Goal: Information Seeking & Learning: Learn about a topic

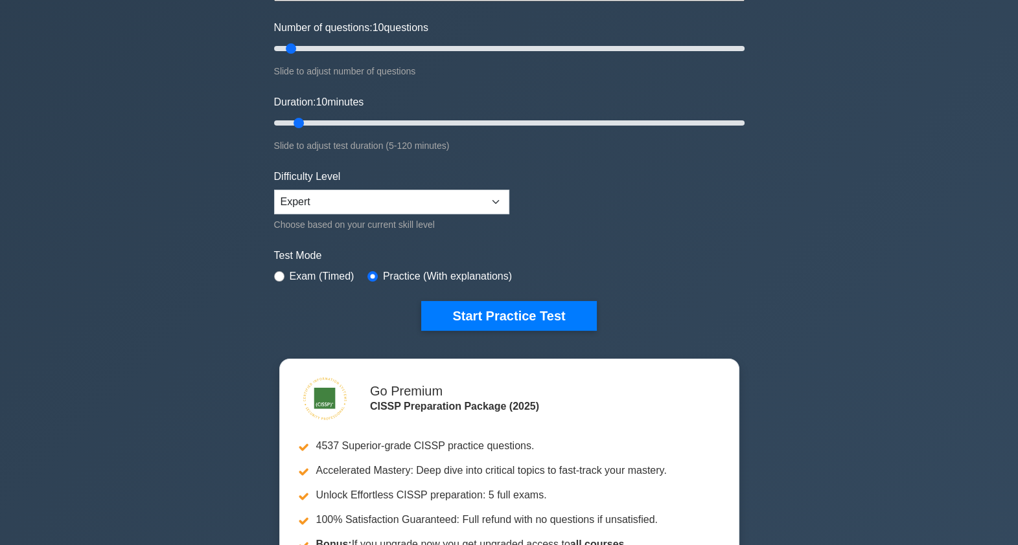
scroll to position [161, 0]
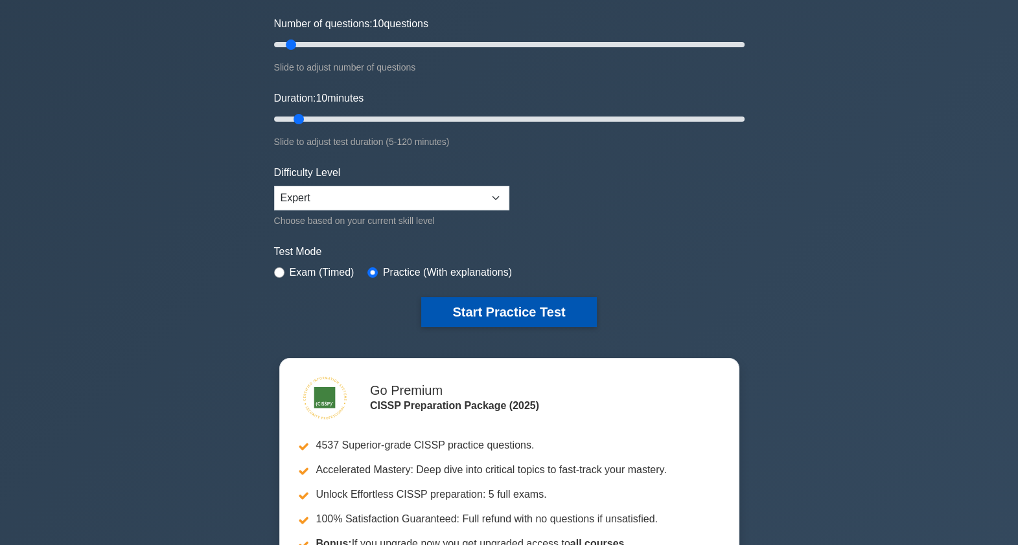
click at [544, 302] on button "Start Practice Test" at bounding box center [508, 312] width 175 height 30
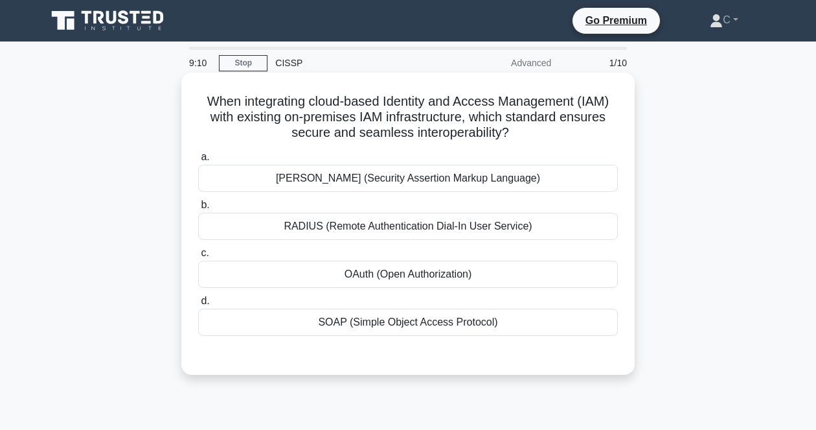
click at [513, 105] on h5 "When integrating cloud-based Identity and Access Management (IAM) with existing…" at bounding box center [408, 117] width 422 height 48
click at [438, 276] on div "OAuth (Open Authorization)" at bounding box center [408, 273] width 420 height 27
click at [198, 257] on input "c. OAuth (Open Authorization)" at bounding box center [198, 253] width 0 height 8
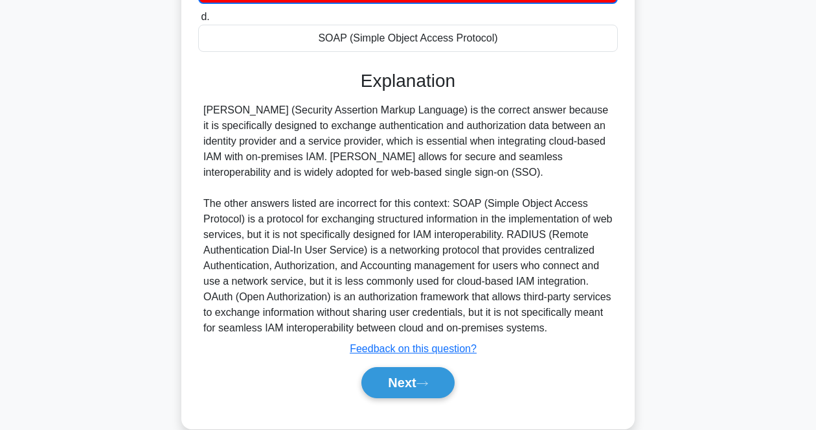
scroll to position [308, 0]
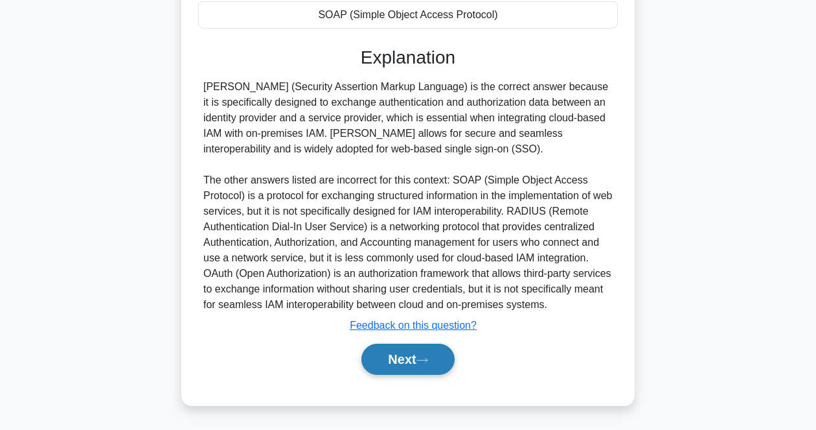
click at [432, 365] on button "Next" at bounding box center [407, 358] width 93 height 31
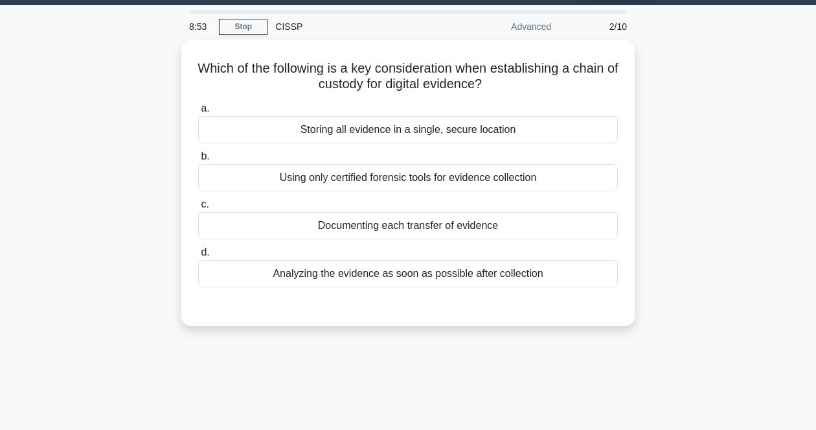
scroll to position [27, 0]
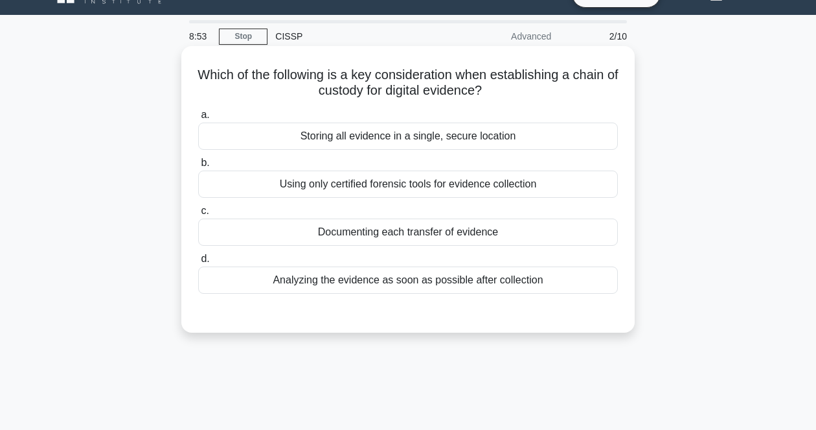
click at [371, 89] on h5 "Which of the following is a key consideration when establishing a chain of cust…" at bounding box center [408, 83] width 422 height 32
click at [336, 229] on div "Documenting each transfer of evidence" at bounding box center [408, 231] width 420 height 27
click at [198, 215] on input "c. Documenting each transfer of evidence" at bounding box center [198, 211] width 0 height 8
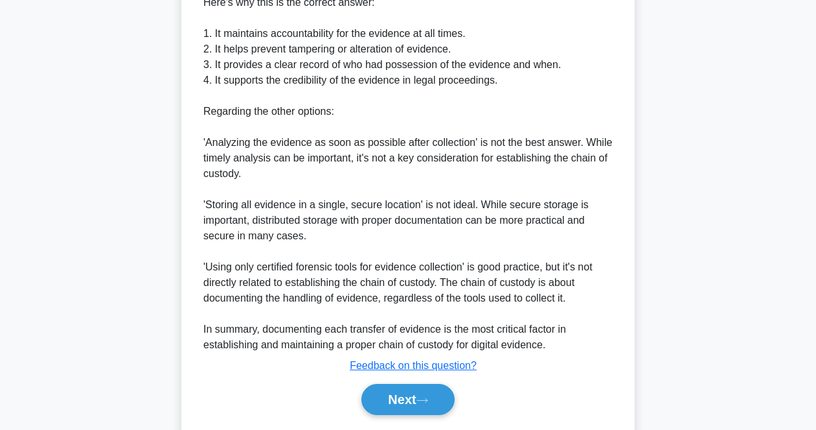
scroll to position [512, 0]
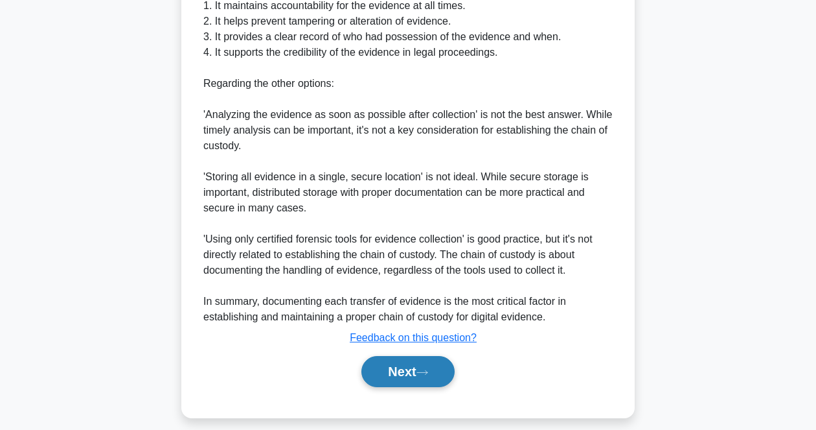
click at [428, 368] on button "Next" at bounding box center [407, 371] width 93 height 31
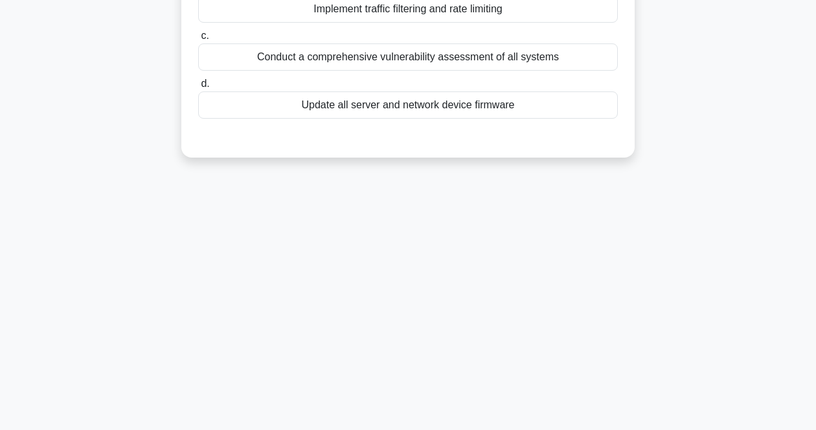
scroll to position [0, 0]
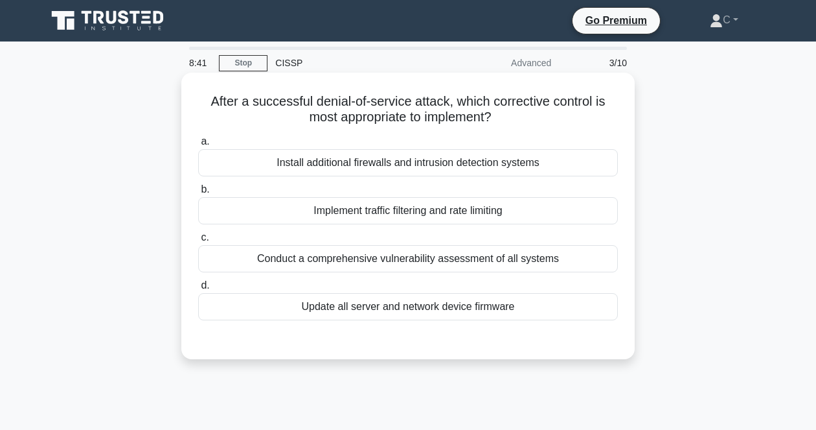
click at [426, 115] on h5 "After a successful denial-of-service attack, which corrective control is most a…" at bounding box center [408, 109] width 422 height 32
click at [398, 208] on div "Implement traffic filtering and rate limiting" at bounding box center [408, 210] width 420 height 27
click at [198, 194] on input "b. Implement traffic filtering and rate limiting" at bounding box center [198, 189] width 0 height 8
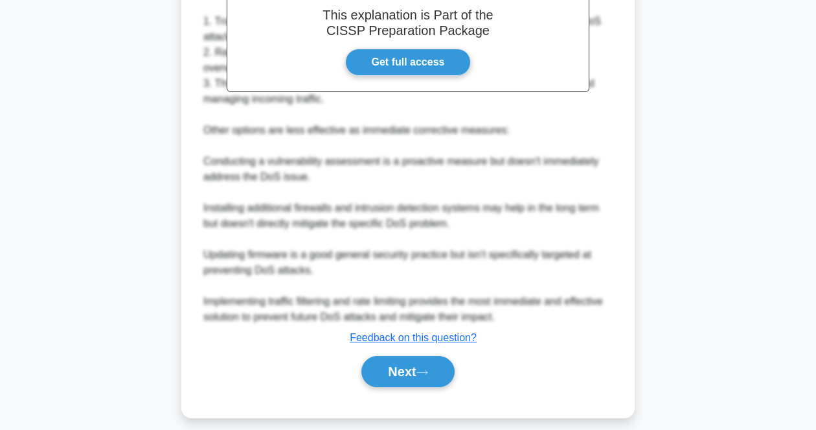
scroll to position [405, 0]
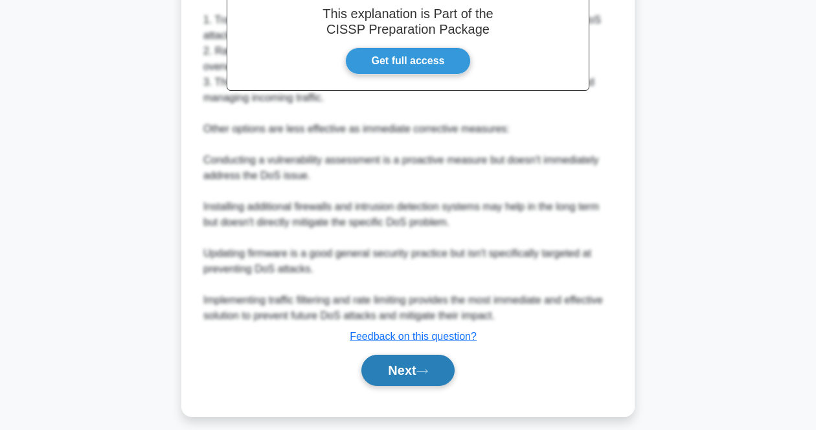
click at [423, 370] on icon at bounding box center [423, 370] width 12 height 7
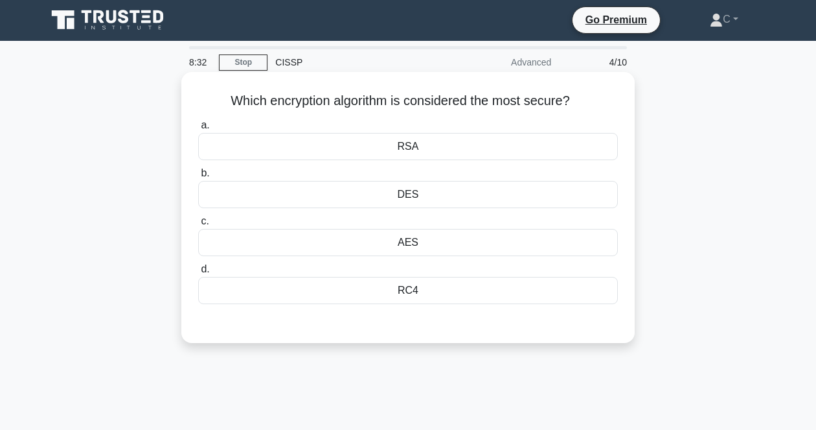
scroll to position [0, 0]
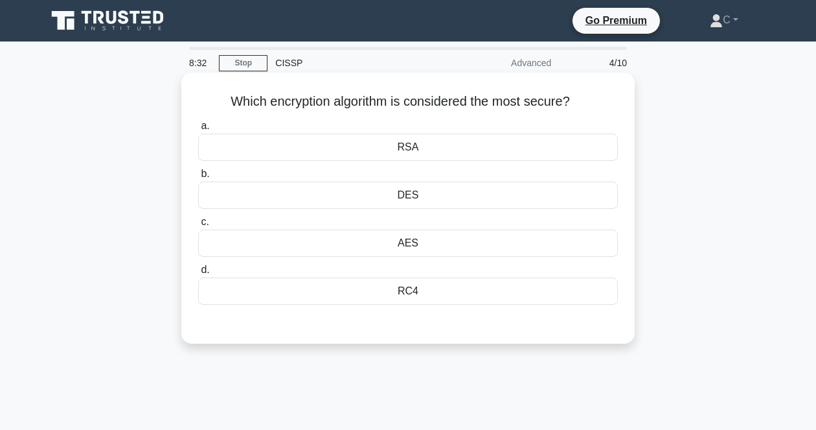
click at [384, 99] on h5 "Which encryption algorithm is considered the most secure? .spinner_0XTQ{transfo…" at bounding box center [408, 101] width 422 height 17
click at [416, 244] on div "AES" at bounding box center [408, 242] width 420 height 27
click at [198, 226] on input "c. AES" at bounding box center [198, 222] width 0 height 8
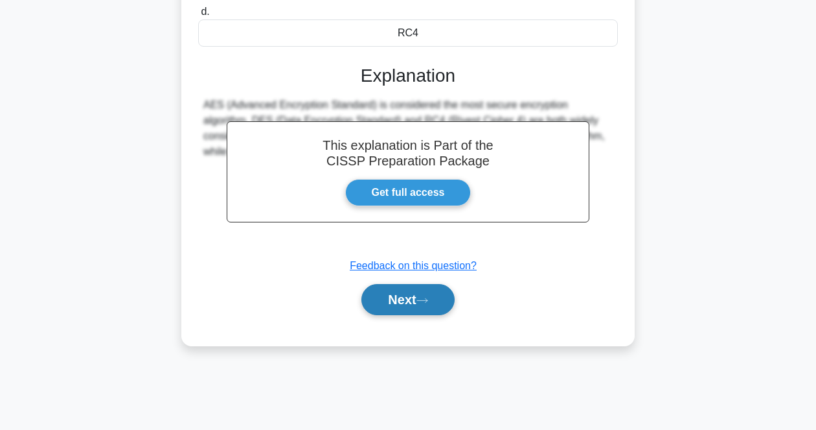
scroll to position [269, 0]
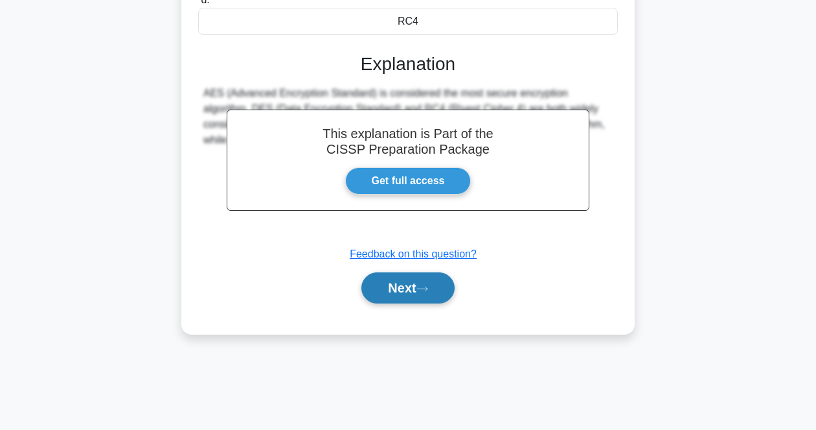
click at [432, 295] on button "Next" at bounding box center [407, 287] width 93 height 31
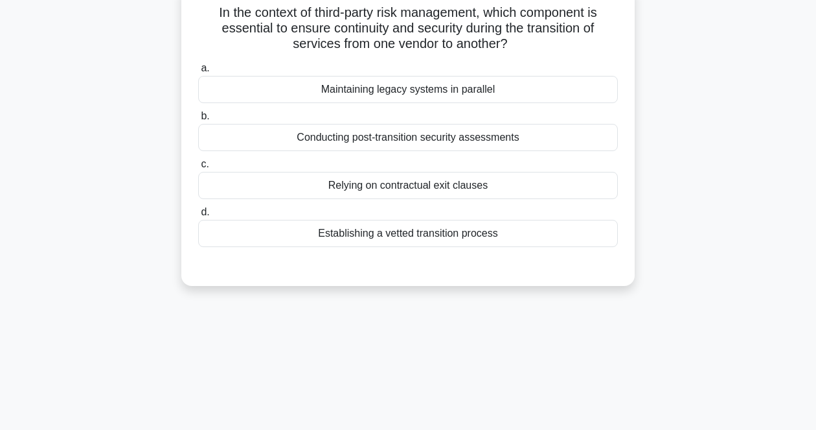
scroll to position [27, 0]
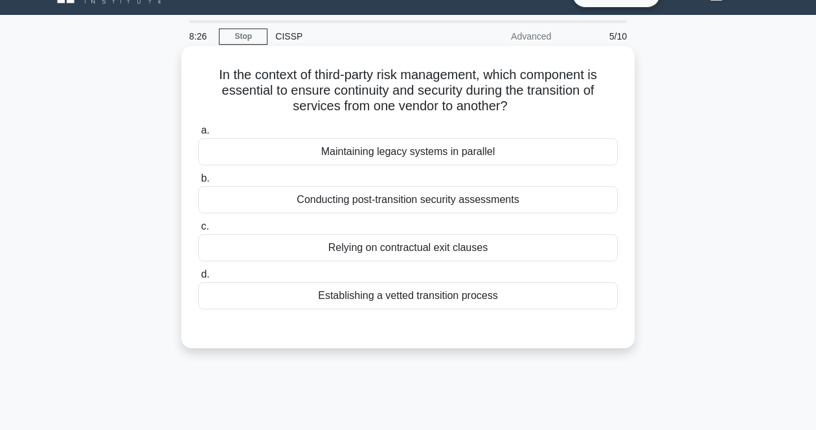
click at [474, 98] on h5 "In the context of third-party risk management, which component is essential to …" at bounding box center [408, 91] width 422 height 48
click at [422, 297] on div "Establishing a vetted transition process" at bounding box center [408, 295] width 420 height 27
click at [198, 279] on input "d. Establishing a vetted transition process" at bounding box center [198, 274] width 0 height 8
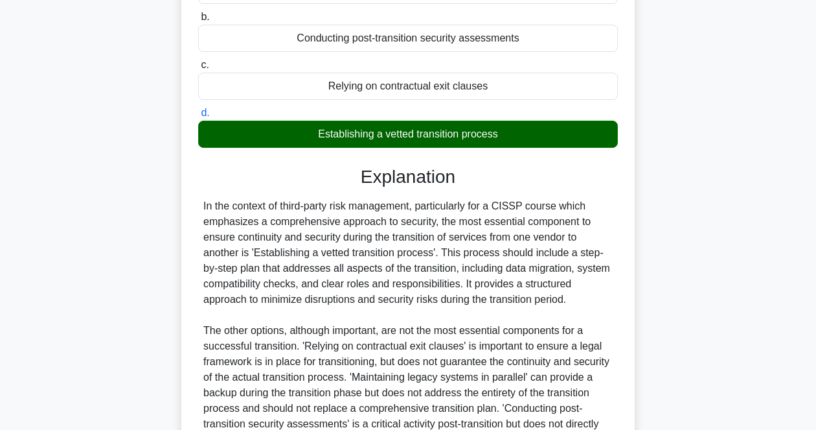
scroll to position [189, 0]
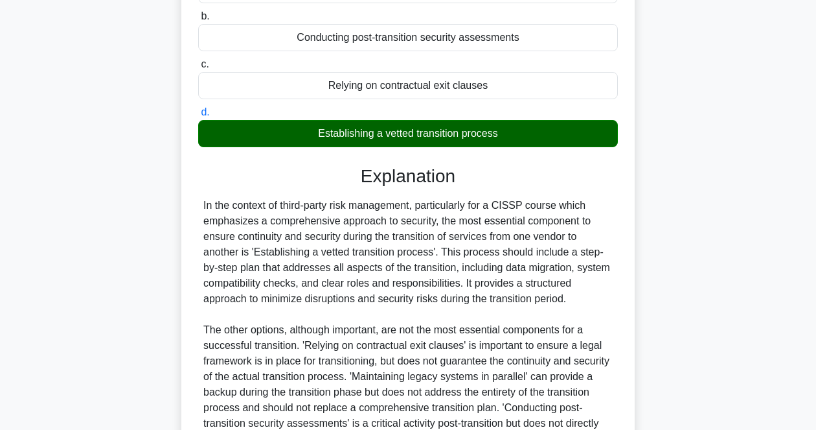
click at [436, 284] on div "In the context of third-party risk management, particularly for a CISSP course …" at bounding box center [407, 322] width 409 height 249
click at [415, 222] on div "In the context of third-party risk management, particularly for a CISSP course …" at bounding box center [407, 322] width 409 height 249
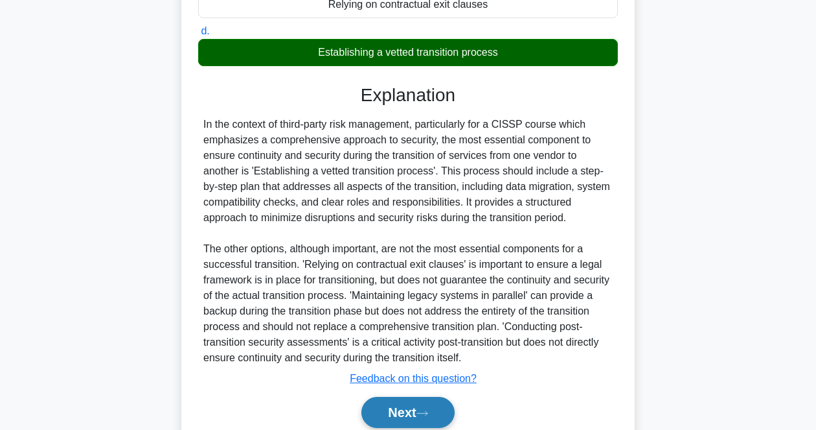
click at [430, 405] on button "Next" at bounding box center [407, 411] width 93 height 31
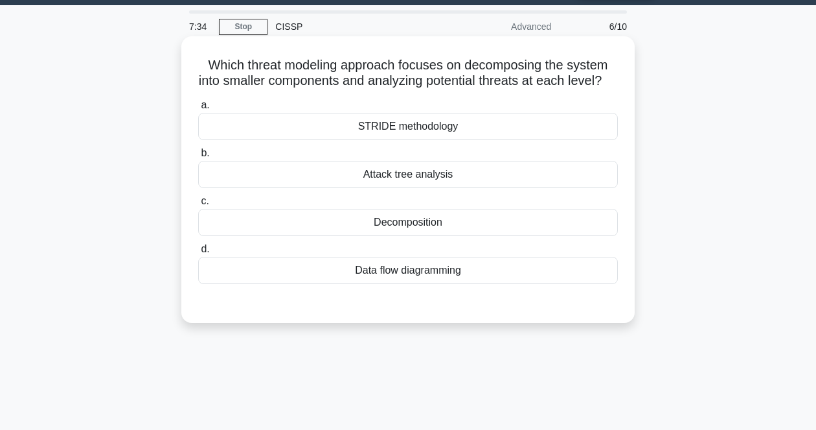
scroll to position [27, 0]
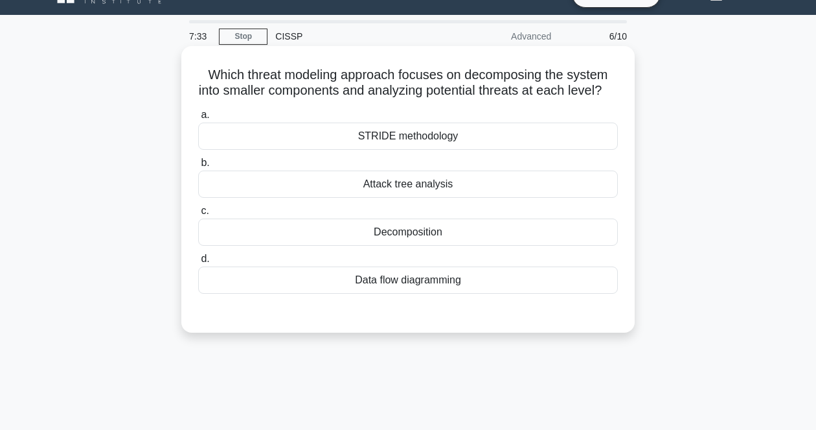
click at [421, 95] on h5 "Which threat modeling approach focuses on decomposing the system into smaller c…" at bounding box center [408, 83] width 422 height 32
click at [418, 150] on div "STRIDE methodology" at bounding box center [408, 135] width 420 height 27
click at [198, 119] on input "a. STRIDE methodology" at bounding box center [198, 115] width 0 height 8
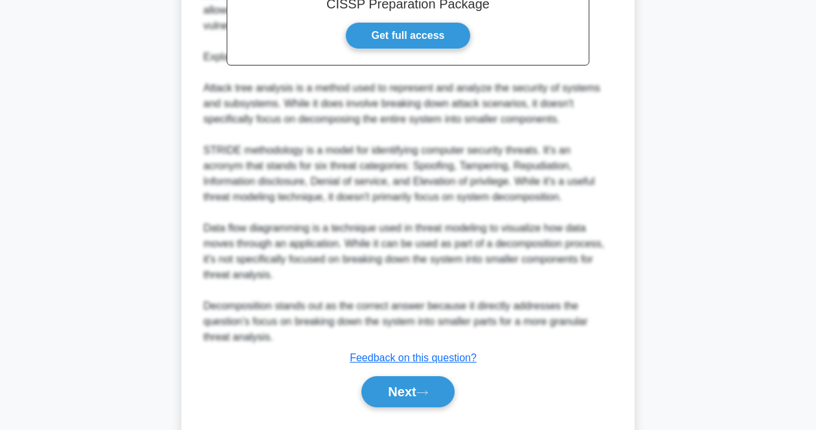
scroll to position [479, 0]
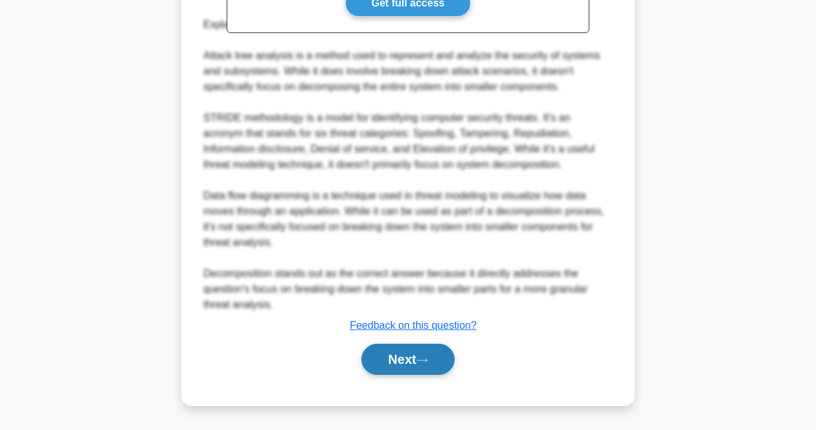
click at [418, 351] on button "Next" at bounding box center [407, 358] width 93 height 31
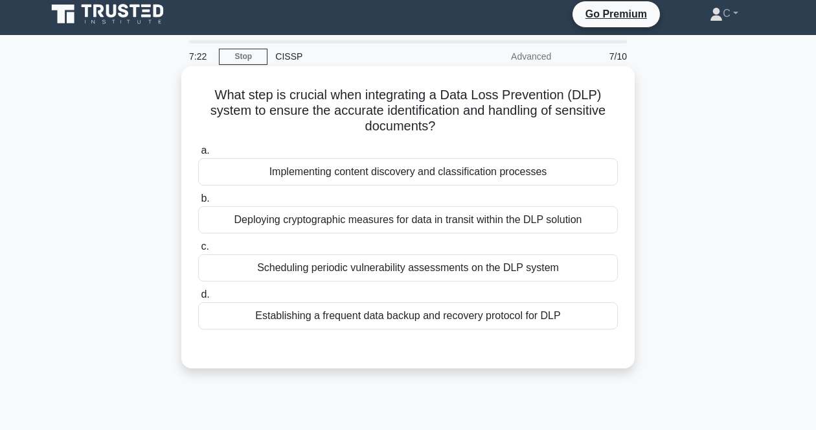
scroll to position [0, 0]
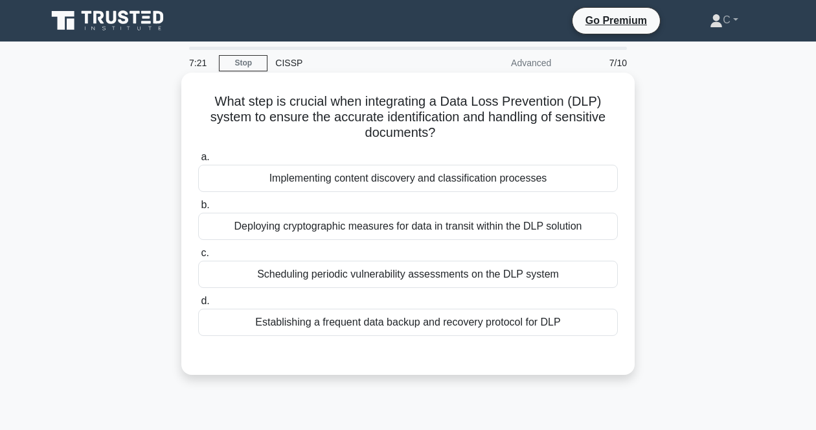
click at [410, 98] on h5 "What step is crucial when integrating a Data Loss Prevention (DLP) system to en…" at bounding box center [408, 117] width 422 height 48
click at [406, 110] on h5 "What step is crucial when integrating a Data Loss Prevention (DLP) system to en…" at bounding box center [408, 117] width 422 height 48
click at [422, 179] on div "Implementing content discovery and classification processes" at bounding box center [408, 178] width 420 height 27
click at [198, 161] on input "a. Implementing content discovery and classification processes" at bounding box center [198, 157] width 0 height 8
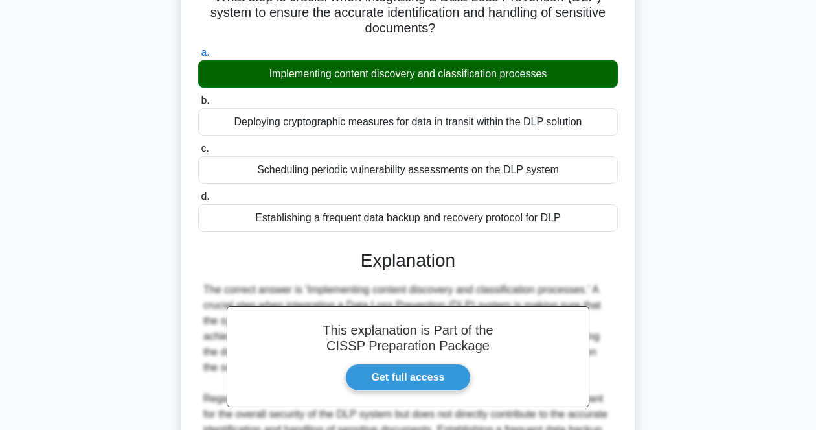
scroll to position [308, 0]
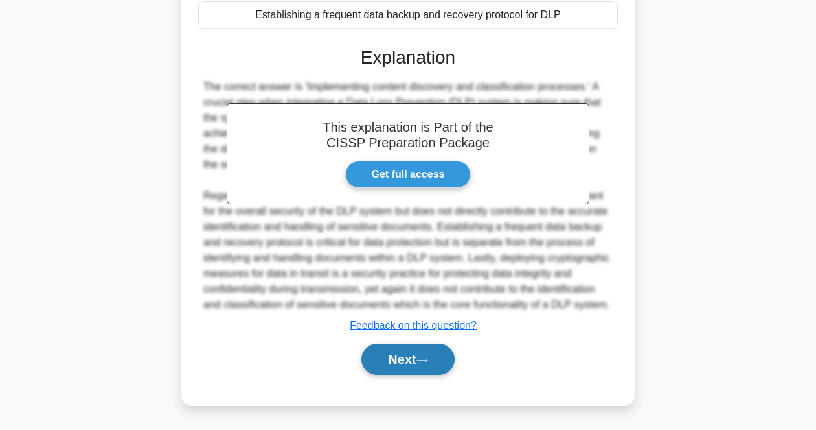
click at [420, 361] on button "Next" at bounding box center [407, 358] width 93 height 31
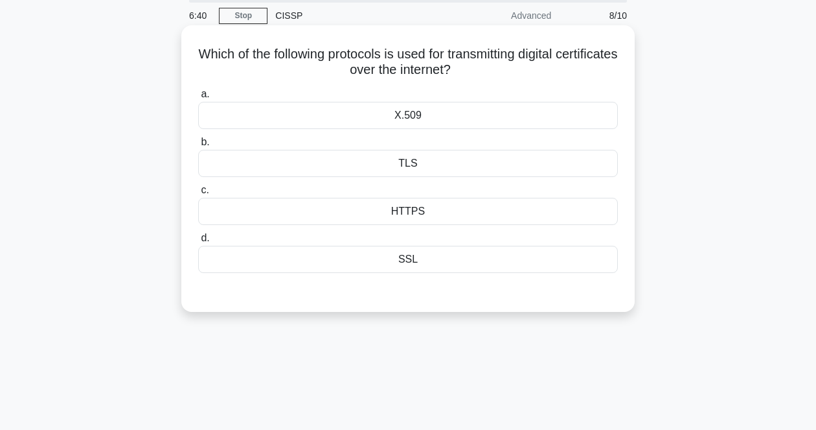
scroll to position [27, 0]
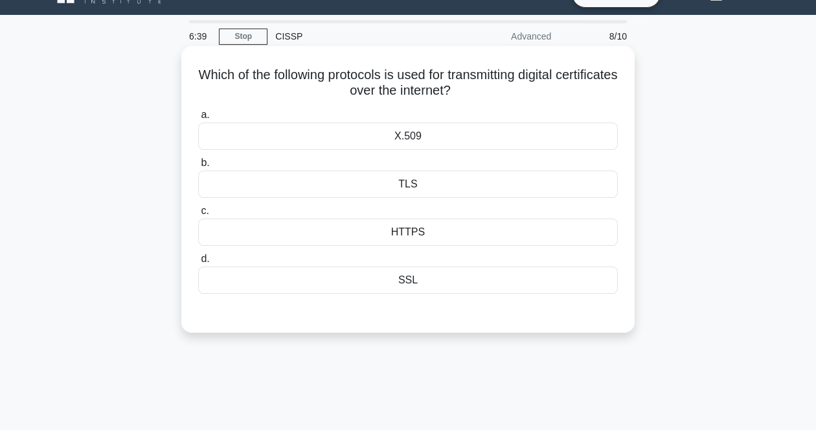
click at [418, 89] on h5 "Which of the following protocols is used for transmitting digital certificates …" at bounding box center [408, 83] width 422 height 32
click at [402, 280] on div "SSL" at bounding box center [408, 279] width 420 height 27
click at [198, 263] on input "d. SSL" at bounding box center [198, 259] width 0 height 8
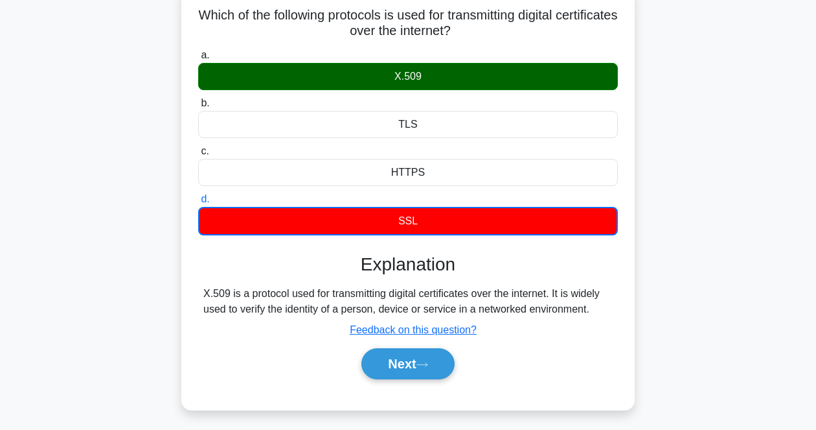
scroll to position [189, 0]
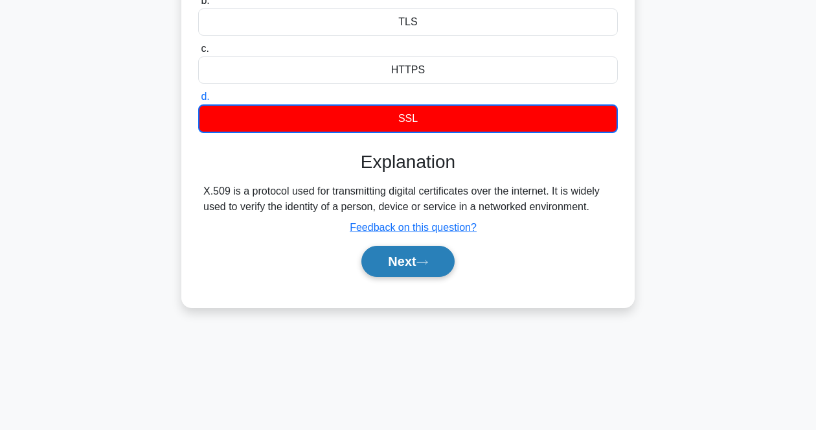
click at [409, 269] on button "Next" at bounding box center [407, 261] width 93 height 31
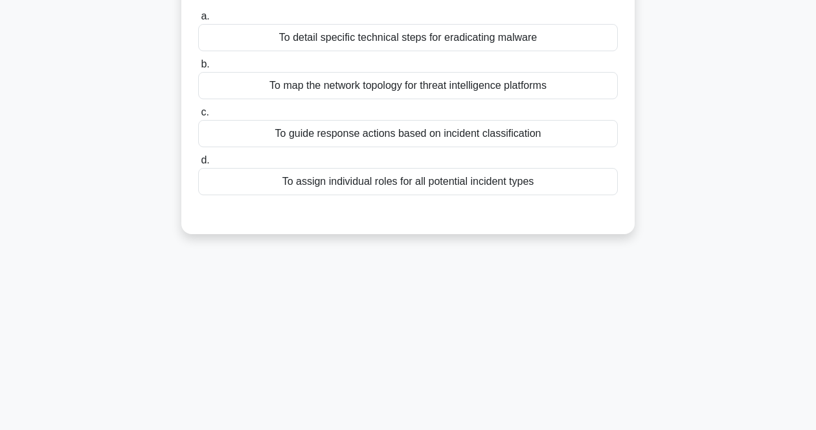
scroll to position [0, 0]
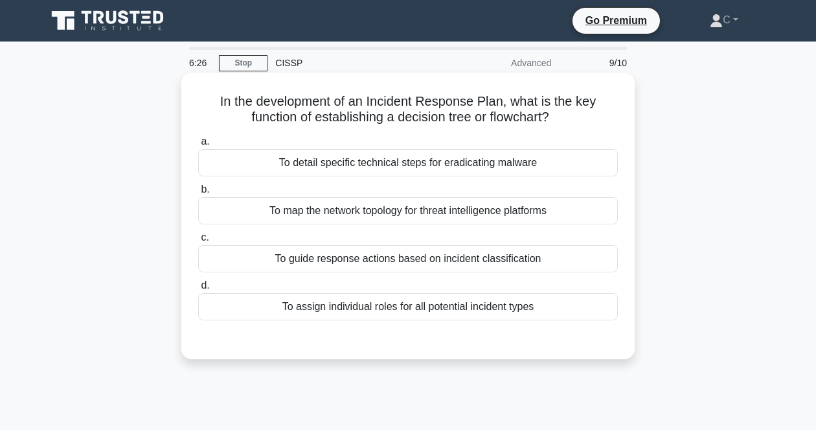
click at [419, 104] on h5 "In the development of an Incident Response Plan, what is the key function of es…" at bounding box center [408, 109] width 422 height 32
click at [514, 261] on div "To guide response actions based on incident classification" at bounding box center [408, 258] width 420 height 27
click at [198, 242] on input "c. To guide response actions based on incident classification" at bounding box center [198, 237] width 0 height 8
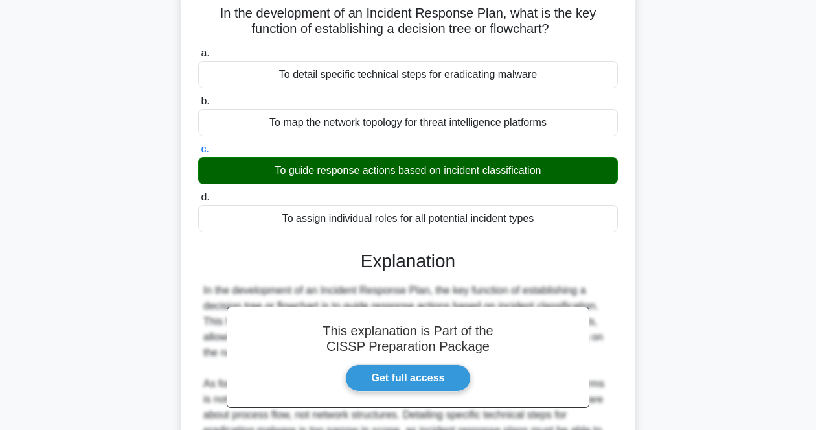
scroll to position [277, 0]
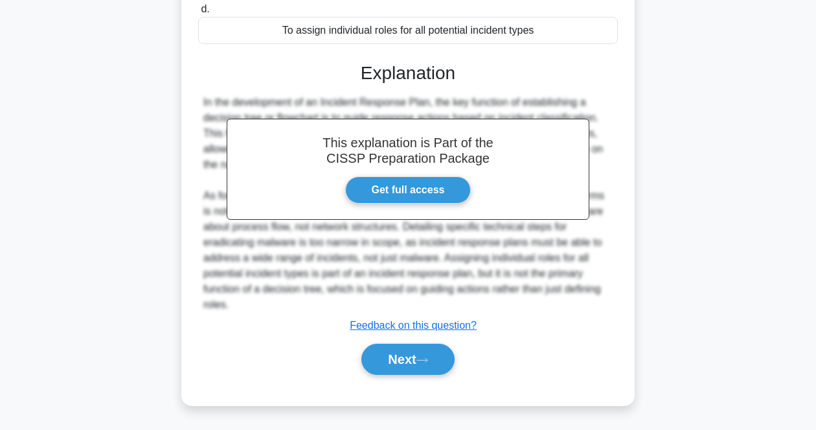
click at [397, 377] on div "Next" at bounding box center [408, 358] width 420 height 41
click at [402, 363] on button "Next" at bounding box center [407, 358] width 93 height 31
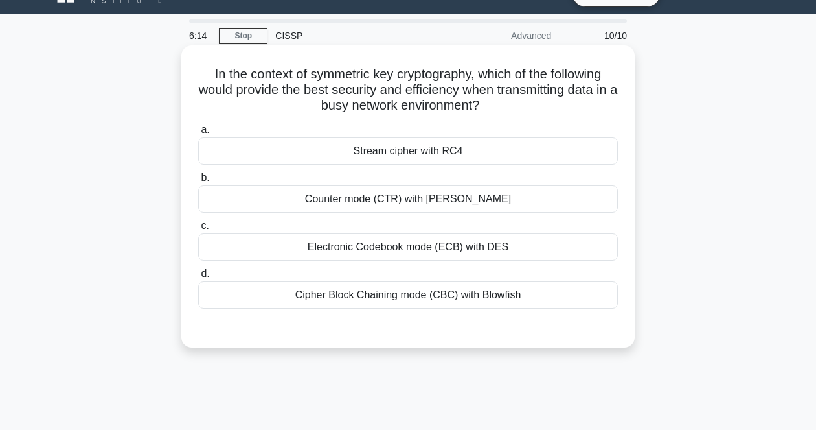
scroll to position [27, 0]
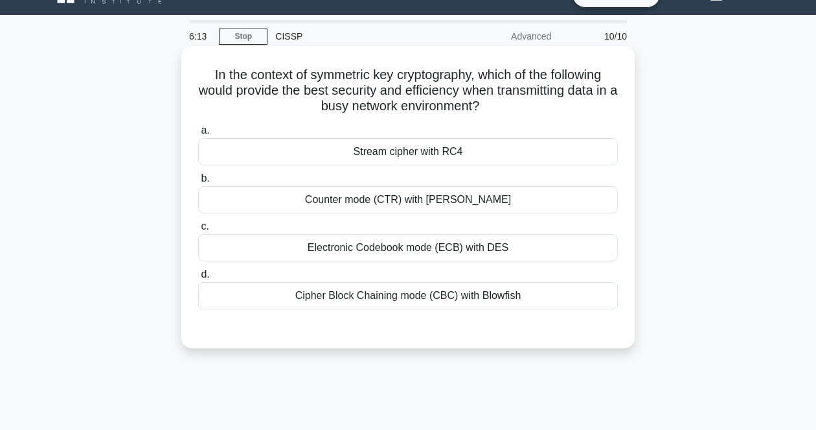
click at [486, 81] on h5 "In the context of symmetric key cryptography, which of the following would prov…" at bounding box center [408, 91] width 422 height 48
click at [474, 251] on div "Electronic Codebook mode (ECB) with DES" at bounding box center [408, 247] width 420 height 27
click at [198, 231] on input "c. Electronic Codebook mode (ECB) with DES" at bounding box center [198, 226] width 0 height 8
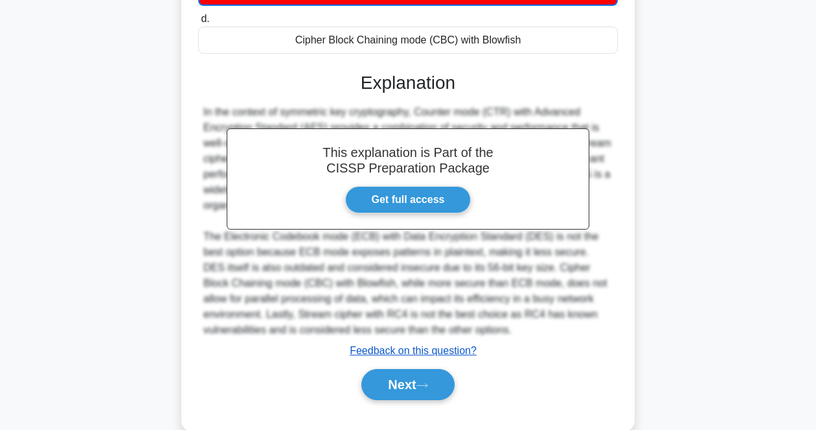
scroll to position [308, 0]
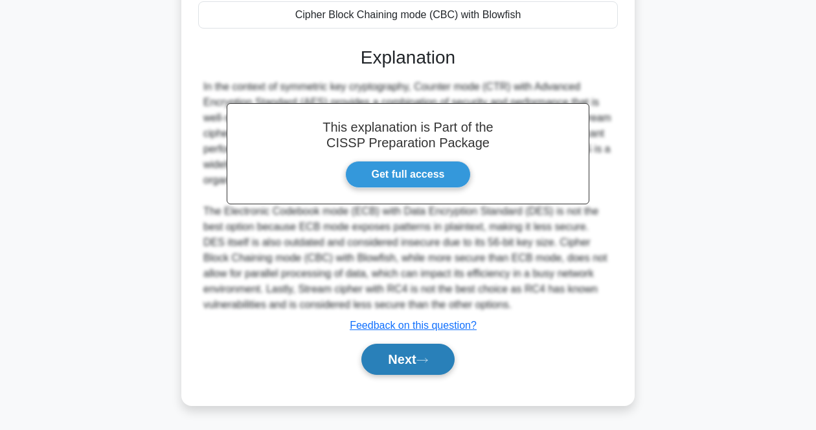
click at [425, 350] on button "Next" at bounding box center [407, 358] width 93 height 31
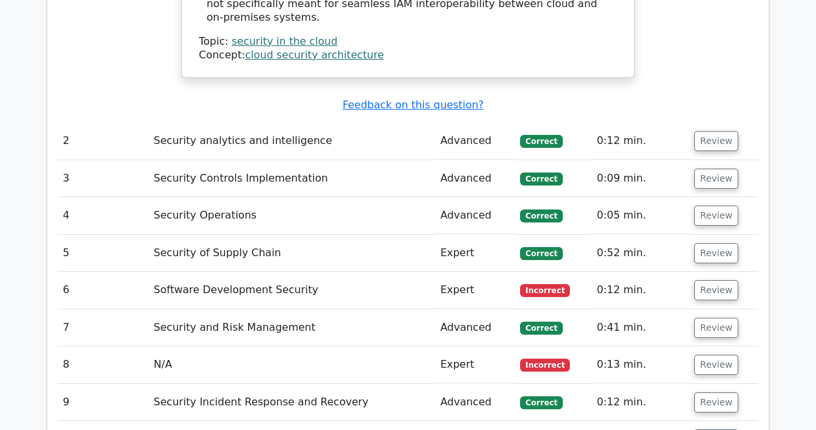
scroll to position [1701, 0]
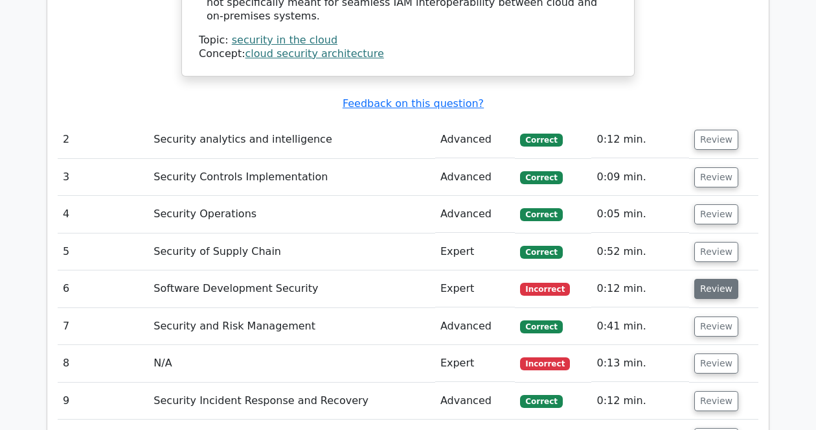
click at [716, 279] on button "Review" at bounding box center [716, 289] width 44 height 20
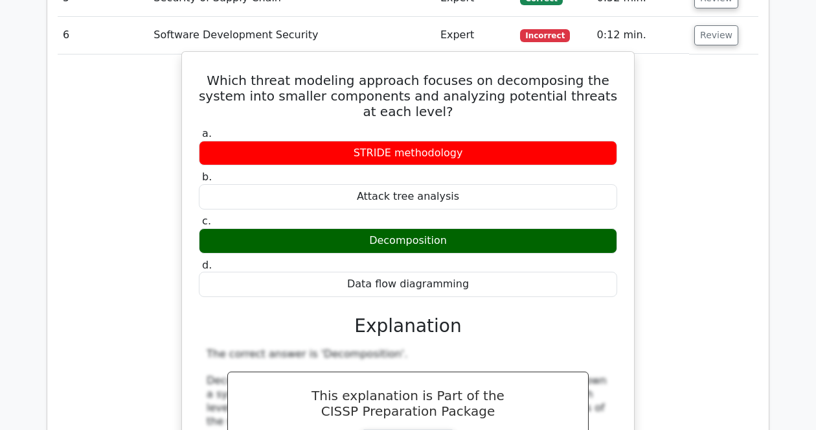
scroll to position [1862, 0]
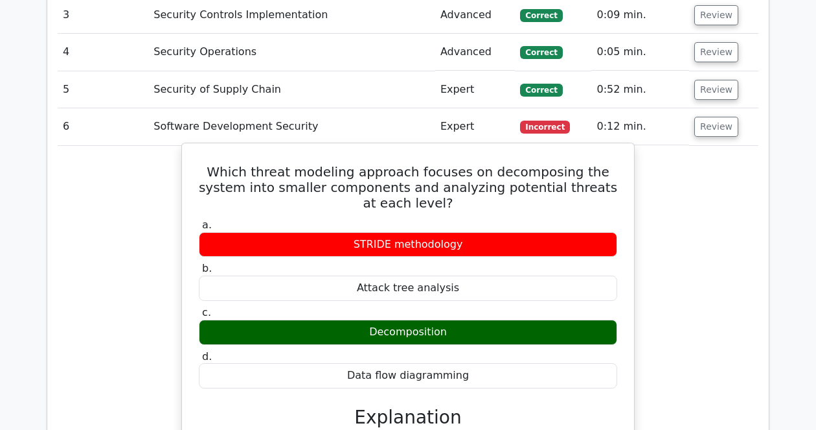
drag, startPoint x: 202, startPoint y: 119, endPoint x: 534, endPoint y: 302, distance: 379.5
copy div "Which threat modeling approach focuses on decomposing the system into smaller c…"
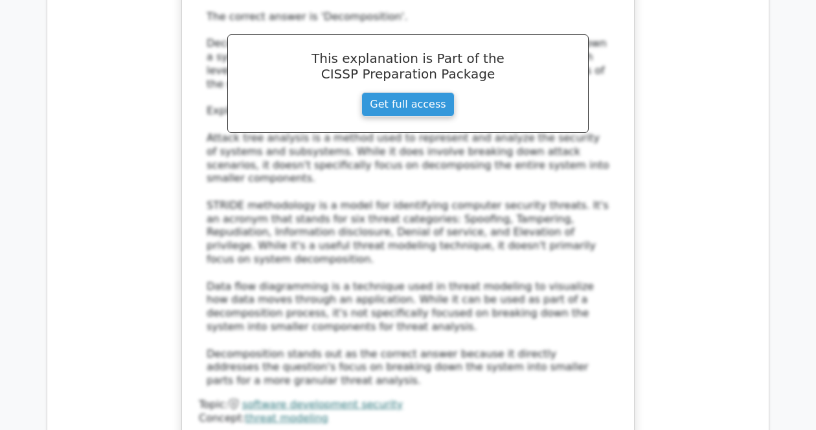
scroll to position [2510, 0]
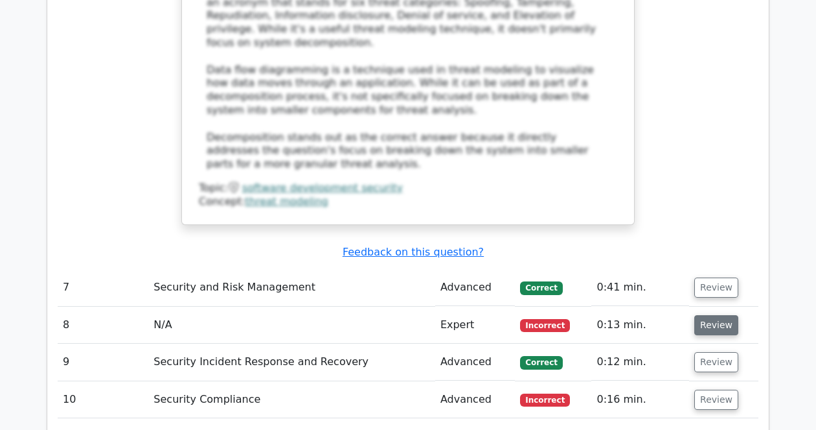
click at [720, 315] on button "Review" at bounding box center [716, 325] width 44 height 20
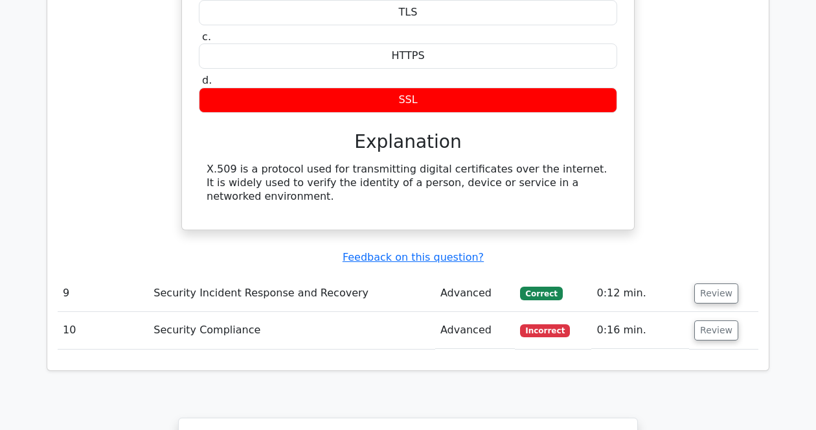
scroll to position [2996, 0]
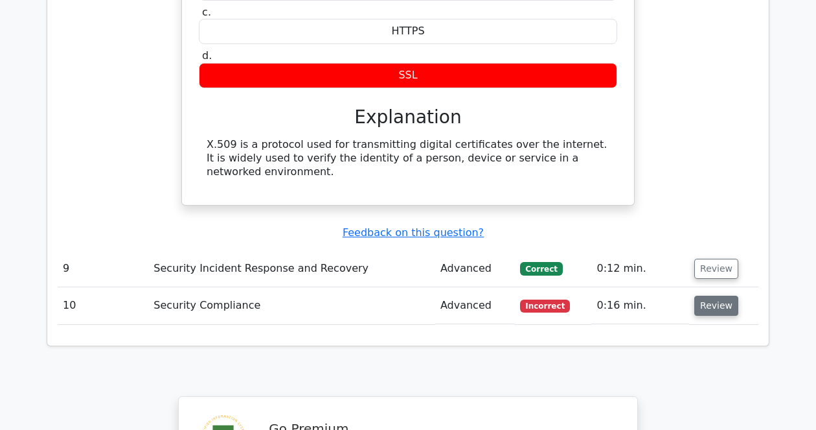
click at [704, 295] on button "Review" at bounding box center [716, 305] width 44 height 20
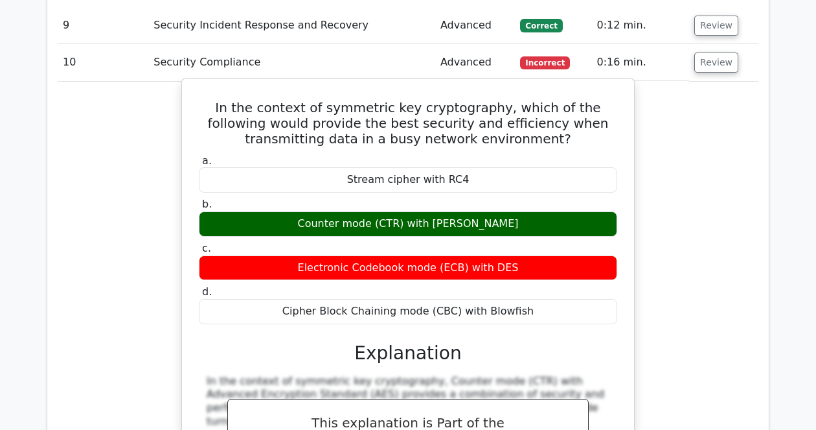
scroll to position [3158, 0]
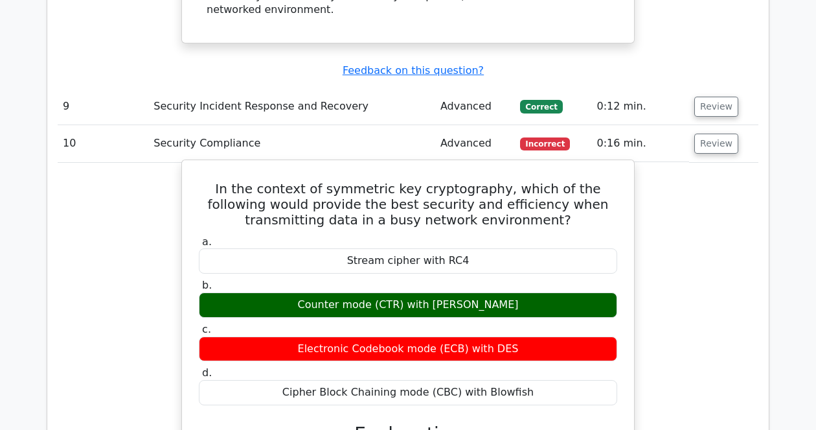
drag, startPoint x: 202, startPoint y: 78, endPoint x: 542, endPoint y: 283, distance: 396.7
copy div "In the context of symmetric key cryptography, which of the following would prov…"
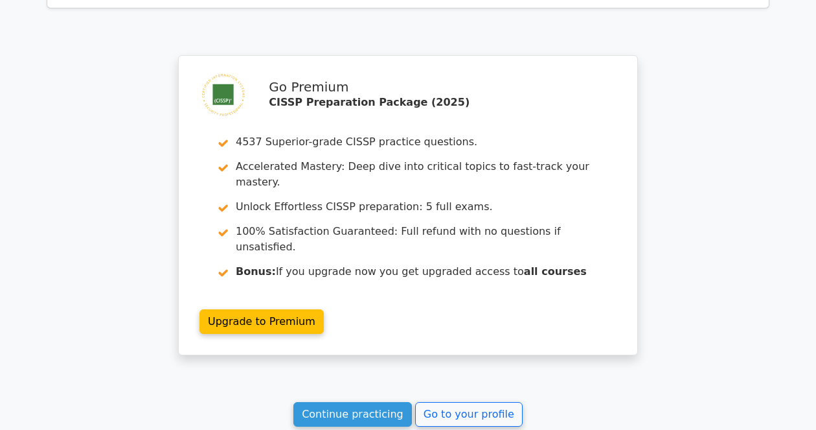
scroll to position [3968, 0]
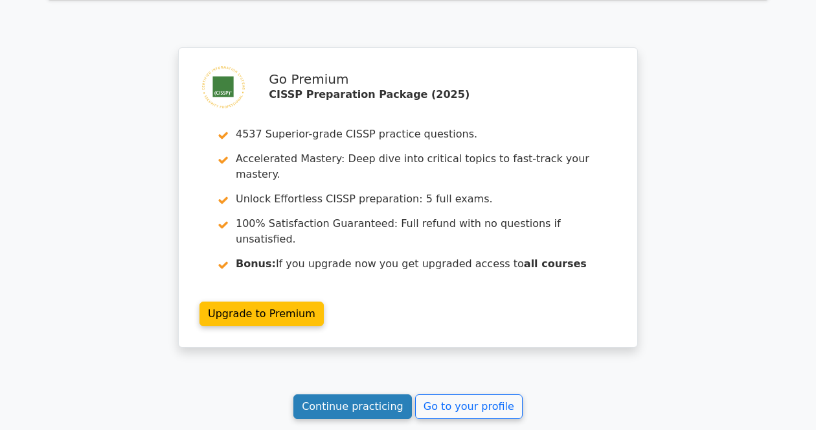
click at [360, 394] on link "Continue practicing" at bounding box center [352, 406] width 119 height 25
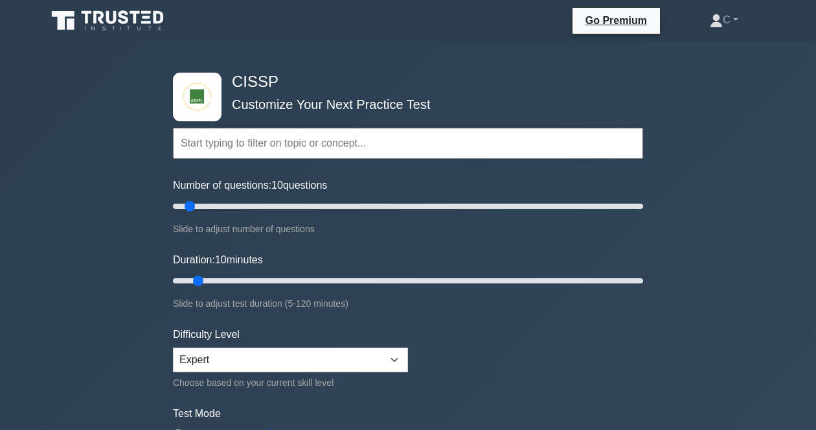
click at [435, 402] on form "Topics Security and Risk Management Asset Security Security Architecture and En…" at bounding box center [408, 288] width 470 height 400
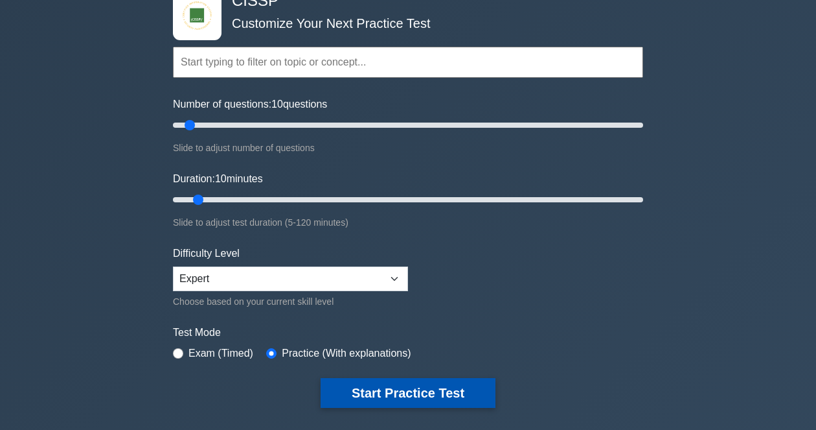
click at [393, 384] on button "Start Practice Test" at bounding box center [408, 393] width 175 height 30
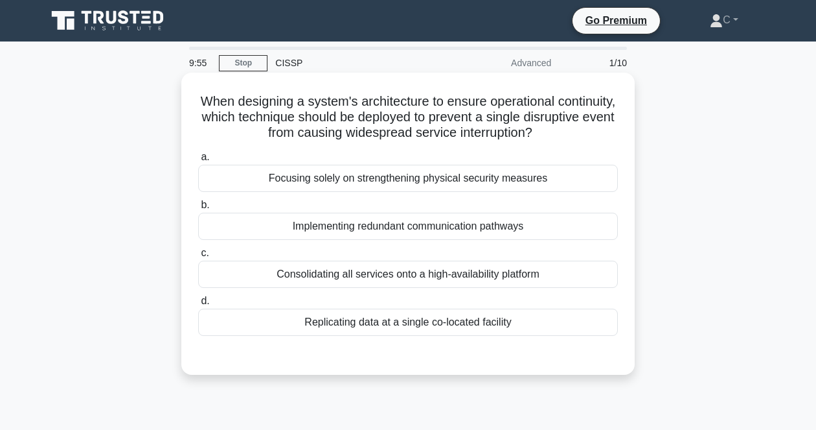
click at [435, 134] on h5 "When designing a system's architecture to ensure operational continuity, which …" at bounding box center [408, 117] width 422 height 48
click at [435, 271] on div "Consolidating all services onto a high-availability platform" at bounding box center [408, 273] width 420 height 27
click at [198, 257] on input "c. Consolidating all services onto a high-availability platform" at bounding box center [198, 253] width 0 height 8
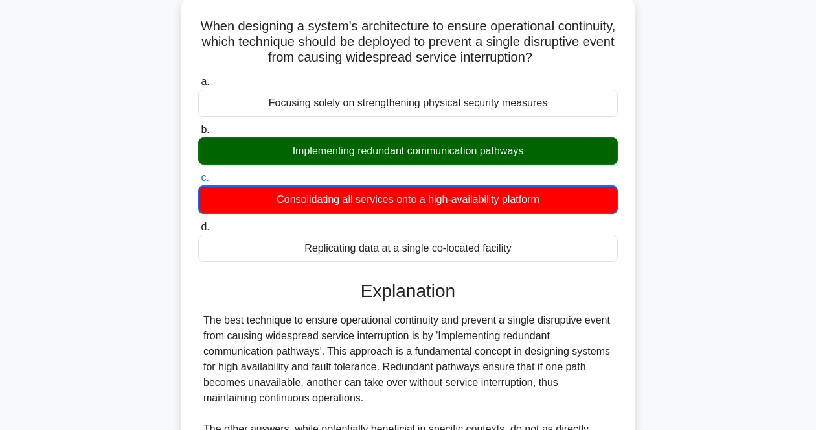
scroll to position [243, 0]
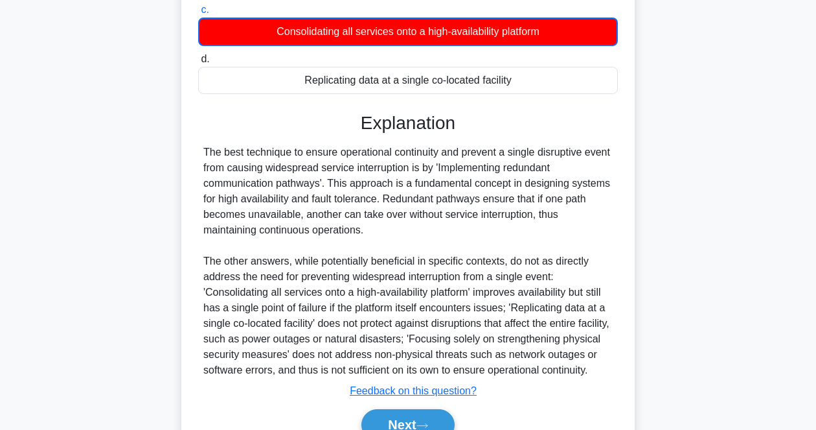
click at [490, 328] on div "The best technique to ensure operational continuity and prevent a single disrup…" at bounding box center [407, 260] width 409 height 233
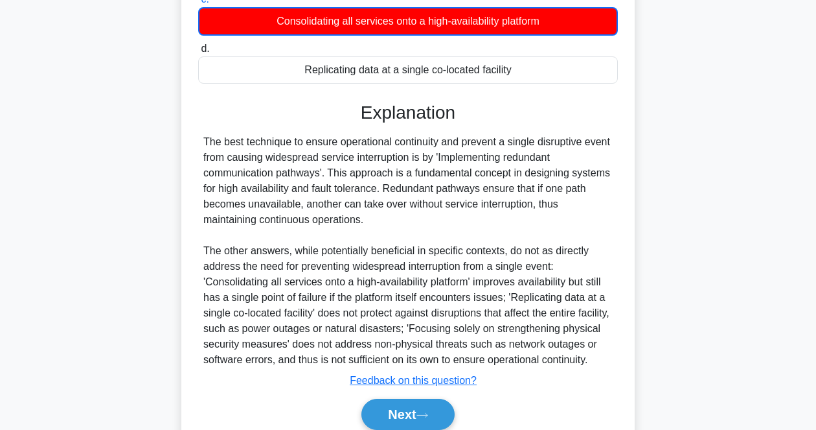
scroll to position [324, 0]
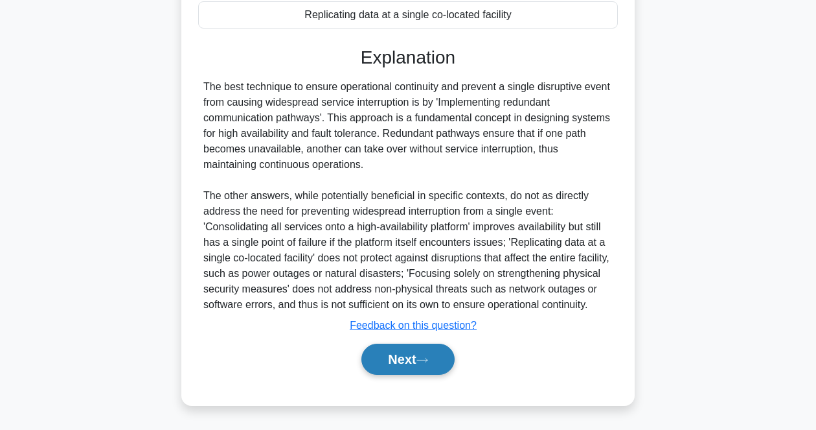
click at [396, 350] on button "Next" at bounding box center [407, 358] width 93 height 31
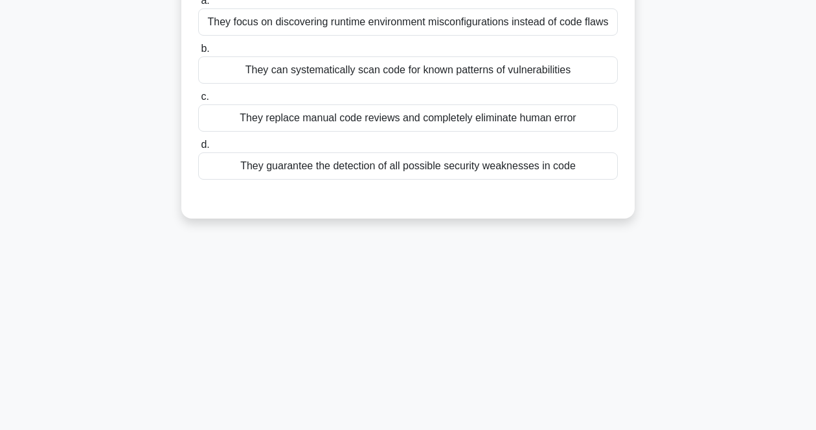
scroll to position [27, 0]
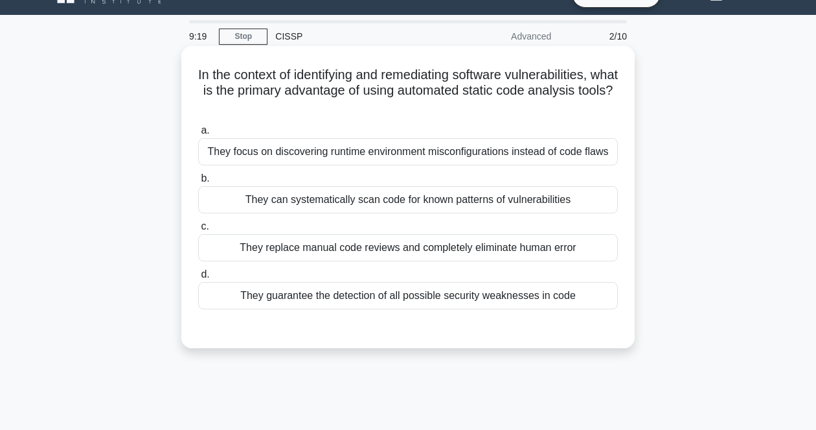
click at [409, 99] on h5 "In the context of identifying and remediating software vulnerabilities, what is…" at bounding box center [408, 91] width 422 height 48
click at [392, 247] on div "They replace manual code reviews and completely eliminate human error" at bounding box center [408, 247] width 420 height 27
click at [198, 231] on input "c. They replace manual code reviews and completely eliminate human error" at bounding box center [198, 226] width 0 height 8
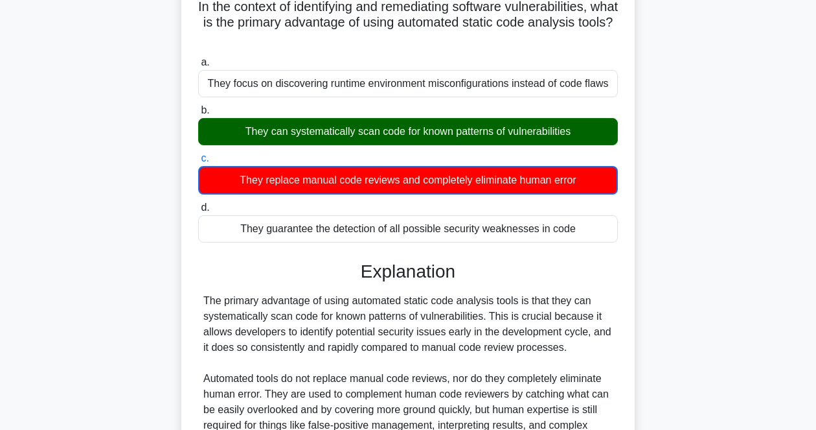
scroll to position [189, 0]
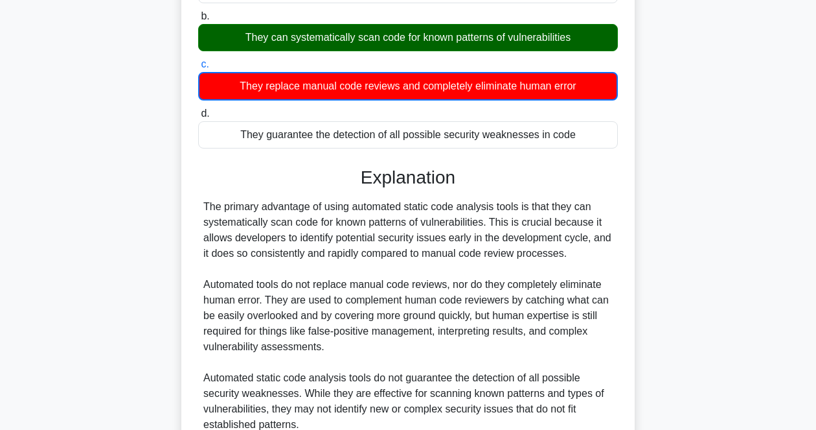
click at [431, 238] on div "The primary advantage of using automated static code analysis tools is that the…" at bounding box center [407, 354] width 409 height 311
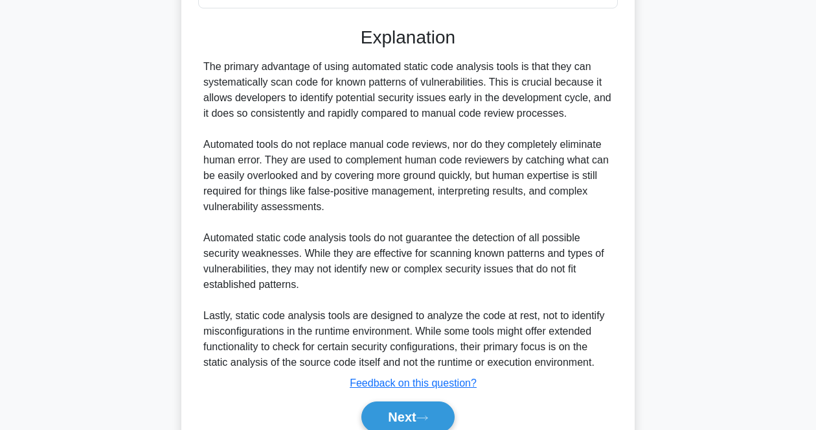
scroll to position [350, 0]
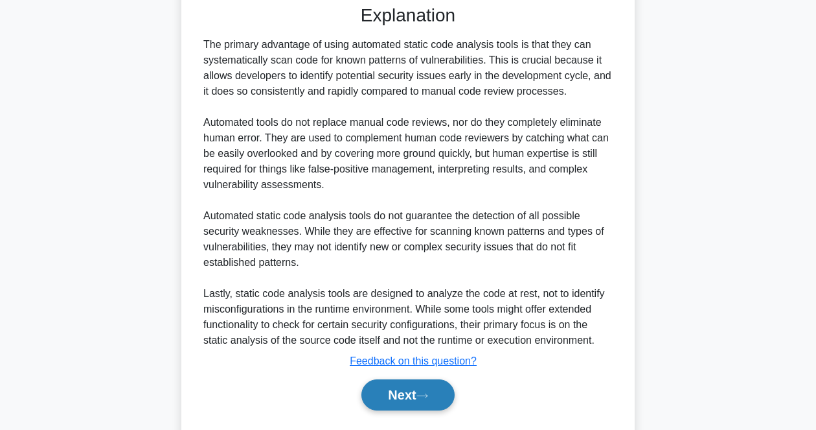
click at [415, 404] on button "Next" at bounding box center [407, 394] width 93 height 31
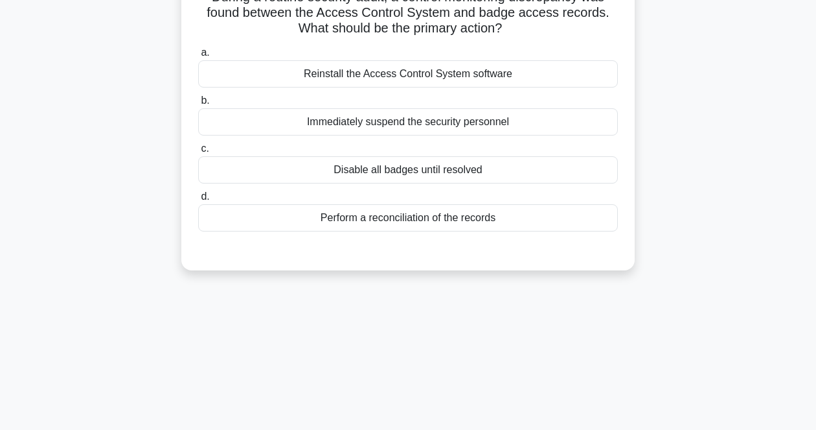
scroll to position [27, 0]
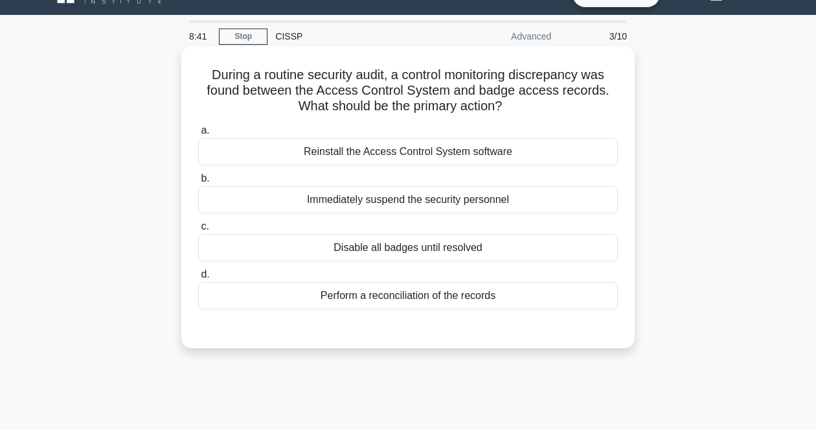
click at [496, 102] on h5 "During a routine security audit, a control monitoring discrepancy was found bet…" at bounding box center [408, 91] width 422 height 48
click at [438, 292] on div "Perform a reconciliation of the records" at bounding box center [408, 295] width 420 height 27
click at [198, 279] on input "d. Perform a reconciliation of the records" at bounding box center [198, 274] width 0 height 8
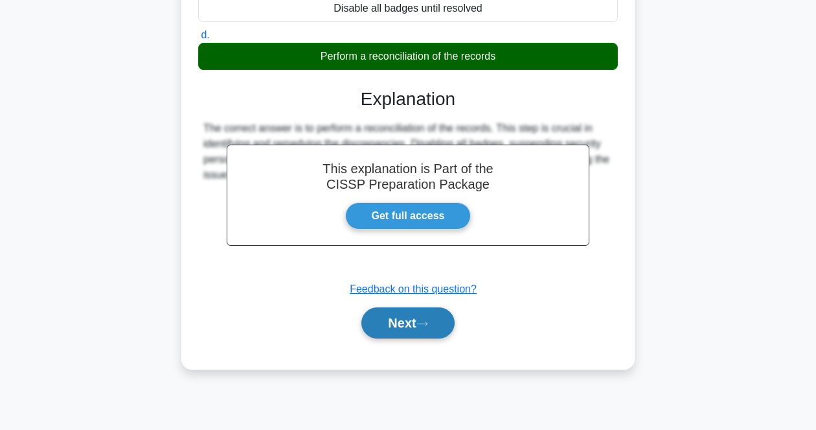
scroll to position [269, 0]
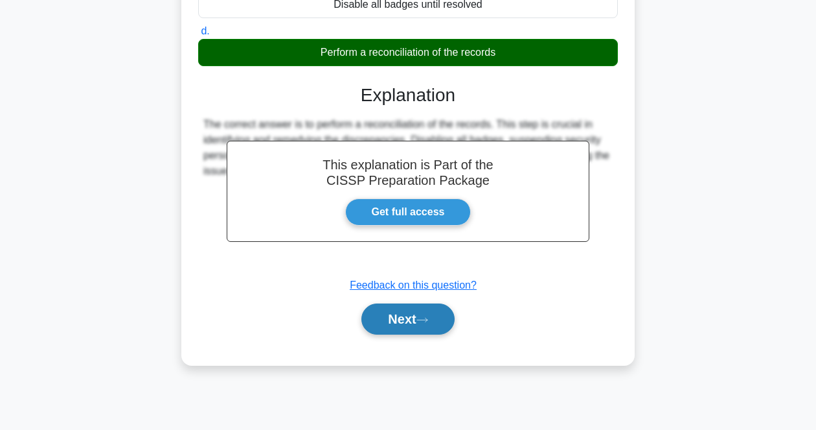
click at [422, 313] on button "Next" at bounding box center [407, 318] width 93 height 31
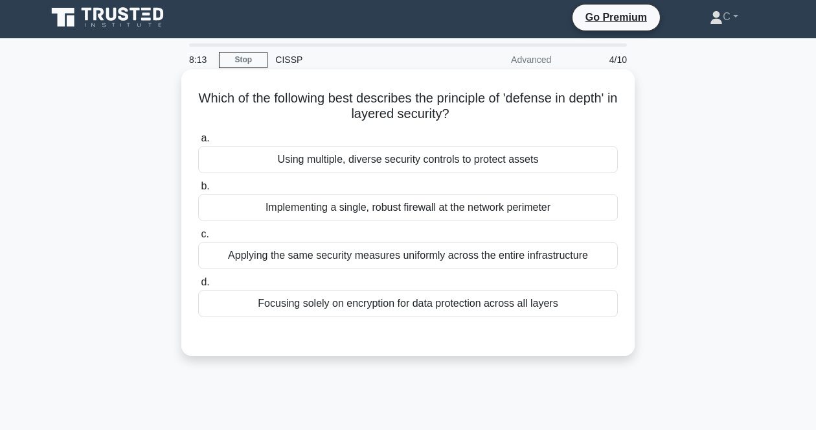
scroll to position [0, 0]
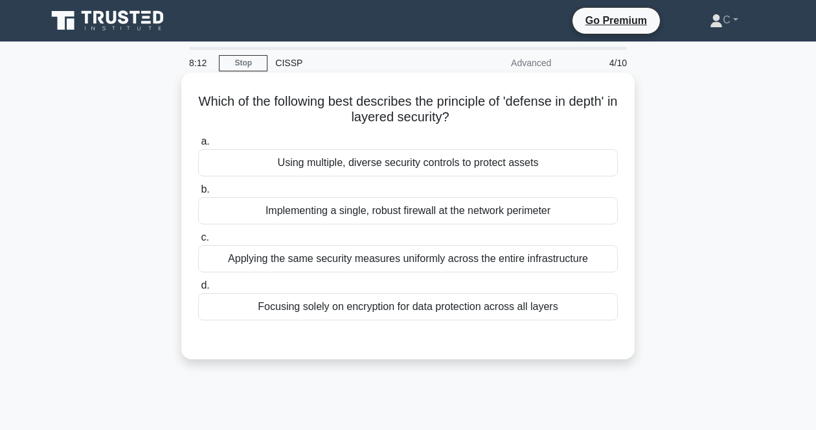
click at [459, 100] on h5 "Which of the following best describes the principle of 'defense in depth' in la…" at bounding box center [408, 109] width 422 height 32
click at [415, 159] on div "Using multiple, diverse security controls to protect assets" at bounding box center [408, 162] width 420 height 27
click at [198, 146] on input "a. Using multiple, diverse security controls to protect assets" at bounding box center [198, 141] width 0 height 8
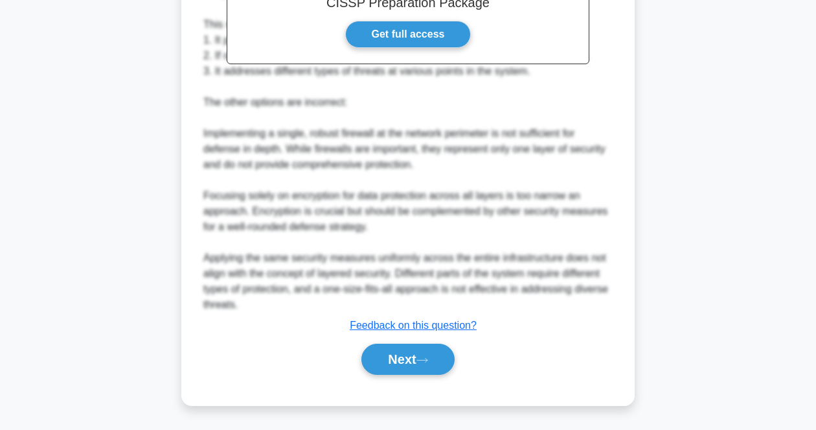
scroll to position [433, 0]
click at [444, 370] on button "Next" at bounding box center [407, 358] width 93 height 31
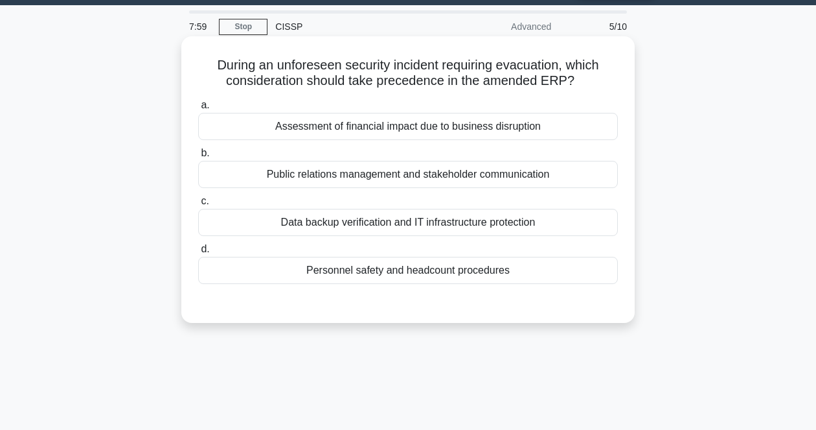
scroll to position [27, 0]
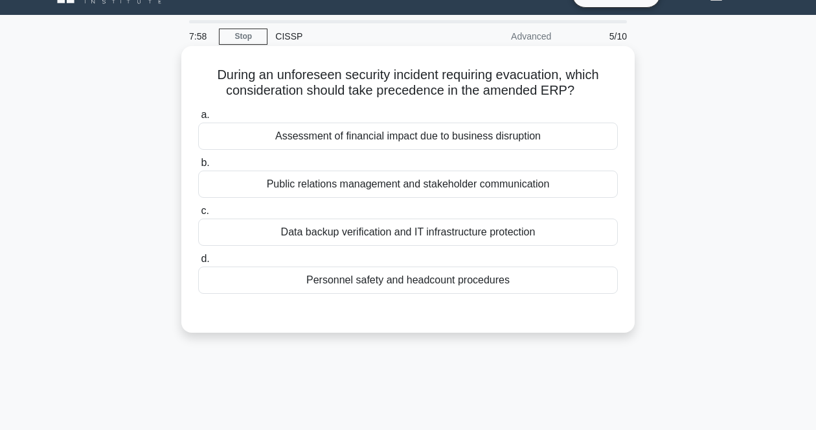
click at [499, 91] on h5 "During an unforeseen security incident requiring evacuation, which consideratio…" at bounding box center [408, 83] width 422 height 32
click at [467, 282] on div "Personnel safety and headcount procedures" at bounding box center [408, 279] width 420 height 27
click at [198, 263] on input "d. Personnel safety and headcount procedures" at bounding box center [198, 259] width 0 height 8
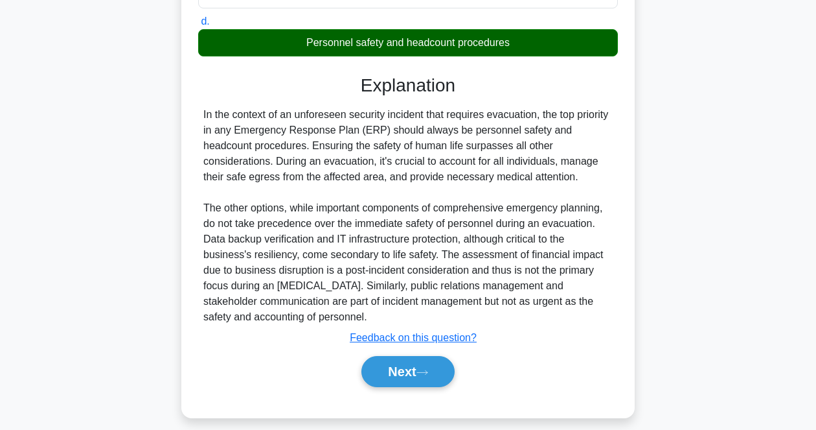
scroll to position [269, 0]
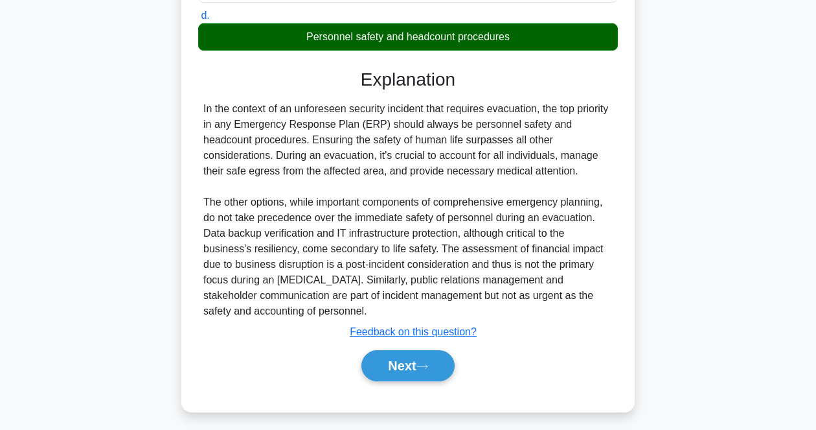
click at [467, 236] on div "In the context of an unforeseen security incident that requires evacuation, the…" at bounding box center [407, 210] width 409 height 218
click at [429, 358] on button "Next" at bounding box center [407, 365] width 93 height 31
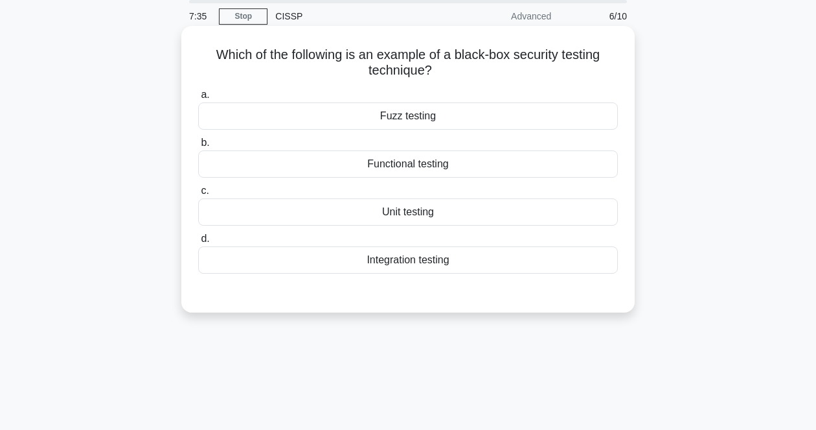
scroll to position [27, 0]
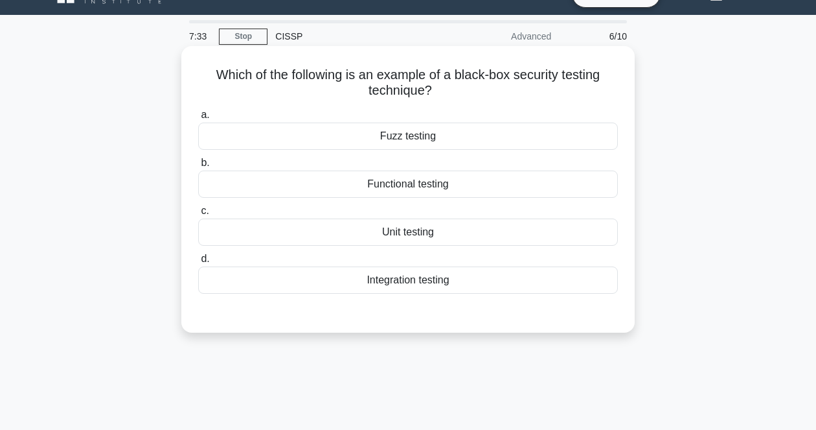
click at [515, 82] on h5 "Which of the following is an example of a black-box security testing technique?…" at bounding box center [408, 83] width 422 height 32
click at [467, 143] on div "Fuzz testing" at bounding box center [408, 135] width 420 height 27
click at [198, 119] on input "a. Fuzz testing" at bounding box center [198, 115] width 0 height 8
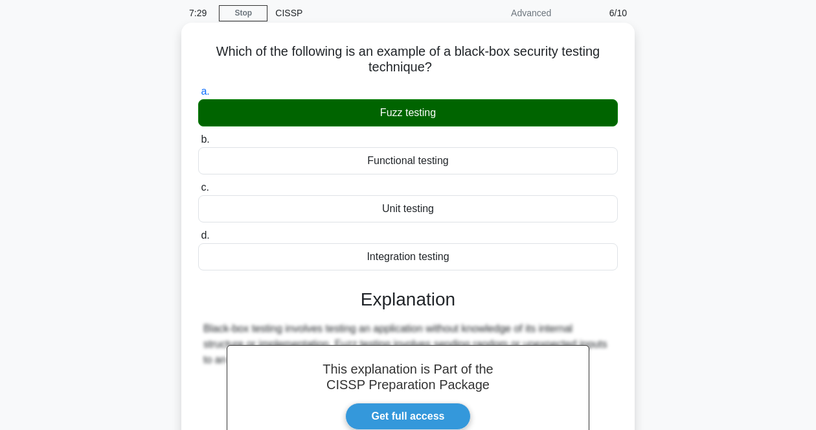
scroll to position [269, 0]
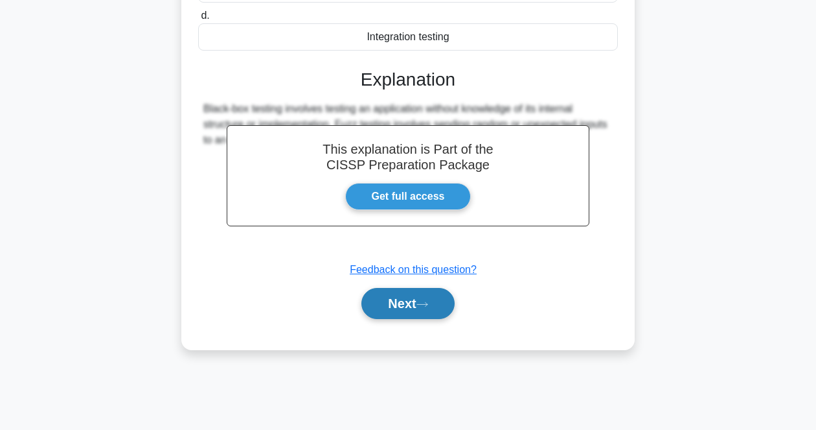
click at [444, 305] on button "Next" at bounding box center [407, 303] width 93 height 31
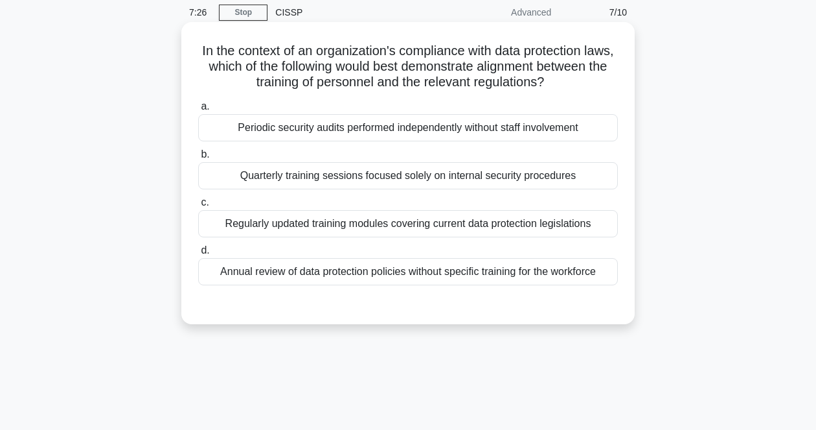
scroll to position [27, 0]
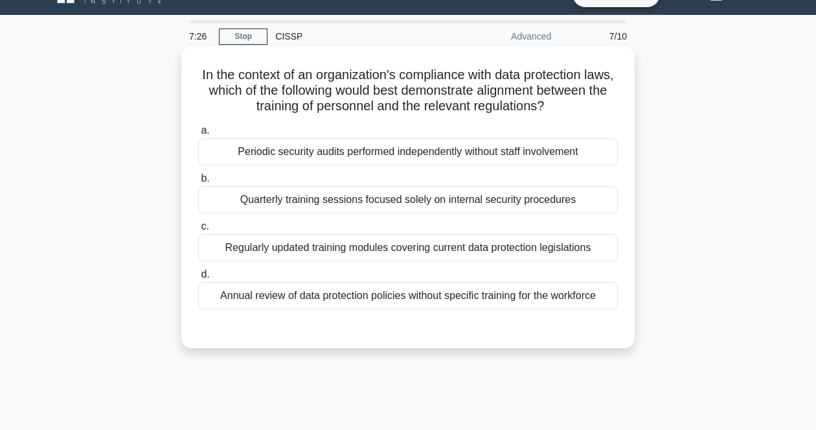
click at [519, 104] on h5 "In the context of an organization's compliance with data protection laws, which…" at bounding box center [408, 91] width 422 height 48
click at [430, 248] on div "Regularly updated training modules covering current data protection legislations" at bounding box center [408, 247] width 420 height 27
click at [198, 231] on input "c. Regularly updated training modules covering current data protection legislat…" at bounding box center [198, 226] width 0 height 8
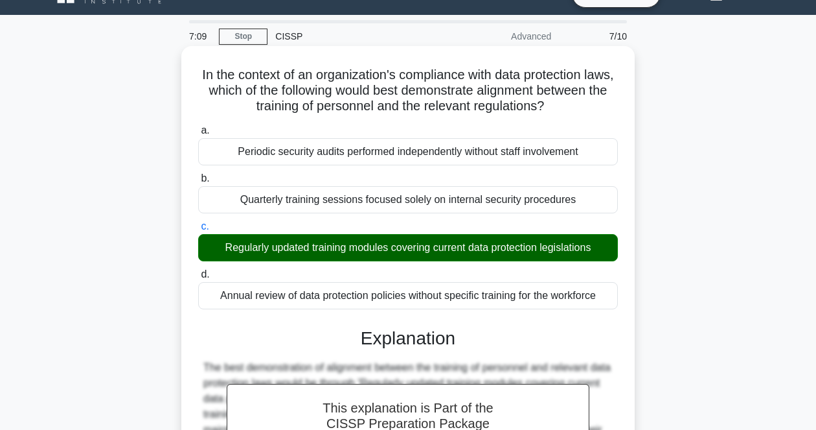
scroll to position [269, 0]
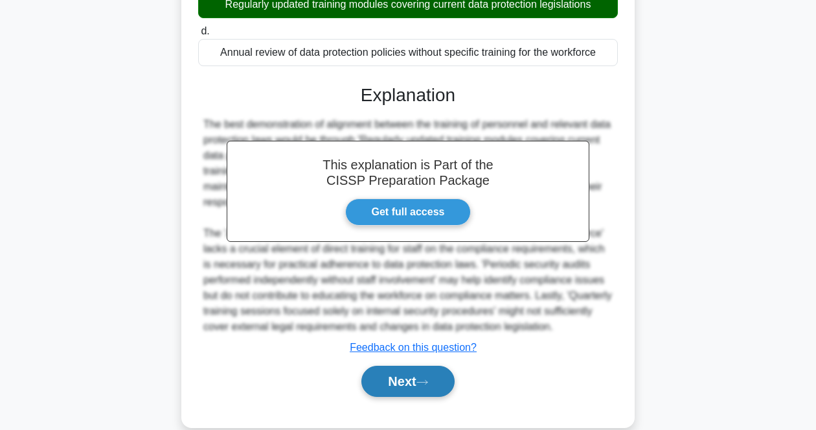
click at [392, 380] on button "Next" at bounding box center [407, 380] width 93 height 31
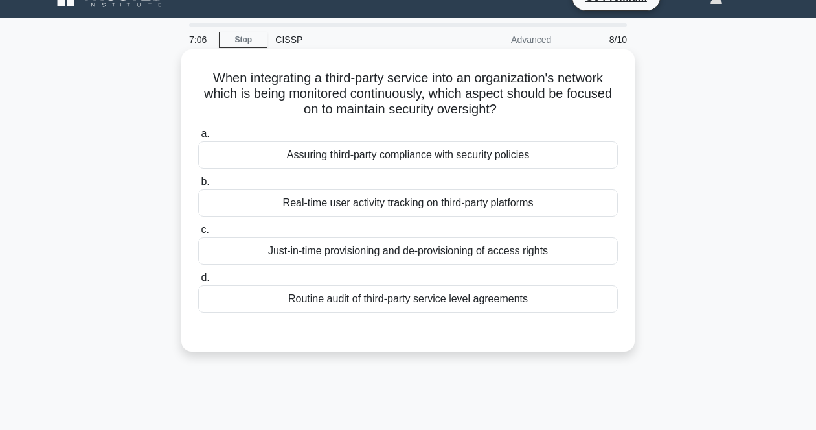
scroll to position [0, 0]
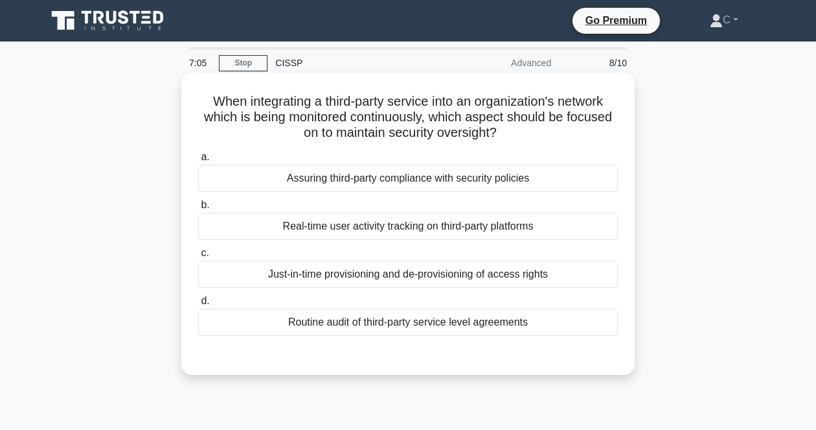
click at [483, 121] on h5 "When integrating a third-party service into an organization's network which is …" at bounding box center [408, 117] width 422 height 48
click at [525, 117] on h5 "When integrating a third-party service into an organization's network which is …" at bounding box center [408, 117] width 422 height 48
click at [300, 179] on div "Assuring third-party compliance with security policies" at bounding box center [408, 178] width 420 height 27
click at [198, 161] on input "a. Assuring third-party compliance with security policies" at bounding box center [198, 157] width 0 height 8
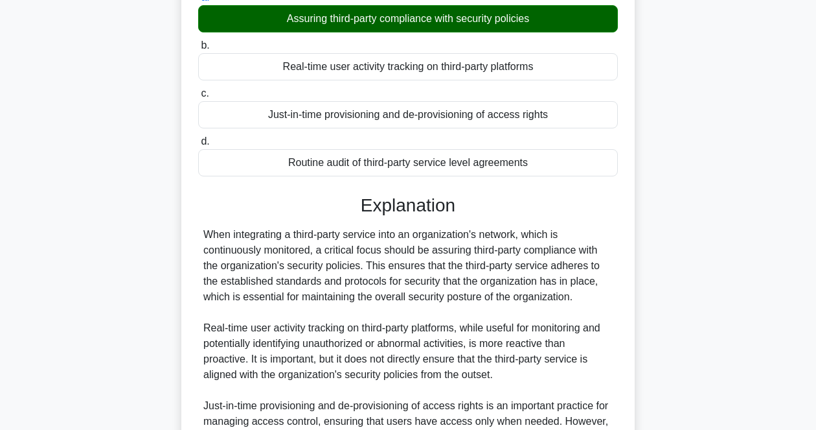
scroll to position [162, 0]
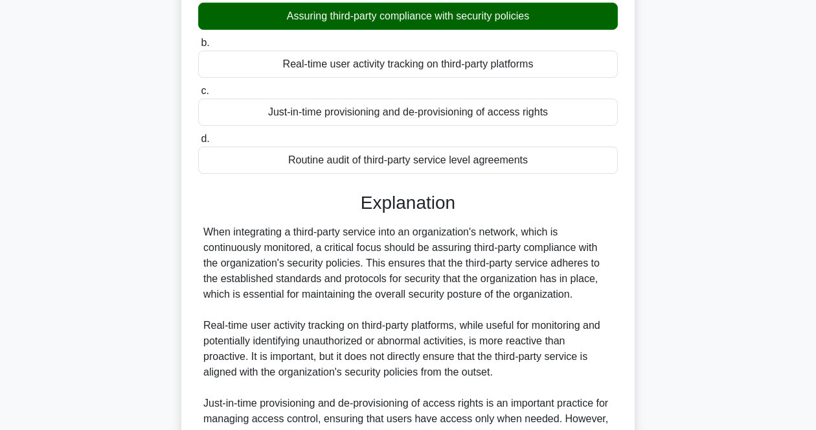
click at [491, 267] on div "When integrating a third-party service into an organization's network, which is…" at bounding box center [407, 387] width 409 height 326
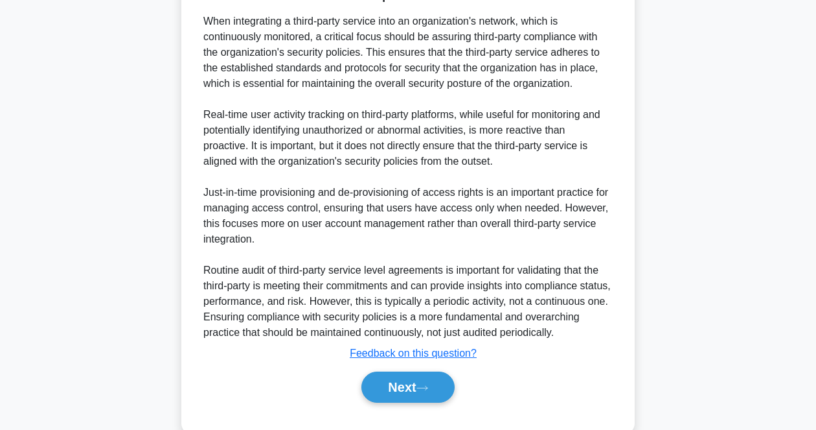
scroll to position [418, 0]
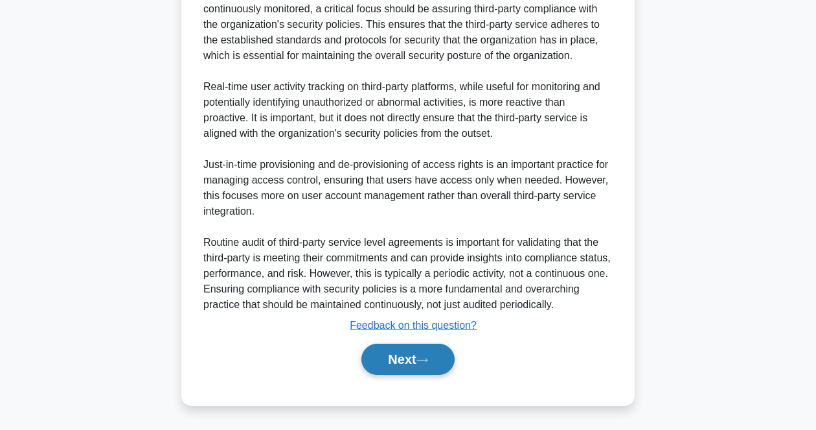
click at [386, 365] on button "Next" at bounding box center [407, 358] width 93 height 31
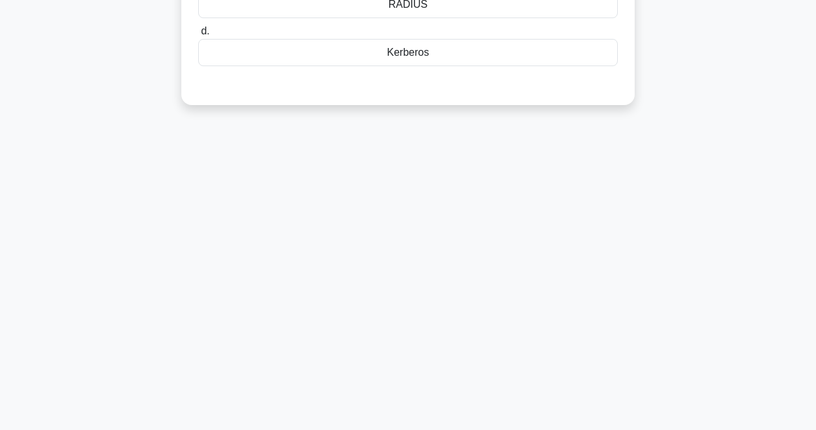
scroll to position [0, 0]
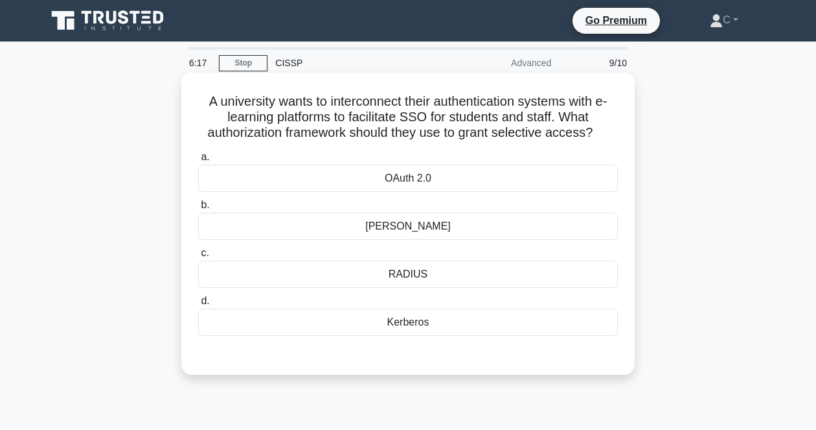
click at [523, 128] on h5 "A university wants to interconnect their authentication systems with e-learning…" at bounding box center [408, 117] width 422 height 48
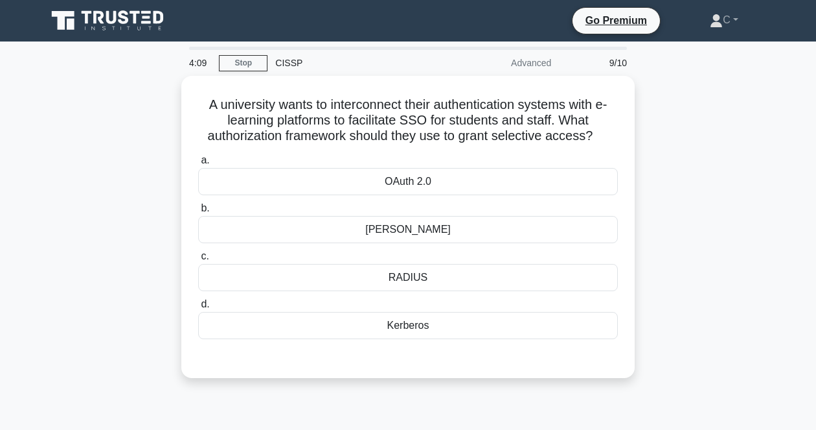
click at [613, 418] on div "4:09 Stop CISSP Advanced 9/10 A university wants to interconnect their authenti…" at bounding box center [408, 371] width 739 height 648
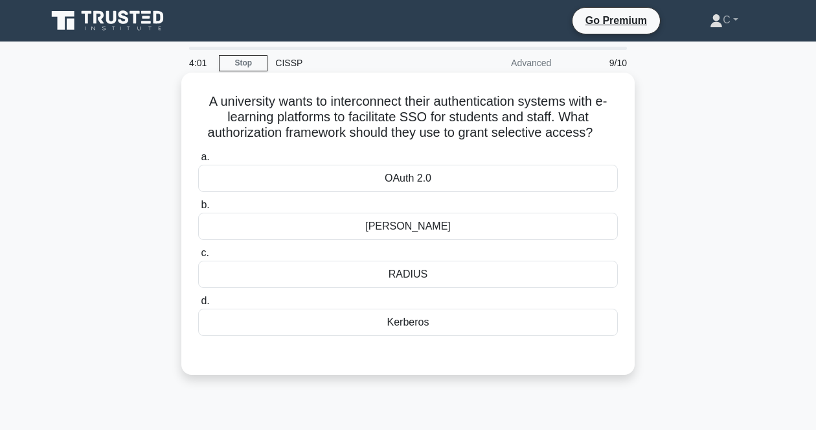
click at [463, 188] on div "OAuth 2.0" at bounding box center [408, 178] width 420 height 27
click at [198, 161] on input "a. OAuth 2.0" at bounding box center [198, 157] width 0 height 8
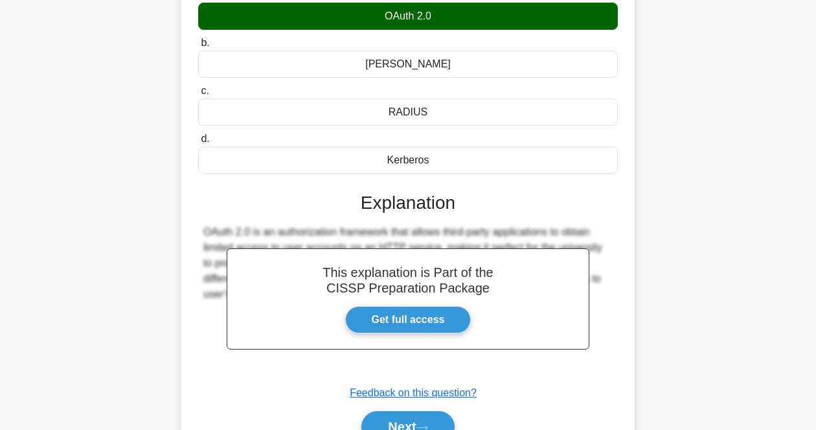
scroll to position [243, 0]
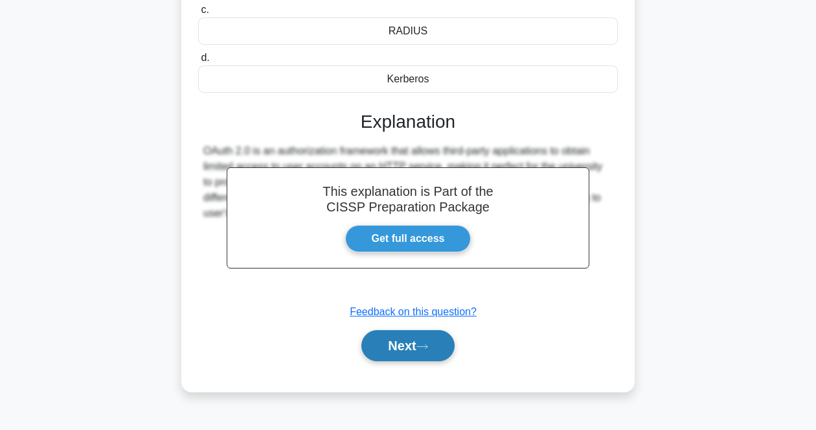
click at [428, 350] on icon at bounding box center [423, 346] width 12 height 7
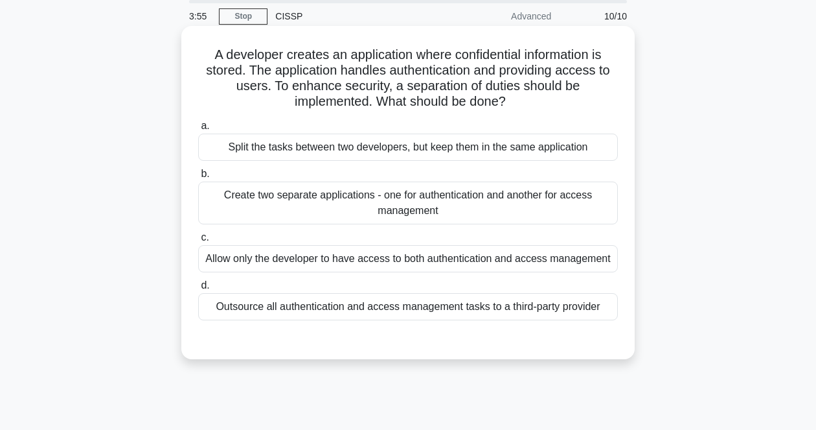
scroll to position [0, 0]
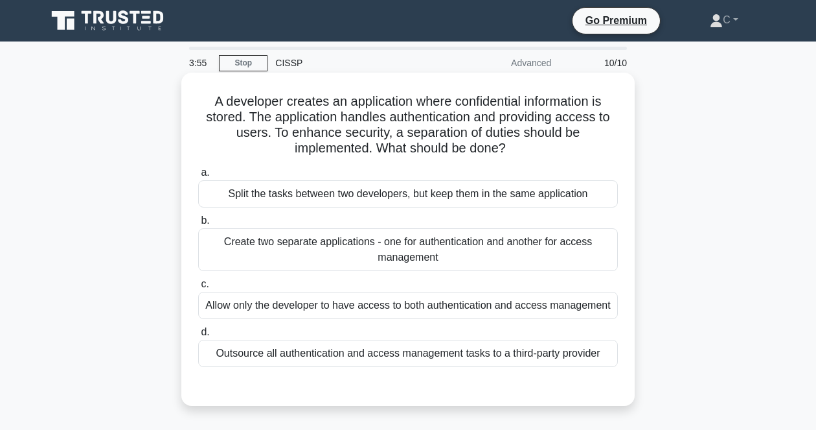
click at [463, 133] on h5 "A developer creates an application where confidential information is stored. Th…" at bounding box center [408, 124] width 422 height 63
click at [473, 192] on div "Split the tasks between two developers, but keep them in the same application" at bounding box center [408, 193] width 420 height 27
click at [198, 177] on input "a. Split the tasks between two developers, but keep them in the same application" at bounding box center [198, 172] width 0 height 8
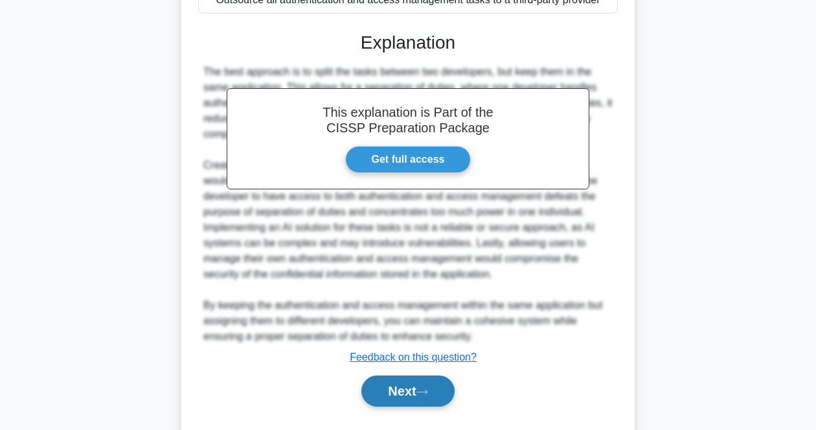
scroll to position [386, 0]
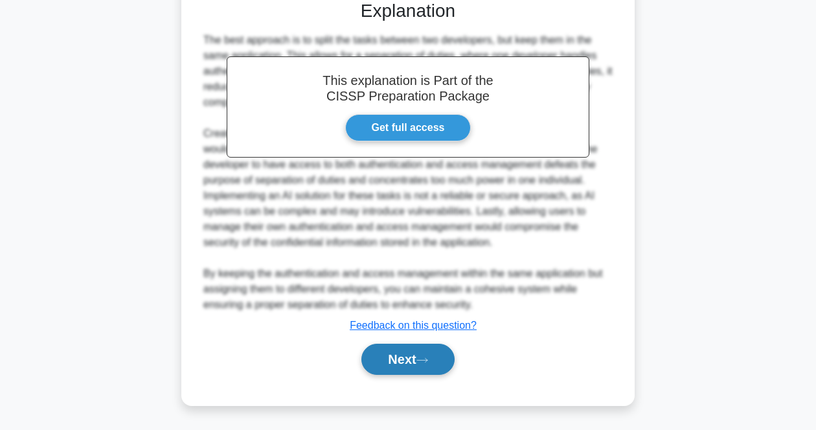
click at [441, 372] on button "Next" at bounding box center [407, 358] width 93 height 31
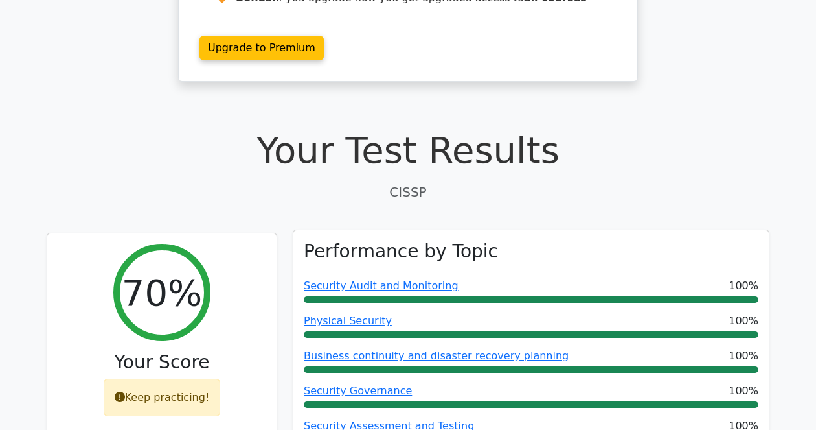
scroll to position [405, 0]
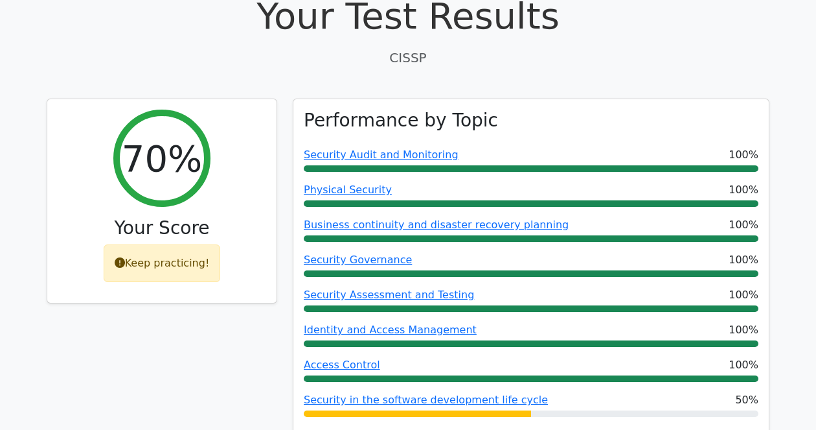
click at [150, 319] on div "70% Your Score Keep practicing!" at bounding box center [162, 293] width 246 height 390
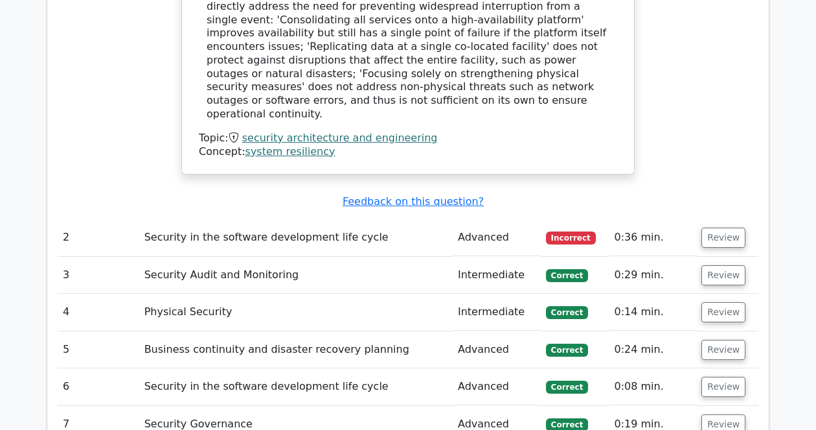
scroll to position [1620, 0]
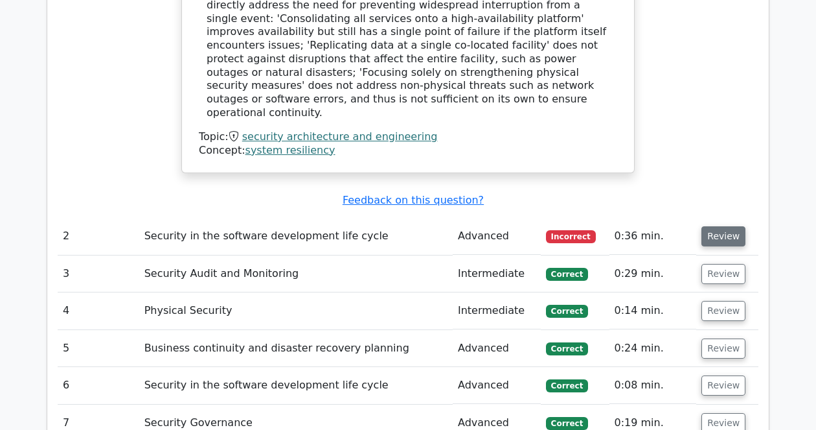
click at [734, 226] on button "Review" at bounding box center [724, 236] width 44 height 20
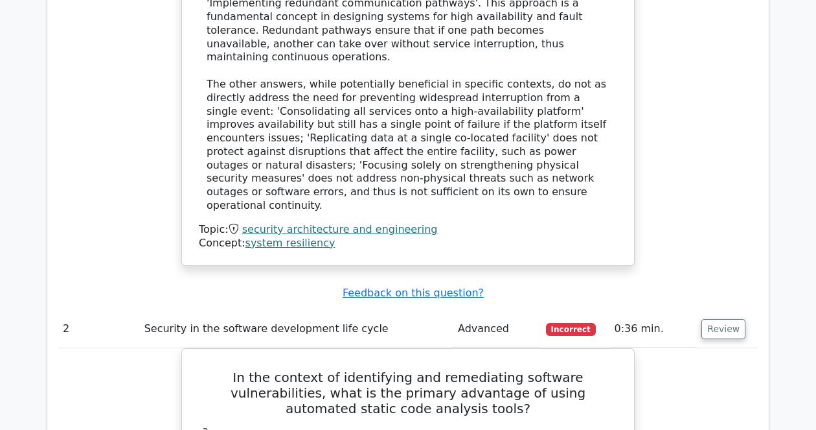
scroll to position [1701, 0]
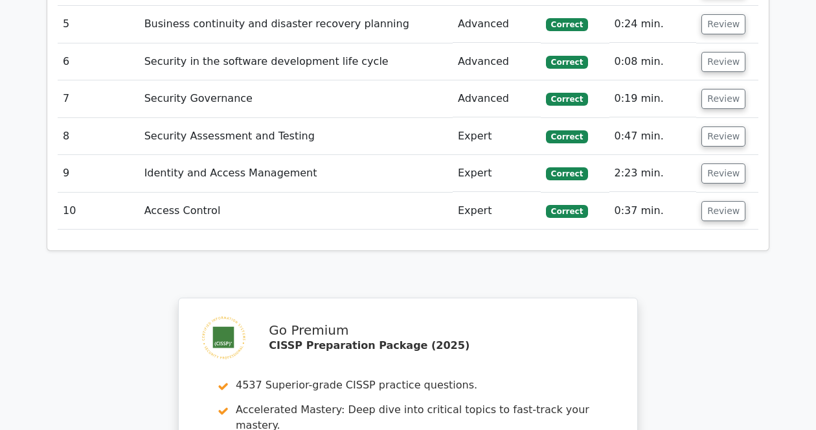
scroll to position [2915, 0]
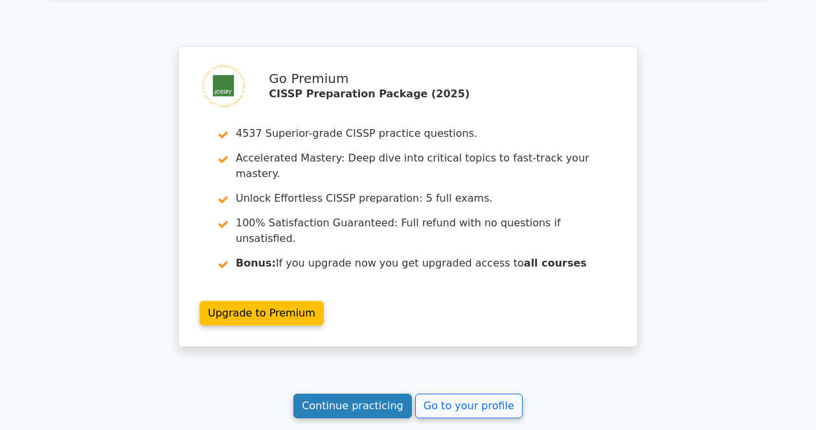
click at [369, 393] on link "Continue practicing" at bounding box center [352, 405] width 119 height 25
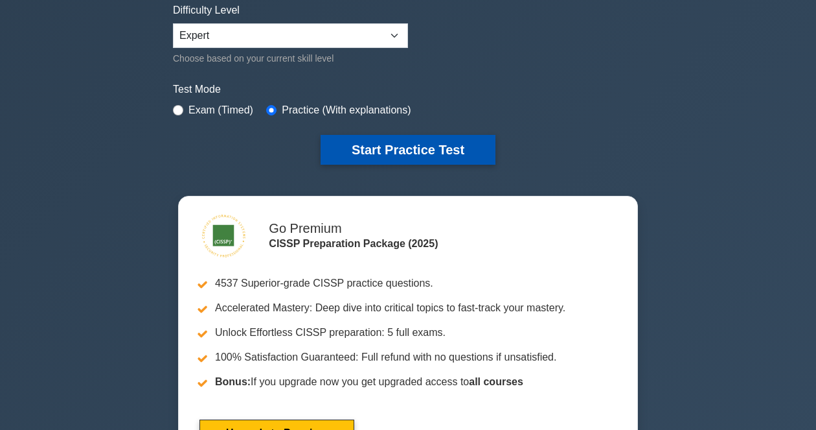
click at [424, 141] on button "Start Practice Test" at bounding box center [408, 150] width 175 height 30
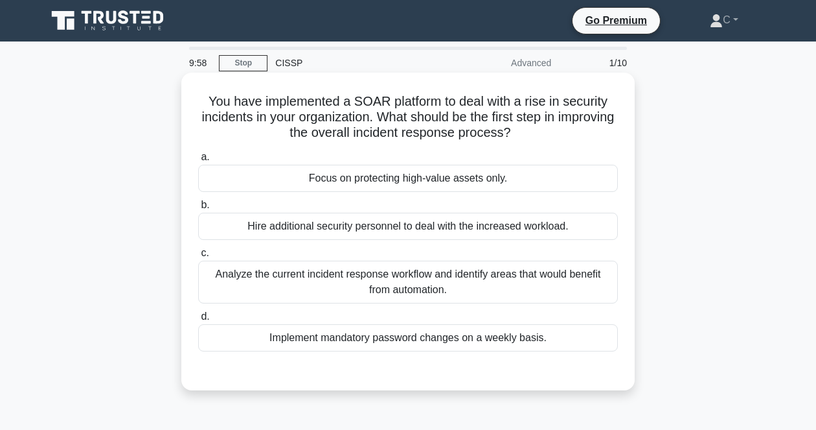
click at [483, 115] on h5 "You have implemented a SOAR platform to deal with a rise in security incidents …" at bounding box center [408, 117] width 422 height 48
click at [441, 281] on div "Analyze the current incident response workflow and identify areas that would be…" at bounding box center [408, 281] width 420 height 43
click at [198, 257] on input "c. Analyze the current incident response workflow and identify areas that would…" at bounding box center [198, 253] width 0 height 8
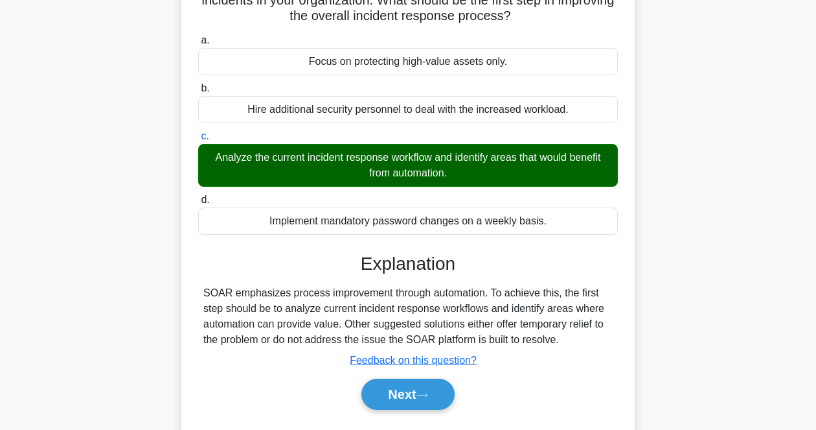
scroll to position [243, 0]
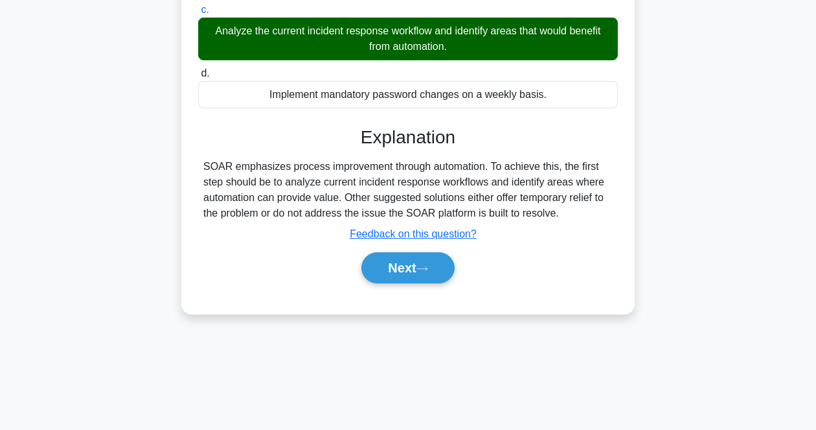
click at [471, 217] on div "SOAR emphasizes process improvement through automation. To achieve this, the fi…" at bounding box center [407, 190] width 409 height 62
click at [412, 262] on button "Next" at bounding box center [407, 267] width 93 height 31
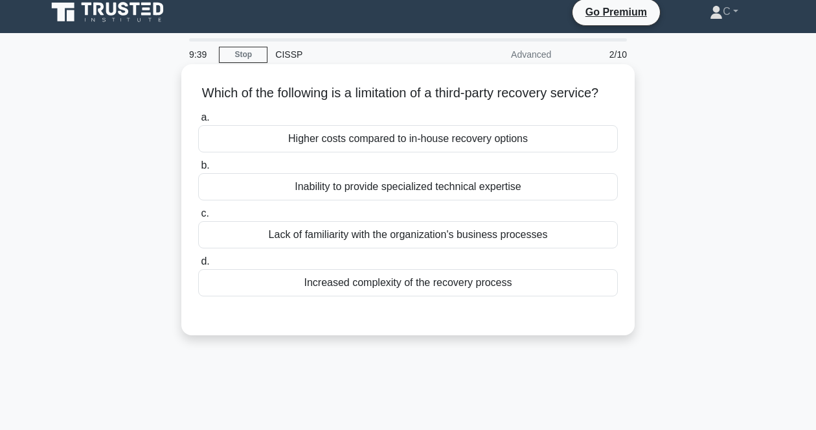
scroll to position [0, 0]
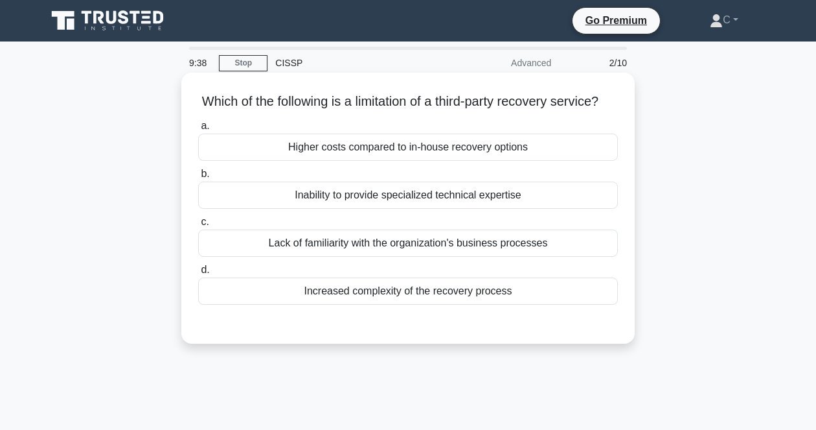
click at [484, 106] on h5 "Which of the following is a limitation of a third-party recovery service? .spin…" at bounding box center [408, 101] width 422 height 17
click at [403, 257] on div "Lack of familiarity with the organization's business processes" at bounding box center [408, 242] width 420 height 27
click at [198, 226] on input "c. Lack of familiarity with the organization's business processes" at bounding box center [198, 222] width 0 height 8
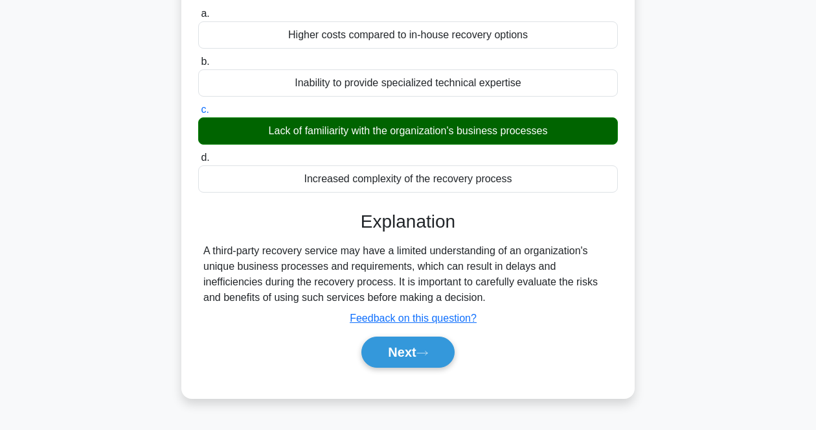
scroll to position [162, 0]
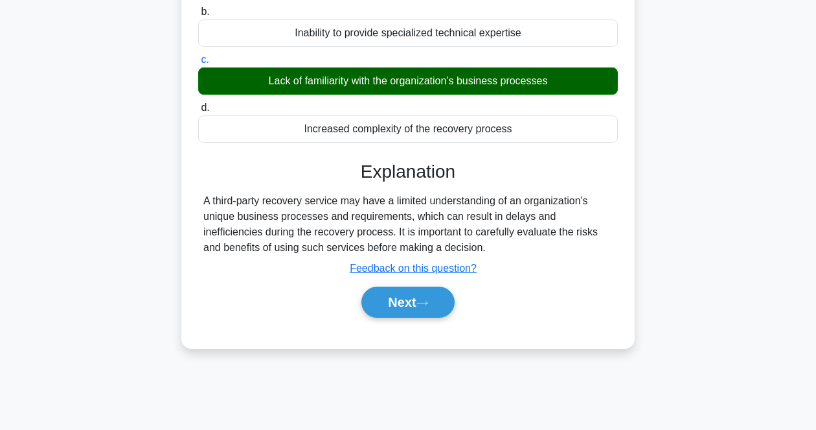
click at [464, 237] on div "A third-party recovery service may have a limited understanding of an organizat…" at bounding box center [407, 224] width 409 height 62
click at [397, 316] on button "Next" at bounding box center [407, 301] width 93 height 31
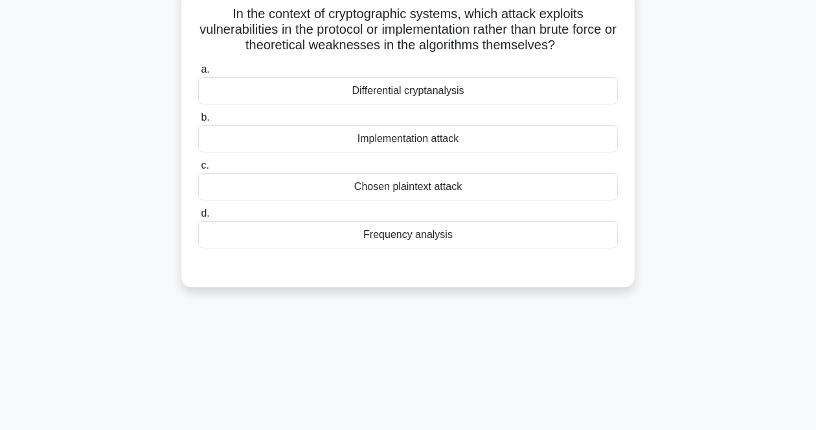
scroll to position [0, 0]
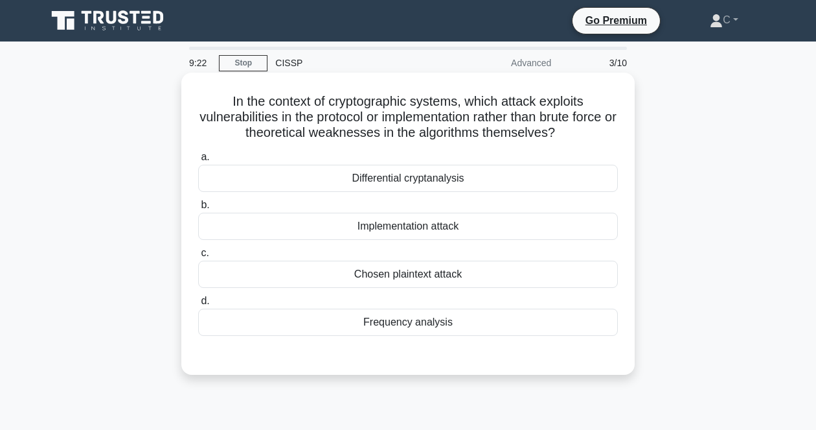
click at [502, 117] on h5 "In the context of cryptographic systems, which attack exploits vulnerabilities …" at bounding box center [408, 117] width 422 height 48
click at [599, 111] on h5 "In the context of cryptographic systems, which attack exploits vulnerabilities …" at bounding box center [408, 117] width 422 height 48
drag, startPoint x: 221, startPoint y: 99, endPoint x: 512, endPoint y: 314, distance: 362.3
click at [512, 314] on div "In the context of cryptographic systems, which attack exploits vulnerabilities …" at bounding box center [408, 224] width 443 height 292
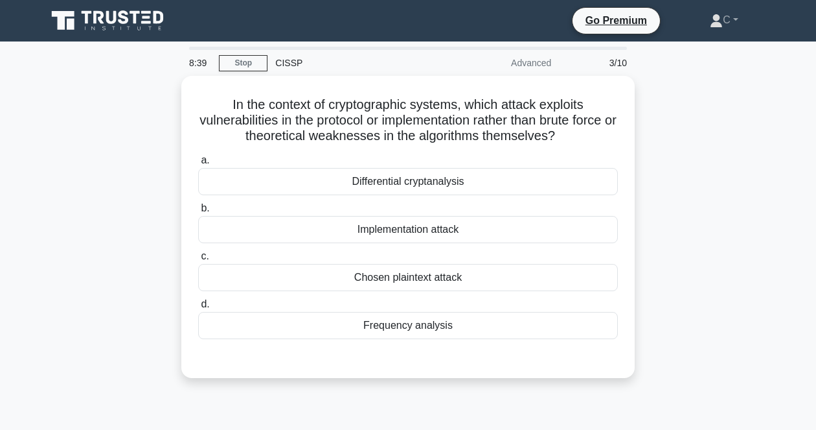
copy div "In the context of cryptographic systems, which attack exploits vulnerabilities …"
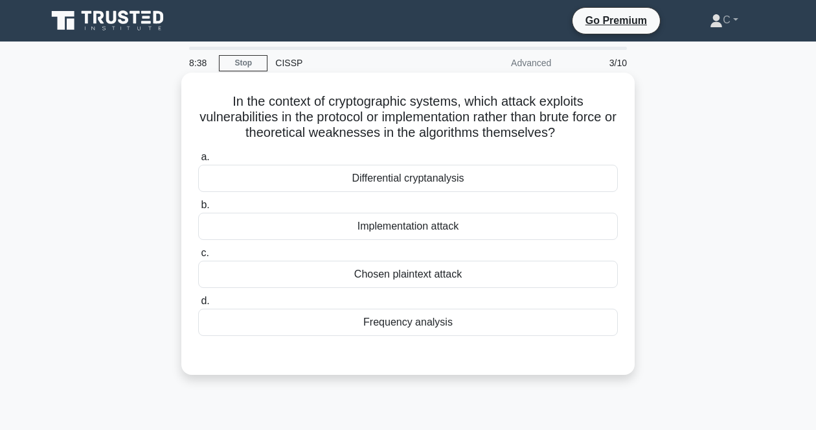
click at [484, 101] on h5 "In the context of cryptographic systems, which attack exploits vulnerabilities …" at bounding box center [408, 117] width 422 height 48
click at [484, 104] on h5 "In the context of cryptographic systems, which attack exploits vulnerabilities …" at bounding box center [408, 117] width 422 height 48
click at [405, 128] on h5 "In the context of cryptographic systems, which attack exploits vulnerabilities …" at bounding box center [408, 117] width 422 height 48
click at [457, 225] on div "Implementation attack" at bounding box center [408, 225] width 420 height 27
click at [198, 209] on input "b. Implementation attack" at bounding box center [198, 205] width 0 height 8
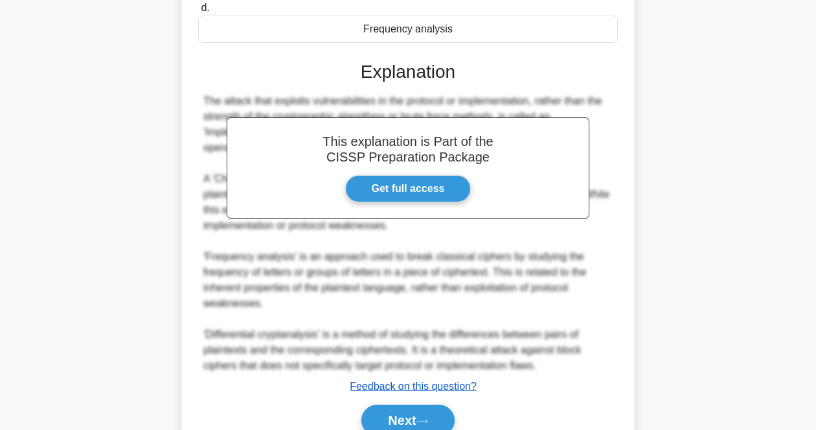
scroll to position [355, 0]
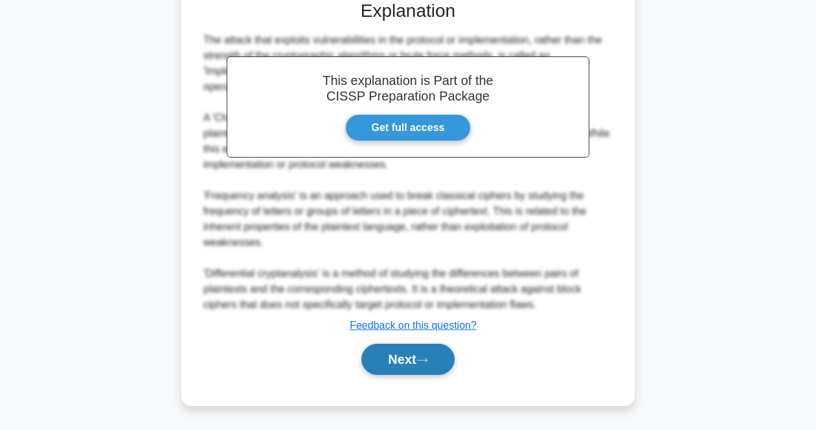
click at [409, 357] on button "Next" at bounding box center [407, 358] width 93 height 31
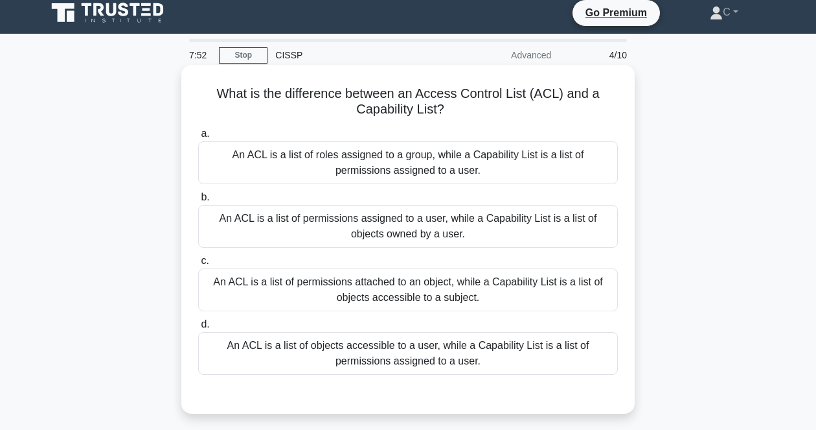
scroll to position [0, 0]
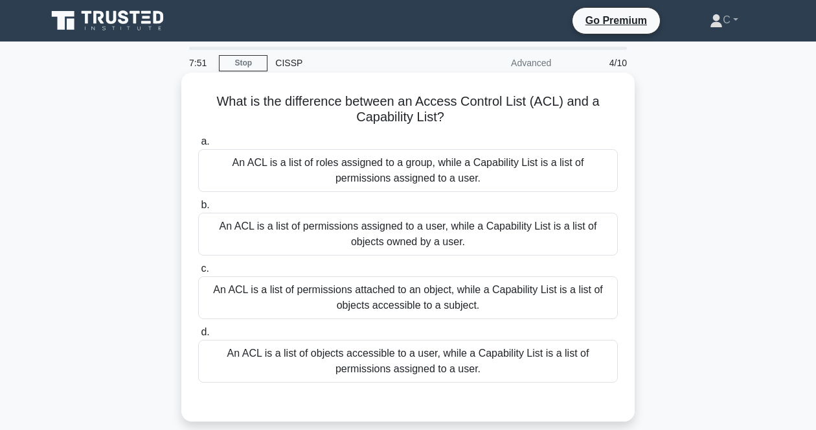
click at [529, 104] on h5 "What is the difference between an Access Control List (ACL) and a Capability Li…" at bounding box center [408, 109] width 422 height 32
click at [292, 172] on div "An ACL is a list of roles assigned to a group, while a Capability List is a lis…" at bounding box center [408, 170] width 420 height 43
click at [198, 146] on input "a. An ACL is a list of roles assigned to a group, while a Capability List is a …" at bounding box center [198, 141] width 0 height 8
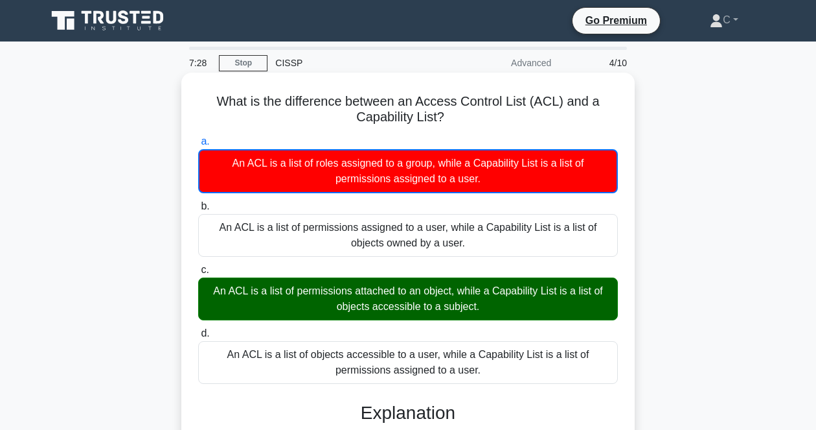
drag, startPoint x: 206, startPoint y: 97, endPoint x: 610, endPoint y: 376, distance: 490.4
click at [610, 376] on div "What is the difference between an Access Control List (ACL) and a Capability Li…" at bounding box center [408, 377] width 443 height 599
copy div "What is the difference between an Access Control List (ACL) and a Capability Li…"
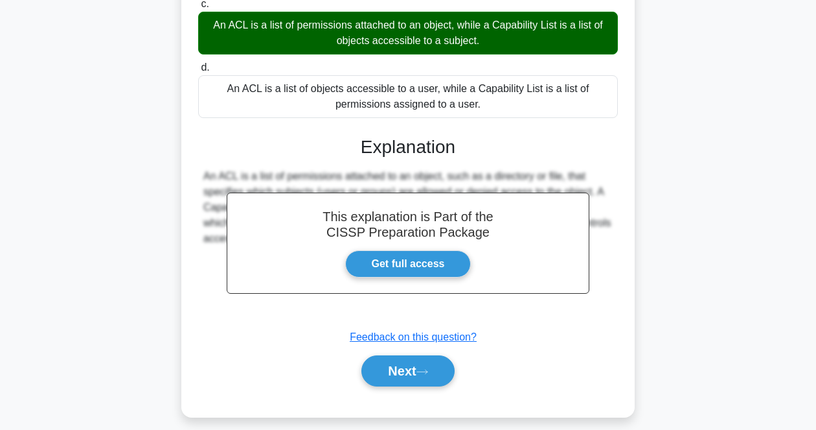
scroll to position [277, 0]
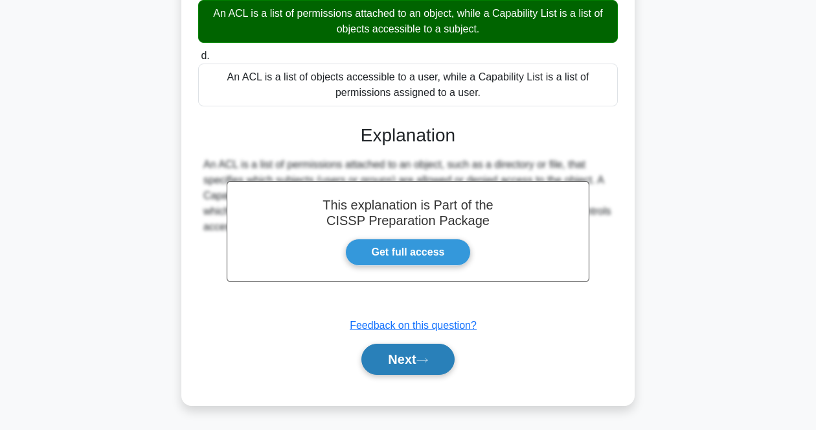
click at [429, 350] on button "Next" at bounding box center [407, 358] width 93 height 31
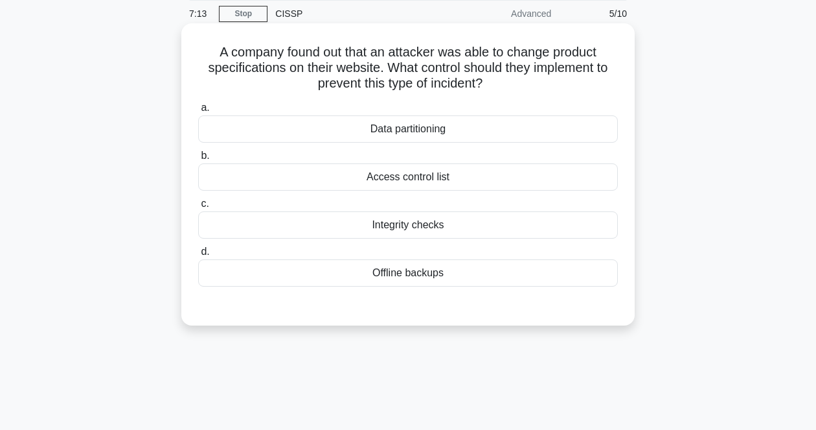
scroll to position [27, 0]
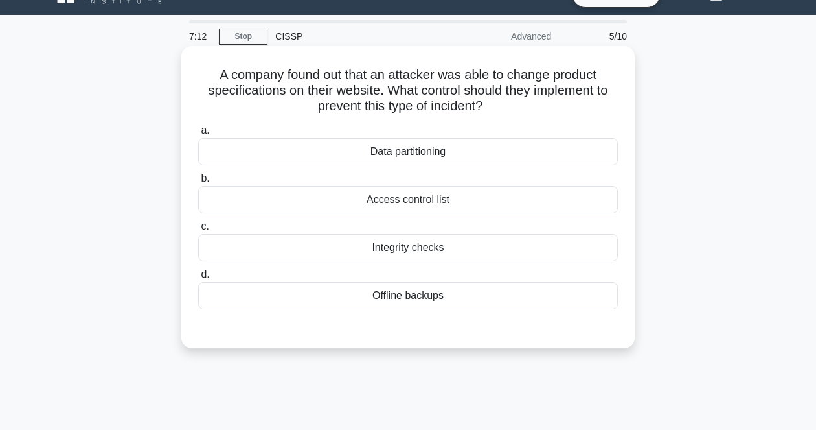
click at [513, 98] on h5 "A company found out that an attacker was able to change product specifications …" at bounding box center [408, 91] width 422 height 48
click at [481, 199] on div "Access control list" at bounding box center [408, 199] width 420 height 27
click at [198, 183] on input "b. Access control list" at bounding box center [198, 178] width 0 height 8
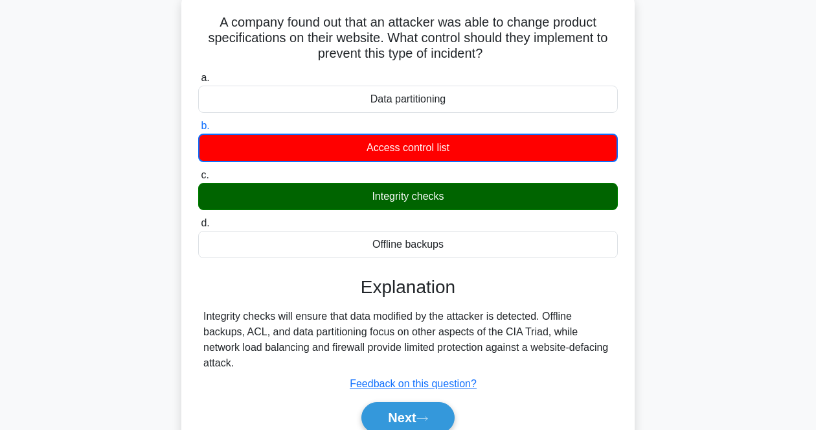
scroll to position [108, 0]
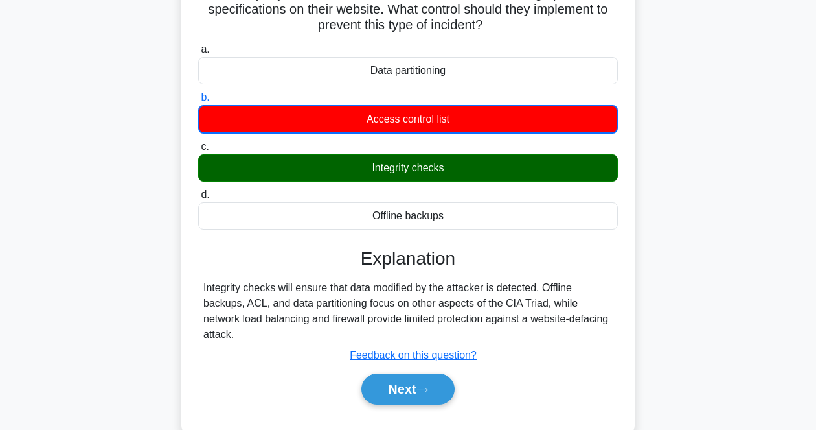
click at [494, 295] on div "Integrity checks will ensure that data modified by the attacker is detected. Of…" at bounding box center [407, 311] width 409 height 62
click at [395, 400] on button "Next" at bounding box center [407, 388] width 93 height 31
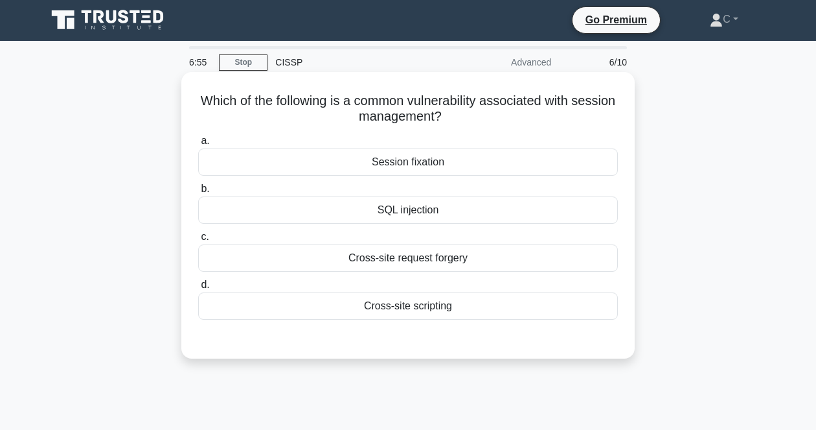
scroll to position [0, 0]
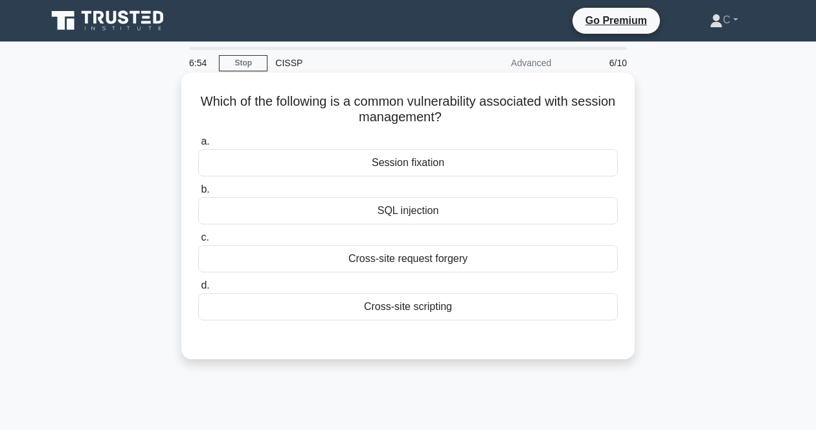
click at [525, 104] on h5 "Which of the following is a common vulnerability associated with session manage…" at bounding box center [408, 109] width 422 height 32
click at [451, 161] on div "Session fixation" at bounding box center [408, 162] width 420 height 27
click at [198, 146] on input "a. Session fixation" at bounding box center [198, 141] width 0 height 8
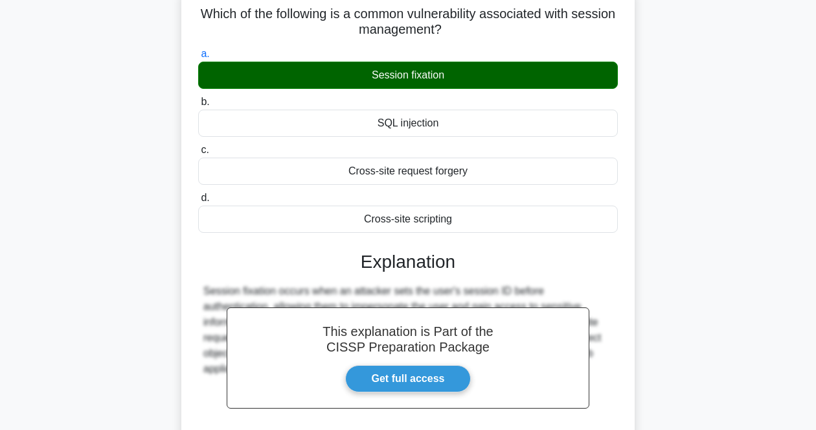
scroll to position [243, 0]
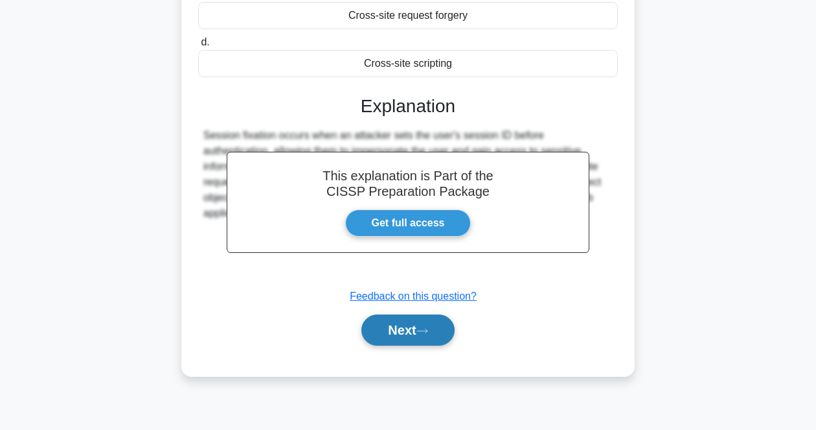
click at [439, 325] on button "Next" at bounding box center [407, 329] width 93 height 31
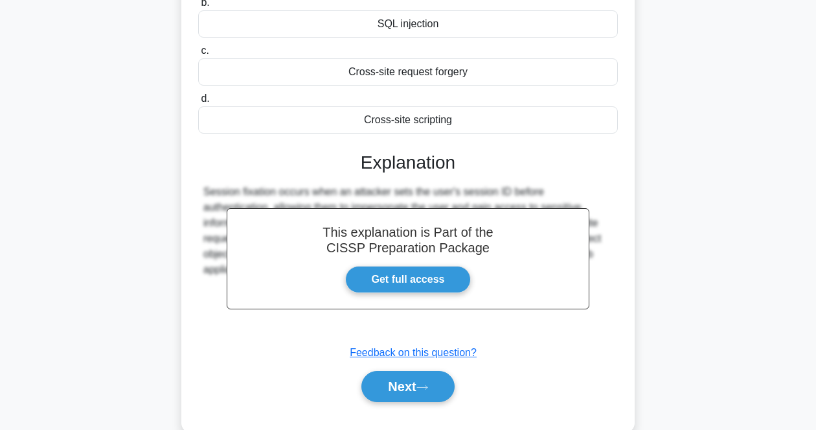
scroll to position [81, 0]
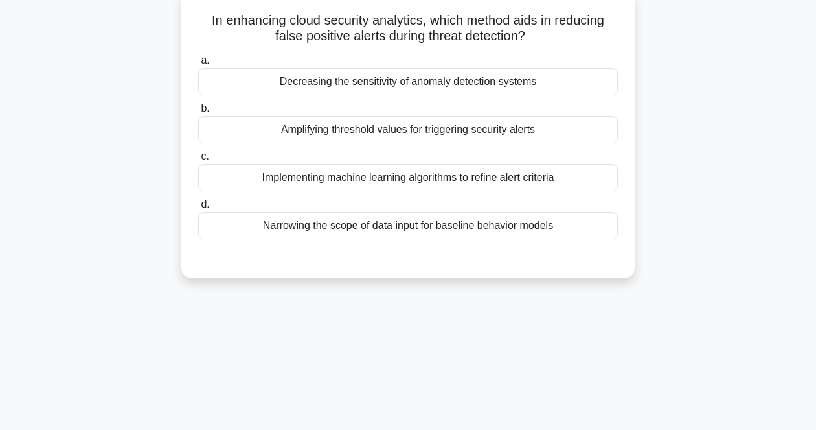
click at [492, 19] on h5 "In enhancing cloud security analytics, which method aids in reducing false posi…" at bounding box center [408, 28] width 422 height 32
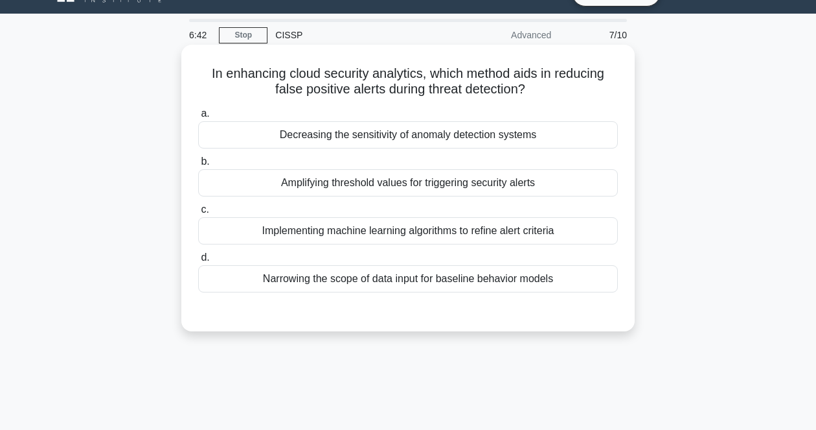
scroll to position [0, 0]
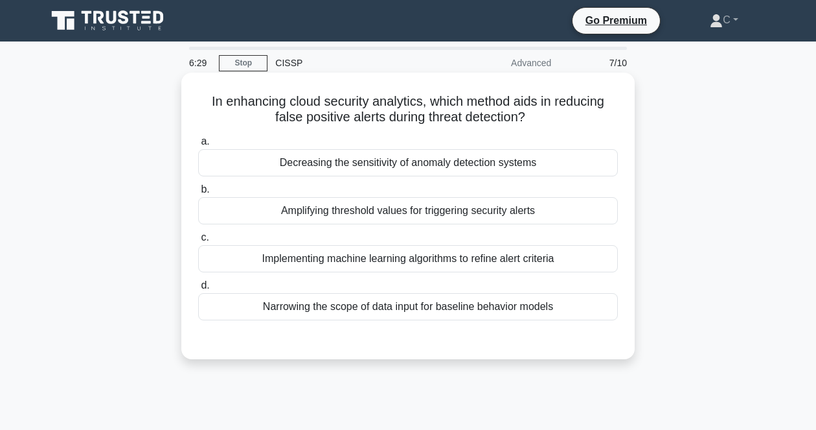
click at [428, 262] on div "Implementing machine learning algorithms to refine alert criteria" at bounding box center [408, 258] width 420 height 27
click at [198, 242] on input "c. Implementing machine learning algorithms to refine alert criteria" at bounding box center [198, 237] width 0 height 8
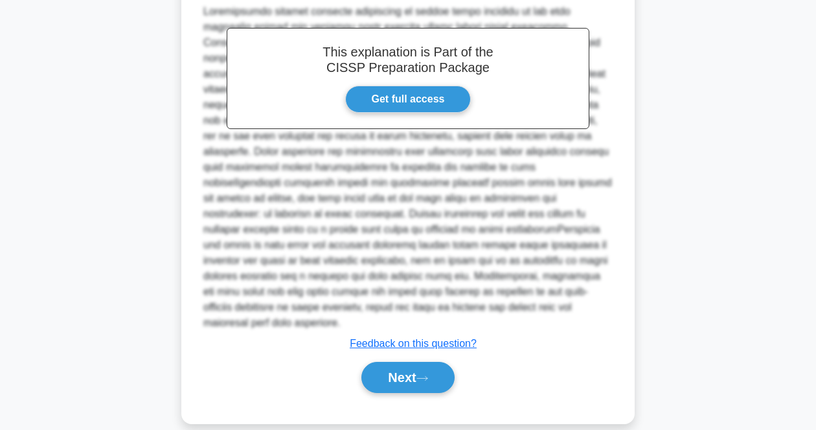
scroll to position [371, 0]
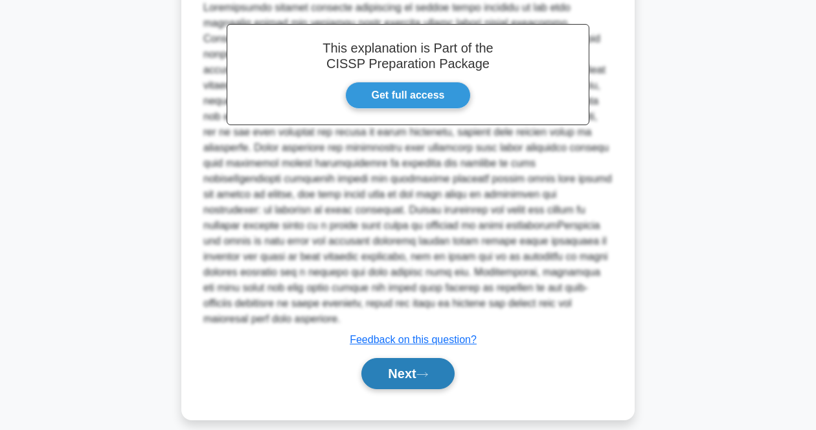
click at [397, 364] on button "Next" at bounding box center [407, 373] width 93 height 31
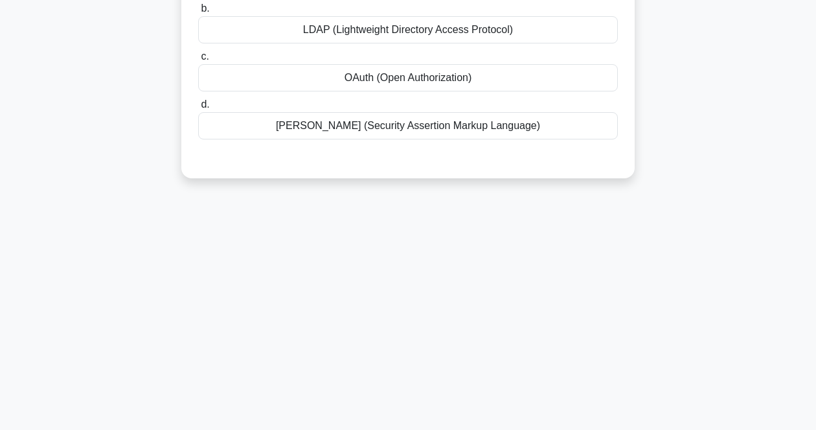
scroll to position [27, 0]
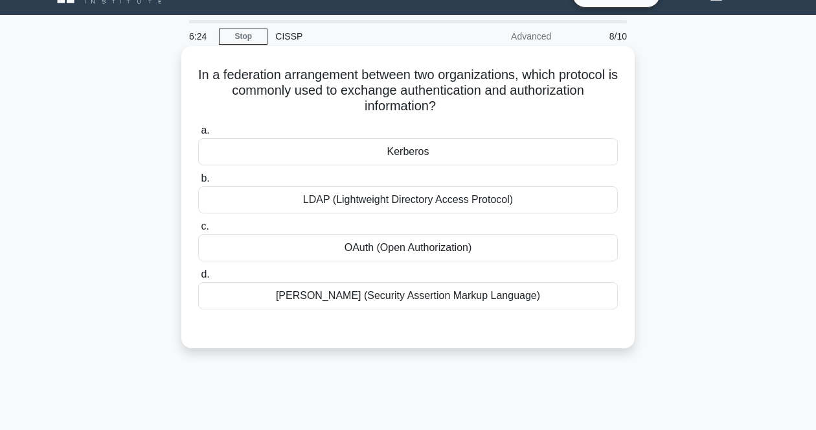
click at [415, 94] on h5 "In a federation arrangement between two organizations, which protocol is common…" at bounding box center [408, 91] width 422 height 48
drag, startPoint x: 218, startPoint y: 72, endPoint x: 516, endPoint y: 298, distance: 374.6
click at [516, 298] on div "In a federation arrangement between two organizations, which protocol is common…" at bounding box center [408, 197] width 443 height 292
copy div "In a federation arrangement between two organizations, which protocol is common…"
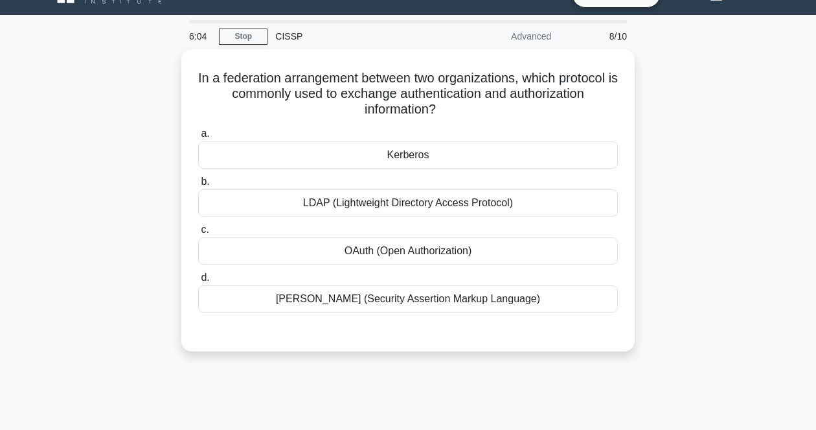
click at [368, 369] on div "6:04 Stop CISSP Advanced 8/10 In a federation arrangement between two organizat…" at bounding box center [408, 344] width 739 height 648
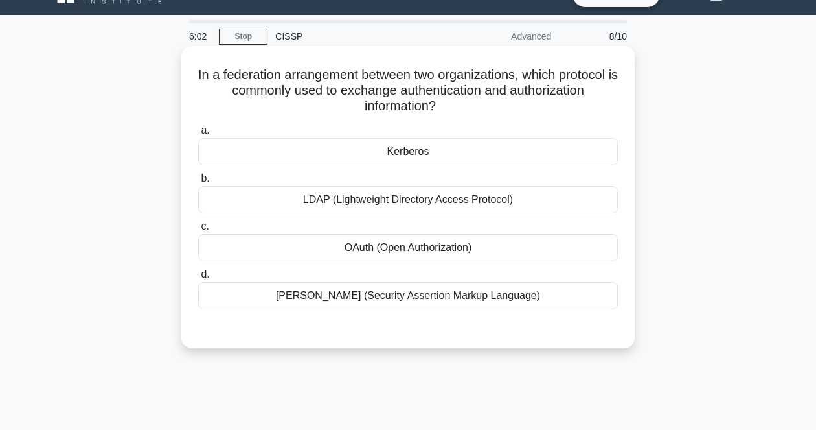
click at [402, 312] on div "a. Kerberos b. LDAP (Lightweight Directory Access Protocol) c. d." at bounding box center [407, 216] width 435 height 192
click at [402, 300] on div "SAML (Security Assertion Markup Language)" at bounding box center [408, 295] width 420 height 27
click at [198, 279] on input "d. SAML (Security Assertion Markup Language)" at bounding box center [198, 274] width 0 height 8
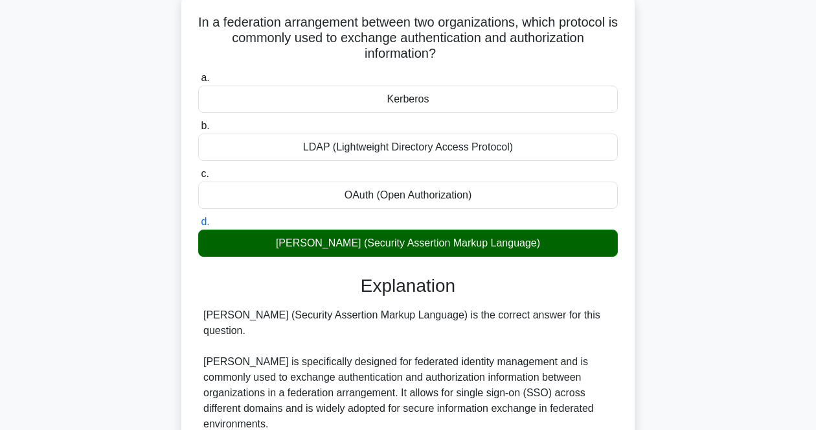
scroll to position [108, 0]
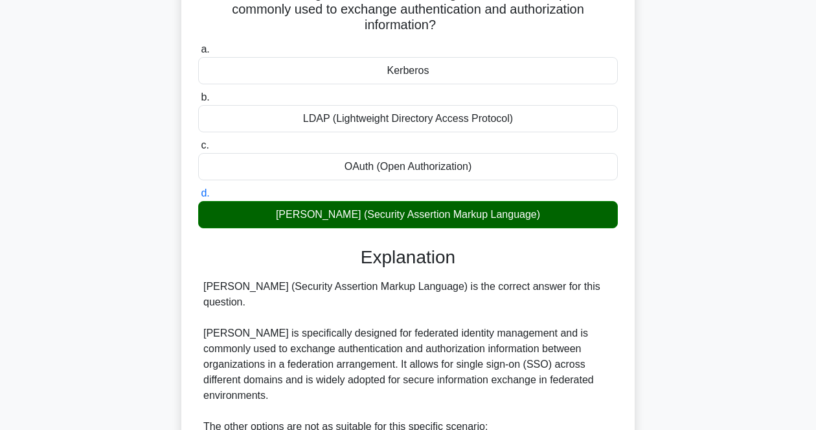
click at [408, 323] on div "SAML (Security Assertion Markup Language) is the correct answer for this questi…" at bounding box center [407, 434] width 409 height 311
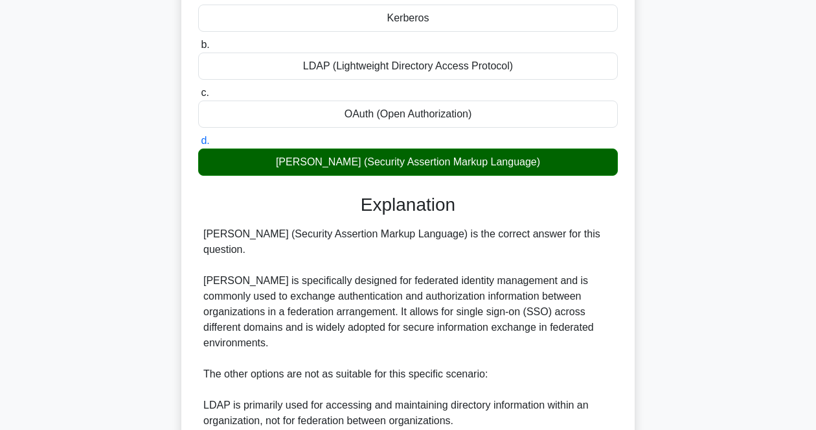
scroll to position [189, 0]
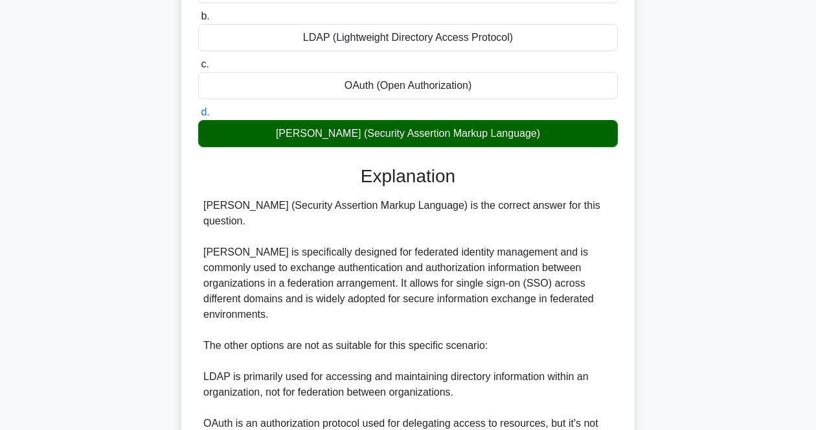
click at [425, 341] on div "SAML (Security Assertion Markup Language) is the correct answer for this questi…" at bounding box center [407, 353] width 409 height 311
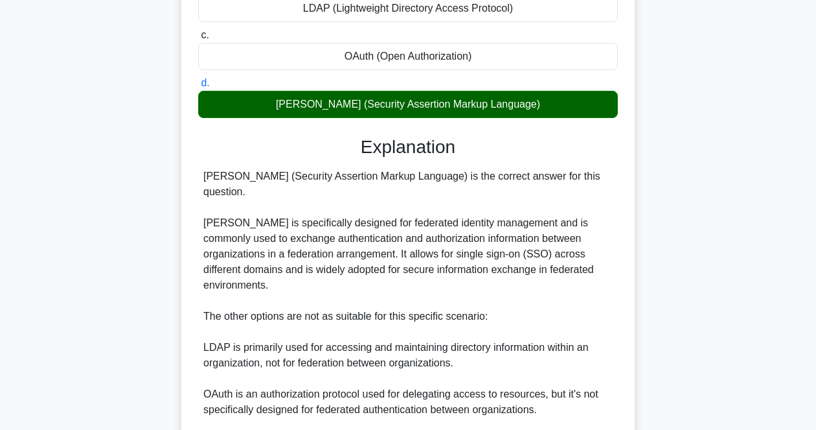
scroll to position [269, 0]
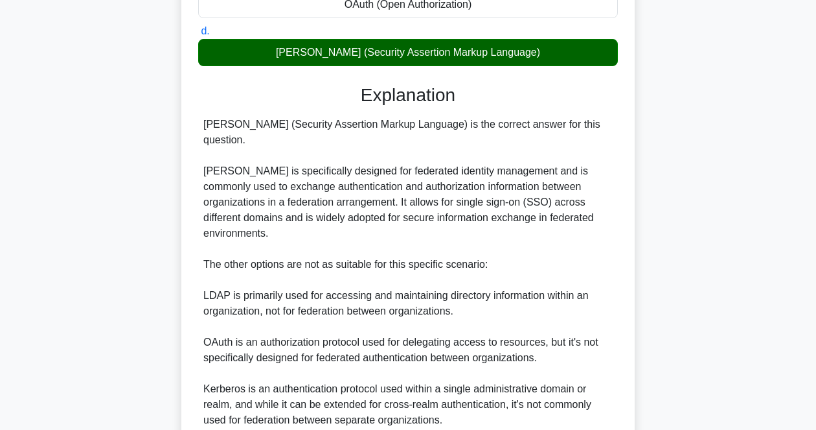
click at [428, 363] on div "SAML (Security Assertion Markup Language) is the correct answer for this questi…" at bounding box center [407, 272] width 409 height 311
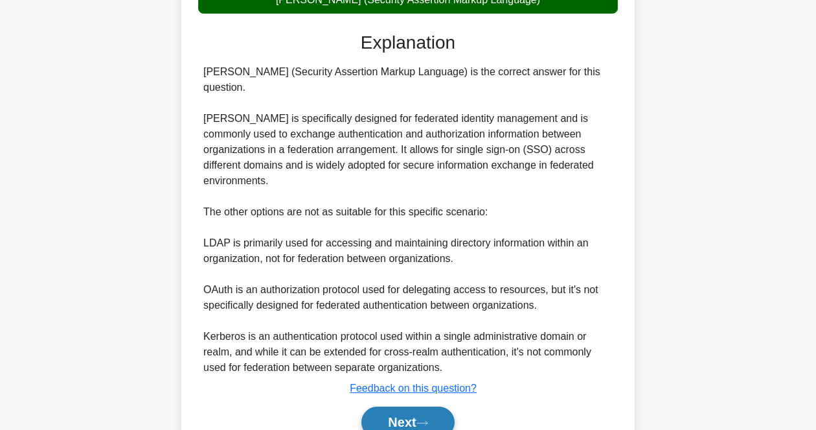
scroll to position [350, 0]
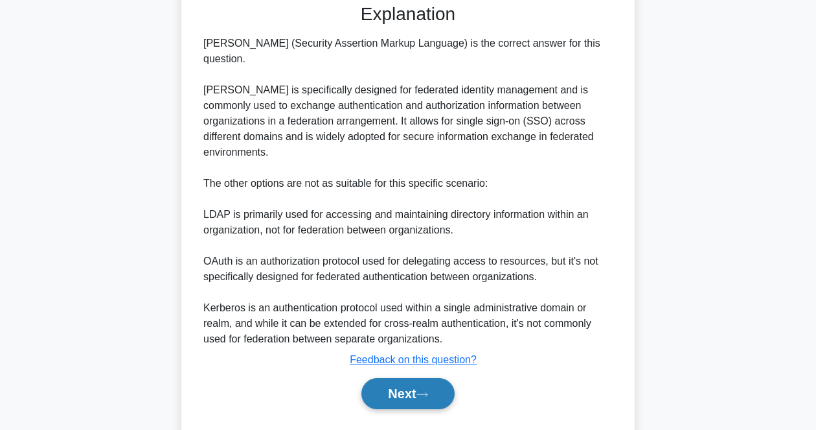
click at [442, 378] on button "Next" at bounding box center [407, 393] width 93 height 31
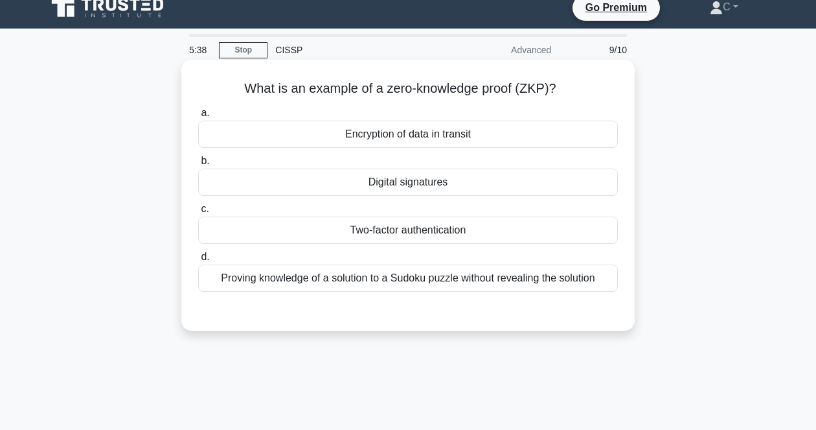
scroll to position [0, 0]
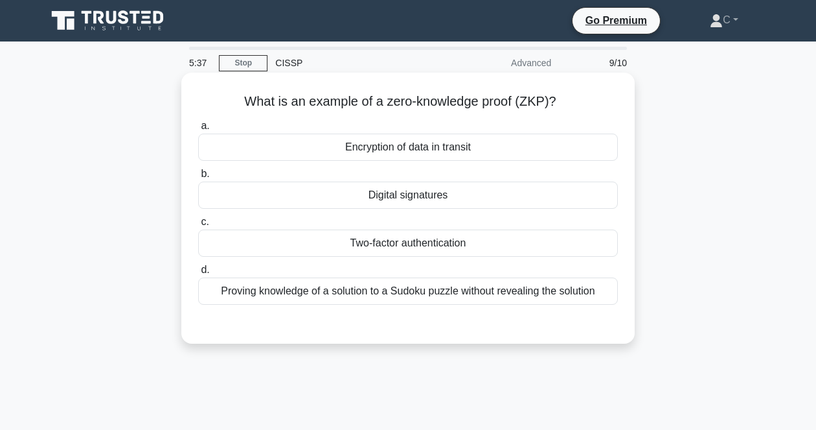
click at [472, 97] on h5 "What is an example of a zero-knowledge proof (ZKP)? .spinner_0XTQ{transform-ori…" at bounding box center [408, 101] width 422 height 17
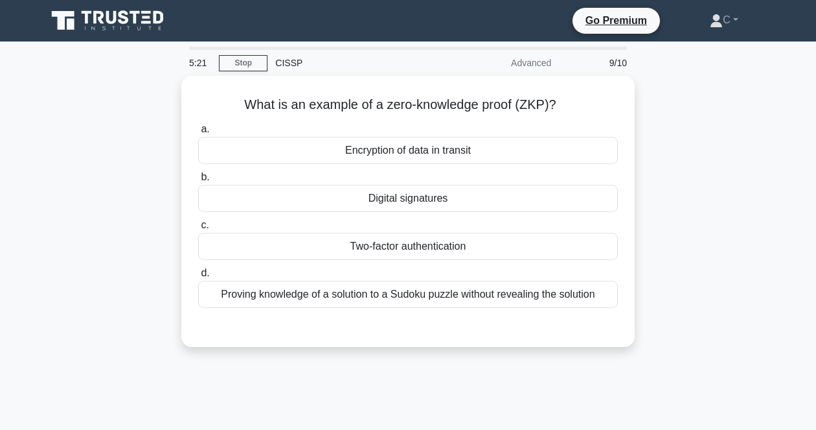
drag, startPoint x: 240, startPoint y: 97, endPoint x: 641, endPoint y: 296, distance: 447.6
click at [641, 296] on div "What is an example of a zero-knowledge proof (ZKP)? .spinner_0XTQ{transform-ori…" at bounding box center [408, 219] width 739 height 286
copy div "What is an example of a zero-knowledge proof (ZKP)? .spinner_0XTQ{transform-ori…"
click at [88, 315] on div "What is an example of a zero-knowledge proof (ZKP)? .spinner_0XTQ{transform-ori…" at bounding box center [408, 219] width 739 height 286
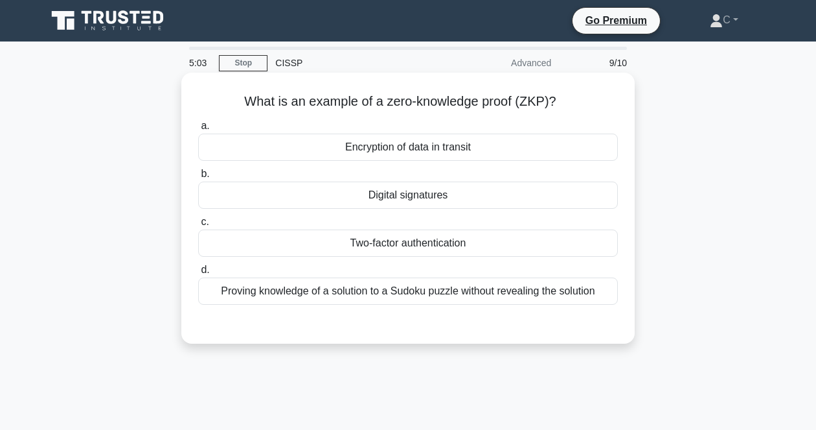
click at [338, 293] on div "Proving knowledge of a solution to a Sudoku puzzle without revealing the soluti…" at bounding box center [408, 290] width 420 height 27
click at [198, 274] on input "d. Proving knowledge of a solution to a Sudoku puzzle without revealing the sol…" at bounding box center [198, 270] width 0 height 8
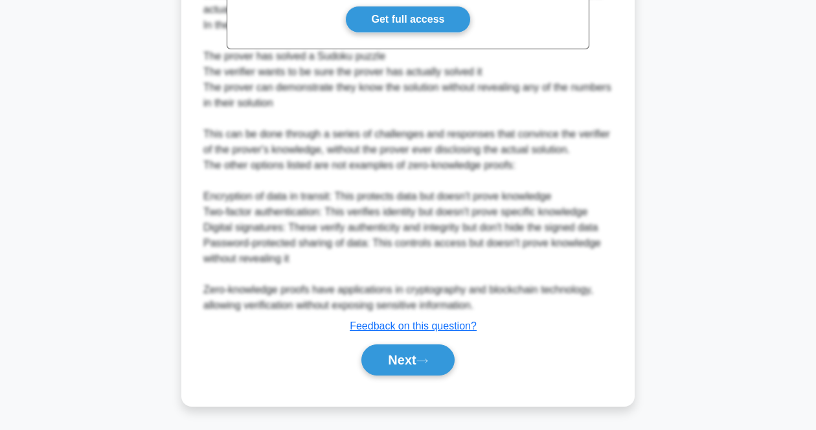
scroll to position [433, 0]
click at [425, 364] on button "Next" at bounding box center [407, 358] width 93 height 31
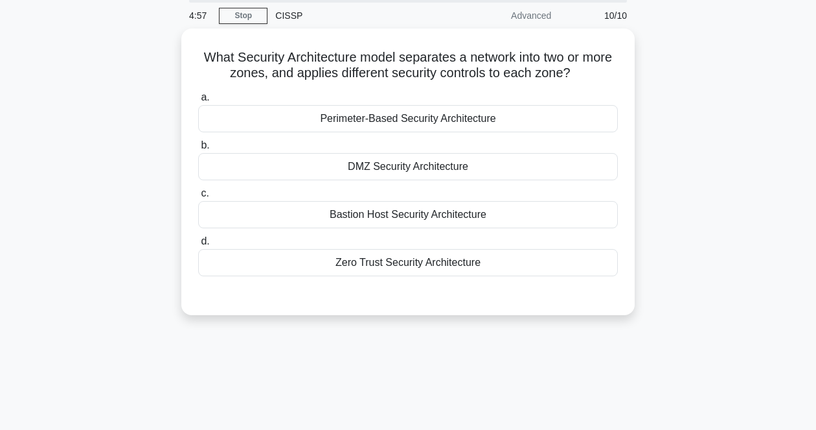
scroll to position [27, 0]
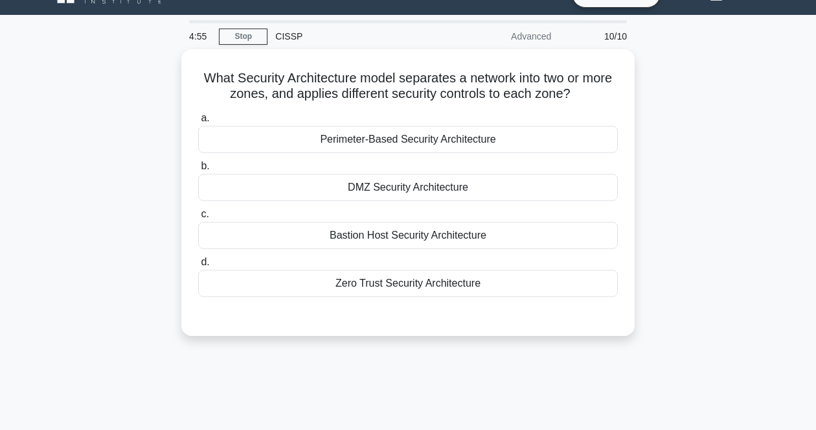
click at [731, 302] on div "What Security Architecture model separates a network into two or more zones, an…" at bounding box center [408, 200] width 739 height 302
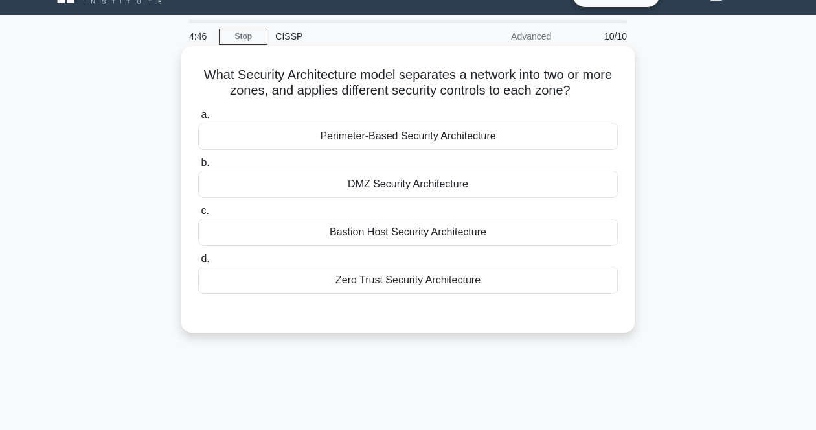
drag, startPoint x: 206, startPoint y: 74, endPoint x: 526, endPoint y: 288, distance: 384.9
click at [526, 288] on div "What Security Architecture model separates a network into two or more zones, an…" at bounding box center [408, 189] width 443 height 276
copy div "What Security Architecture model separates a network into two or more zones, an…"
click at [577, 76] on h5 "What Security Architecture model separates a network into two or more zones, an…" at bounding box center [408, 83] width 422 height 32
click at [499, 92] on h5 "What Security Architecture model separates a network into two or more zones, an…" at bounding box center [408, 83] width 422 height 32
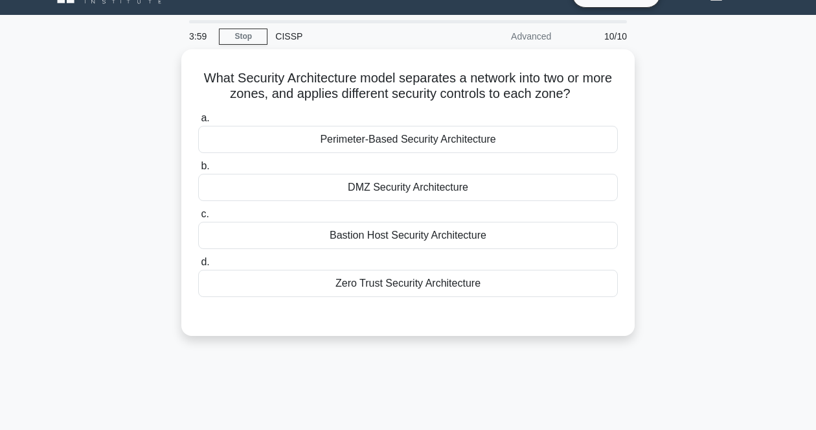
click at [702, 413] on div "3:59 Stop CISSP Advanced 10/10 What Security Architecture model separates a net…" at bounding box center [408, 344] width 739 height 648
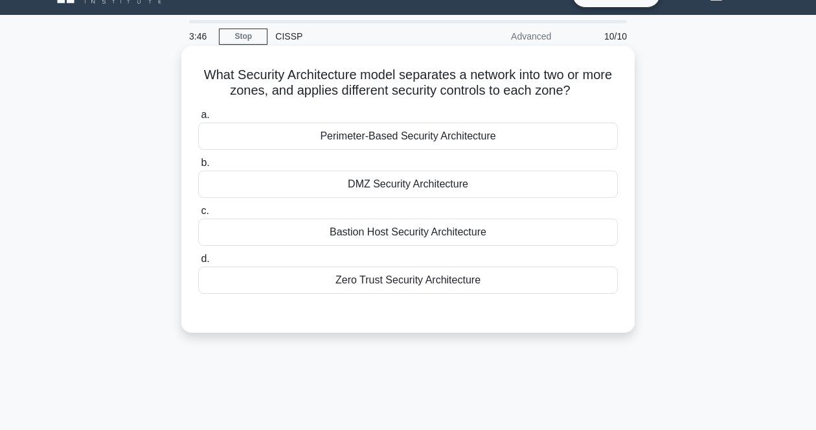
drag, startPoint x: 209, startPoint y: 69, endPoint x: 535, endPoint y: 274, distance: 385.2
click at [535, 274] on div "What Security Architecture model separates a network into two or more zones, an…" at bounding box center [408, 189] width 443 height 276
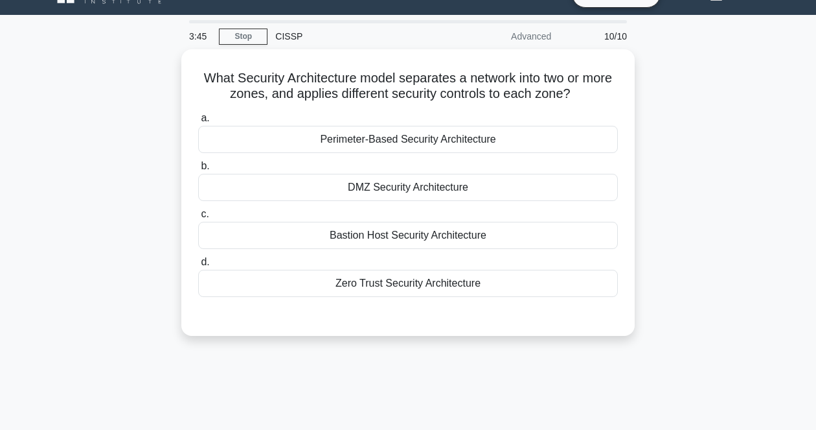
copy div "What Security Architecture model separates a network into two or more zones, an…"
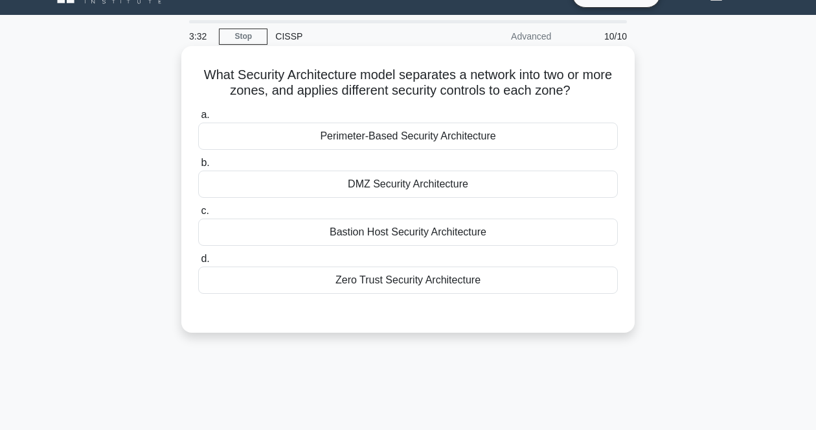
click at [432, 185] on div "DMZ Security Architecture" at bounding box center [408, 183] width 420 height 27
click at [198, 167] on input "b. DMZ Security Architecture" at bounding box center [198, 163] width 0 height 8
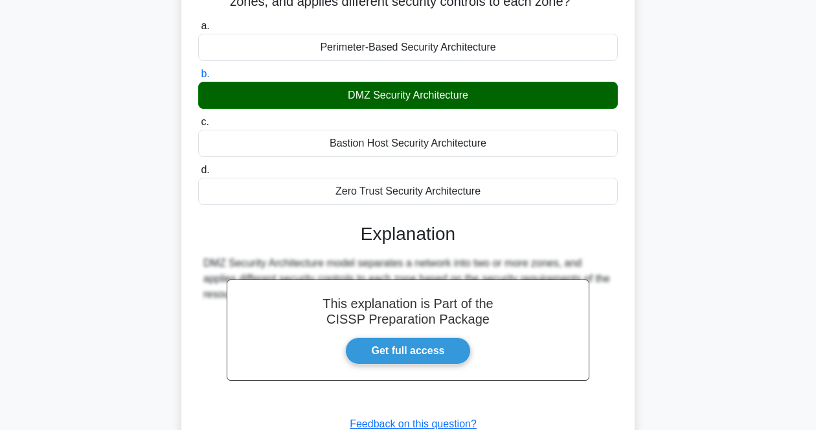
scroll to position [269, 0]
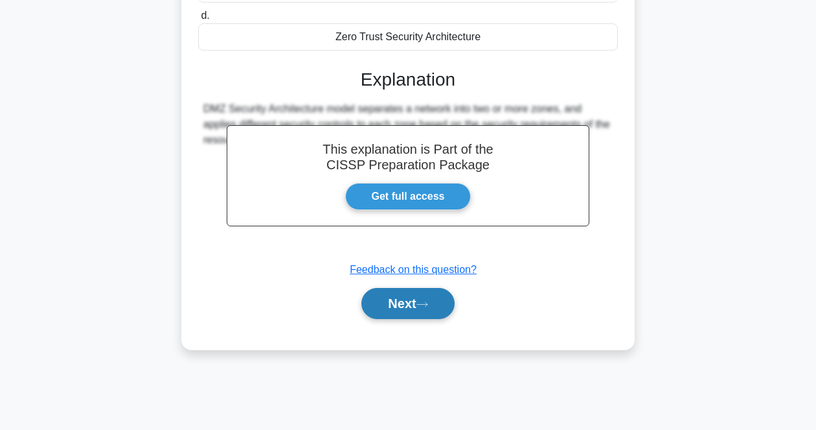
click at [437, 297] on button "Next" at bounding box center [407, 303] width 93 height 31
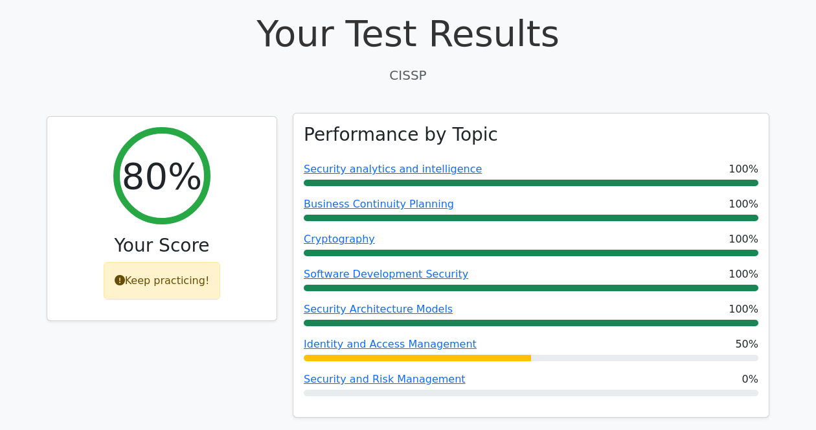
scroll to position [405, 0]
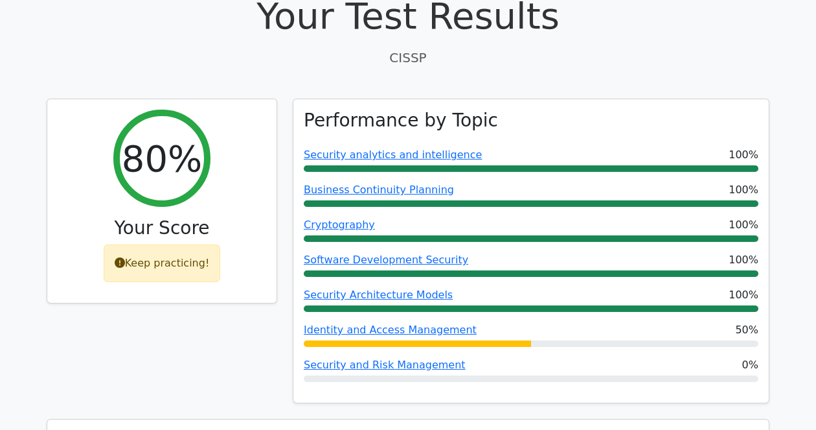
click at [635, 386] on div "Performance by Topic Security analytics and intelligence 100% Business Continui…" at bounding box center [531, 258] width 492 height 320
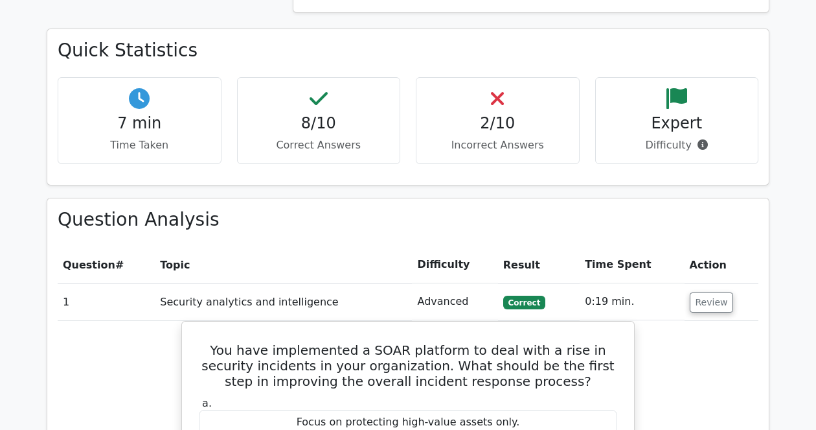
scroll to position [972, 0]
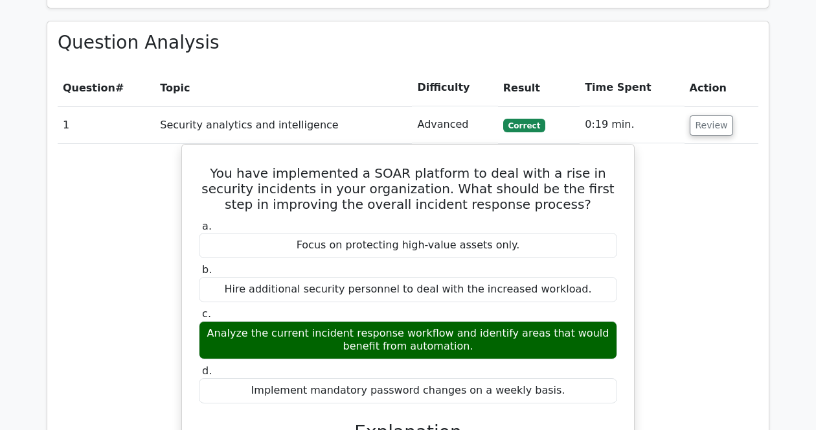
click at [703, 409] on div "You have implemented a SOAR platform to deal with a rise in security incidents …" at bounding box center [408, 367] width 701 height 446
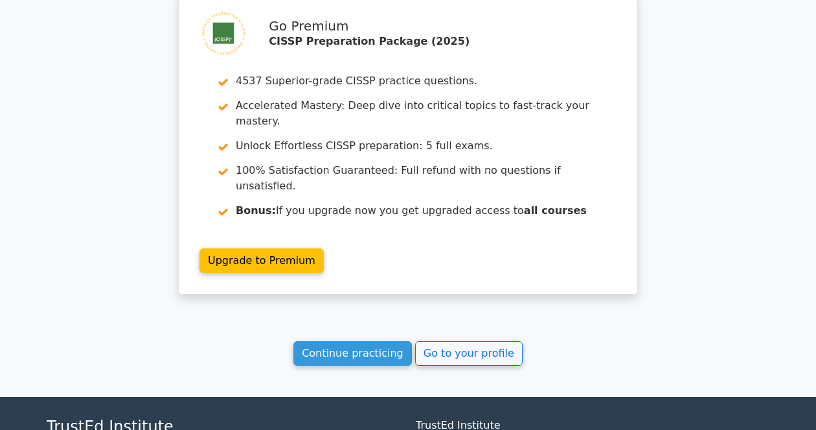
scroll to position [2065, 0]
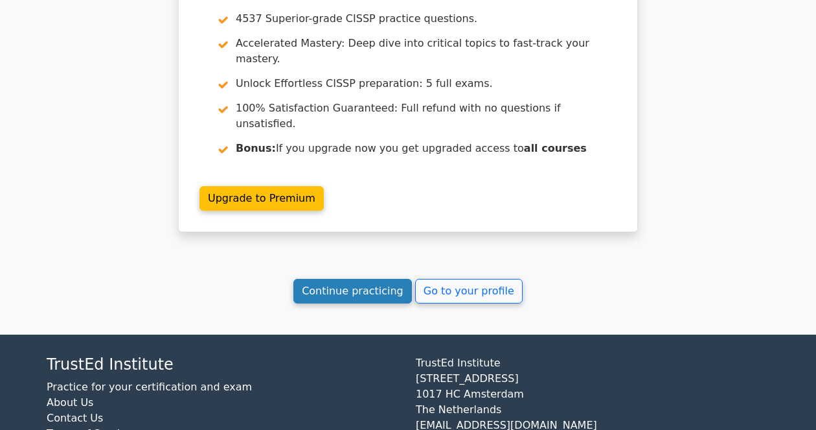
click at [381, 279] on link "Continue practicing" at bounding box center [352, 291] width 119 height 25
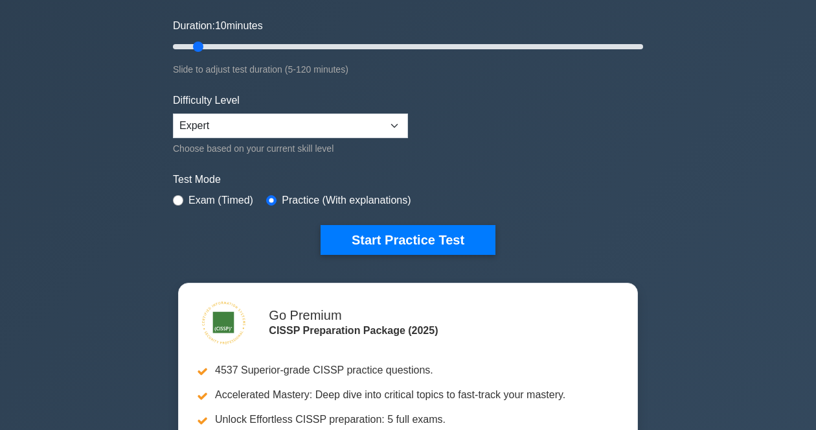
scroll to position [243, 0]
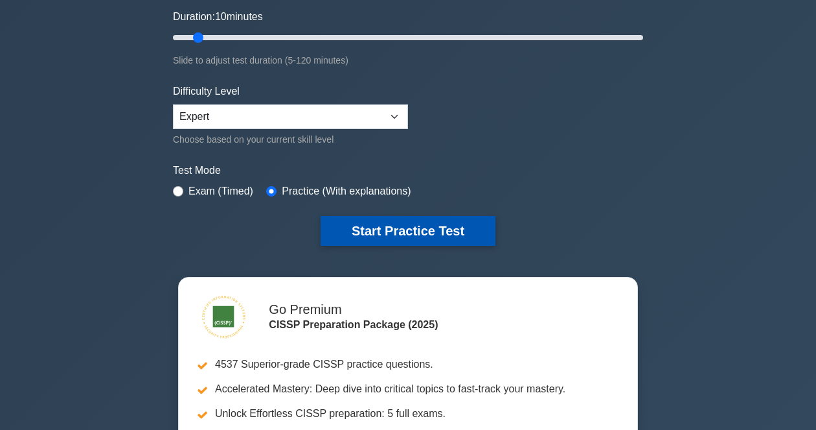
click at [392, 232] on button "Start Practice Test" at bounding box center [408, 231] width 175 height 30
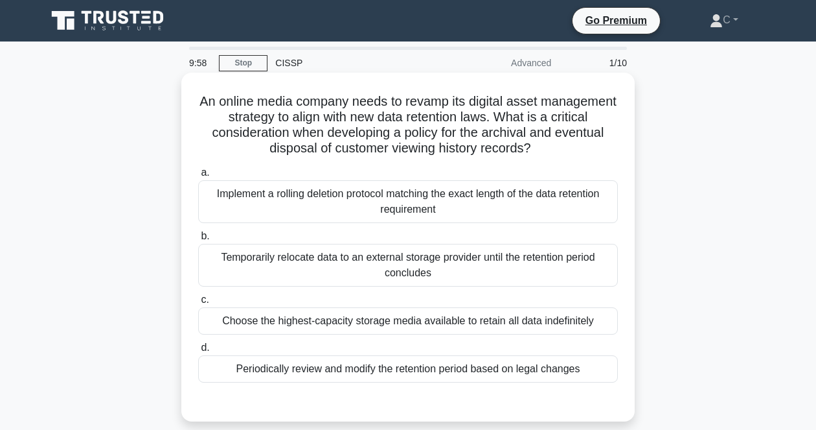
click at [418, 132] on h5 "An online media company needs to revamp its digital asset management strategy t…" at bounding box center [408, 124] width 422 height 63
click at [413, 363] on div "Periodically review and modify the retention period based on legal changes" at bounding box center [408, 368] width 420 height 27
click at [198, 352] on input "d. Periodically review and modify the retention period based on legal changes" at bounding box center [198, 347] width 0 height 8
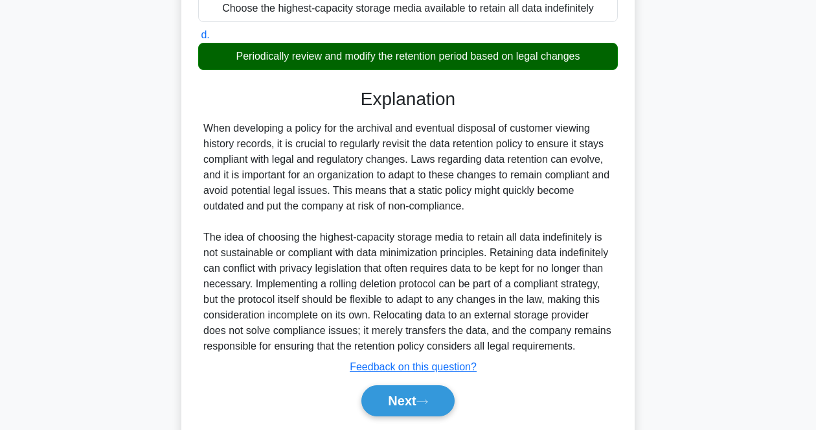
scroll to position [324, 0]
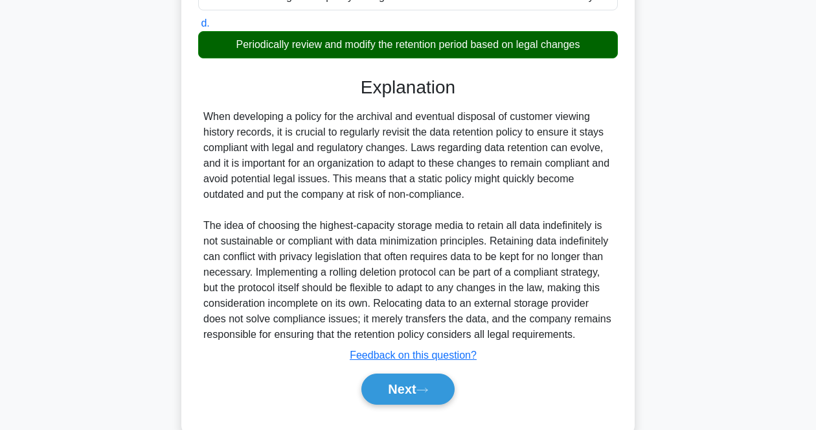
click at [505, 253] on div "When developing a policy for the archival and eventual disposal of customer vie…" at bounding box center [407, 225] width 409 height 233
click at [439, 382] on button "Next" at bounding box center [407, 388] width 93 height 31
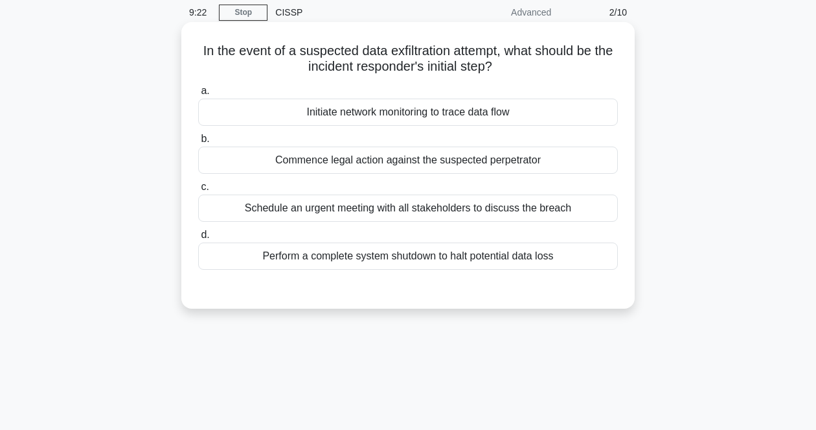
scroll to position [27, 0]
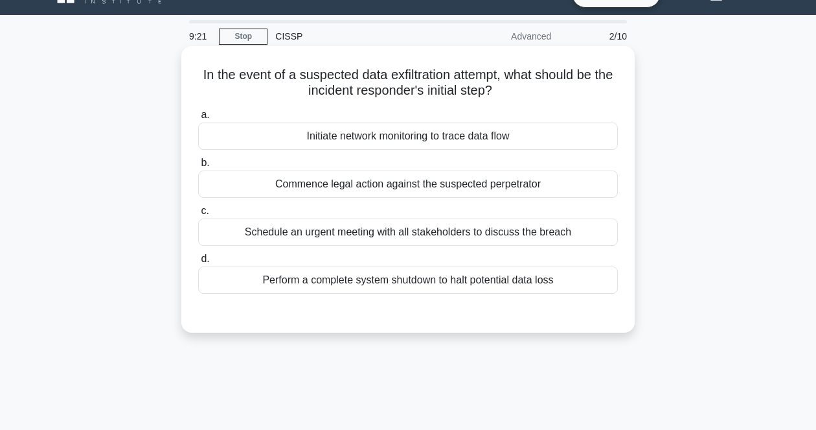
click at [441, 86] on h5 "In the event of a suspected data exfiltration attempt, what should be the incid…" at bounding box center [408, 83] width 422 height 32
click at [425, 137] on div "Initiate network monitoring to trace data flow" at bounding box center [408, 135] width 420 height 27
click at [198, 119] on input "a. Initiate network monitoring to trace data flow" at bounding box center [198, 115] width 0 height 8
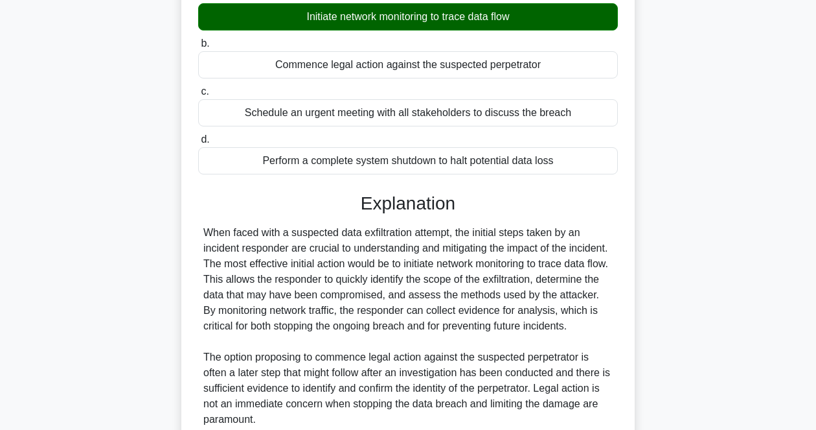
scroll to position [269, 0]
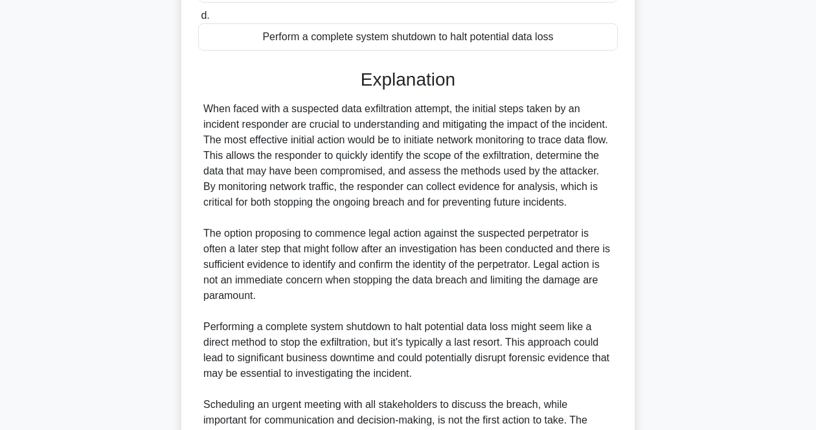
click at [464, 200] on div "When faced with a suspected data exfiltration attempt, the initial steps taken …" at bounding box center [407, 280] width 409 height 358
click at [403, 192] on div "When faced with a suspected data exfiltration attempt, the initial steps taken …" at bounding box center [407, 280] width 409 height 358
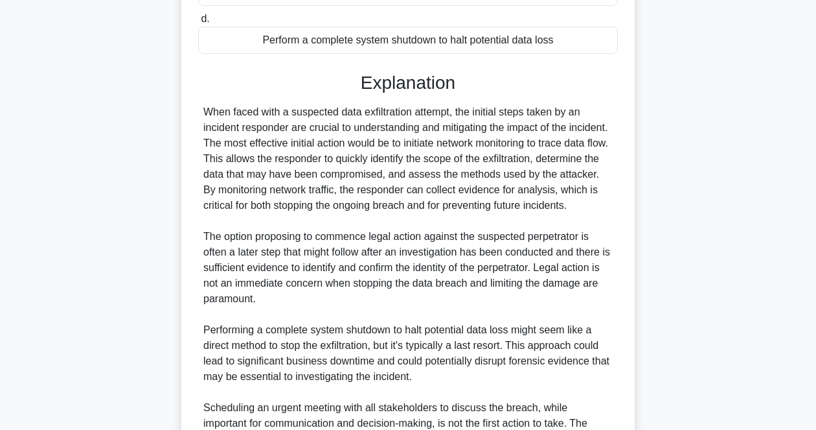
click at [709, 416] on div "In the event of a suspected data exfiltration attempt, what should be the incid…" at bounding box center [408, 188] width 739 height 764
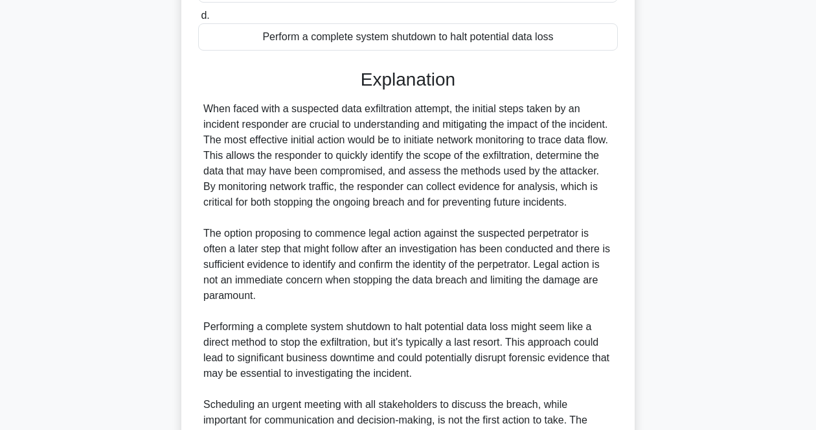
click at [627, 324] on div "In the event of a suspected data exfiltration attempt, what should be the incid…" at bounding box center [408, 177] width 443 height 738
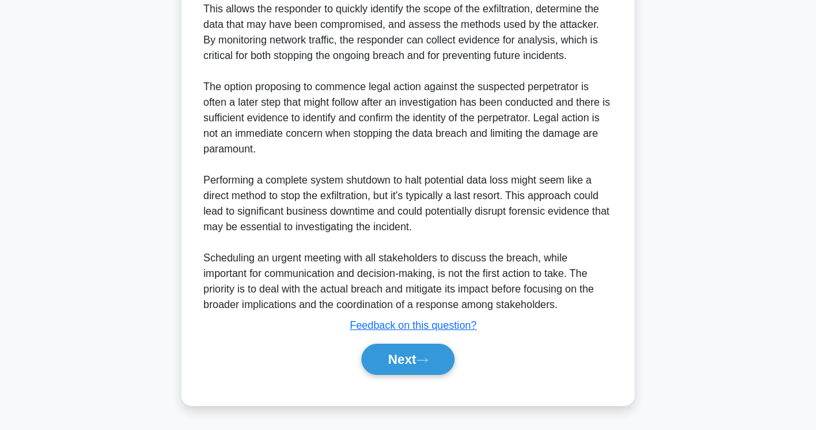
scroll to position [433, 0]
click at [428, 361] on icon at bounding box center [423, 359] width 12 height 7
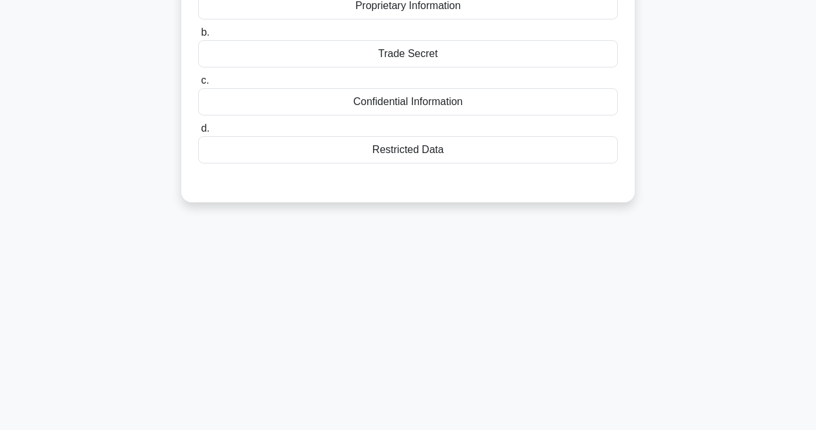
scroll to position [27, 0]
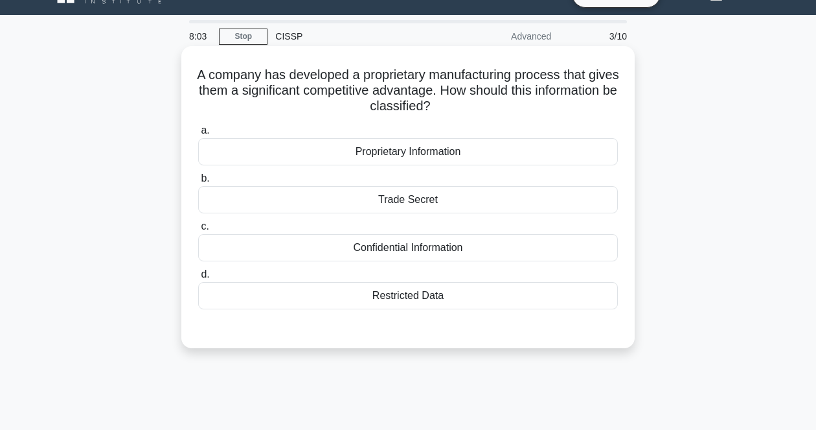
click at [413, 101] on h5 "A company has developed a proprietary manufacturing process that gives them a s…" at bounding box center [408, 91] width 422 height 48
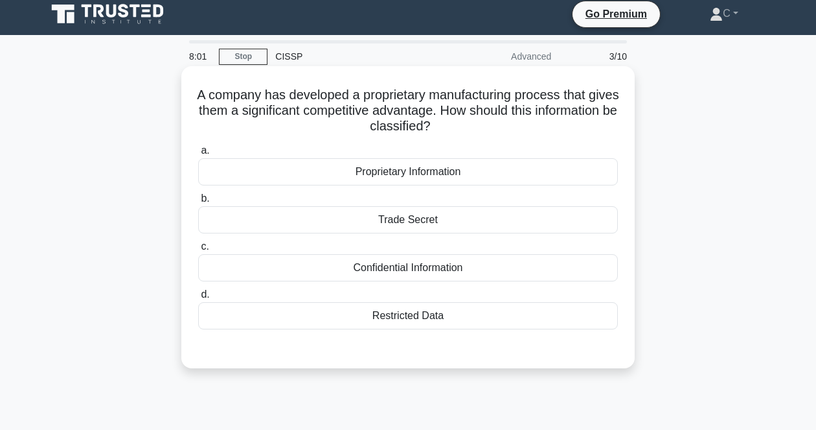
scroll to position [0, 0]
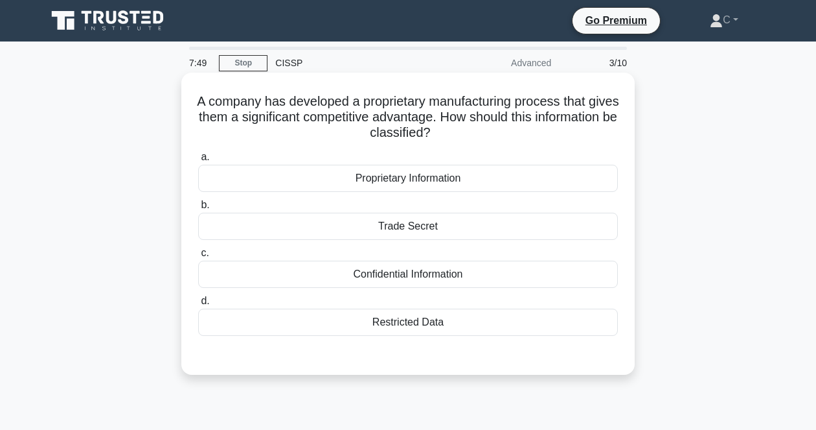
click at [392, 277] on div "Confidential Information" at bounding box center [408, 273] width 420 height 27
click at [198, 257] on input "c. Confidential Information" at bounding box center [198, 253] width 0 height 8
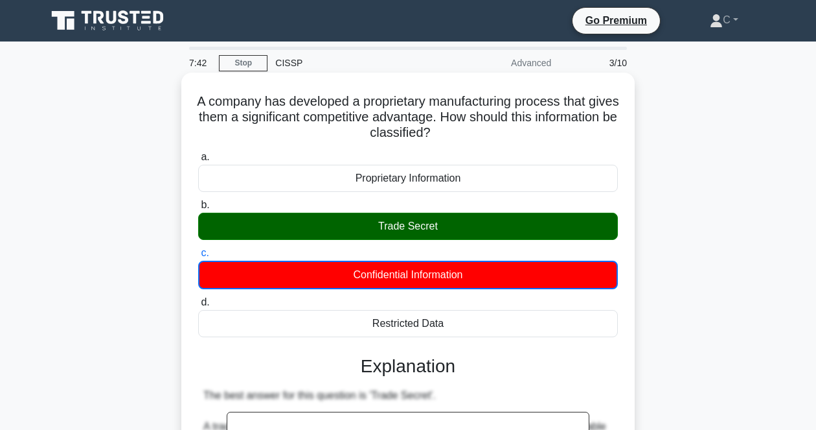
drag, startPoint x: 198, startPoint y: 96, endPoint x: 547, endPoint y: 321, distance: 415.3
copy div "A company has developed a proprietary manufacturing process that gives them a s…"
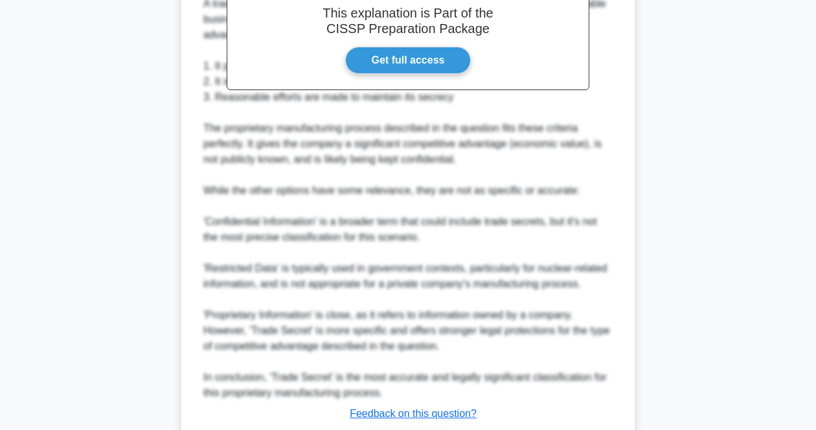
scroll to position [510, 0]
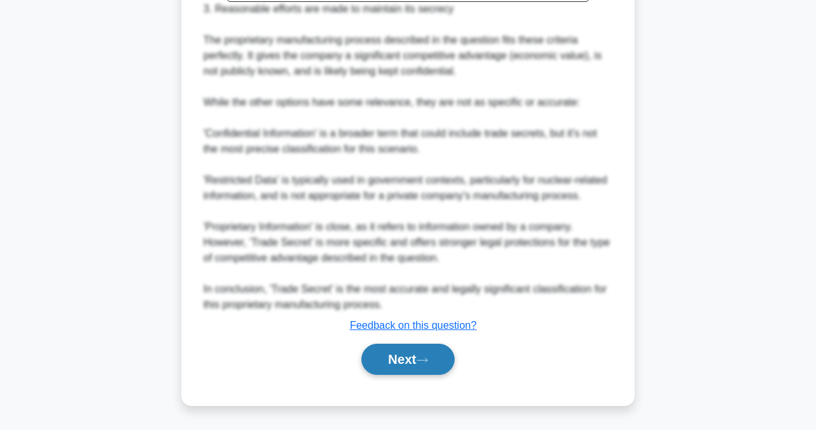
click at [438, 357] on button "Next" at bounding box center [407, 358] width 93 height 31
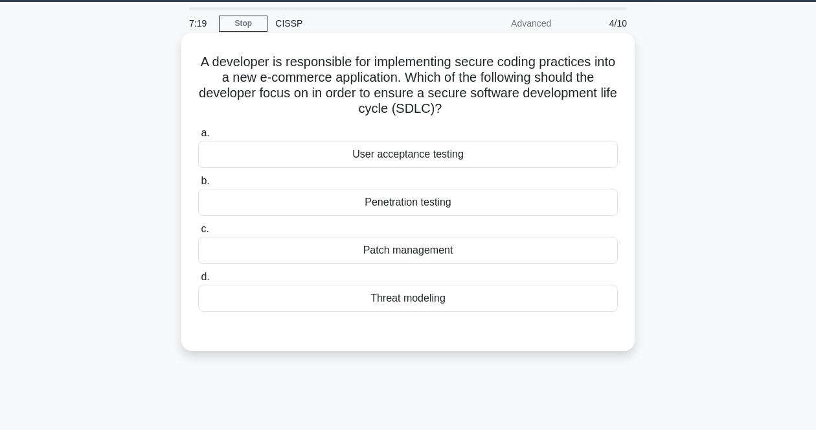
scroll to position [27, 0]
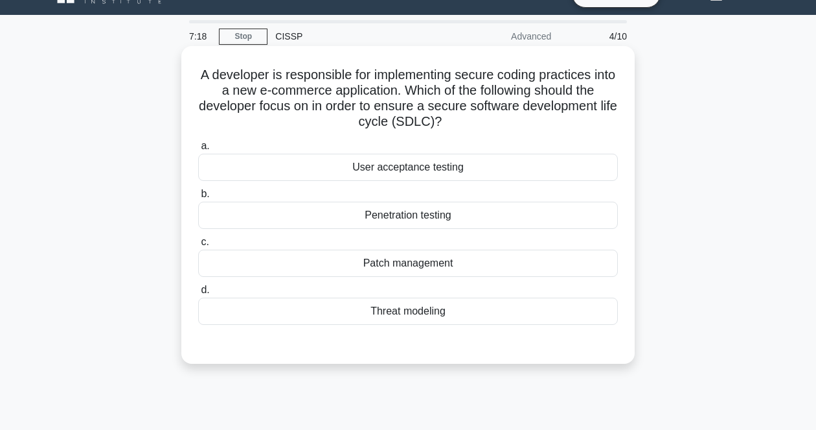
click at [449, 93] on h5 "A developer is responsible for implementing secure coding practices into a new …" at bounding box center [408, 98] width 422 height 63
click at [437, 115] on h5 "A developer is responsible for implementing secure coding practices into a new …" at bounding box center [408, 98] width 422 height 63
click at [394, 261] on div "Patch management" at bounding box center [408, 262] width 420 height 27
click at [198, 246] on input "c. Patch management" at bounding box center [198, 242] width 0 height 8
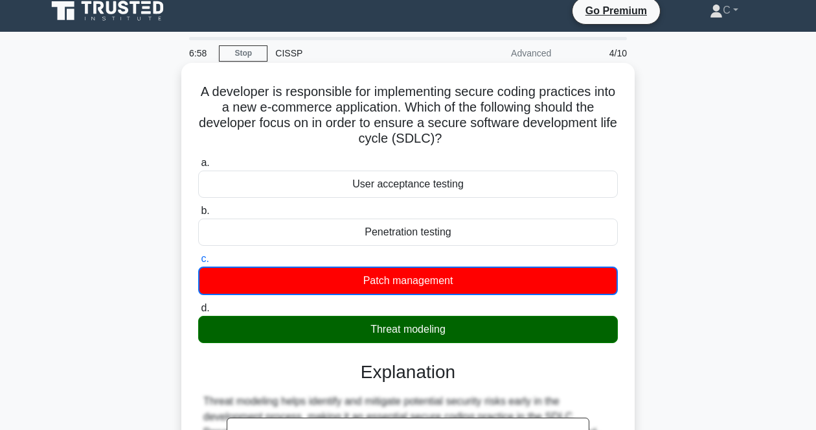
scroll to position [0, 0]
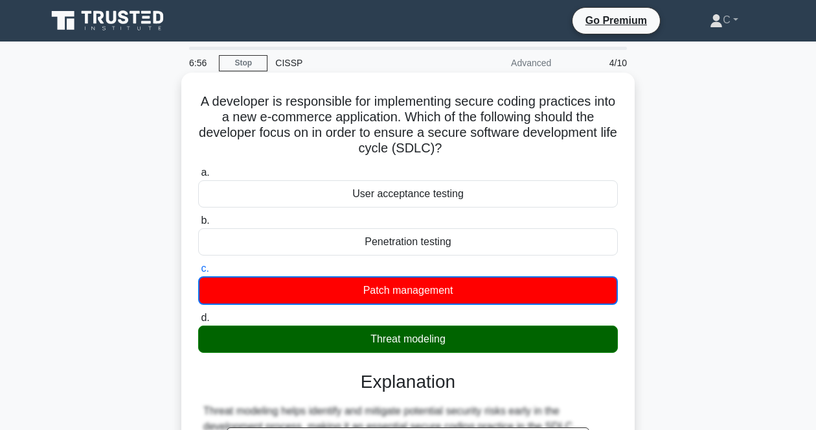
drag, startPoint x: 204, startPoint y: 99, endPoint x: 529, endPoint y: 345, distance: 407.4
click at [529, 345] on div "A developer is responsible for implementing secure coding practices into a new …" at bounding box center [408, 362] width 443 height 568
copy div "A developer is responsible for implementing secure coding practices into a new …"
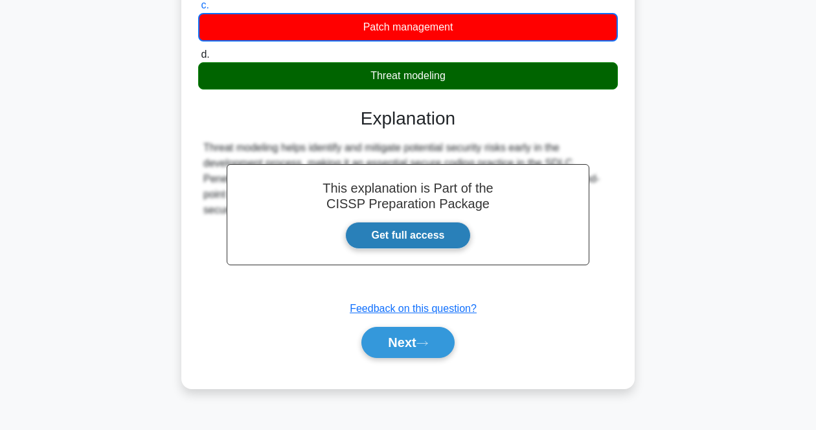
scroll to position [269, 0]
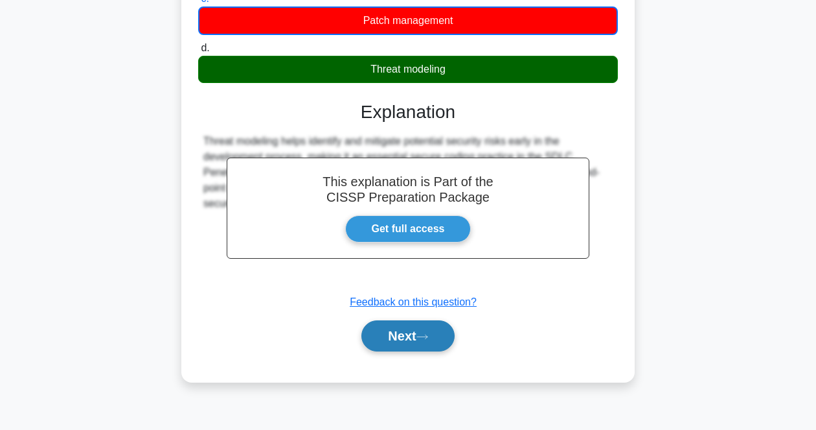
click at [418, 331] on button "Next" at bounding box center [407, 335] width 93 height 31
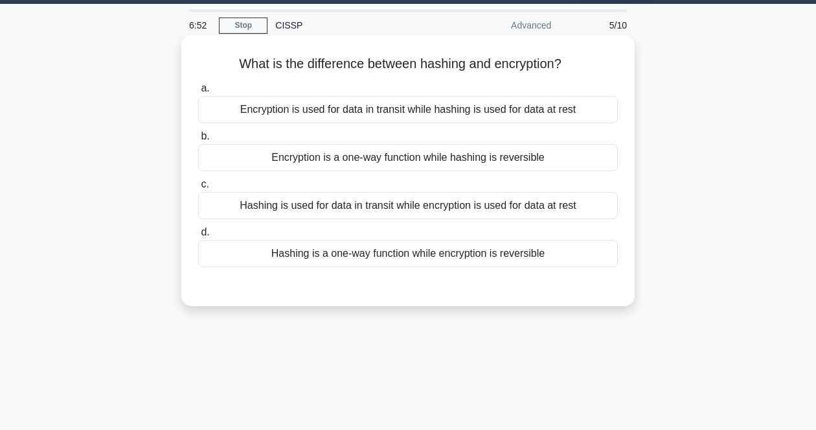
scroll to position [0, 0]
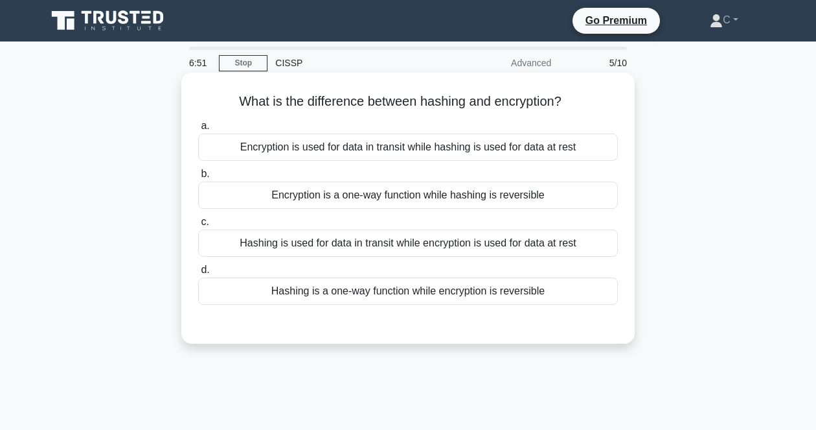
click at [400, 95] on h5 "What is the difference between hashing and encryption? .spinner_0XTQ{transform-…" at bounding box center [408, 101] width 422 height 17
click at [330, 288] on div "Hashing is a one-way function while encryption is reversible" at bounding box center [408, 290] width 420 height 27
click at [198, 274] on input "d. Hashing is a one-way function while encryption is reversible" at bounding box center [198, 270] width 0 height 8
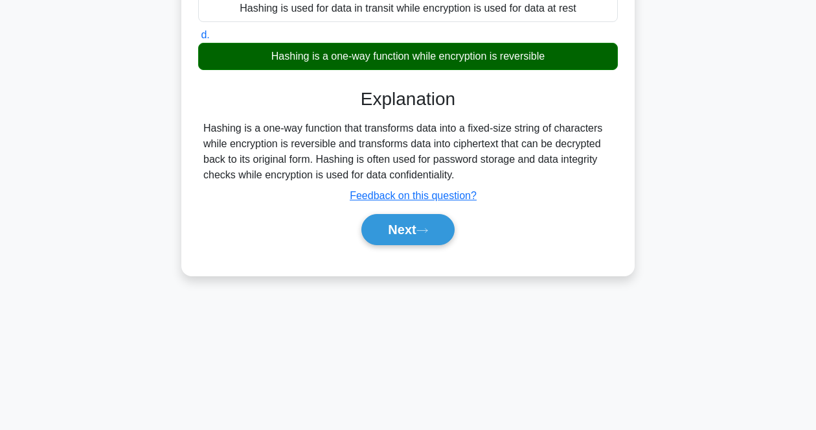
scroll to position [243, 0]
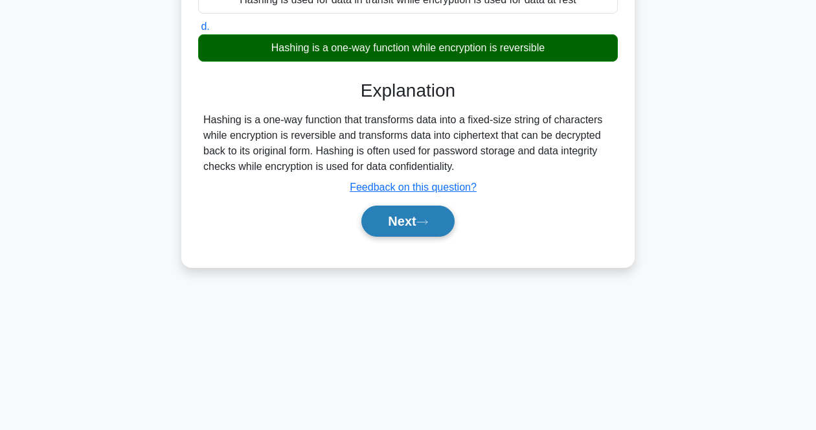
click at [407, 218] on button "Next" at bounding box center [407, 220] width 93 height 31
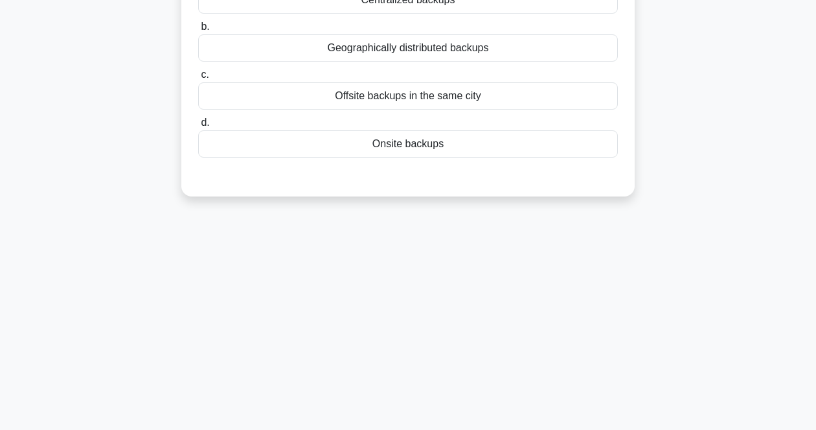
scroll to position [0, 0]
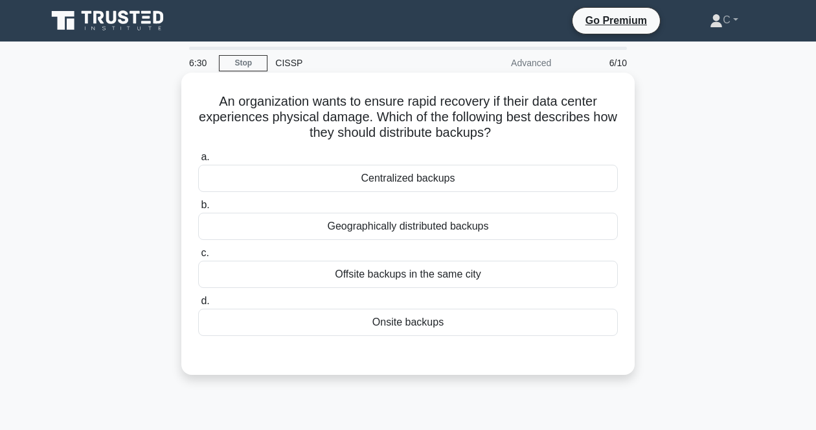
click at [584, 113] on h5 "An organization wants to ensure rapid recovery if their data center experiences…" at bounding box center [408, 117] width 422 height 48
click at [439, 225] on div "Geographically distributed backups" at bounding box center [408, 225] width 420 height 27
click at [198, 209] on input "b. Geographically distributed backups" at bounding box center [198, 205] width 0 height 8
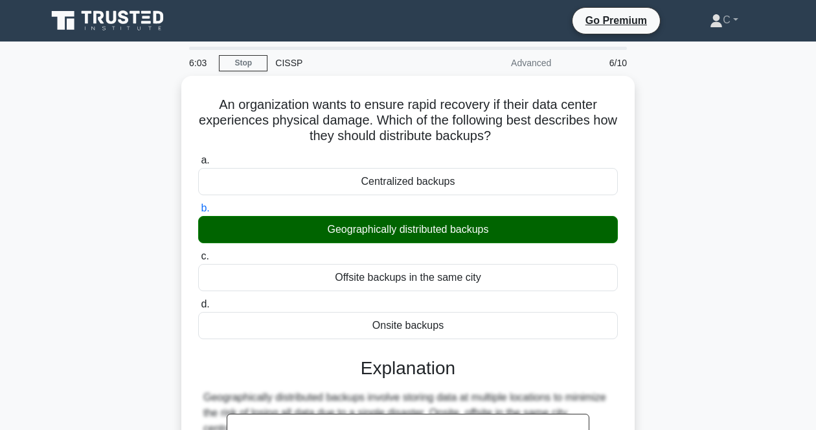
click at [711, 424] on div "An organization wants to ensure rapid recovery if their data center experiences…" at bounding box center [408, 364] width 739 height 577
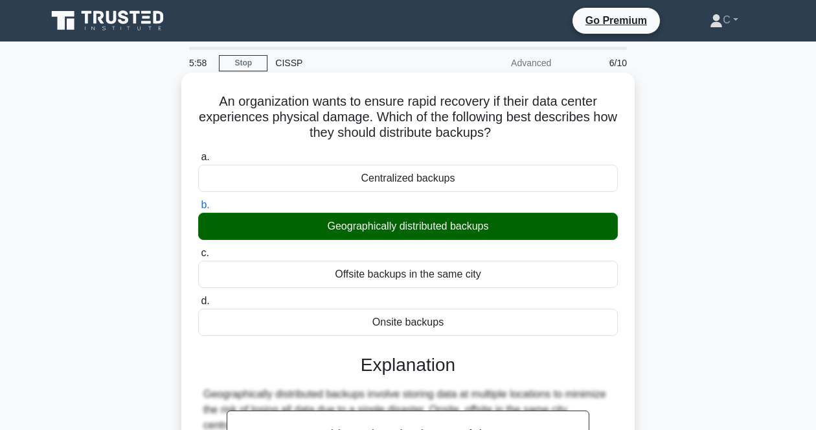
click at [608, 138] on h5 "An organization wants to ensure rapid recovery if their data center experiences…" at bounding box center [408, 117] width 422 height 48
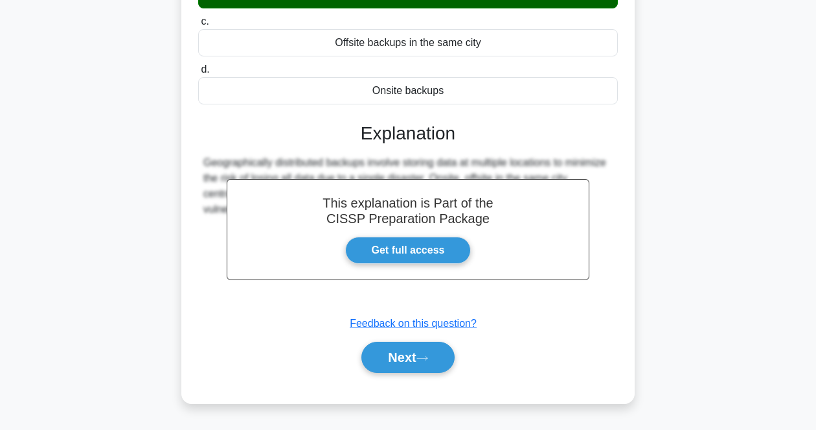
scroll to position [269, 0]
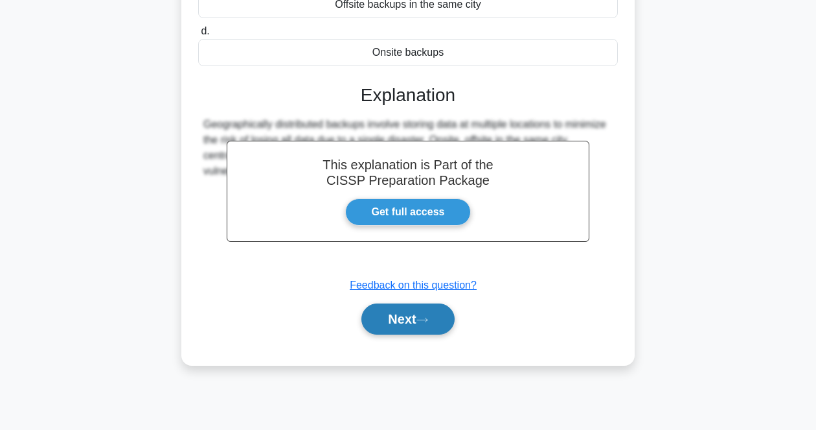
click at [402, 321] on button "Next" at bounding box center [407, 318] width 93 height 31
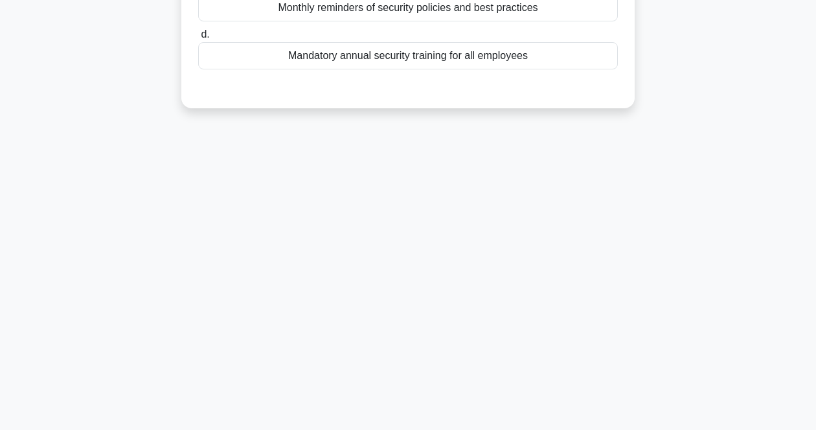
scroll to position [0, 0]
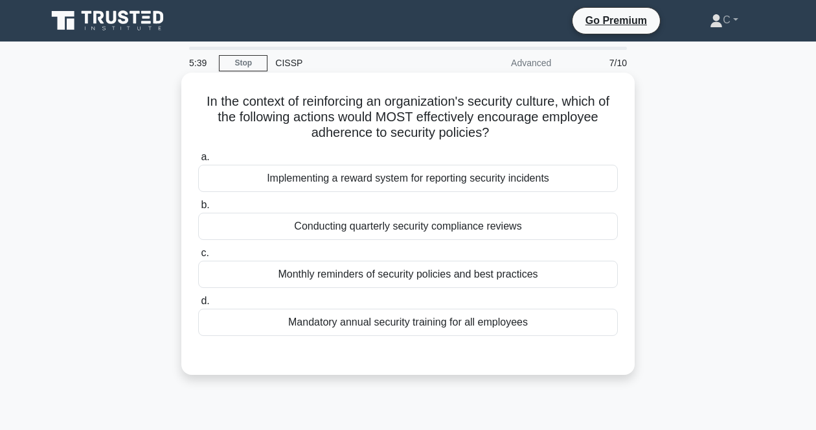
click at [577, 93] on h5 "In the context of reinforcing an organization's security culture, which of the …" at bounding box center [408, 117] width 422 height 48
click at [342, 170] on div "Implementing a reward system for reporting security incidents" at bounding box center [408, 178] width 420 height 27
click at [198, 161] on input "a. Implementing a reward system for reporting security incidents" at bounding box center [198, 157] width 0 height 8
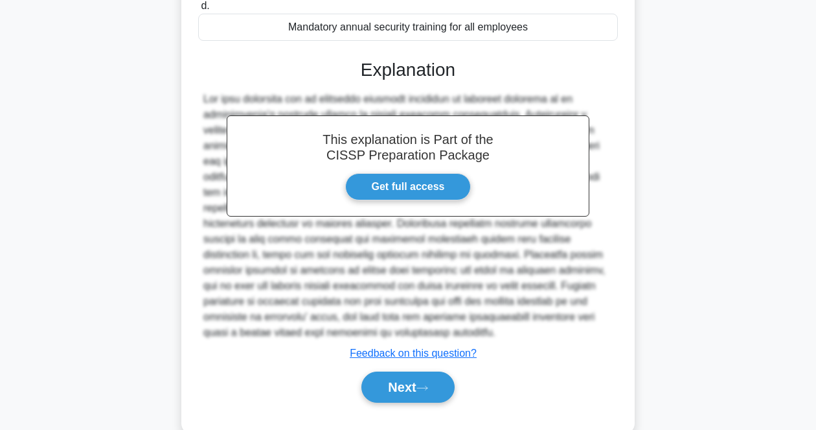
scroll to position [324, 0]
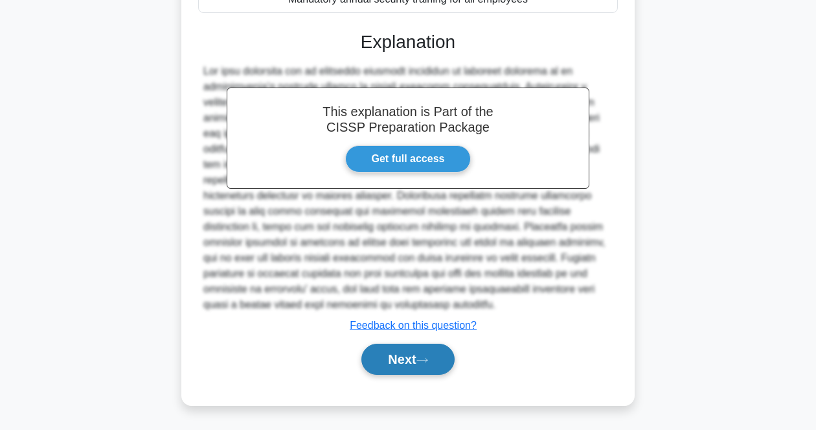
click at [429, 365] on button "Next" at bounding box center [407, 358] width 93 height 31
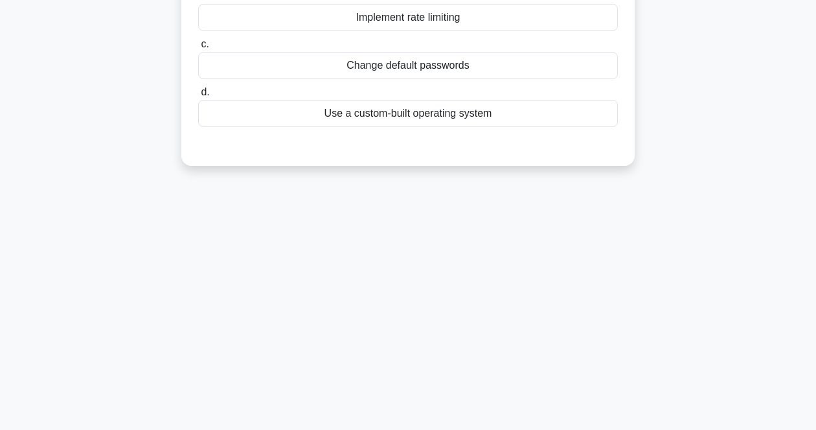
scroll to position [27, 0]
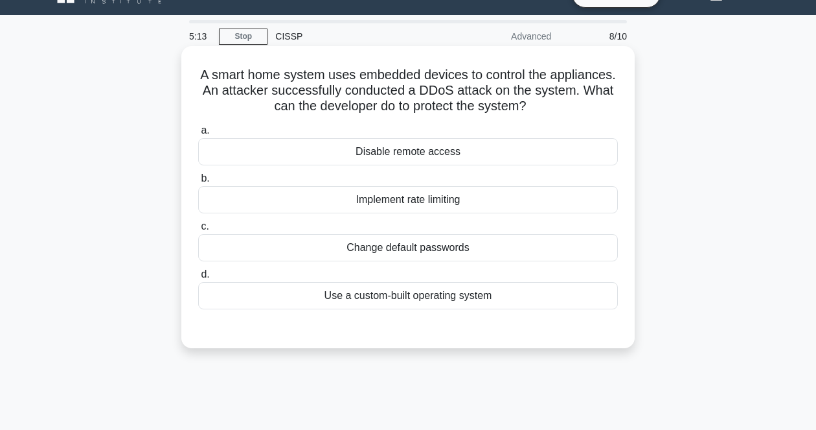
click at [512, 89] on h5 "A smart home system uses embedded devices to control the appliances. An attacke…" at bounding box center [408, 91] width 422 height 48
click at [457, 199] on div "Implement rate limiting" at bounding box center [408, 199] width 420 height 27
click at [198, 183] on input "b. Implement rate limiting" at bounding box center [198, 178] width 0 height 8
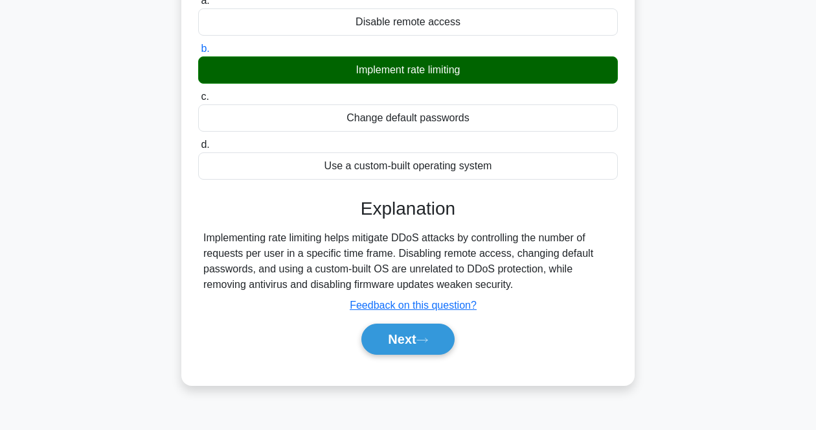
scroll to position [189, 0]
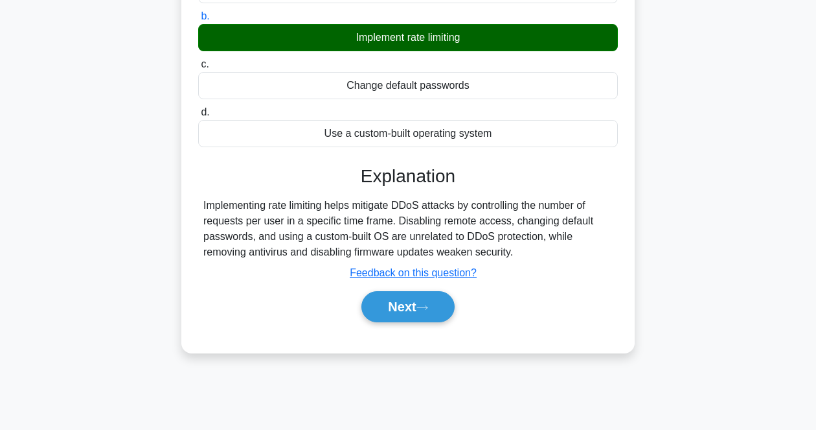
click at [512, 240] on div "Implementing rate limiting helps mitigate DDoS attacks by controlling the numbe…" at bounding box center [407, 229] width 409 height 62
click at [411, 313] on button "Next" at bounding box center [407, 306] width 93 height 31
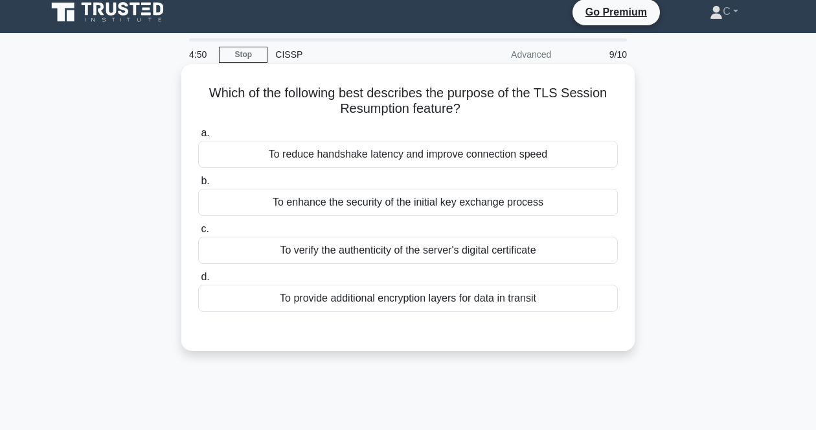
scroll to position [0, 0]
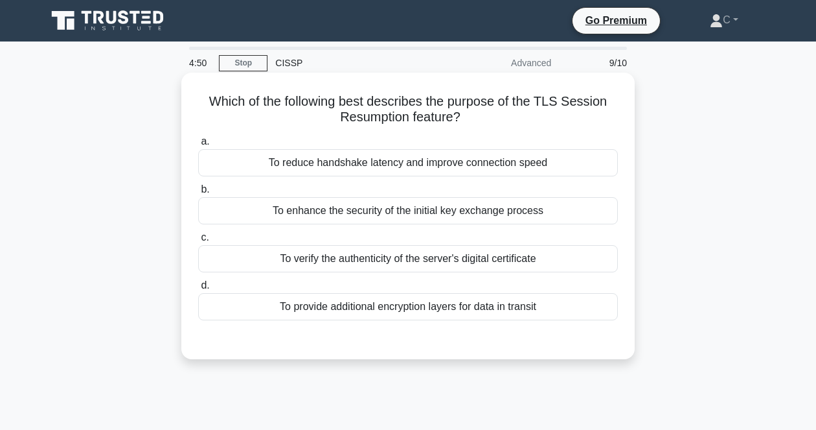
click at [513, 101] on h5 "Which of the following best describes the purpose of the TLS Session Resumption…" at bounding box center [408, 109] width 422 height 32
drag, startPoint x: 198, startPoint y: 101, endPoint x: 586, endPoint y: 314, distance: 442.7
click at [586, 314] on div "Which of the following best describes the purpose of the TLS Session Resumption…" at bounding box center [408, 216] width 443 height 276
copy div "Which of the following best describes the purpose of the TLS Session Resumption…"
click at [446, 108] on h5 "Which of the following best describes the purpose of the TLS Session Resumption…" at bounding box center [408, 109] width 422 height 32
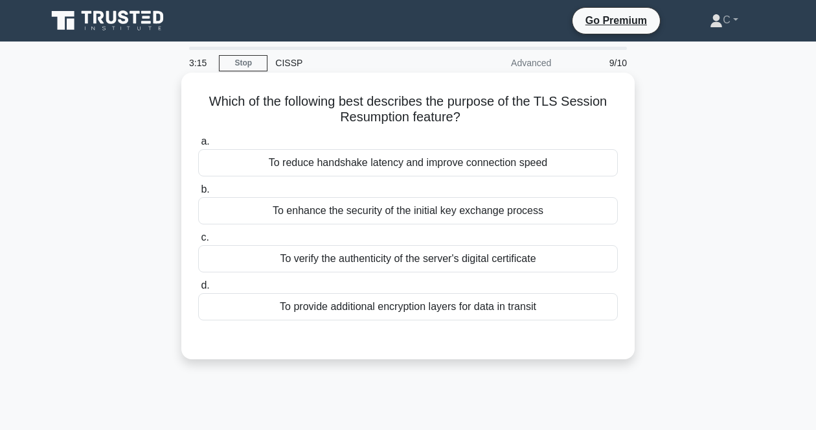
click at [395, 172] on div "To reduce handshake latency and improve connection speed" at bounding box center [408, 162] width 420 height 27
drag, startPoint x: 395, startPoint y: 172, endPoint x: 506, endPoint y: 163, distance: 111.2
click at [506, 163] on div "To reduce handshake latency and improve connection speed" at bounding box center [408, 162] width 420 height 27
click at [198, 146] on input "a. To reduce handshake latency and improve connection speed" at bounding box center [198, 141] width 0 height 8
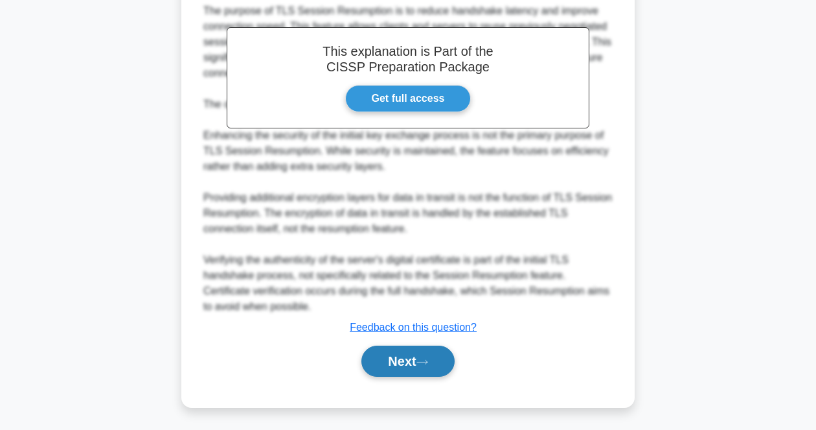
scroll to position [371, 0]
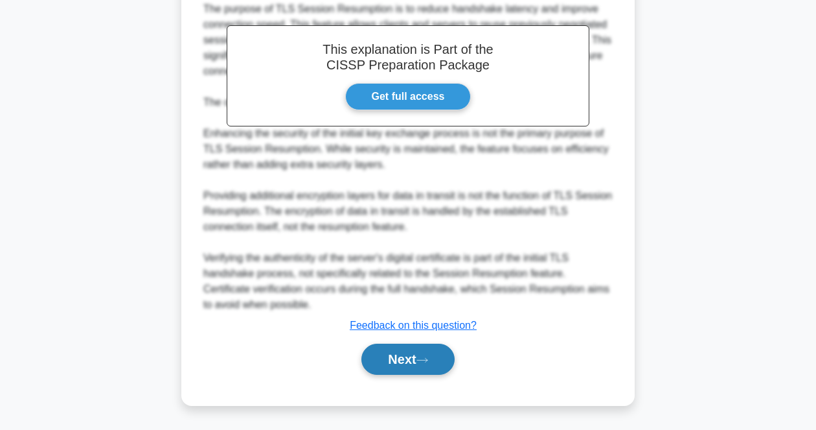
click at [415, 363] on button "Next" at bounding box center [407, 358] width 93 height 31
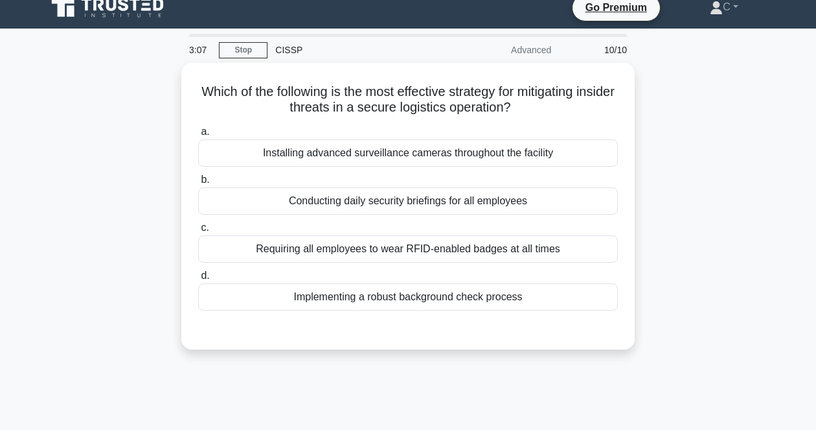
scroll to position [0, 0]
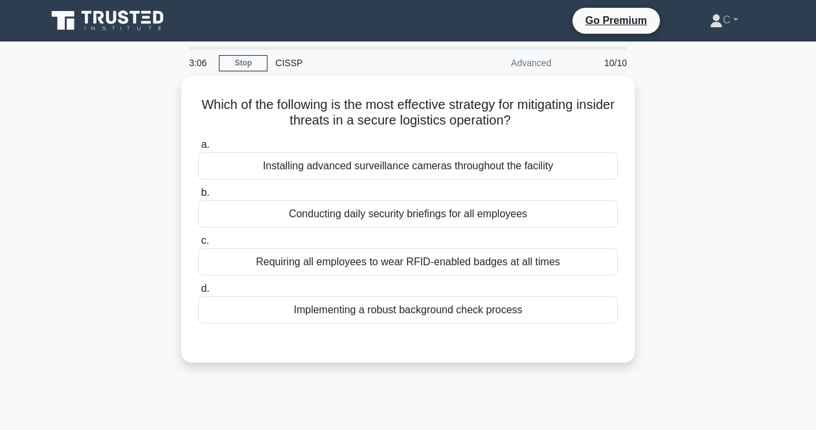
click at [742, 337] on div "Which of the following is the most effective strategy for mitigating insider th…" at bounding box center [408, 227] width 739 height 302
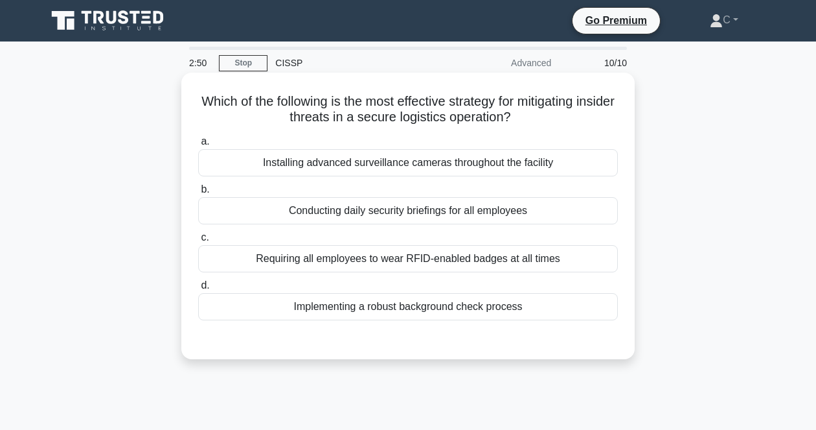
click at [526, 319] on div "Implementing a robust background check process" at bounding box center [408, 306] width 420 height 27
click at [198, 290] on input "d. Implementing a robust background check process" at bounding box center [198, 285] width 0 height 8
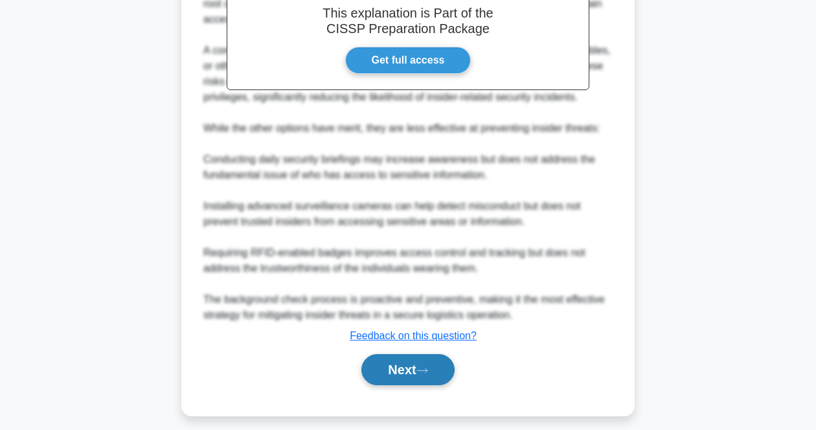
scroll to position [418, 0]
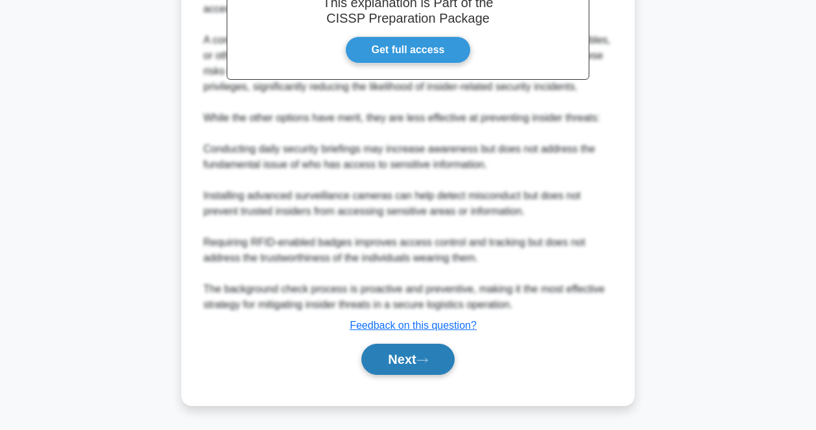
click at [406, 352] on button "Next" at bounding box center [407, 358] width 93 height 31
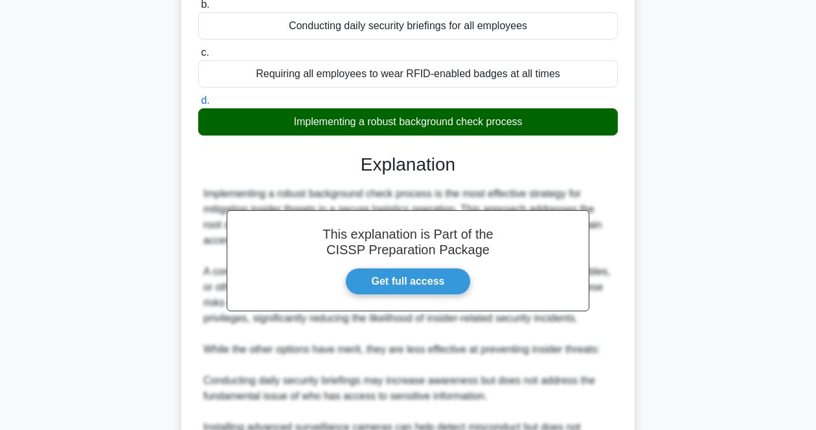
scroll to position [175, 0]
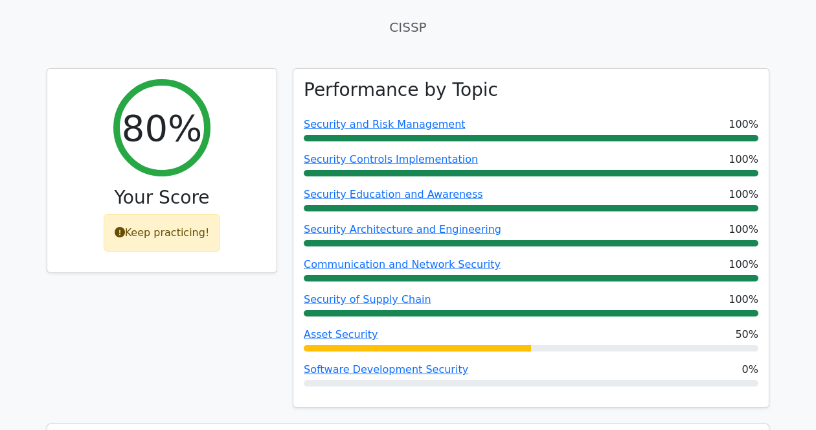
scroll to position [486, 0]
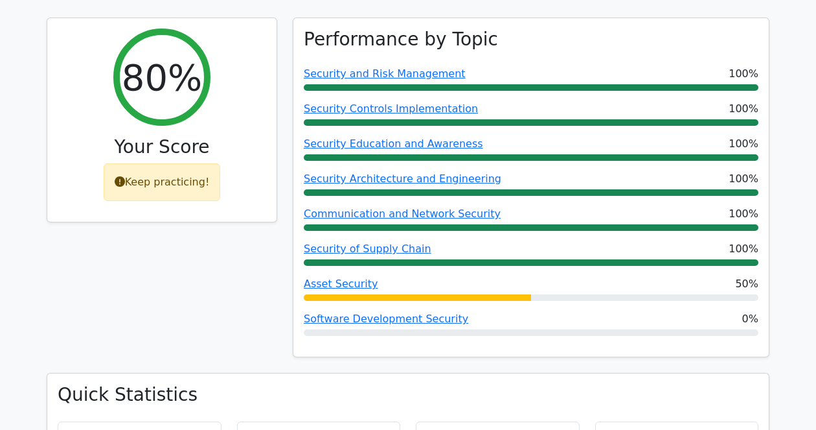
click at [568, 339] on div "Performance by Topic Security and Risk Management 100% Security Controls Implem…" at bounding box center [531, 194] width 492 height 355
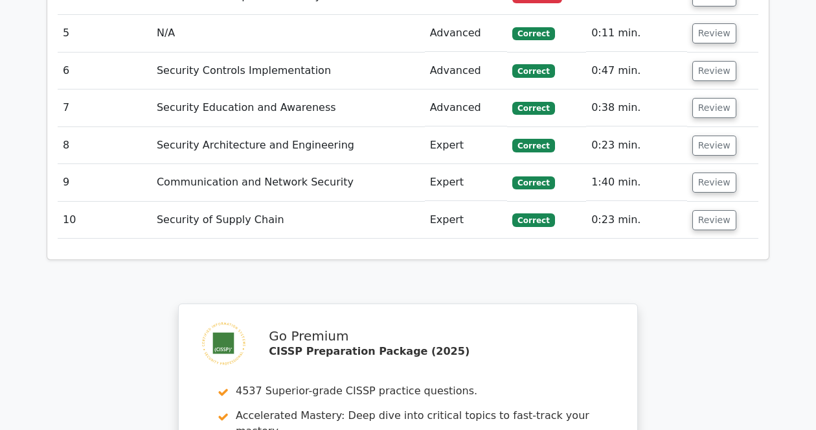
scroll to position [2105, 0]
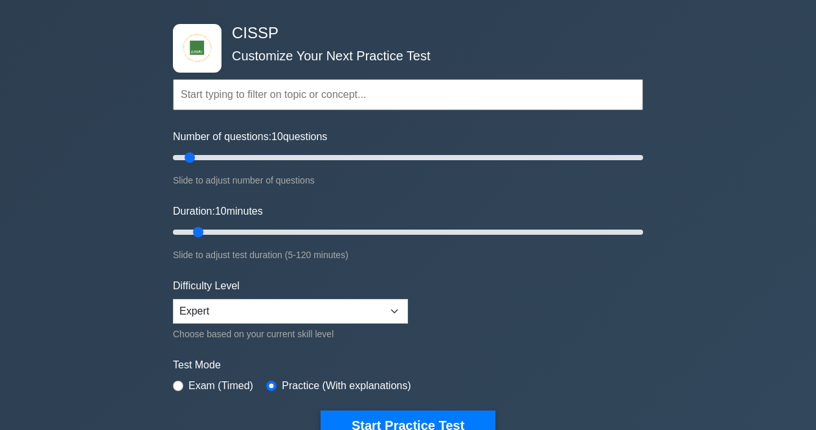
scroll to position [324, 0]
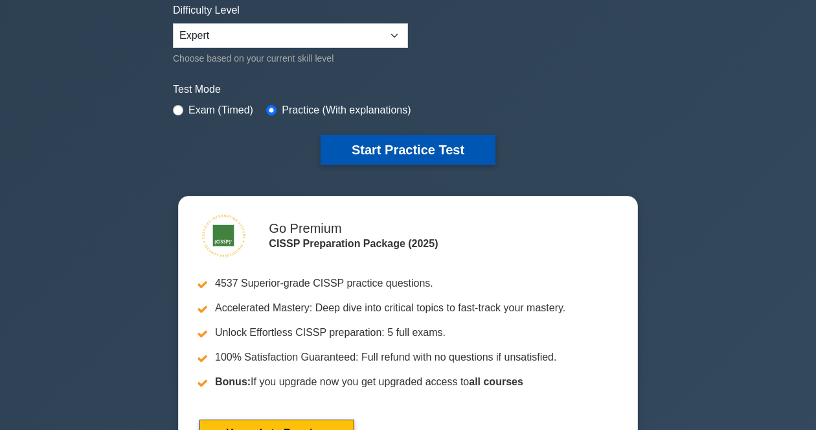
click at [404, 147] on button "Start Practice Test" at bounding box center [408, 150] width 175 height 30
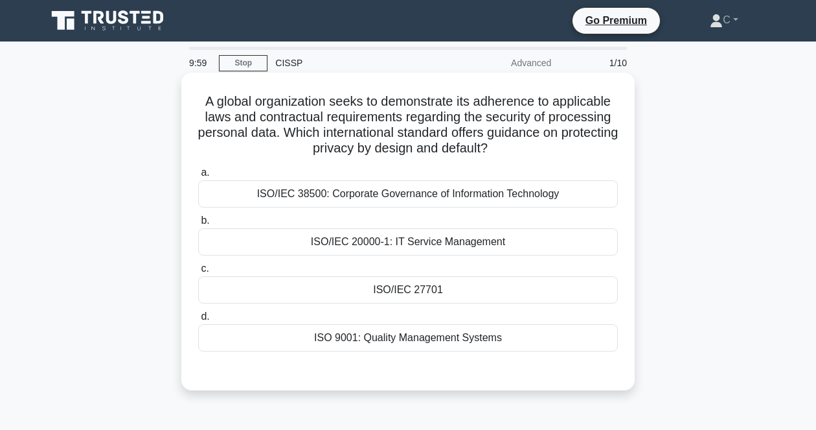
click at [374, 139] on h5 "A global organization seeks to demonstrate its adherence to applicable laws and…" at bounding box center [408, 124] width 422 height 63
click at [458, 292] on div "ISO/IEC 27701" at bounding box center [408, 289] width 420 height 27
click at [198, 273] on input "c. ISO/IEC 27701" at bounding box center [198, 268] width 0 height 8
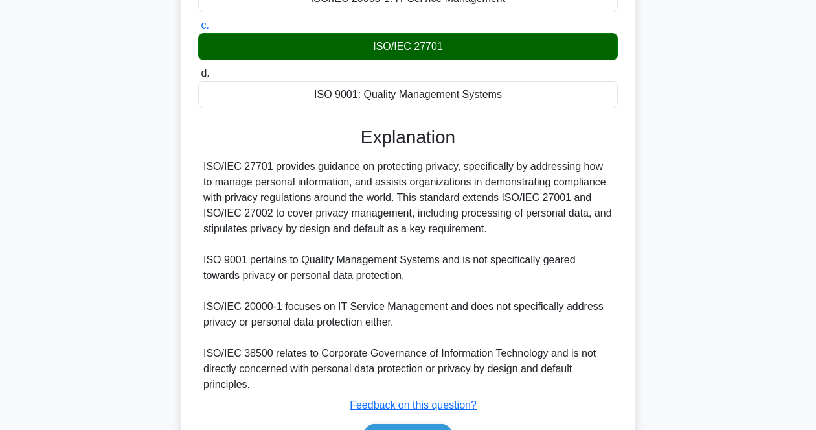
scroll to position [324, 0]
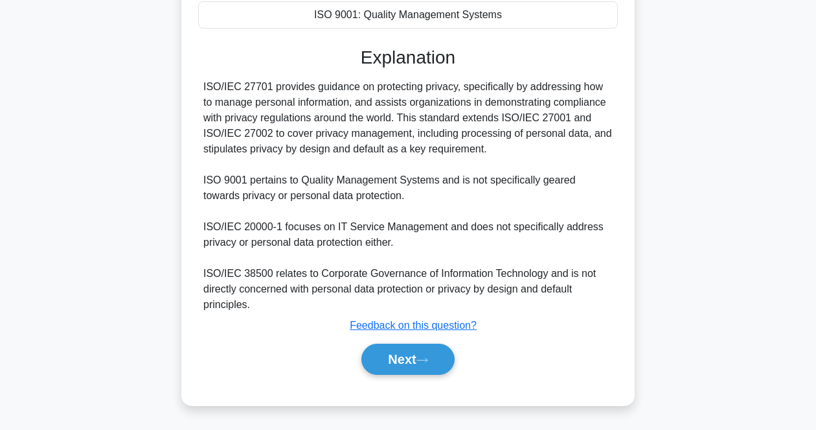
click at [451, 179] on div "ISO/IEC 27701 provides guidance on protecting privacy, specifically by addressi…" at bounding box center [407, 195] width 409 height 233
click at [423, 364] on button "Next" at bounding box center [407, 358] width 93 height 31
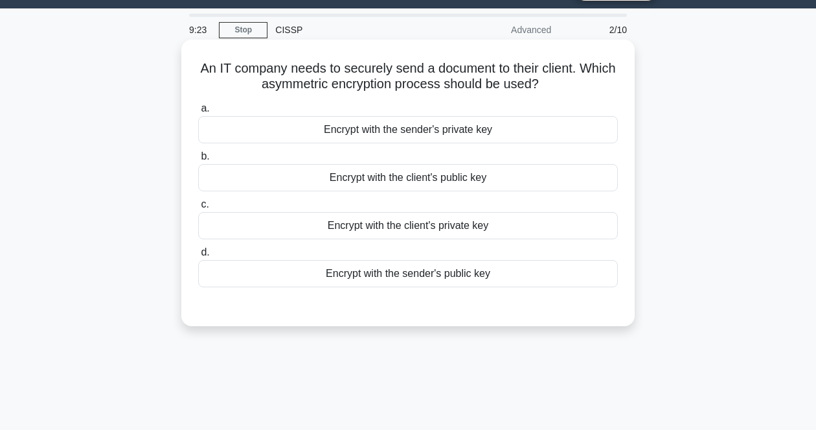
scroll to position [0, 0]
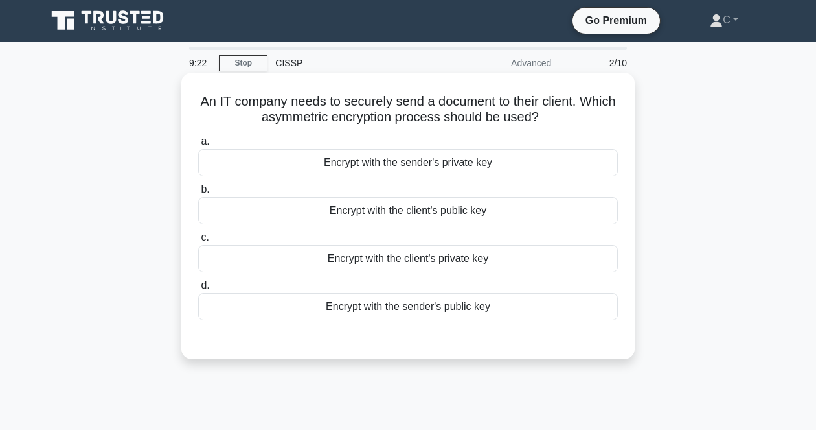
click at [503, 108] on h5 "An IT company needs to securely send a document to their client. Which asymmetr…" at bounding box center [408, 109] width 422 height 32
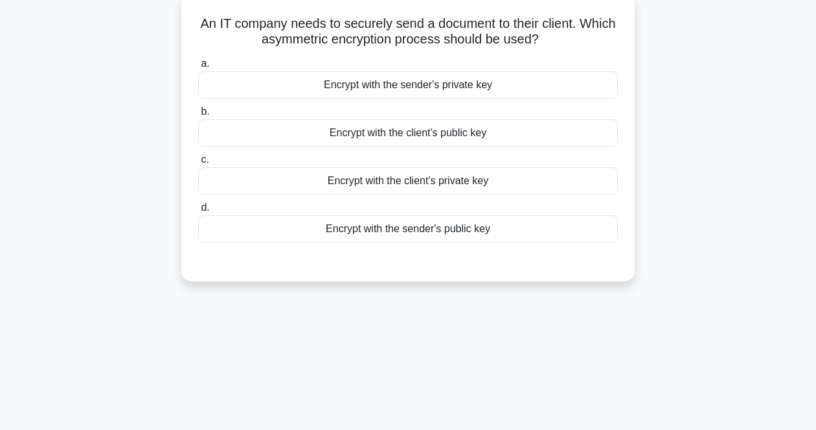
scroll to position [82, 0]
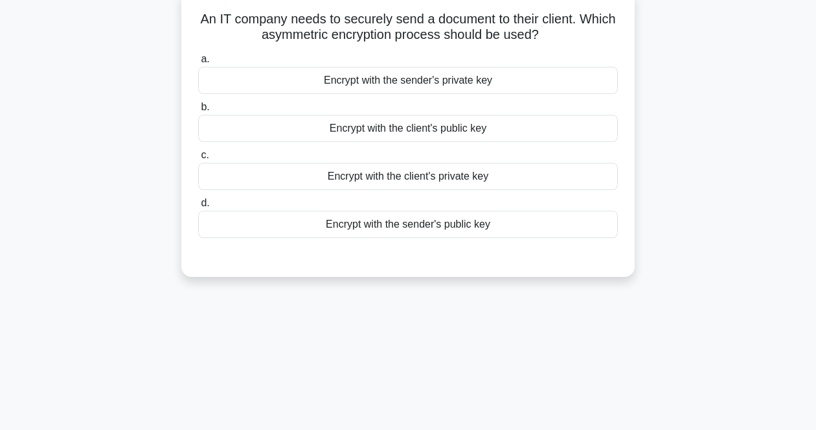
click at [572, 123] on div "Encrypt with the client's public key" at bounding box center [408, 128] width 420 height 27
click at [198, 111] on input "b. Encrypt with the client's public key" at bounding box center [198, 107] width 0 height 8
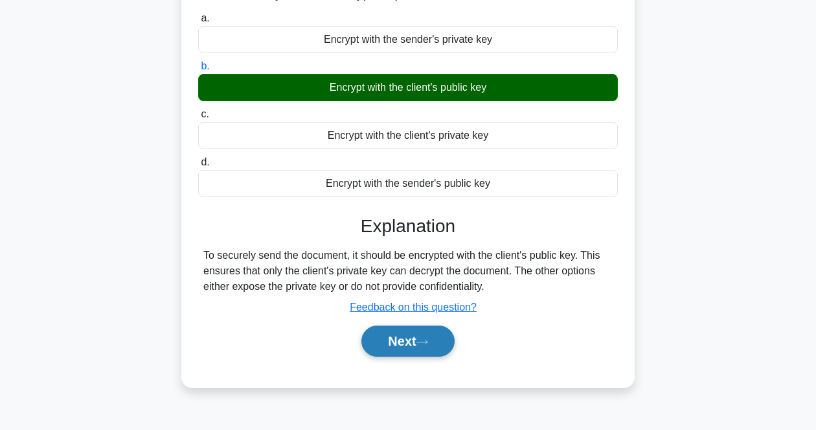
scroll to position [163, 0]
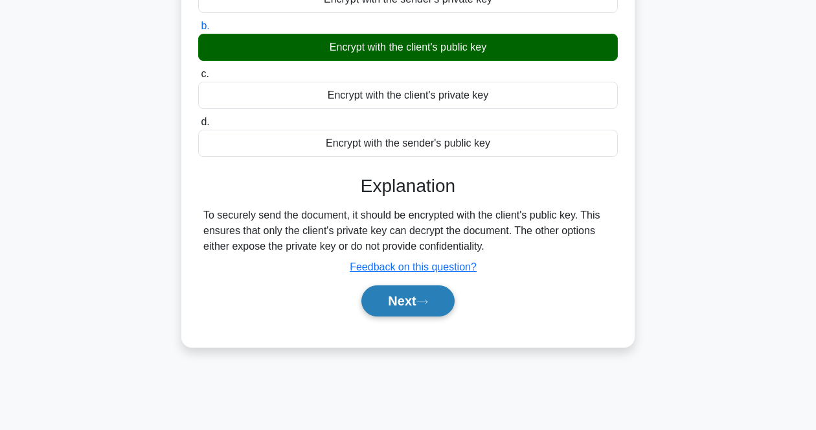
click at [444, 303] on button "Next" at bounding box center [407, 300] width 93 height 31
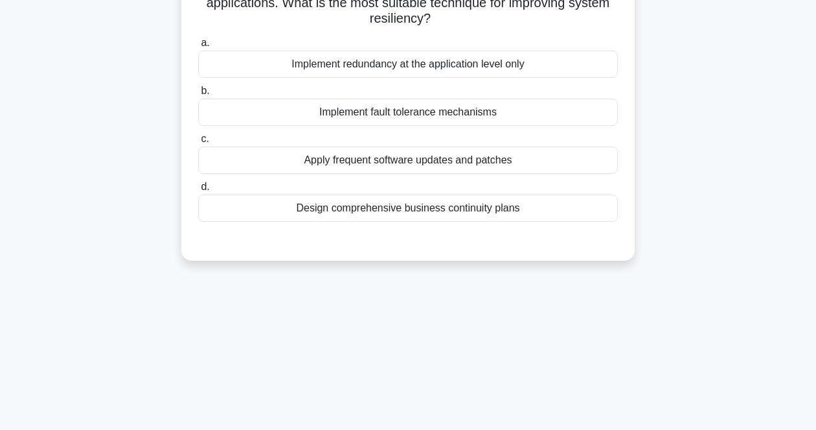
scroll to position [108, 0]
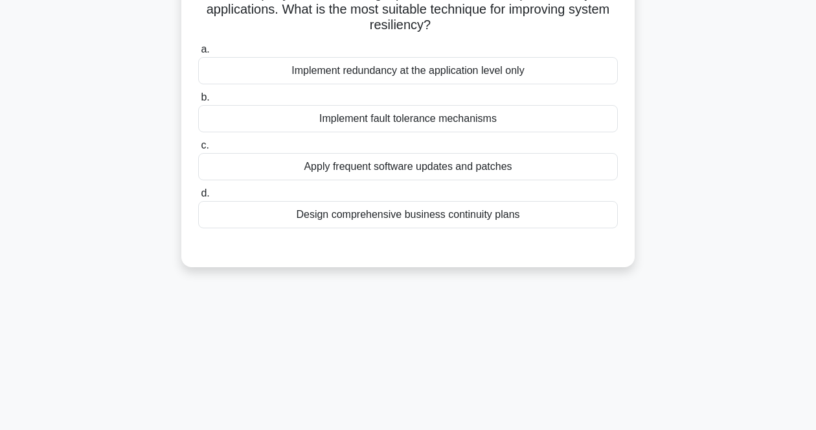
click at [548, 27] on h5 "A company identifies a single point of failure that impacts its key application…" at bounding box center [408, 10] width 422 height 48
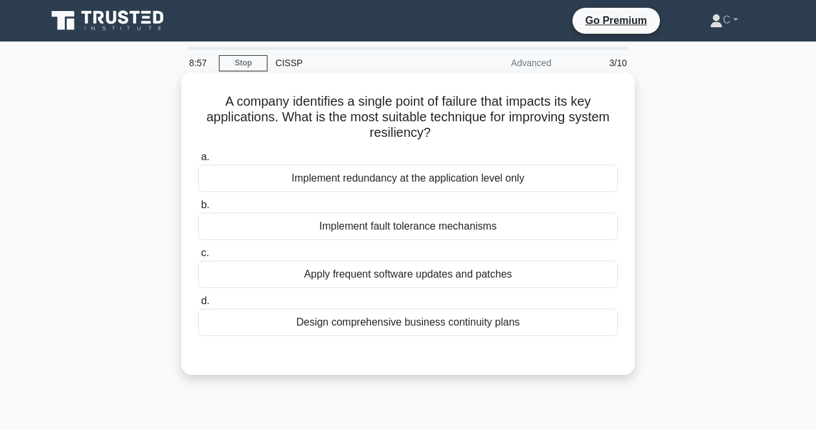
scroll to position [81, 0]
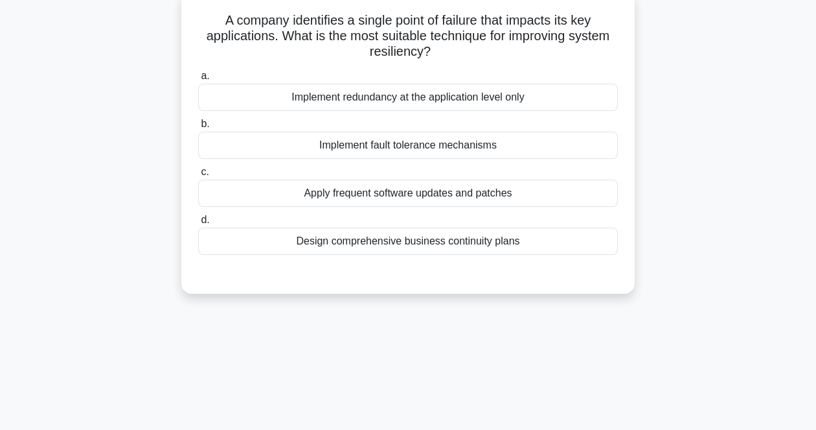
click at [575, 41] on h5 "A company identifies a single point of failure that impacts its key application…" at bounding box center [408, 36] width 422 height 48
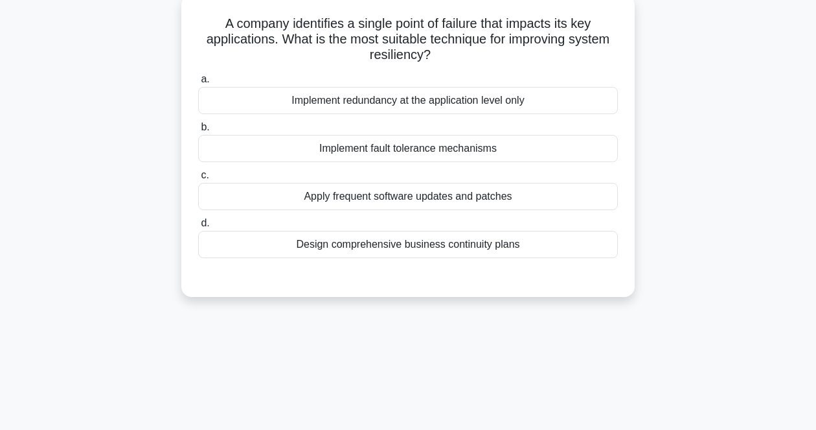
click at [694, 52] on div "A company identifies a single point of failure that impacts its key application…" at bounding box center [408, 153] width 739 height 317
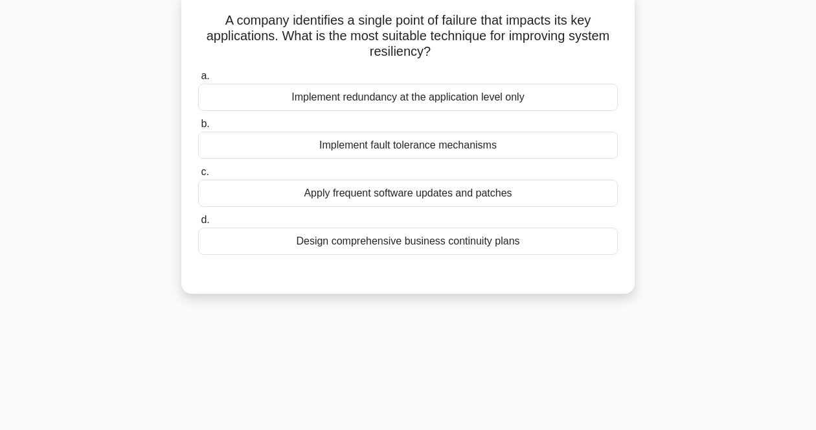
click at [611, 47] on h5 "A company identifies a single point of failure that impacts its key application…" at bounding box center [408, 36] width 422 height 48
drag, startPoint x: 212, startPoint y: 17, endPoint x: 529, endPoint y: 251, distance: 393.9
click at [529, 251] on div "A company identifies a single point of failure that impacts its key application…" at bounding box center [408, 143] width 443 height 292
copy div "A company identifies a single point of failure that impacts its key application…"
click at [441, 23] on h5 "A company identifies a single point of failure that impacts its key application…" at bounding box center [408, 36] width 422 height 48
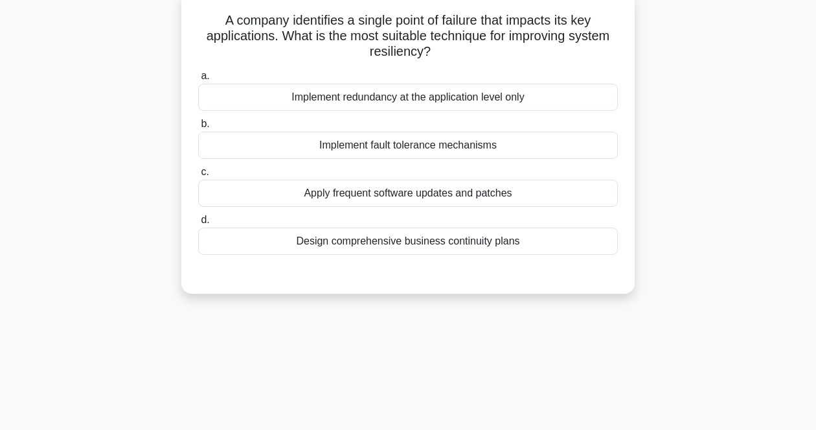
click at [455, 150] on div "Implement fault tolerance mechanisms" at bounding box center [408, 145] width 420 height 27
click at [198, 128] on input "b. Implement fault tolerance mechanisms" at bounding box center [198, 124] width 0 height 8
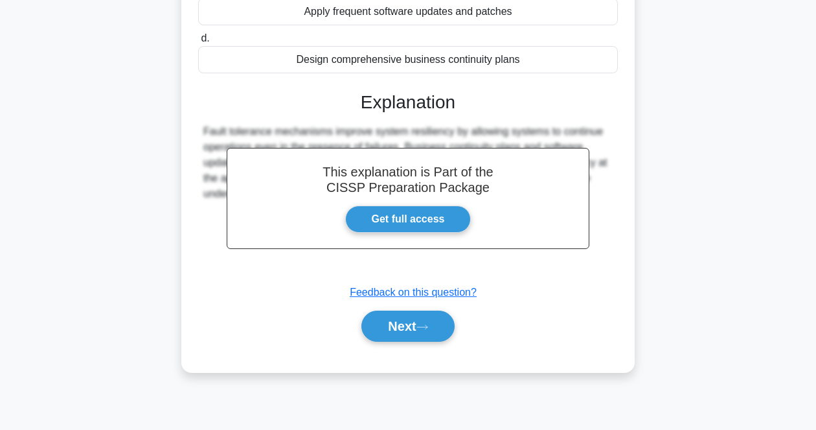
scroll to position [269, 0]
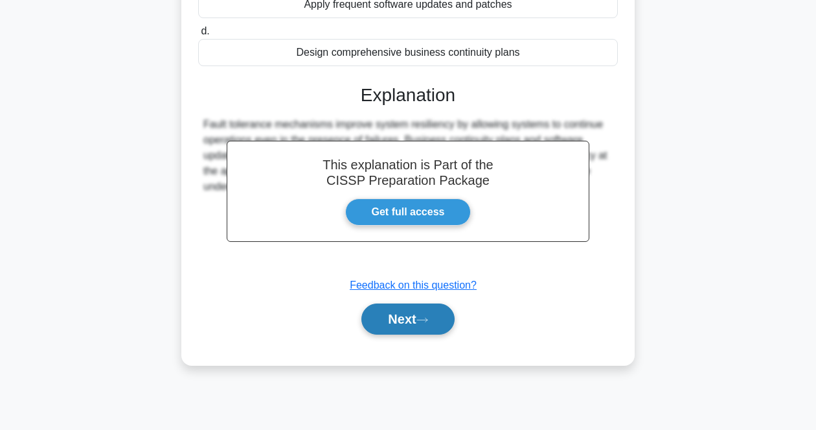
click at [442, 327] on button "Next" at bounding box center [407, 318] width 93 height 31
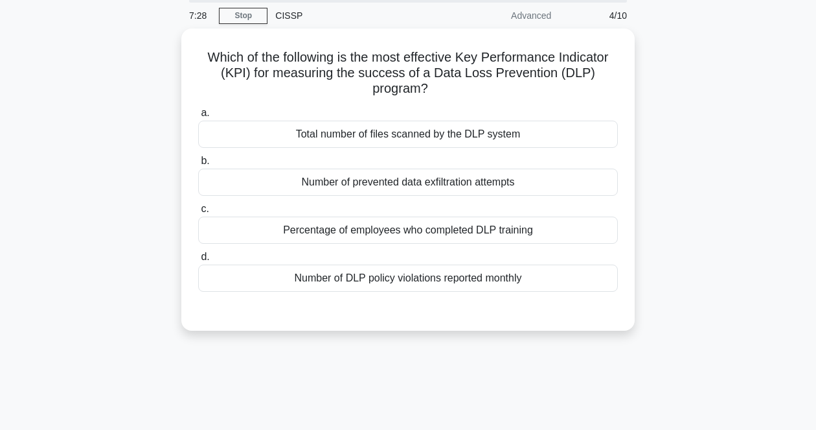
scroll to position [27, 0]
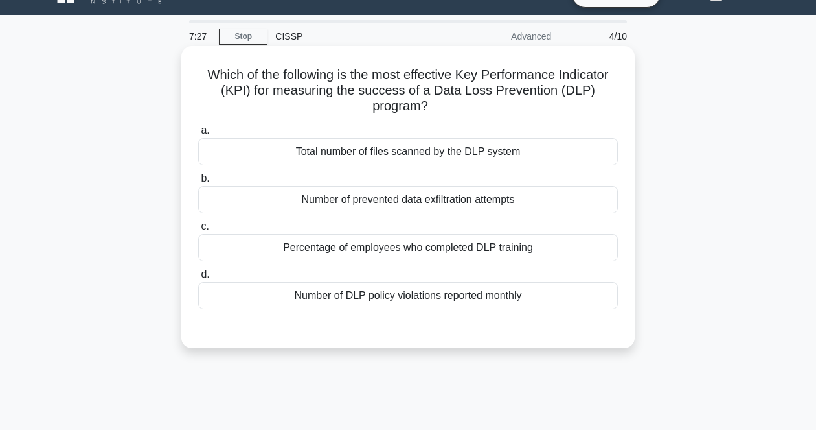
click at [523, 84] on h5 "Which of the following is the most effective Key Performance Indicator (KPI) fo…" at bounding box center [408, 91] width 422 height 48
click at [439, 196] on div "Number of prevented data exfiltration attempts" at bounding box center [408, 199] width 420 height 27
click at [198, 183] on input "b. Number of prevented data exfiltration attempts" at bounding box center [198, 178] width 0 height 8
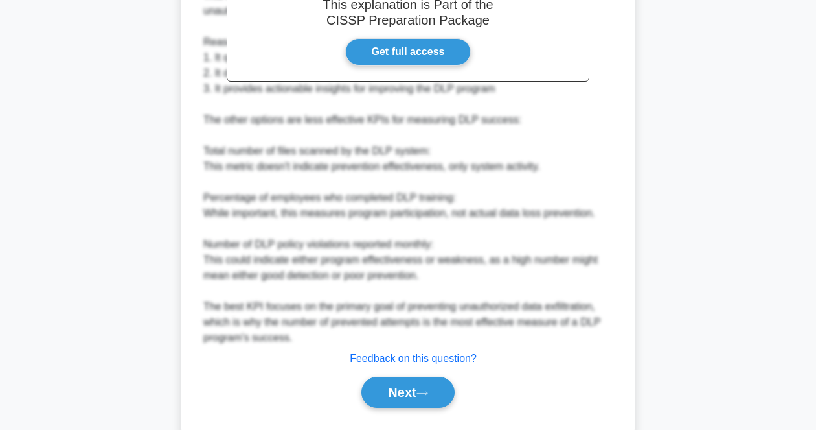
scroll to position [464, 0]
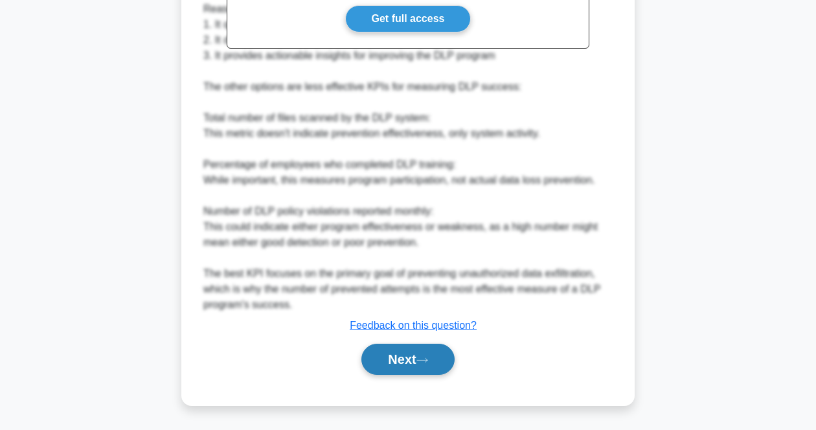
click at [402, 363] on button "Next" at bounding box center [407, 358] width 93 height 31
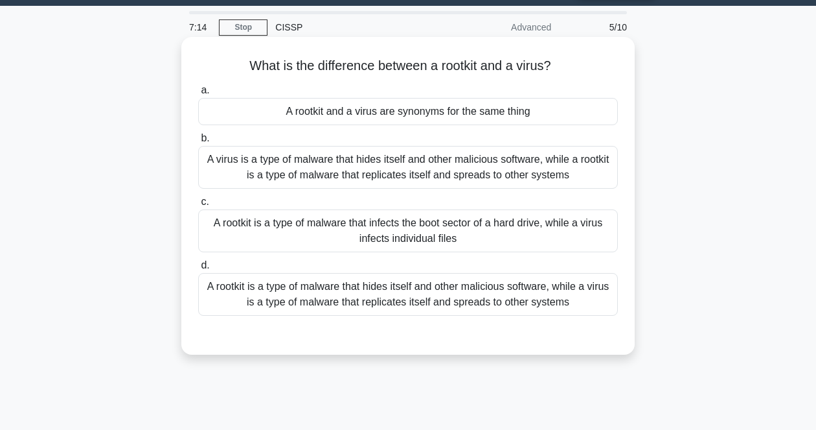
scroll to position [27, 0]
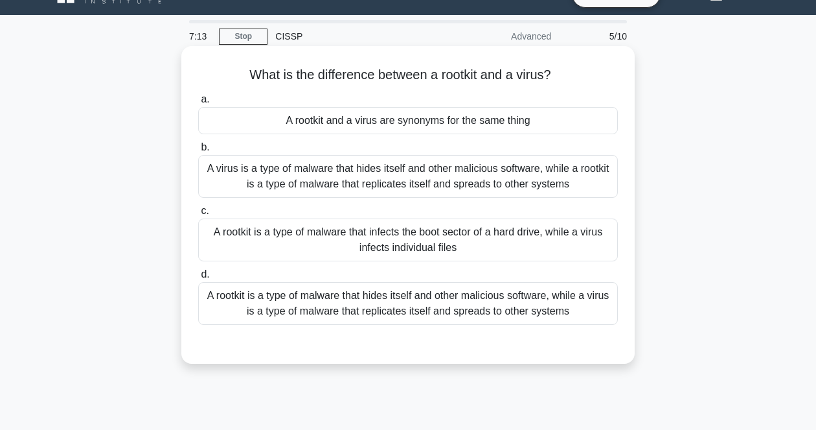
click at [523, 81] on h5 "What is the difference between a rootkit and a virus? .spinner_0XTQ{transform-o…" at bounding box center [408, 75] width 422 height 17
click at [536, 80] on h5 "What is the difference between a rootkit and a virus? .spinner_0XTQ{transform-o…" at bounding box center [408, 75] width 422 height 17
click at [575, 67] on h5 "What is the difference between a rootkit and a virus? .spinner_0XTQ{transform-o…" at bounding box center [408, 75] width 422 height 17
click at [548, 72] on h5 "What is the difference between a rootkit and a virus? .spinner_0XTQ{transform-o…" at bounding box center [408, 75] width 422 height 17
click at [298, 304] on div "A rootkit is a type of malware that hides itself and other malicious software, …" at bounding box center [408, 303] width 420 height 43
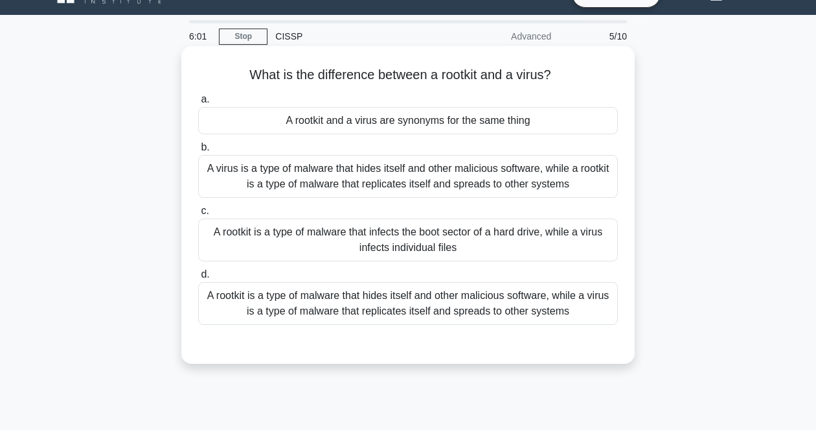
click at [198, 279] on input "d. A rootkit is a type of malware that hides itself and other malicious softwar…" at bounding box center [198, 274] width 0 height 8
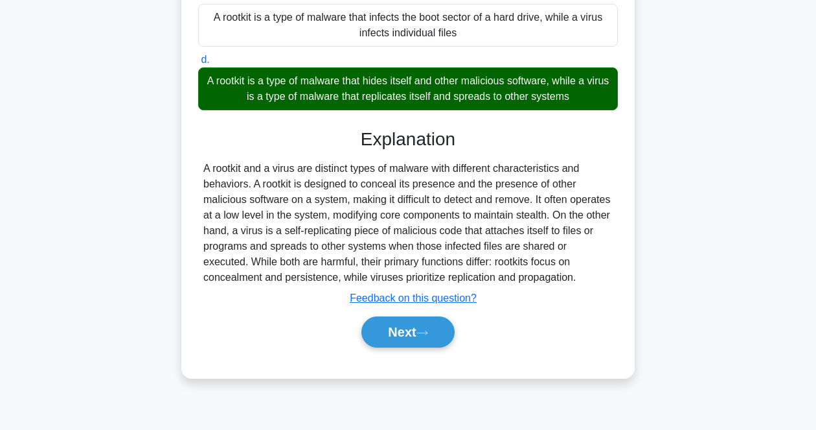
scroll to position [269, 0]
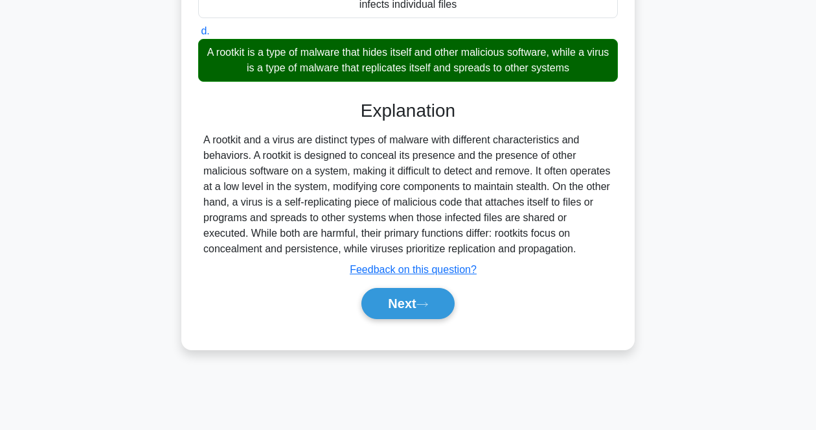
click at [490, 170] on div "A rootkit and a virus are distinct types of malware with different characterist…" at bounding box center [407, 194] width 409 height 124
click at [340, 187] on div "A rootkit and a virus are distinct types of malware with different characterist…" at bounding box center [407, 194] width 409 height 124
click at [390, 310] on button "Next" at bounding box center [407, 303] width 93 height 31
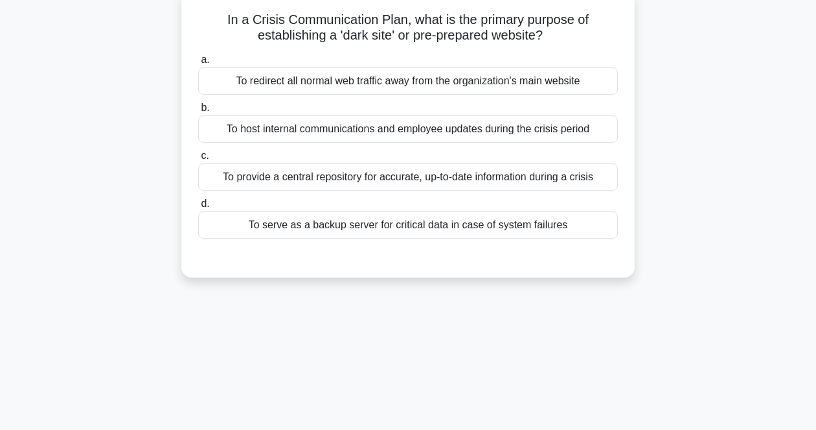
scroll to position [27, 0]
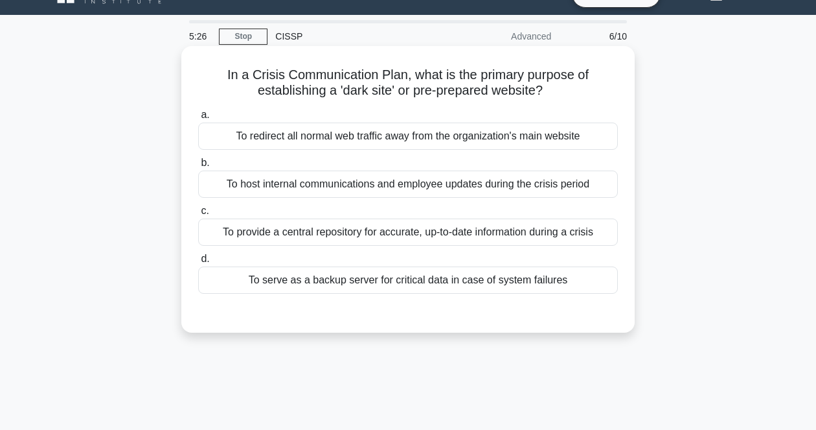
click at [379, 82] on h5 "In a Crisis Communication Plan, what is the primary purpose of establishing a '…" at bounding box center [408, 83] width 422 height 32
click at [367, 81] on h5 "In a Crisis Communication Plan, what is the primary purpose of establishing a '…" at bounding box center [408, 83] width 422 height 32
drag, startPoint x: 212, startPoint y: 72, endPoint x: 630, endPoint y: 270, distance: 462.5
click at [630, 270] on div "In a Crisis Communication Plan, what is the primary purpose of establishing a '…" at bounding box center [407, 189] width 453 height 286
copy div "In a Crisis Communication Plan, what is the primary purpose of establishing a '…"
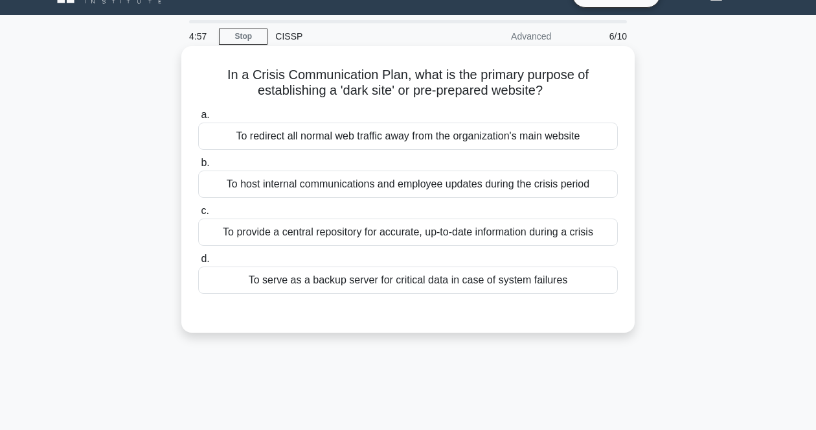
click at [514, 78] on h5 "In a Crisis Communication Plan, what is the primary purpose of establishing a '…" at bounding box center [408, 83] width 422 height 32
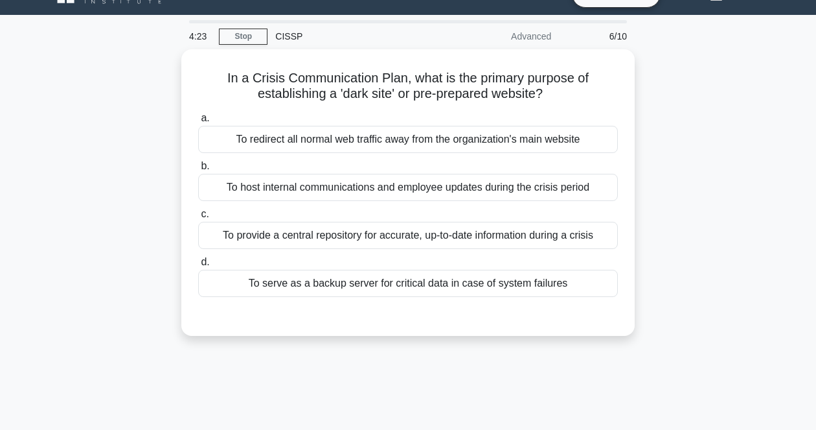
click at [758, 409] on div "4:23 Stop CISSP Advanced 6/10 In a Crisis Communication Plan, what is the prima…" at bounding box center [408, 344] width 739 height 648
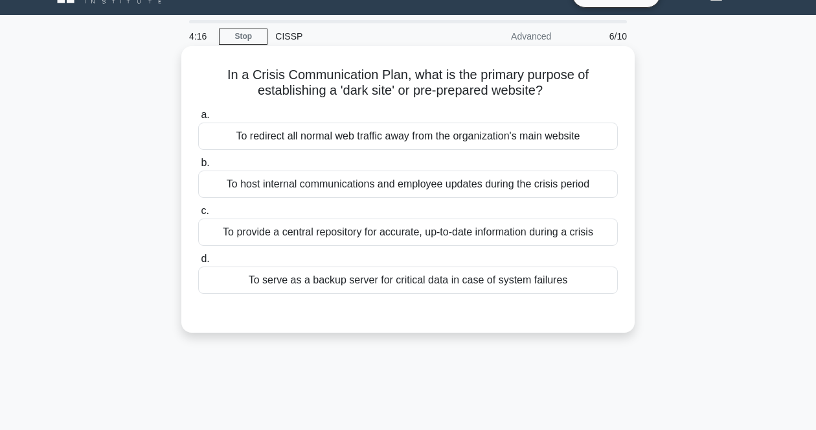
click at [534, 238] on div "To provide a central repository for accurate, up-to-date information during a c…" at bounding box center [408, 231] width 420 height 27
click at [198, 215] on input "c. To provide a central repository for accurate, up-to-date information during …" at bounding box center [198, 211] width 0 height 8
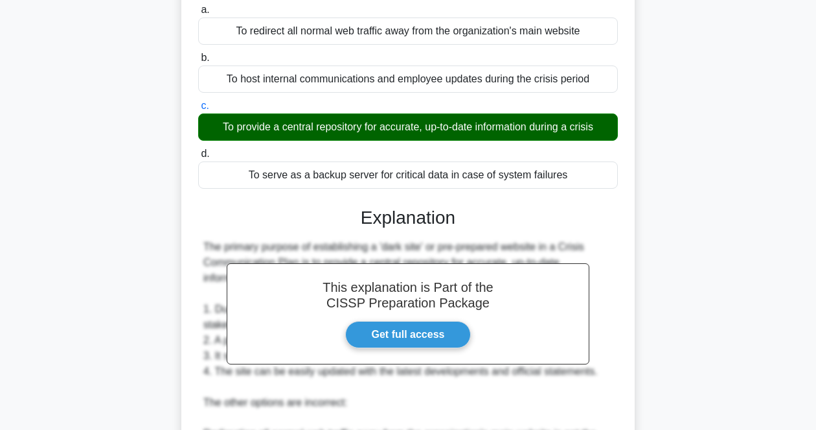
scroll to position [350, 0]
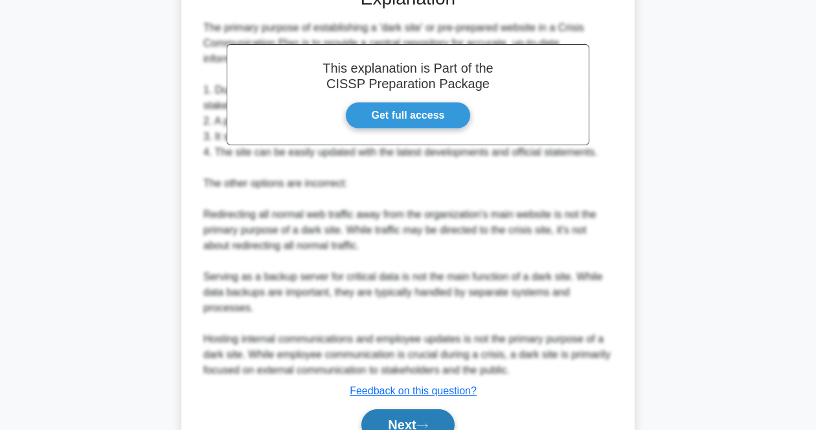
click at [421, 426] on icon at bounding box center [423, 425] width 12 height 7
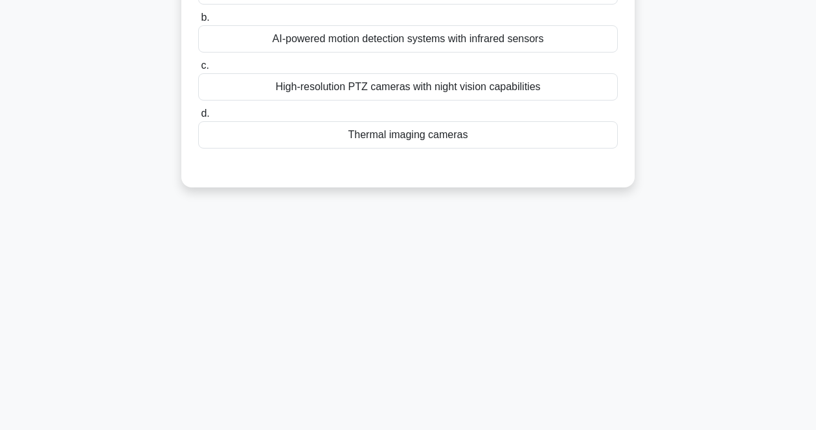
scroll to position [27, 0]
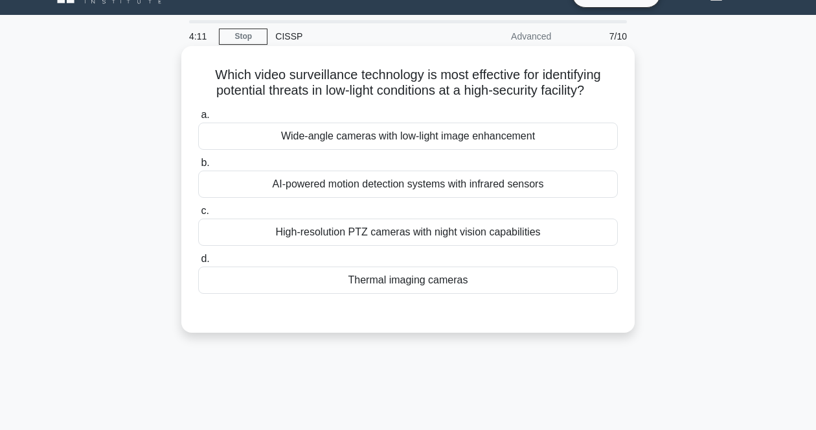
click at [587, 92] on h5 "Which video surveillance technology is most effective for identifying potential…" at bounding box center [408, 83] width 422 height 32
click at [520, 233] on div "High-resolution PTZ cameras with night vision capabilities" at bounding box center [408, 231] width 420 height 27
click at [198, 215] on input "c. High-resolution PTZ cameras with night vision capabilities" at bounding box center [198, 211] width 0 height 8
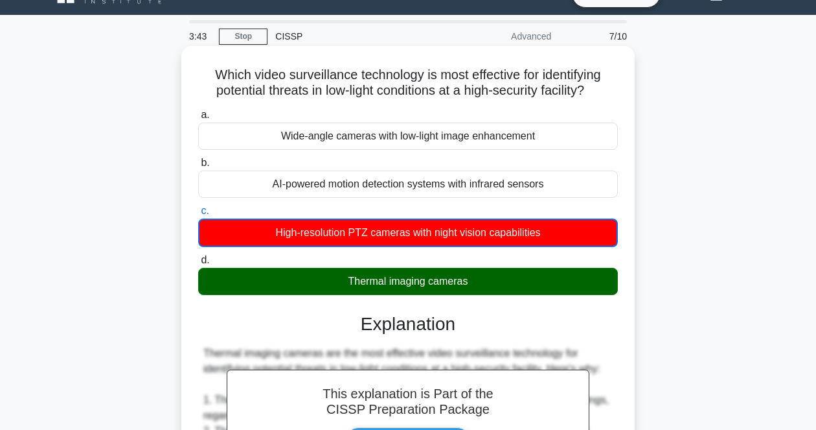
drag, startPoint x: 205, startPoint y: 76, endPoint x: 552, endPoint y: 283, distance: 404.4
copy div "Which video surveillance technology is most effective for identifying potential…"
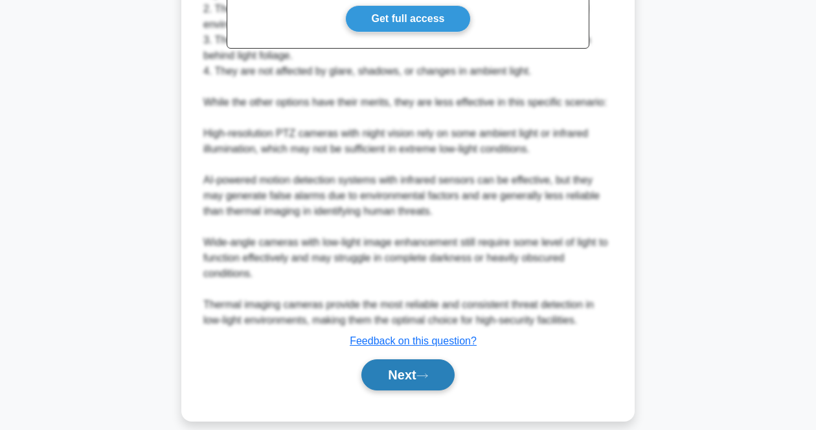
scroll to position [464, 0]
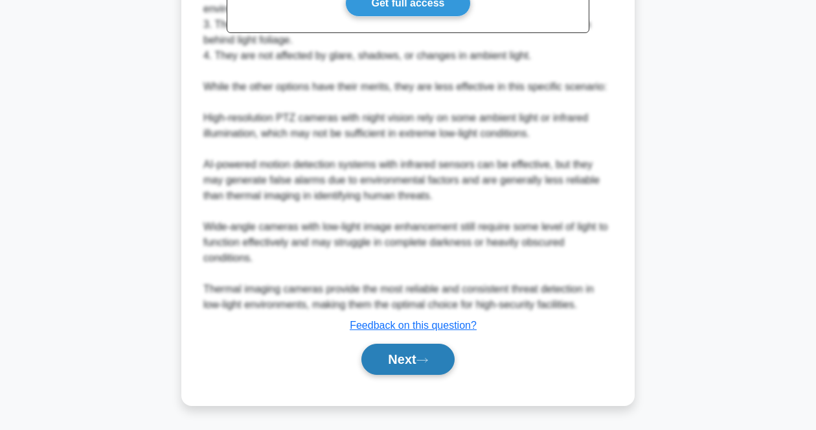
click at [386, 357] on button "Next" at bounding box center [407, 358] width 93 height 31
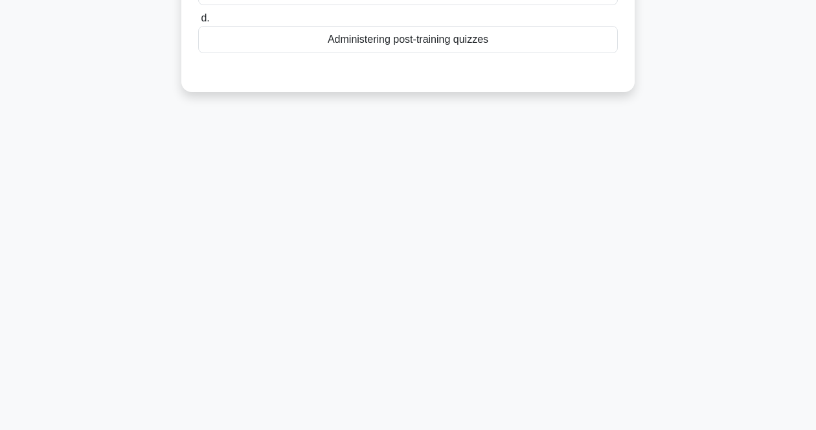
scroll to position [269, 0]
click at [503, 413] on div "2:36 Stop CISSP Advanced 8/10 Which of the following is the most effective meth…" at bounding box center [408, 101] width 739 height 648
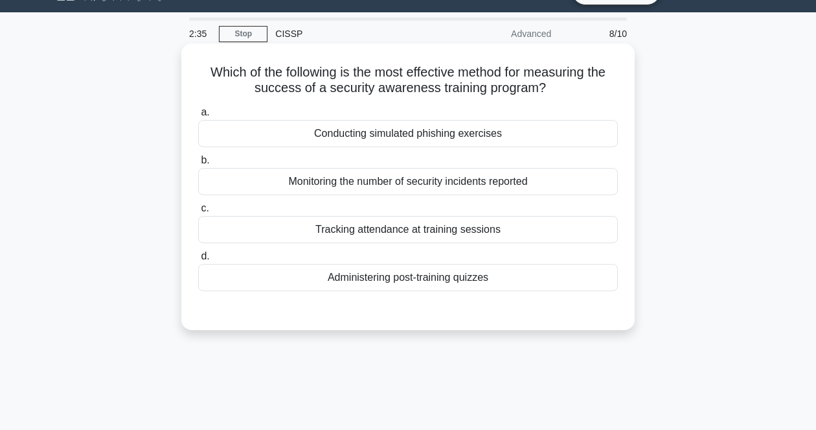
scroll to position [0, 0]
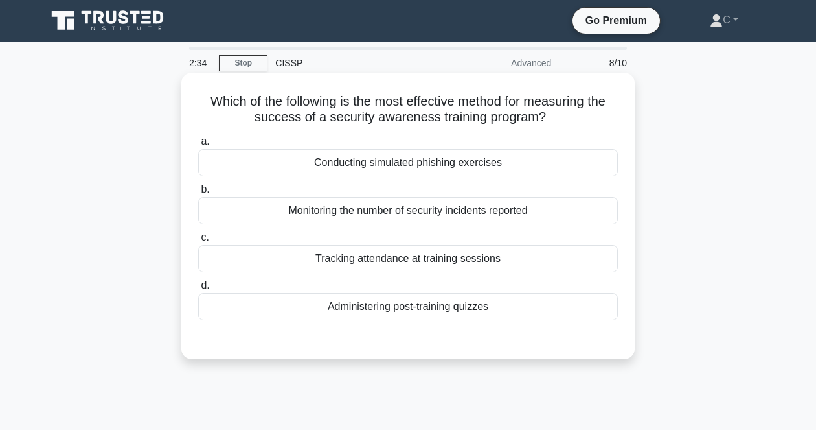
click at [485, 98] on h5 "Which of the following is the most effective method for measuring the success o…" at bounding box center [408, 109] width 422 height 32
click at [323, 163] on div "Conducting simulated phishing exercises" at bounding box center [408, 162] width 420 height 27
click at [198, 146] on input "a. Conducting simulated phishing exercises" at bounding box center [198, 141] width 0 height 8
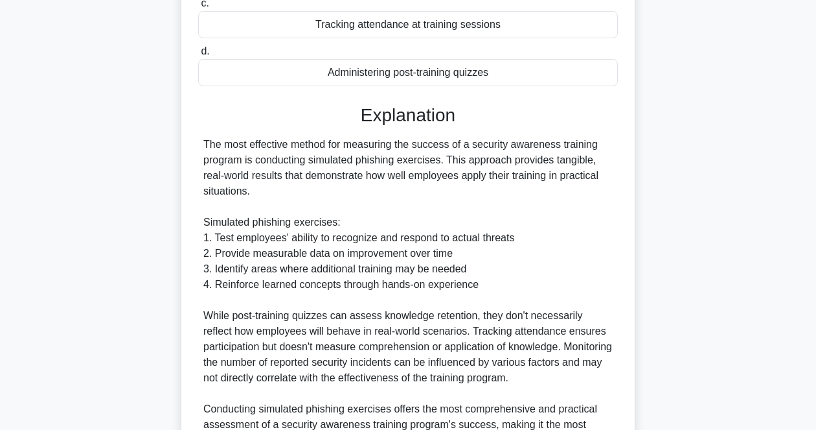
scroll to position [243, 0]
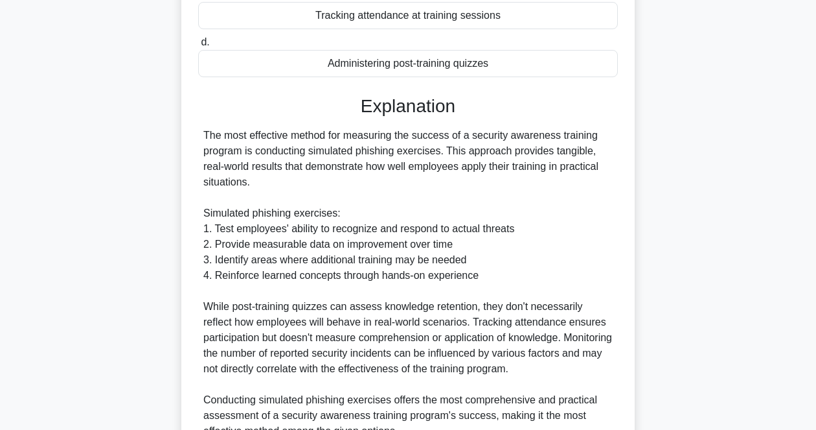
click at [496, 159] on div "The most effective method for measuring the success of a security awareness tra…" at bounding box center [407, 283] width 409 height 311
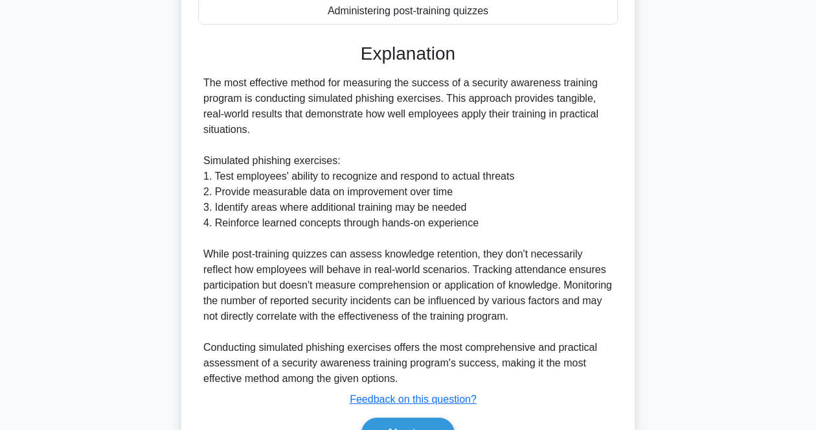
scroll to position [324, 0]
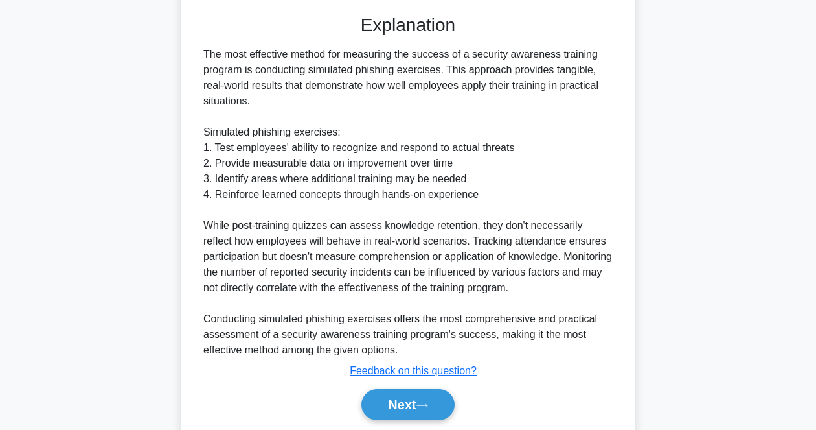
click at [481, 222] on div "The most effective method for measuring the success of a security awareness tra…" at bounding box center [407, 202] width 409 height 311
click at [405, 398] on button "Next" at bounding box center [407, 404] width 93 height 31
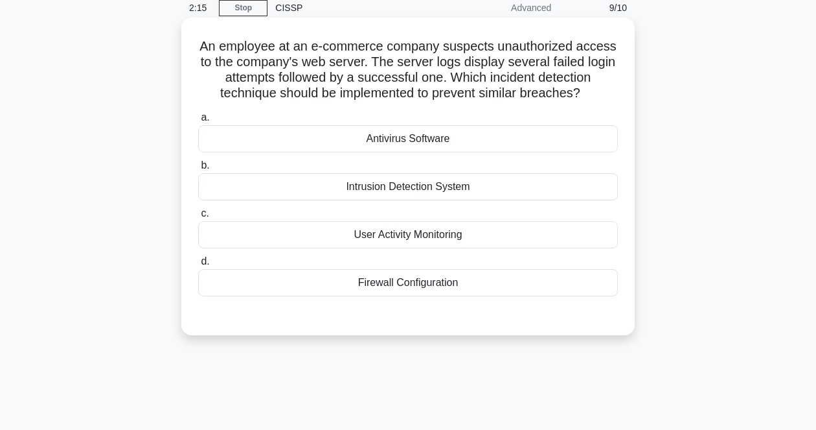
scroll to position [27, 0]
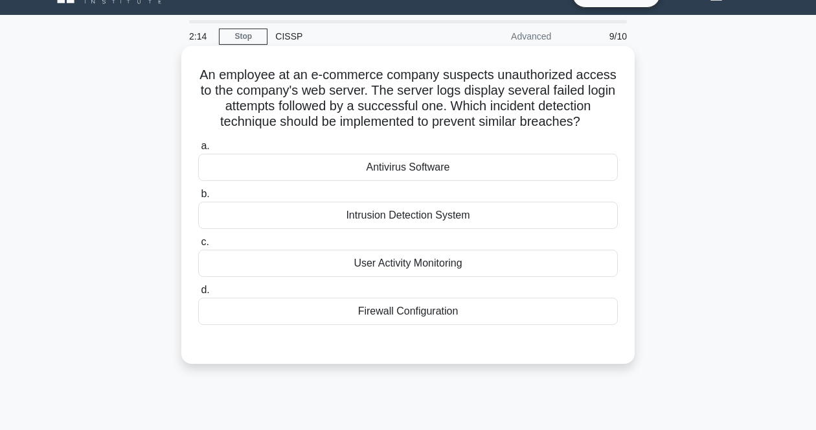
click at [463, 93] on h5 "An employee at an e-commerce company suspects unauthorized access to the compan…" at bounding box center [408, 98] width 422 height 63
click at [552, 108] on h5 "An employee at an e-commerce company suspects unauthorized access to the compan…" at bounding box center [408, 98] width 422 height 63
click at [437, 211] on div "Intrusion Detection System" at bounding box center [408, 214] width 420 height 27
click at [198, 198] on input "b. Intrusion Detection System" at bounding box center [198, 194] width 0 height 8
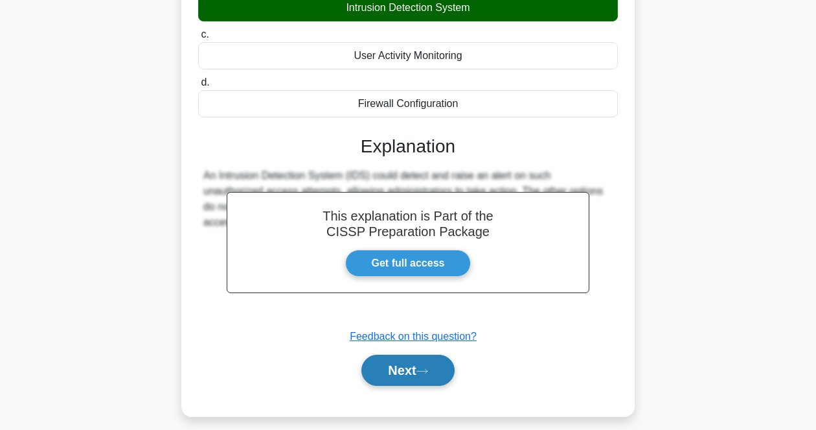
scroll to position [269, 0]
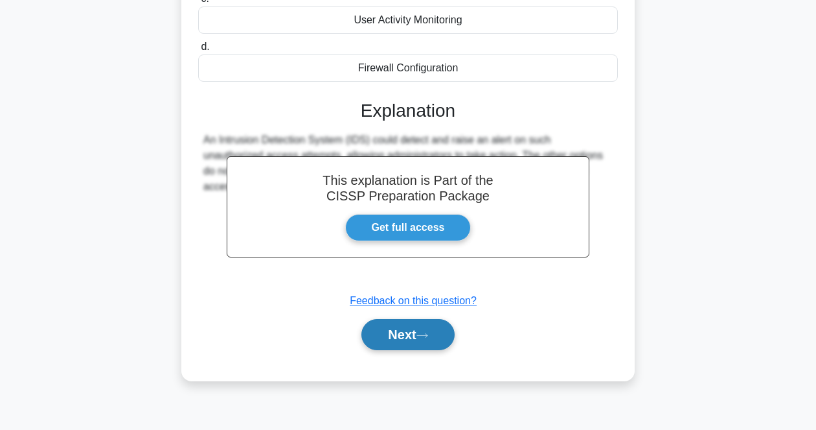
click at [426, 326] on button "Next" at bounding box center [407, 334] width 93 height 31
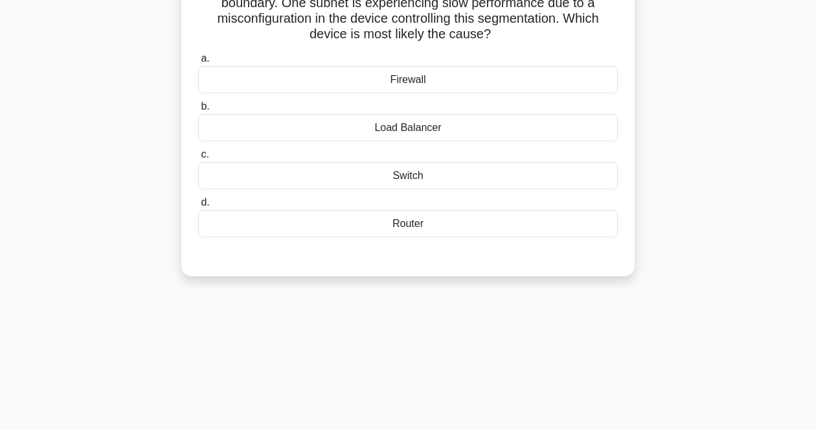
scroll to position [108, 0]
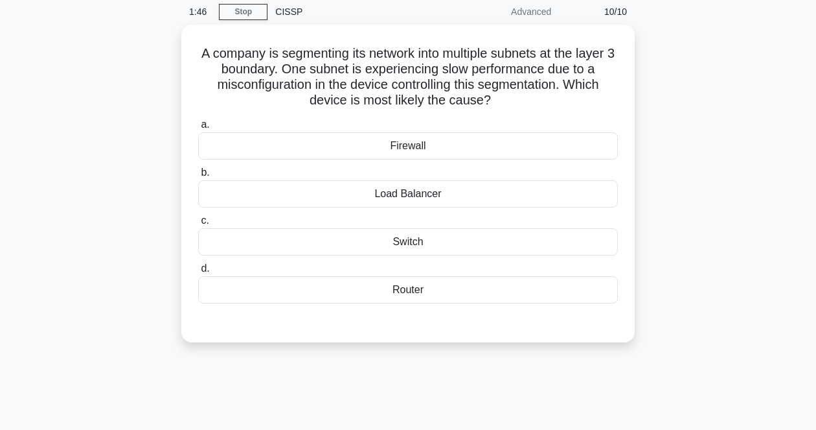
drag, startPoint x: 703, startPoint y: 208, endPoint x: 710, endPoint y: 172, distance: 36.3
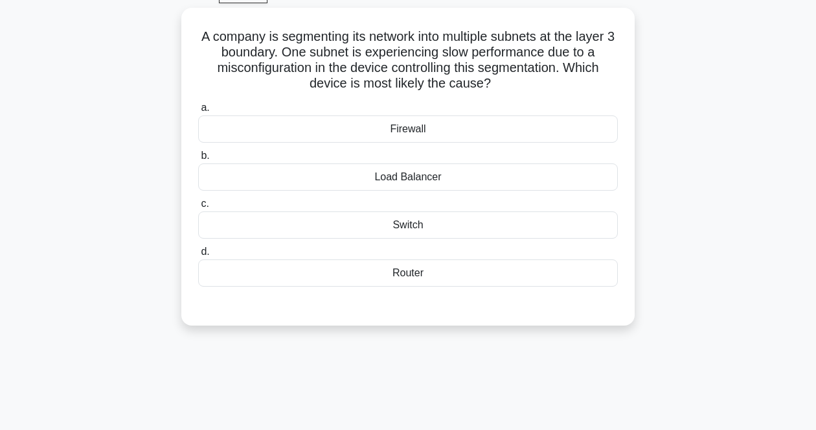
scroll to position [73, 0]
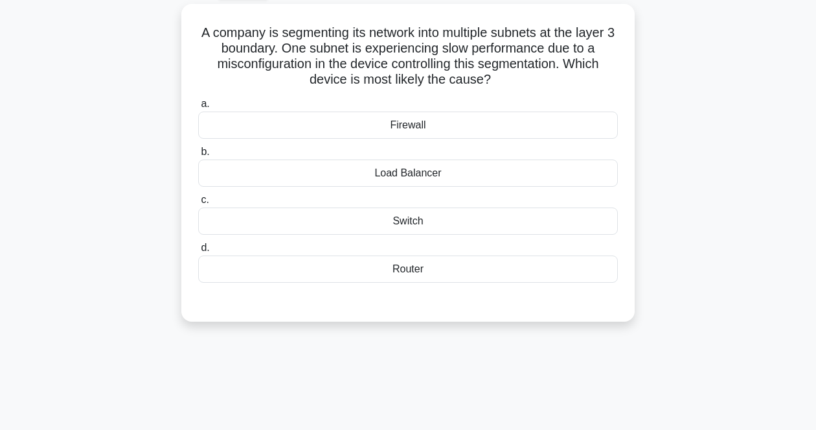
drag, startPoint x: 714, startPoint y: 195, endPoint x: 716, endPoint y: 212, distance: 17.0
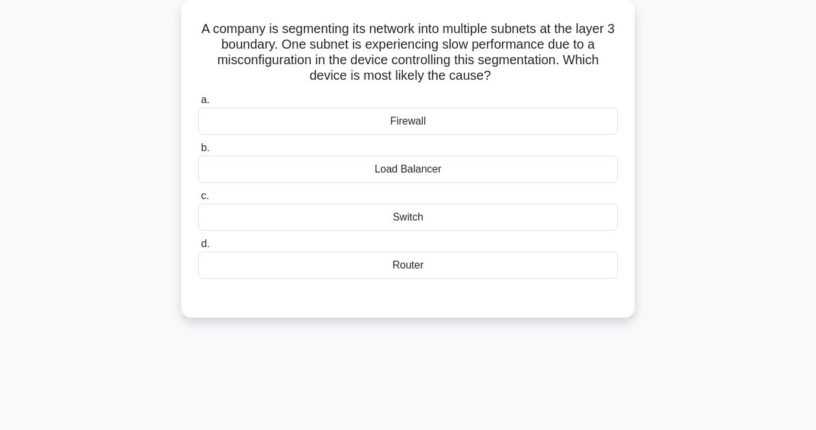
click at [426, 267] on div "Router" at bounding box center [408, 264] width 420 height 27
click at [198, 248] on input "d. Router" at bounding box center [198, 244] width 0 height 8
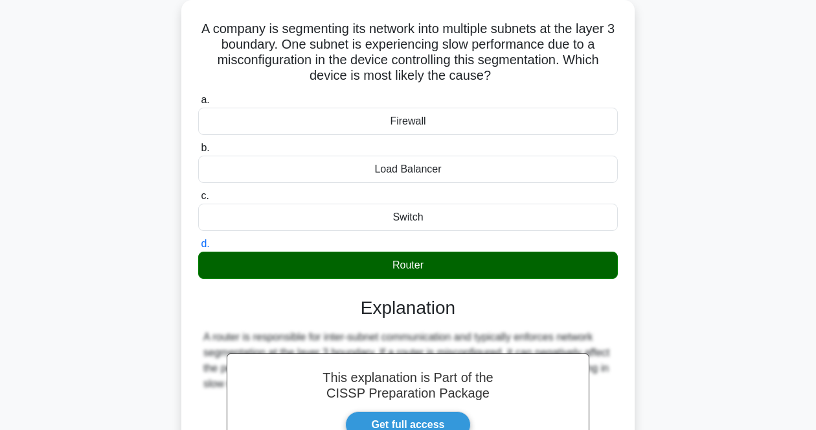
drag, startPoint x: 193, startPoint y: 27, endPoint x: 470, endPoint y: 262, distance: 363.5
click at [470, 262] on div "A company is segmenting its network into multiple subnets at the layer 3 bounda…" at bounding box center [408, 288] width 443 height 567
copy div "A company is segmenting its network into multiple subnets at the layer 3 bounda…"
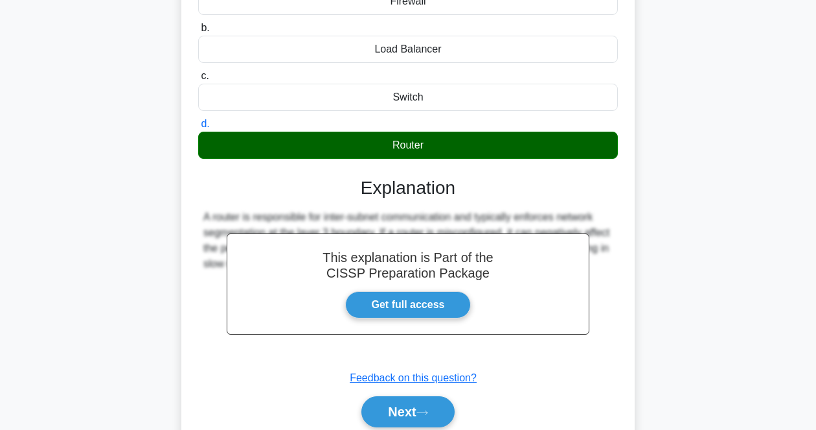
scroll to position [189, 0]
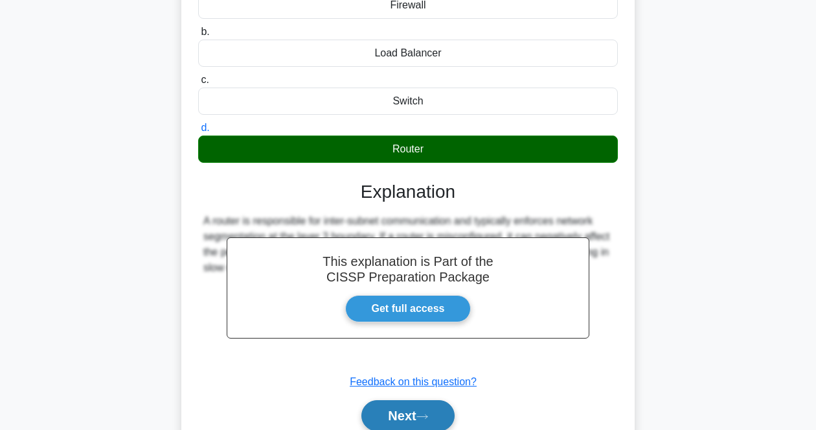
click at [428, 417] on icon at bounding box center [423, 416] width 12 height 7
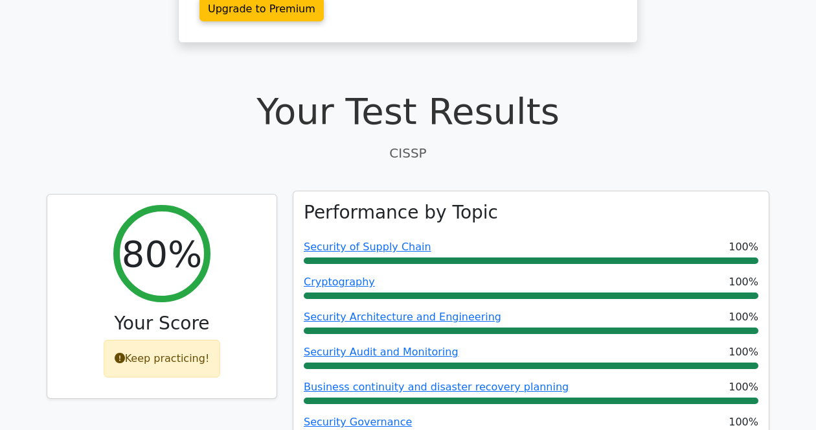
scroll to position [324, 0]
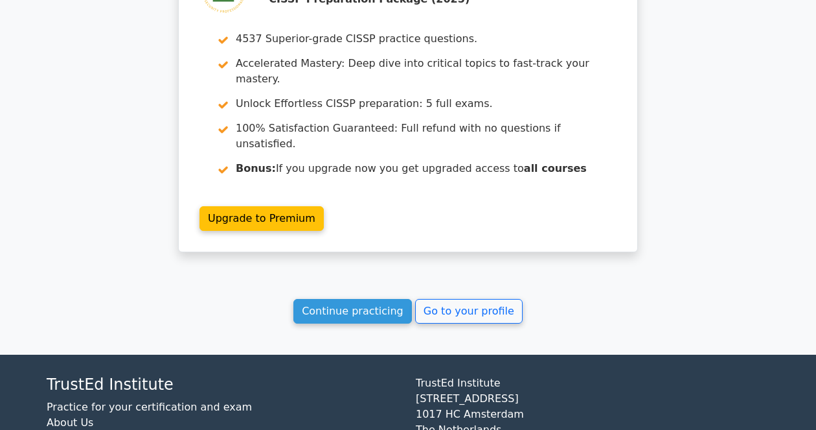
scroll to position [2285, 0]
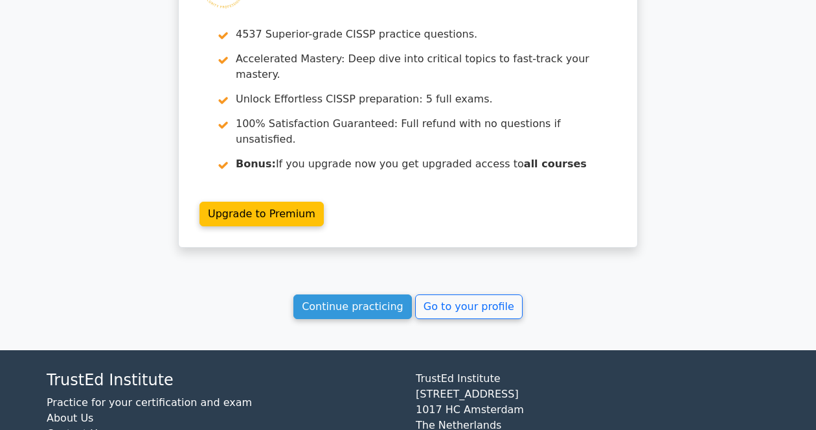
click at [457, 400] on div "[GEOGRAPHIC_DATA][STREET_ADDRESS] [EMAIL_ADDRESS][DOMAIN_NAME]" at bounding box center [592, 427] width 369 height 112
click at [325, 294] on link "Continue practicing" at bounding box center [352, 306] width 119 height 25
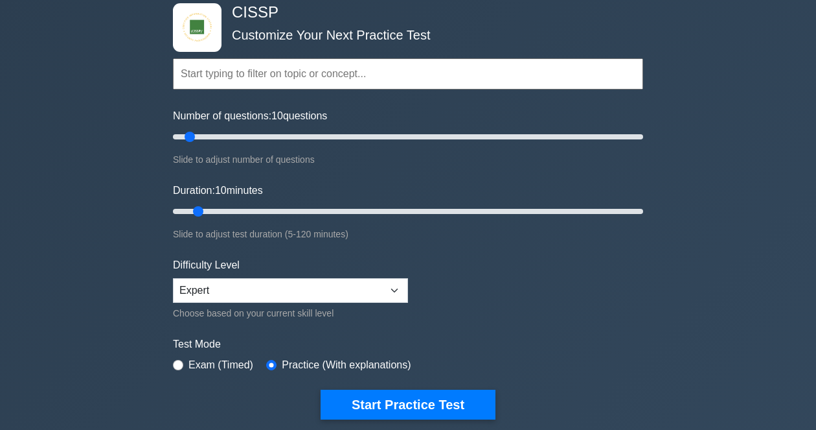
scroll to position [243, 0]
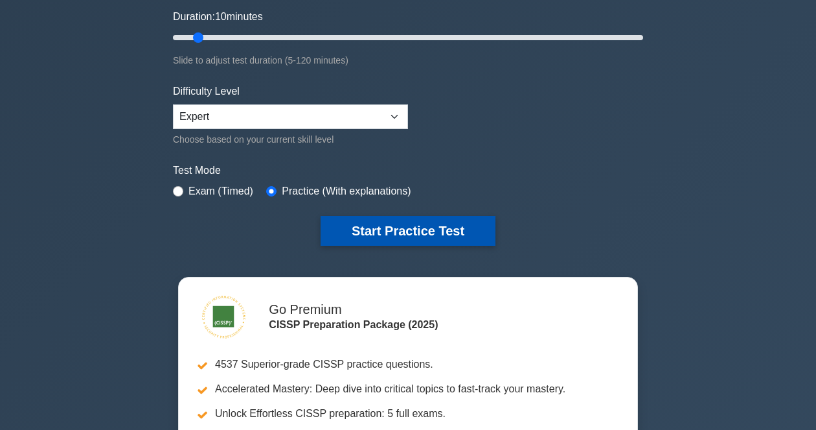
click at [392, 235] on button "Start Practice Test" at bounding box center [408, 231] width 175 height 30
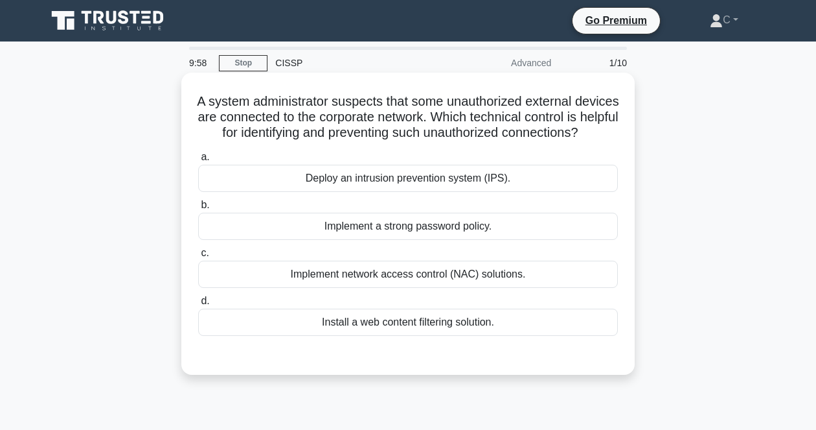
click at [481, 140] on h5 "A system administrator suspects that some unauthorized external devices are con…" at bounding box center [408, 117] width 422 height 48
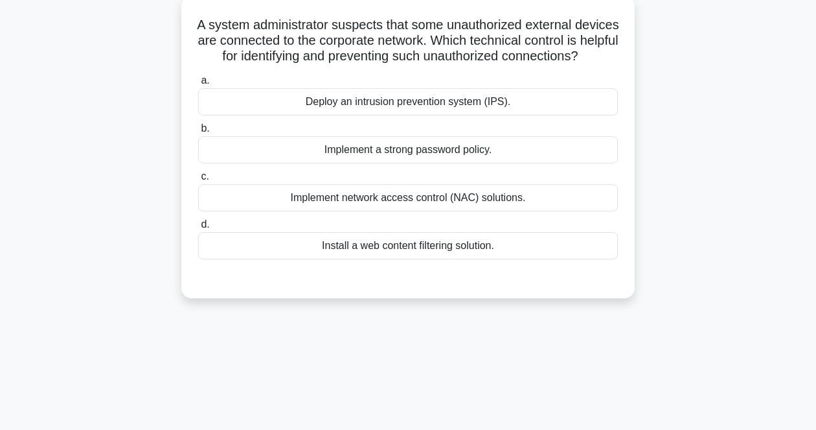
scroll to position [81, 0]
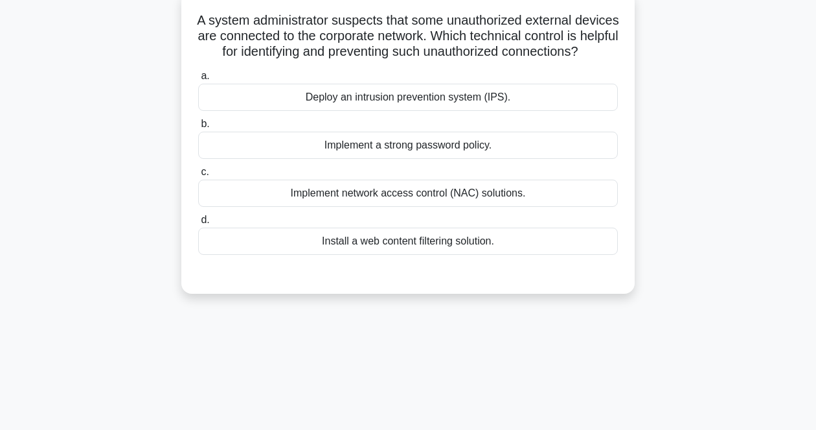
click at [536, 207] on div "Implement network access control (NAC) solutions." at bounding box center [408, 192] width 420 height 27
click at [198, 176] on input "c. Implement network access control (NAC) solutions." at bounding box center [198, 172] width 0 height 8
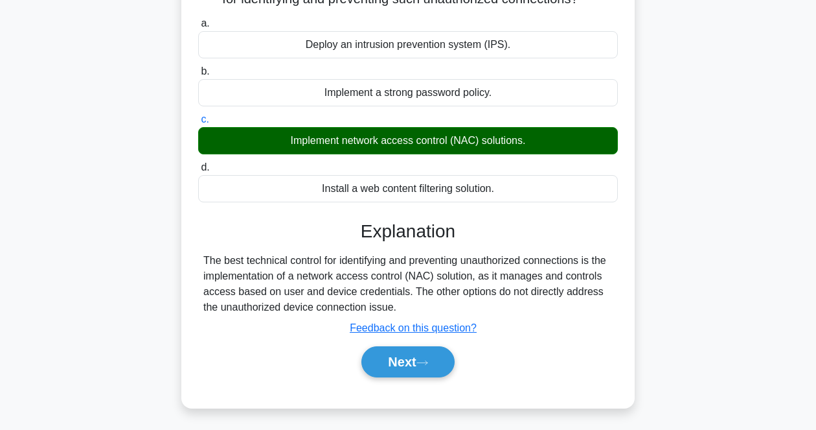
scroll to position [162, 0]
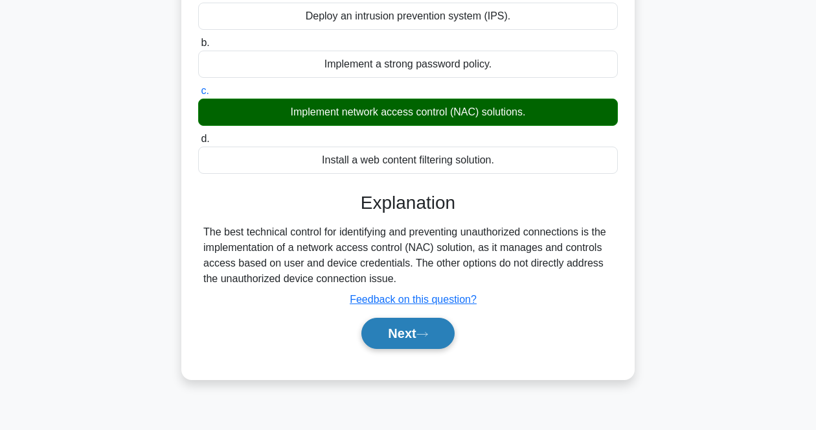
click at [439, 349] on button "Next" at bounding box center [407, 332] width 93 height 31
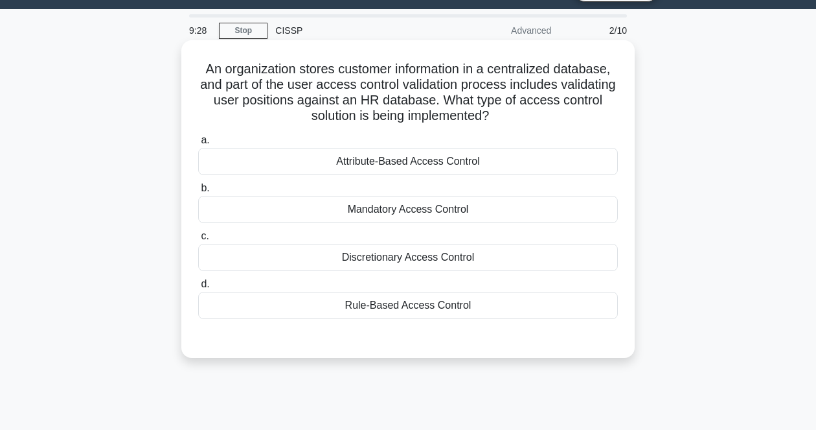
scroll to position [0, 0]
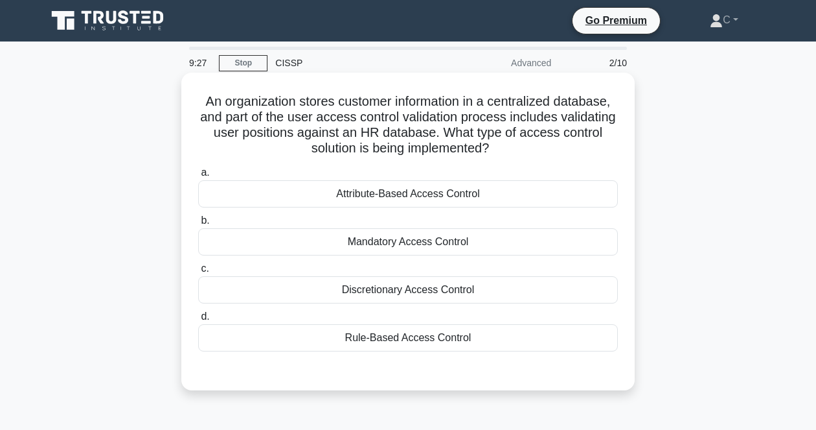
click at [516, 128] on h5 "An organization stores customer information in a centralized database, and part…" at bounding box center [408, 124] width 422 height 63
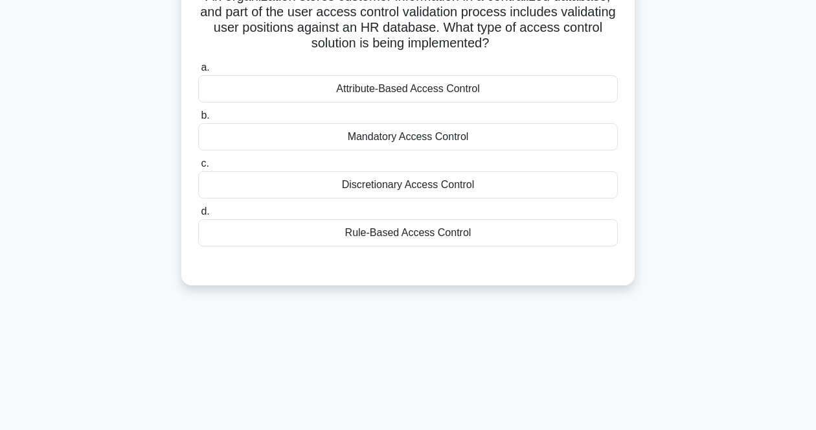
drag, startPoint x: 743, startPoint y: 153, endPoint x: 740, endPoint y: 201, distance: 48.7
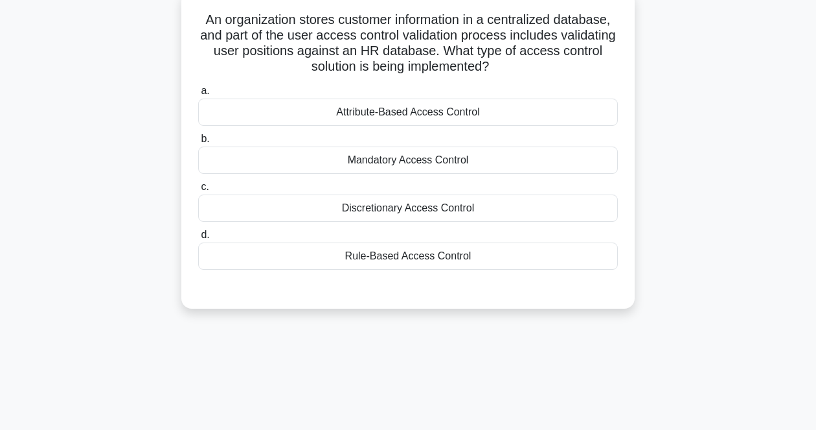
scroll to position [88, 0]
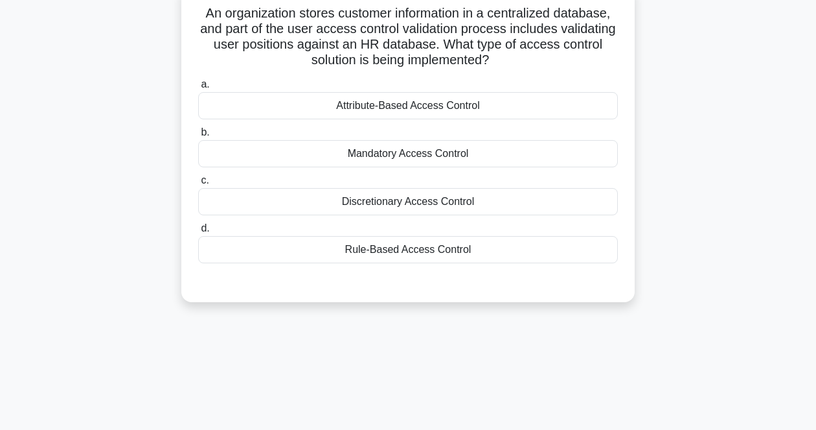
click at [608, 69] on div "An organization stores customer information in a centralized database, and part…" at bounding box center [408, 143] width 443 height 307
click at [364, 114] on div "Attribute-Based Access Control" at bounding box center [408, 105] width 420 height 27
click at [198, 89] on input "a. Attribute-Based Access Control" at bounding box center [198, 84] width 0 height 8
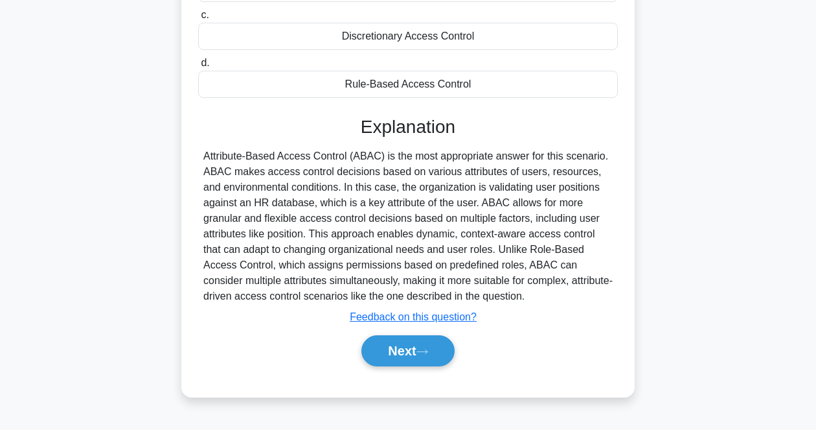
scroll to position [269, 0]
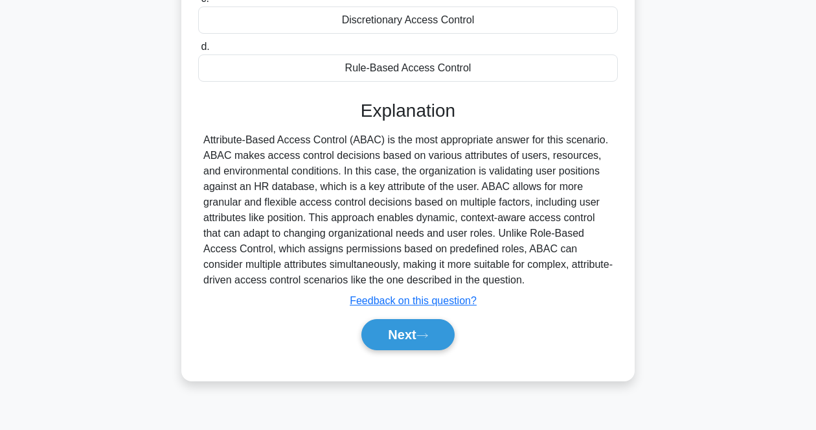
click at [510, 227] on div "Attribute-Based Access Control (ABAC) is the most appropriate answer for this s…" at bounding box center [407, 209] width 409 height 155
click at [399, 332] on button "Next" at bounding box center [407, 334] width 93 height 31
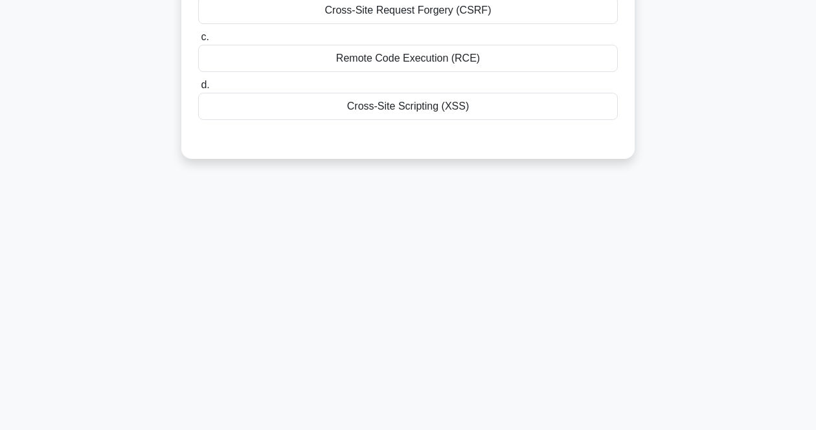
scroll to position [27, 0]
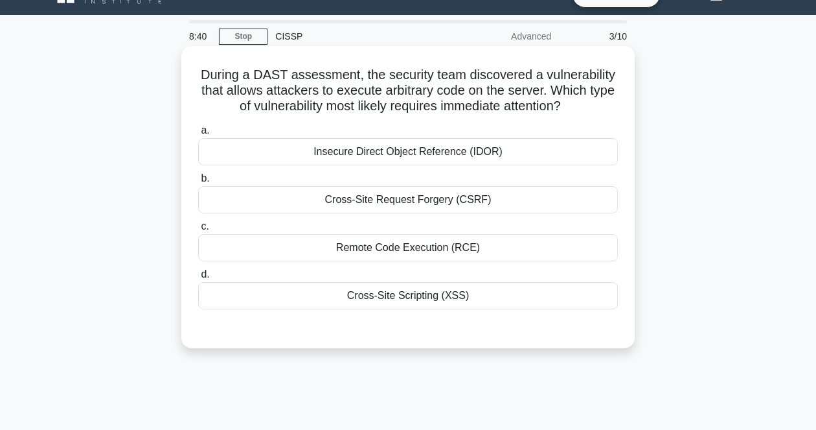
click at [485, 82] on h5 "During a DAST assessment, the security team discovered a vulnerability that all…" at bounding box center [408, 91] width 422 height 48
click at [521, 89] on h5 "During a DAST assessment, the security team discovered a vulnerability that all…" at bounding box center [408, 91] width 422 height 48
click at [413, 247] on div "Remote Code Execution (RCE)" at bounding box center [408, 247] width 420 height 27
click at [198, 231] on input "c. Remote Code Execution (RCE)" at bounding box center [198, 226] width 0 height 8
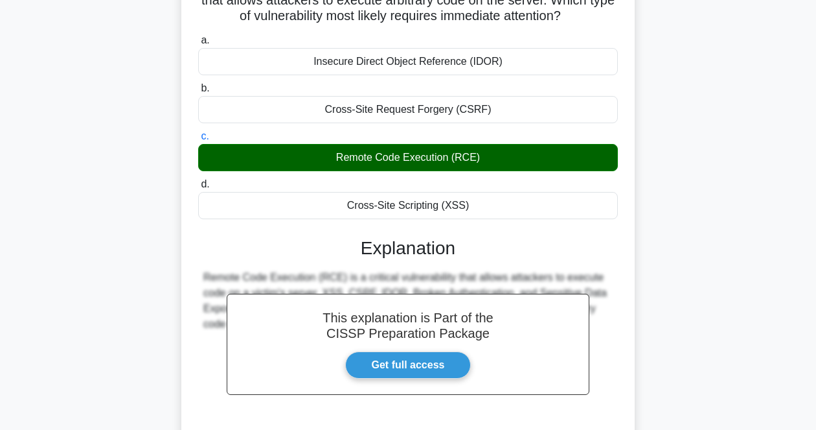
scroll to position [269, 0]
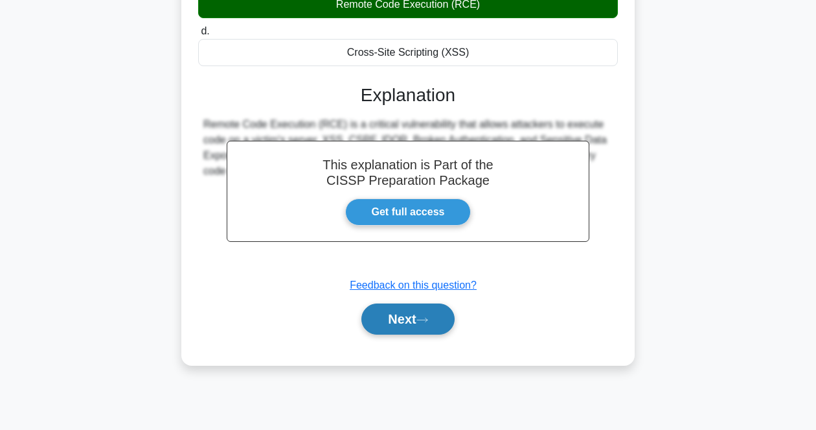
click at [415, 324] on button "Next" at bounding box center [407, 318] width 93 height 31
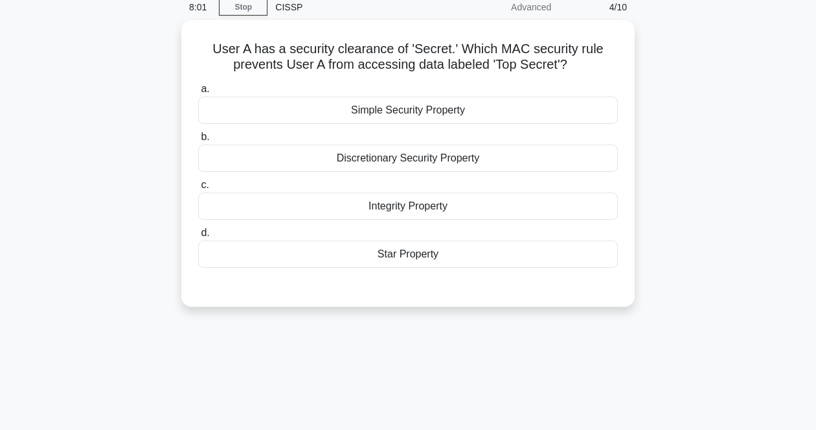
scroll to position [27, 0]
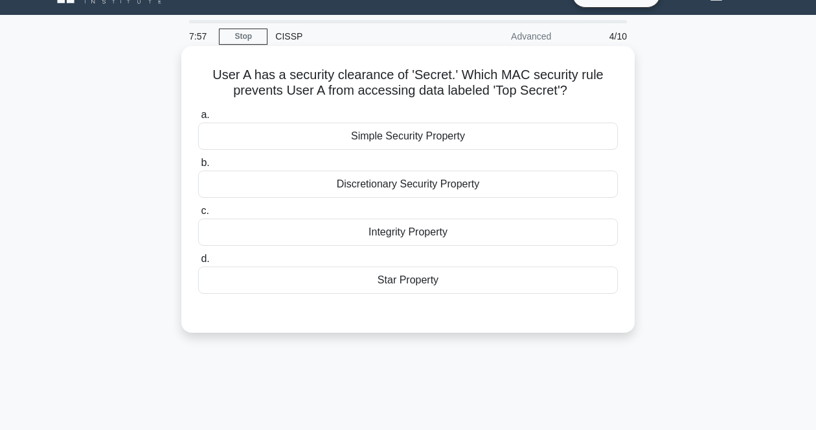
click at [510, 74] on h5 "User A has a security clearance of 'Secret.' Which MAC security rule prevents U…" at bounding box center [408, 83] width 422 height 32
drag, startPoint x: 205, startPoint y: 66, endPoint x: 549, endPoint y: 277, distance: 403.3
click at [549, 277] on div "User A has a security clearance of 'Secret.' Which MAC security rule prevents U…" at bounding box center [408, 189] width 443 height 276
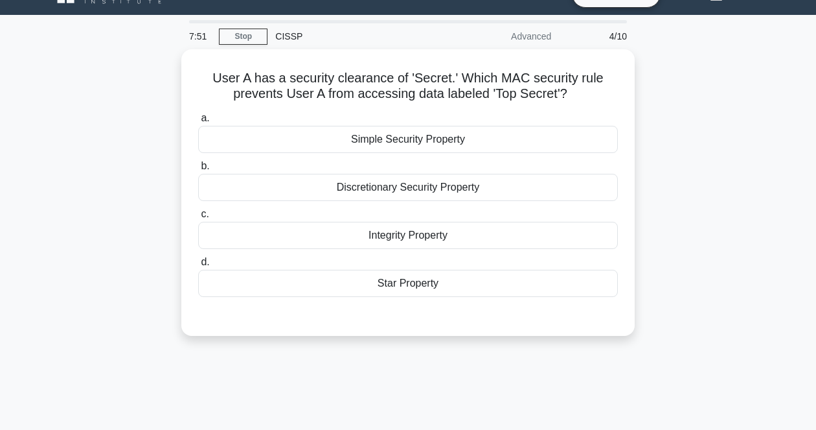
copy div "User A has a security clearance of 'Secret.' Which MAC security rule prevents U…"
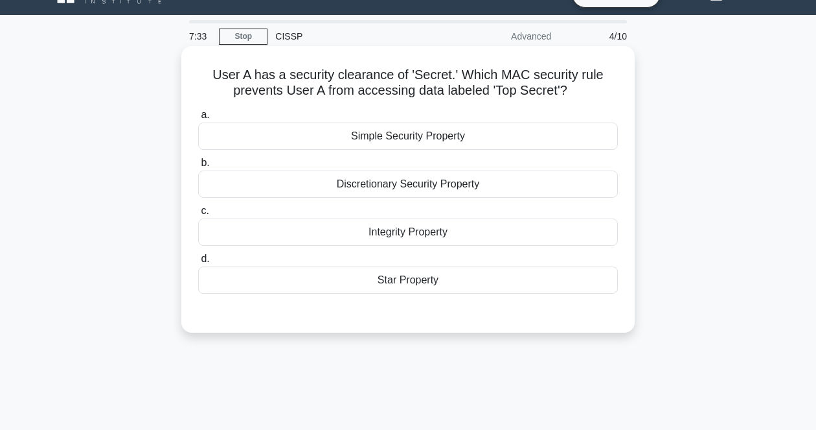
click at [458, 83] on h5 "User A has a security clearance of 'Secret.' Which MAC security rule prevents U…" at bounding box center [408, 83] width 422 height 32
click at [462, 139] on div "Simple Security Property" at bounding box center [408, 135] width 420 height 27
click at [198, 119] on input "a. Simple Security Property" at bounding box center [198, 115] width 0 height 8
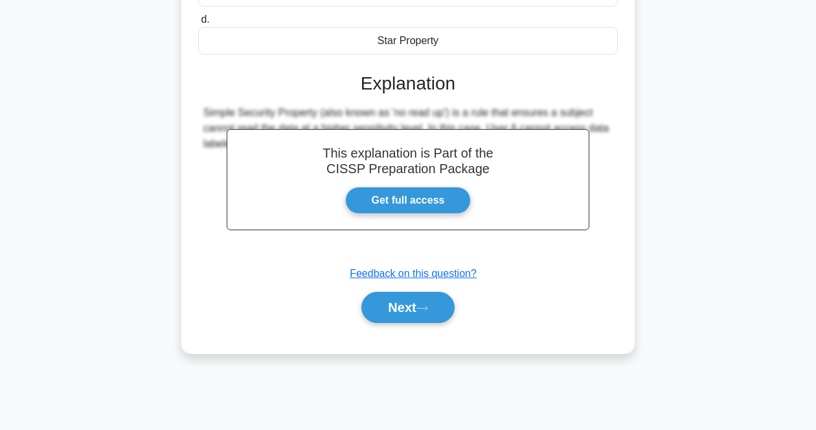
scroll to position [269, 0]
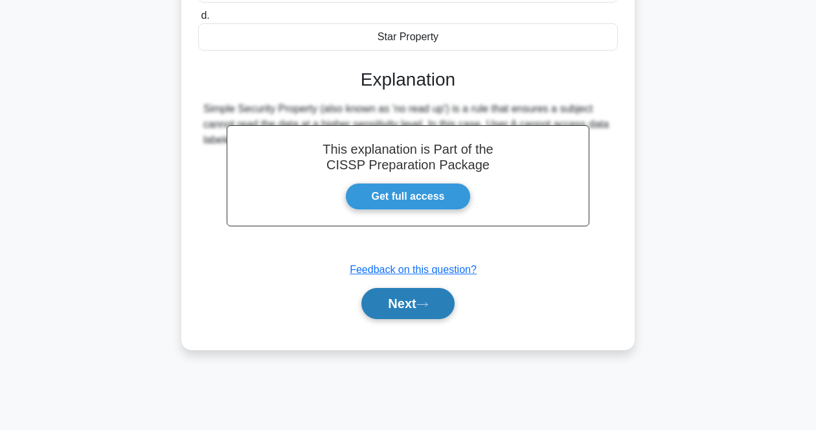
click at [426, 309] on button "Next" at bounding box center [407, 303] width 93 height 31
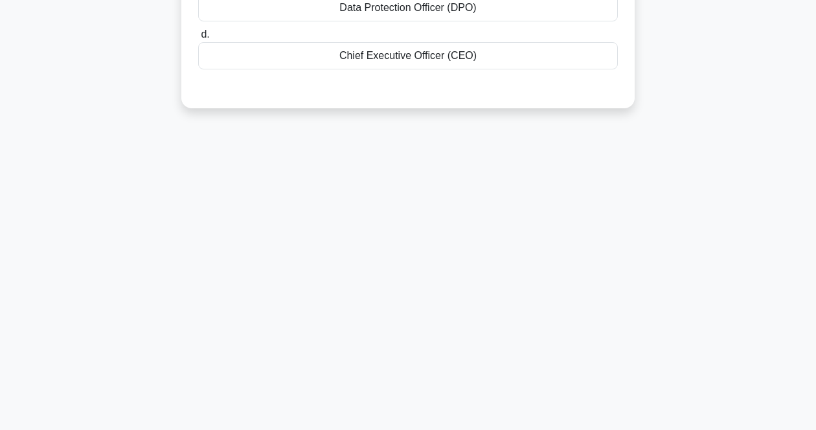
click at [594, 405] on div "6:55 Stop CISSP Advanced 5/10 In a multinational corporation, who is ultimately…" at bounding box center [408, 101] width 739 height 648
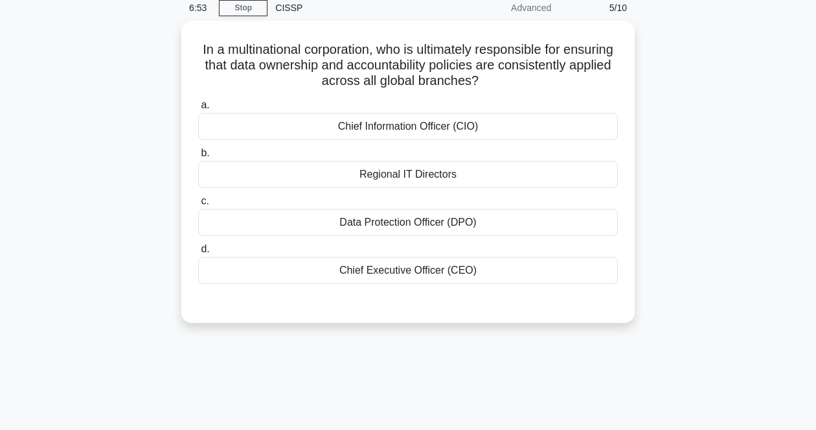
scroll to position [27, 0]
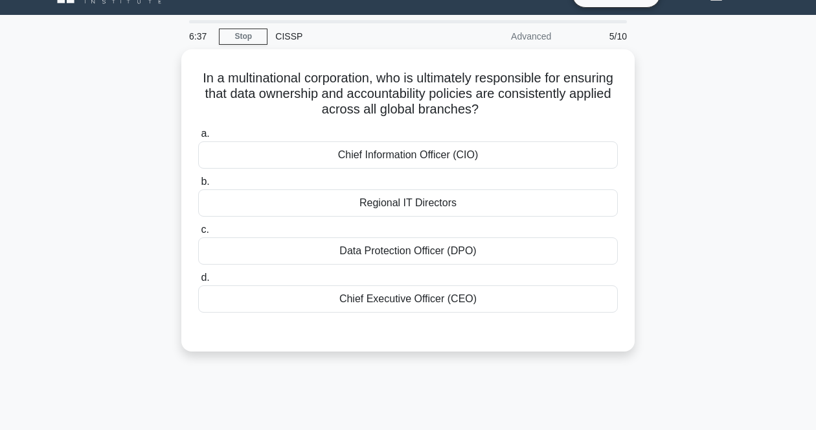
click at [700, 407] on div "6:37 Stop CISSP Advanced 5/10 In a multinational corporation, who is ultimately…" at bounding box center [408, 344] width 739 height 648
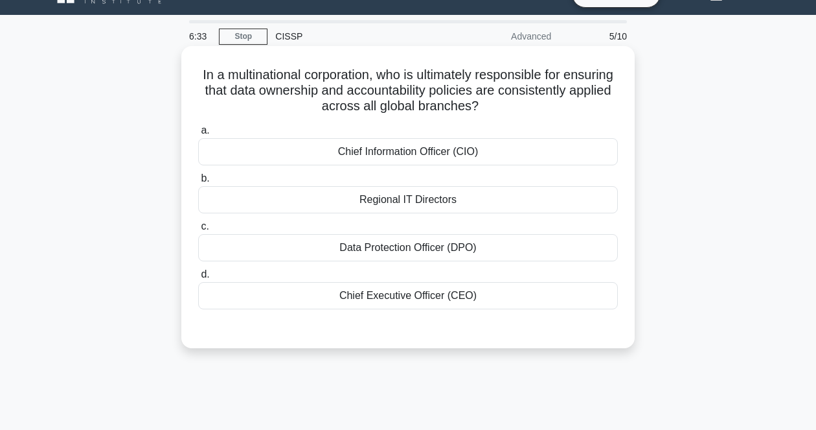
click at [617, 108] on h5 "In a multinational corporation, who is ultimately responsible for ensuring that…" at bounding box center [408, 91] width 422 height 48
click at [506, 244] on div "Data Protection Officer (DPO)" at bounding box center [408, 247] width 420 height 27
click at [198, 231] on input "c. Data Protection Officer (DPO)" at bounding box center [198, 226] width 0 height 8
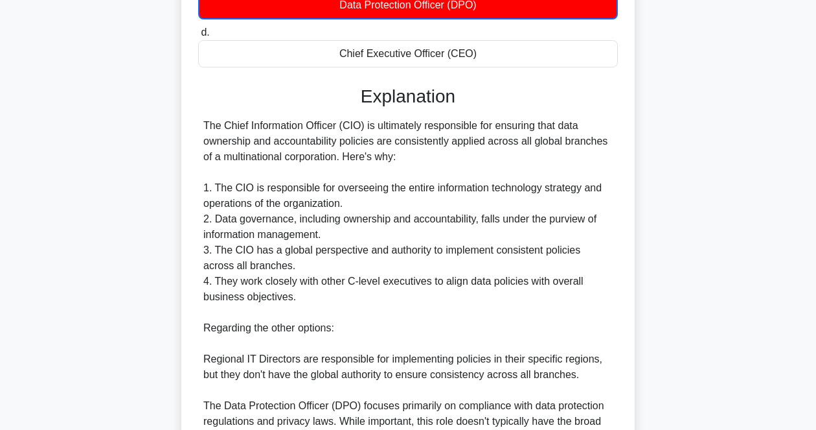
scroll to position [350, 0]
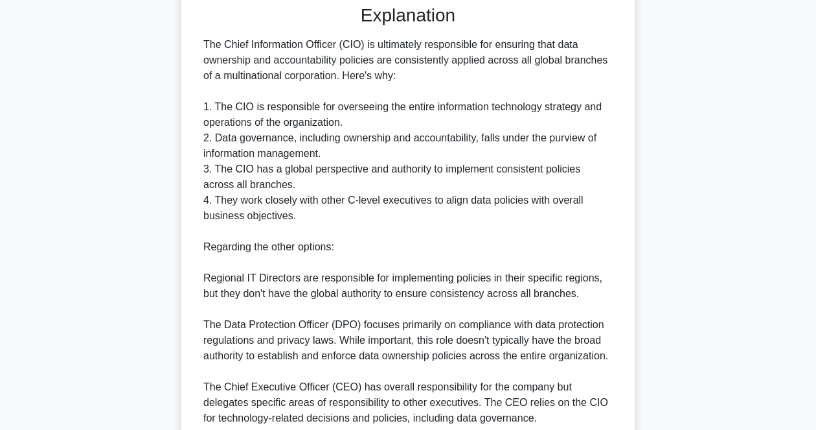
drag, startPoint x: 540, startPoint y: 264, endPoint x: 543, endPoint y: 257, distance: 7.8
click at [541, 263] on div "The Chief Information Officer (CIO) is ultimately responsible for ensuring that…" at bounding box center [407, 231] width 409 height 389
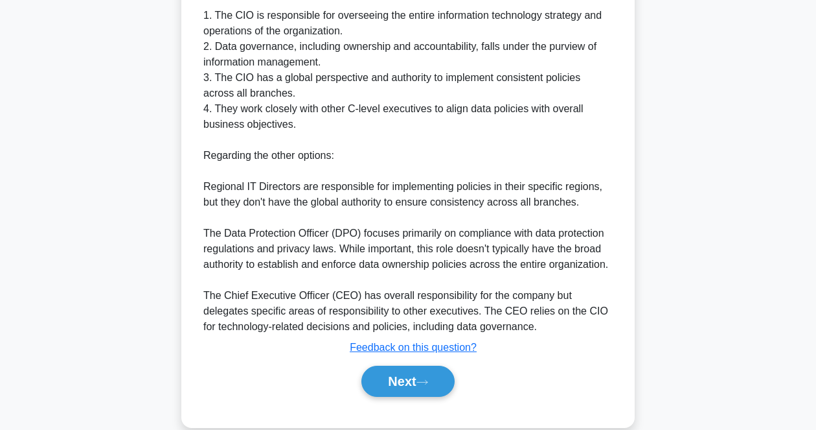
scroll to position [464, 0]
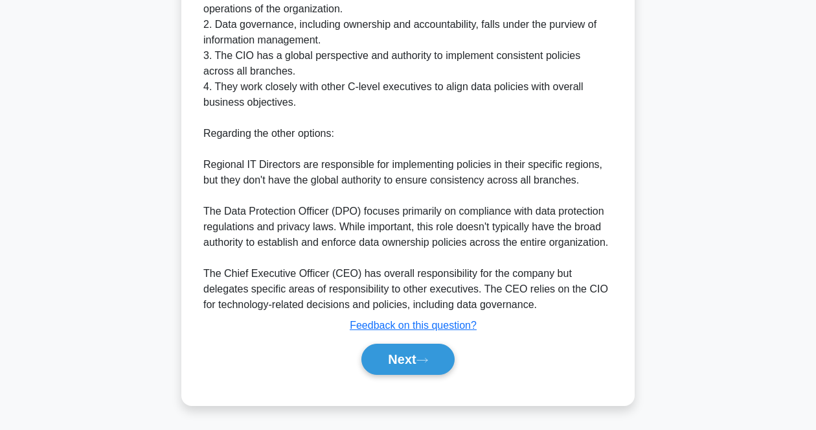
click at [536, 280] on div "The Chief Information Officer (CIO) is ultimately responsible for ensuring that…" at bounding box center [407, 118] width 409 height 389
click at [433, 350] on button "Next" at bounding box center [407, 358] width 93 height 31
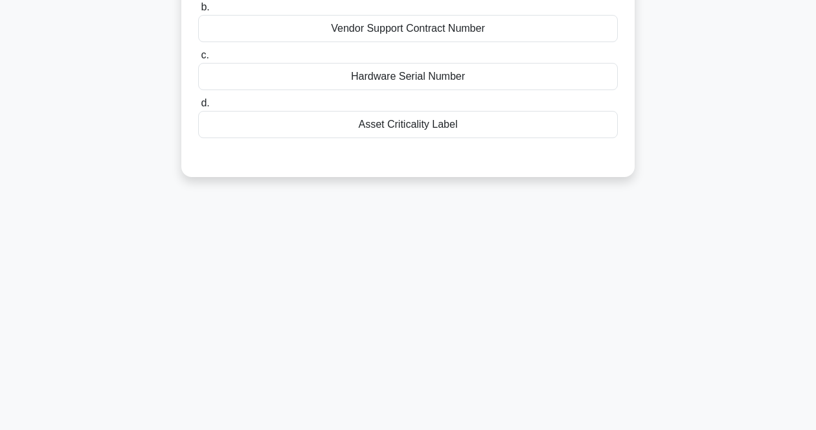
scroll to position [27, 0]
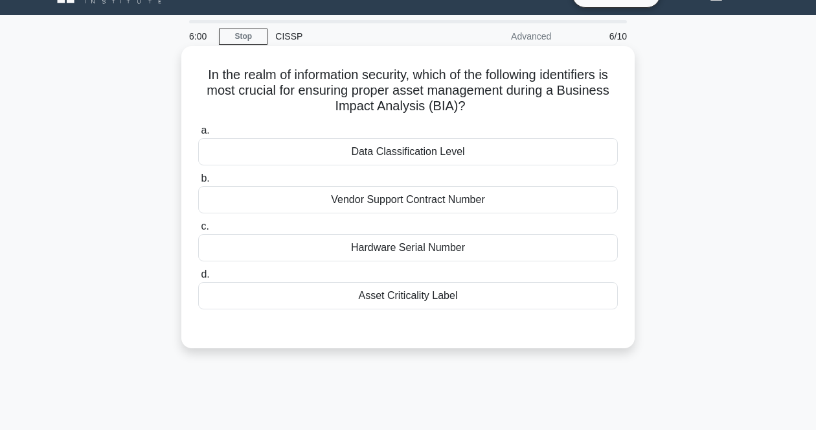
click at [522, 94] on h5 "In the realm of information security, which of the following identifiers is mos…" at bounding box center [408, 91] width 422 height 48
click at [531, 109] on h5 "In the realm of information security, which of the following identifiers is mos…" at bounding box center [408, 91] width 422 height 48
drag, startPoint x: 195, startPoint y: 70, endPoint x: 523, endPoint y: 296, distance: 398.2
click at [523, 296] on div "In the realm of information security, which of the following identifiers is mos…" at bounding box center [408, 197] width 443 height 292
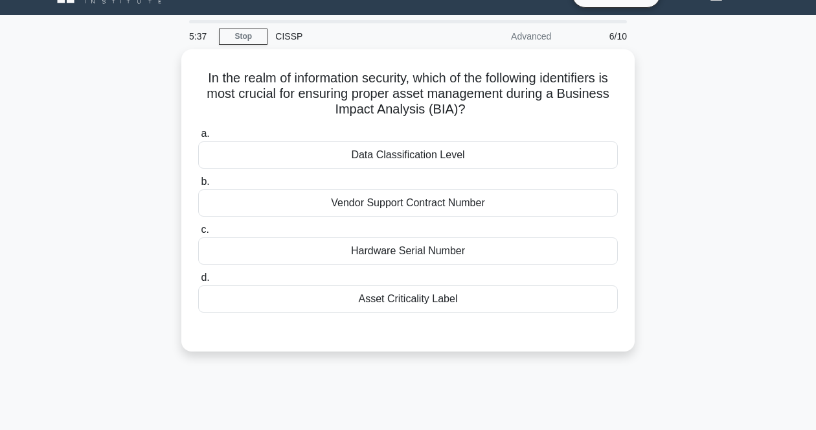
copy div "In the realm of information security, which of the following identifiers is mos…"
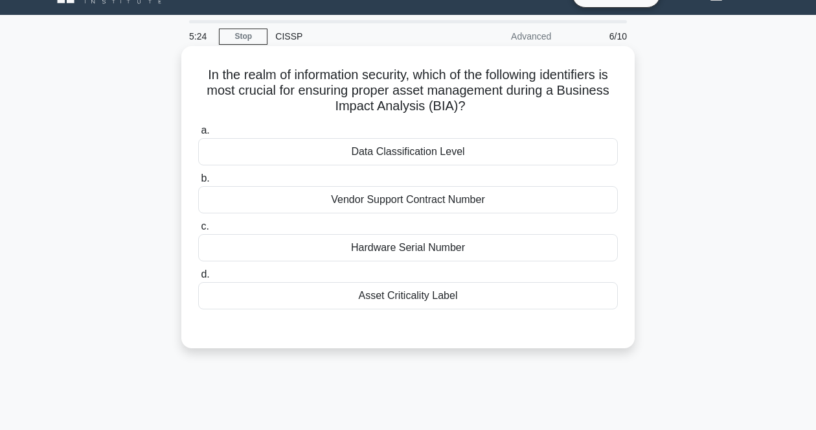
click at [510, 295] on div "Asset Criticality Label" at bounding box center [408, 295] width 420 height 27
click at [198, 279] on input "d. Asset Criticality Label" at bounding box center [198, 274] width 0 height 8
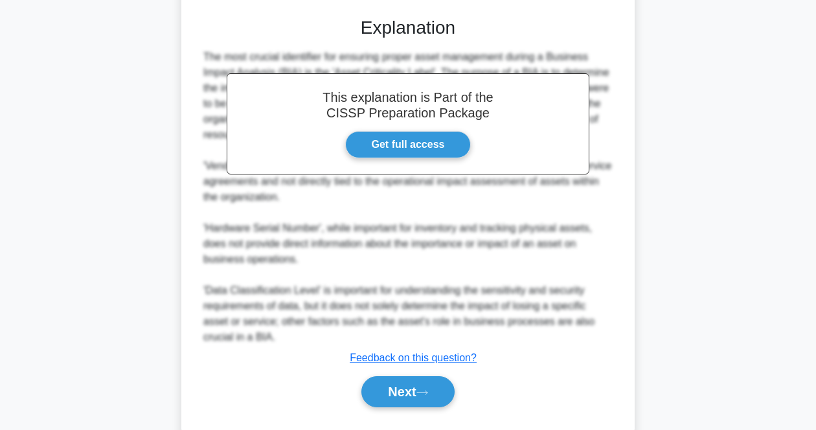
scroll to position [350, 0]
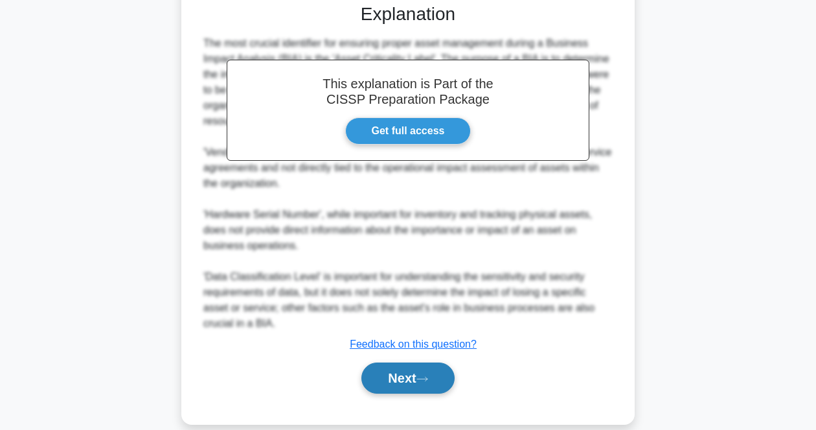
click at [424, 374] on button "Next" at bounding box center [407, 377] width 93 height 31
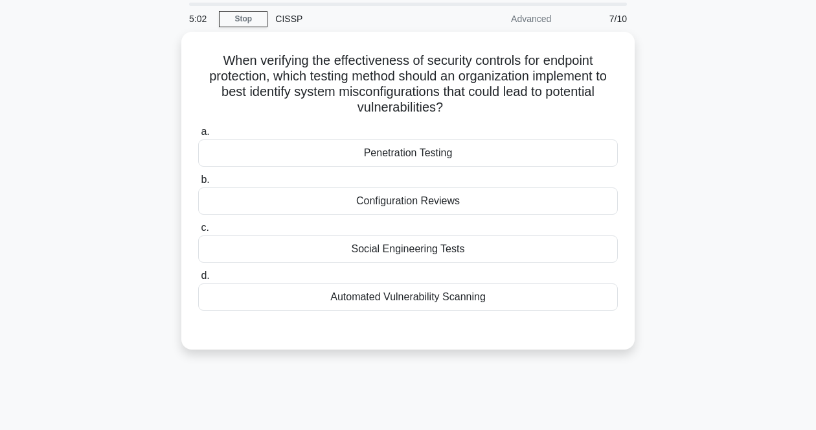
scroll to position [27, 0]
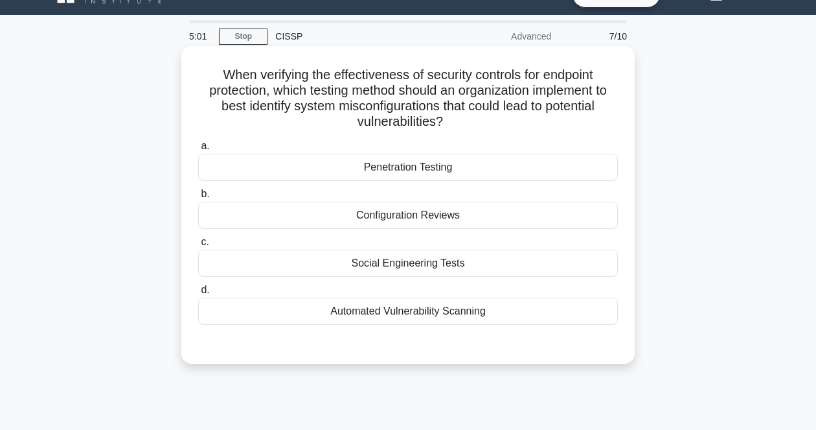
click at [577, 95] on h5 "When verifying the effectiveness of security controls for endpoint protection, …" at bounding box center [408, 98] width 422 height 63
click at [629, 110] on div "When verifying the effectiveness of security controls for endpoint protection, …" at bounding box center [408, 204] width 443 height 307
click at [606, 118] on h5 "When verifying the effectiveness of security controls for endpoint protection, …" at bounding box center [408, 98] width 422 height 63
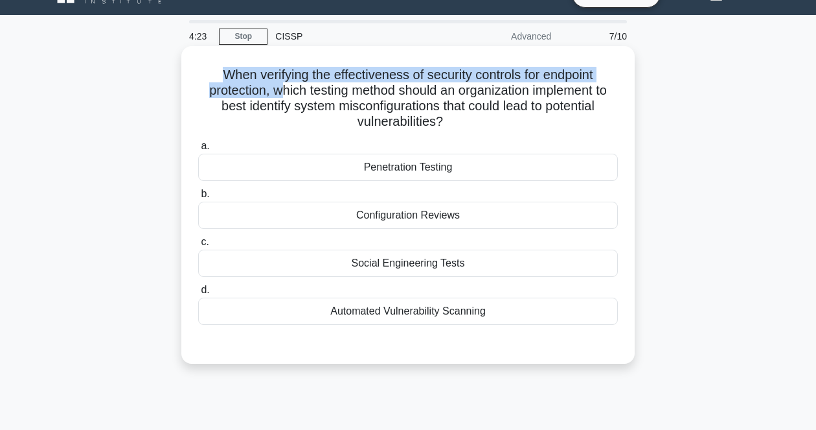
drag, startPoint x: 212, startPoint y: 70, endPoint x: 272, endPoint y: 98, distance: 66.1
click at [272, 98] on h5 "When verifying the effectiveness of security controls for endpoint protection, …" at bounding box center [408, 98] width 422 height 63
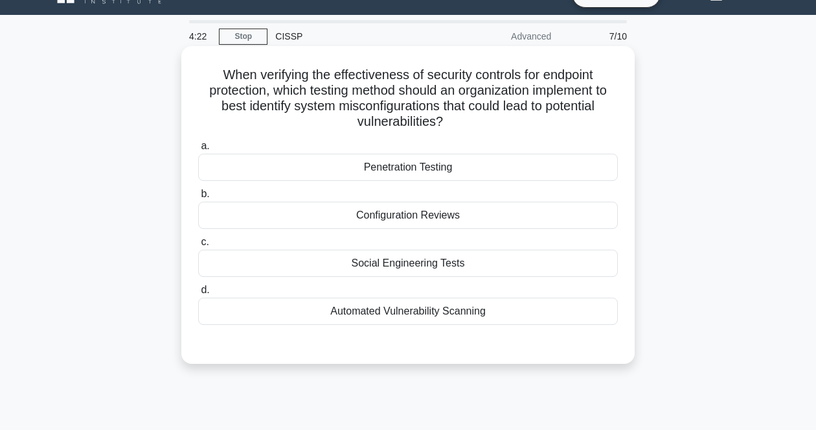
drag, startPoint x: 272, startPoint y: 98, endPoint x: 418, endPoint y: 112, distance: 146.4
click at [418, 112] on h5 "When verifying the effectiveness of security controls for endpoint protection, …" at bounding box center [408, 98] width 422 height 63
click at [413, 157] on div "Penetration Testing" at bounding box center [408, 167] width 420 height 27
click at [198, 150] on input "a. Penetration Testing" at bounding box center [198, 146] width 0 height 8
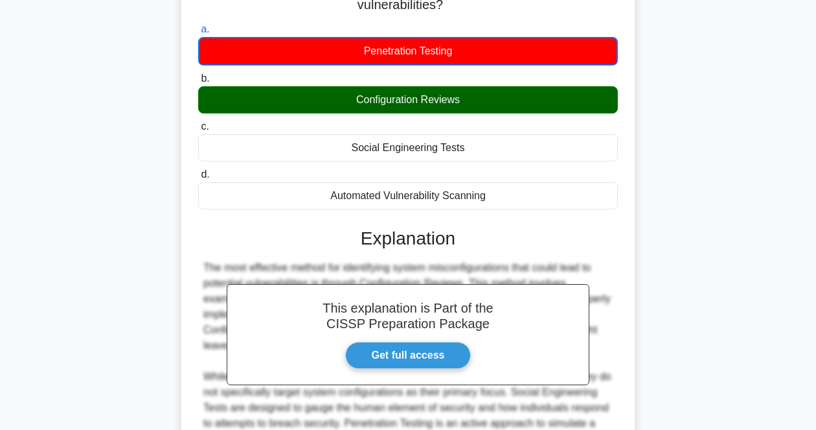
scroll to position [340, 0]
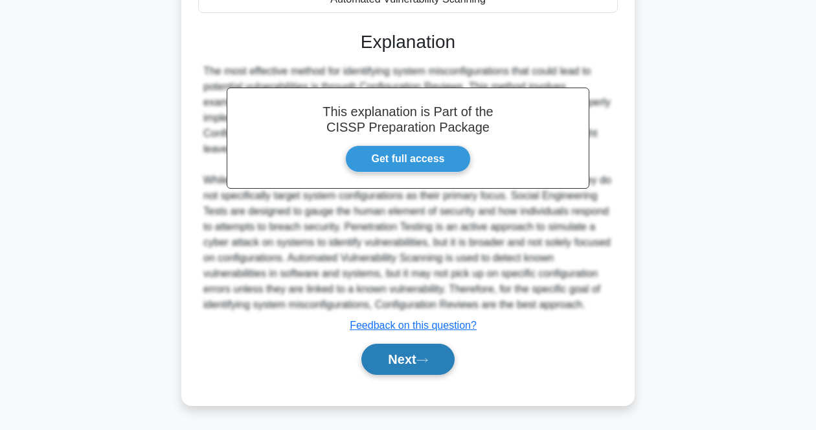
click at [409, 347] on button "Next" at bounding box center [407, 358] width 93 height 31
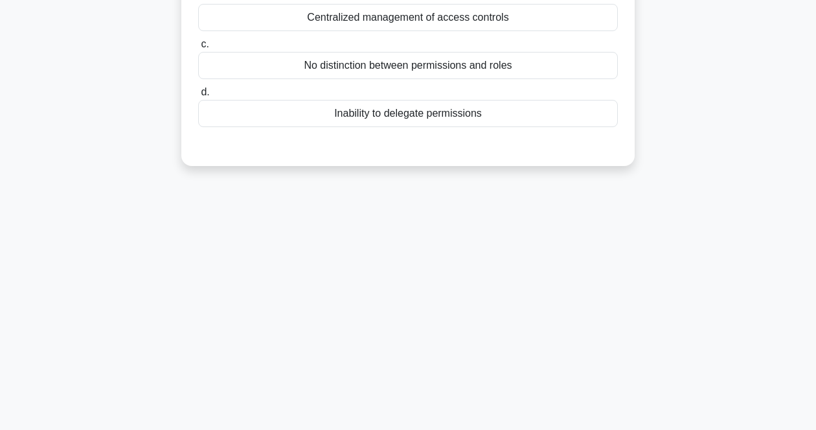
scroll to position [27, 0]
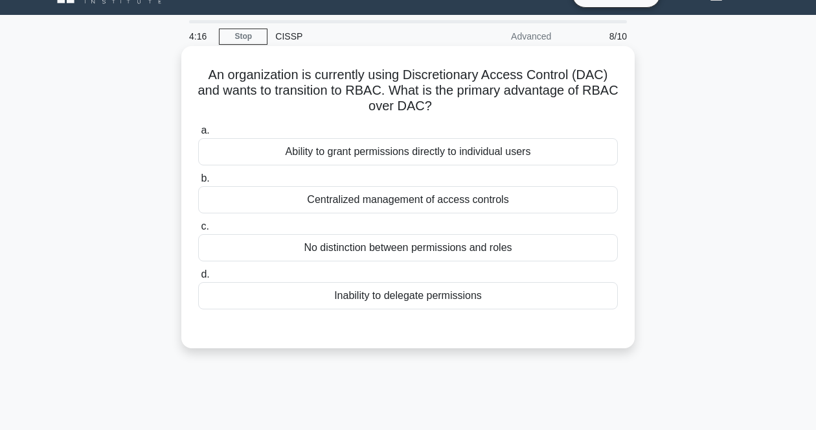
click at [426, 76] on h5 "An organization is currently using Discretionary Access Control (DAC) and wants…" at bounding box center [408, 91] width 422 height 48
click at [448, 105] on icon ".spinner_0XTQ{transform-origin:center;animation:spinner_y6GP .75s linear infini…" at bounding box center [440, 107] width 16 height 16
click at [349, 196] on div "Centralized management of access controls" at bounding box center [408, 199] width 420 height 27
click at [198, 183] on input "b. Centralized management of access controls" at bounding box center [198, 178] width 0 height 8
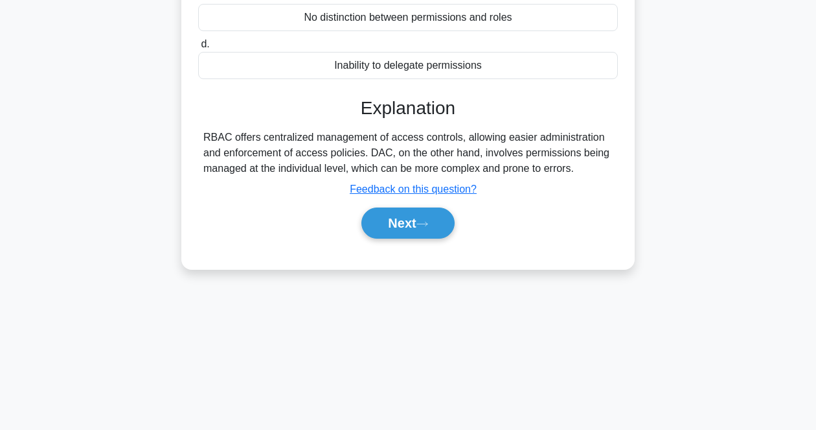
scroll to position [269, 0]
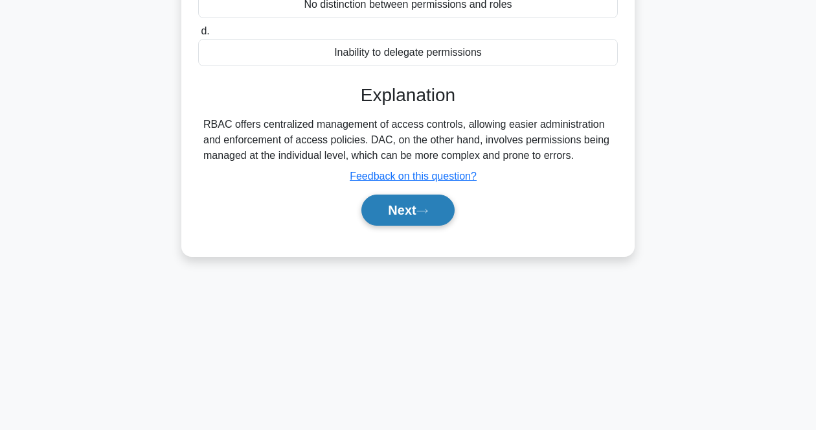
click at [433, 217] on button "Next" at bounding box center [407, 209] width 93 height 31
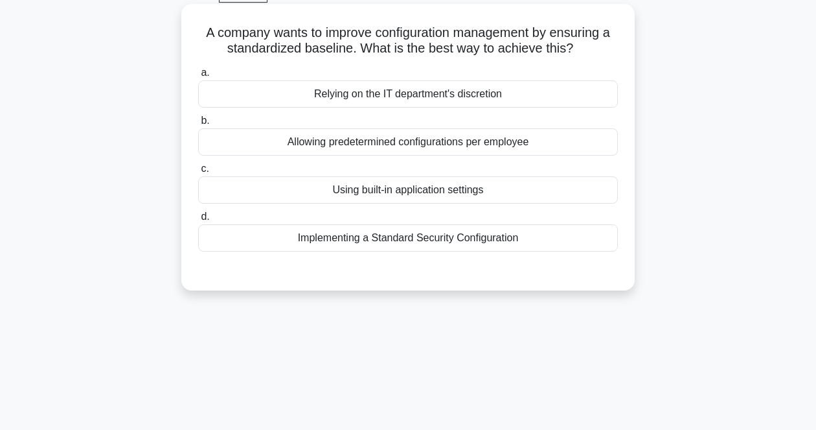
scroll to position [27, 0]
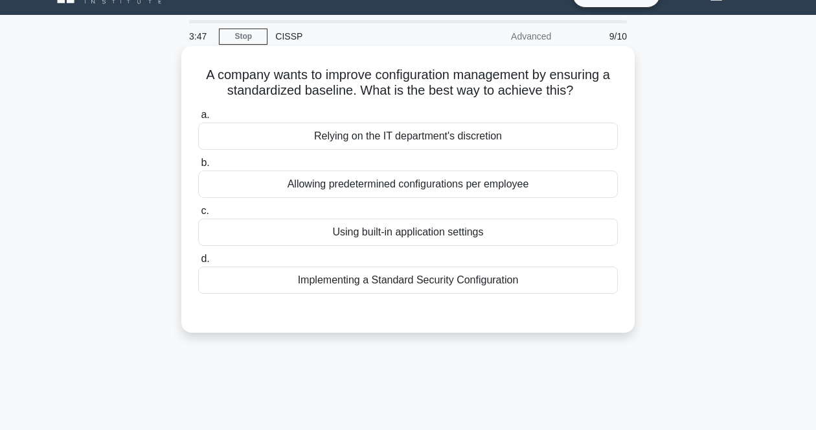
click at [599, 84] on h5 "A company wants to improve configuration management by ensuring a standardized …" at bounding box center [408, 83] width 422 height 32
click at [329, 279] on div "Implementing a Standard Security Configuration" at bounding box center [408, 279] width 420 height 27
click at [198, 263] on input "d. Implementing a Standard Security Configuration" at bounding box center [198, 259] width 0 height 8
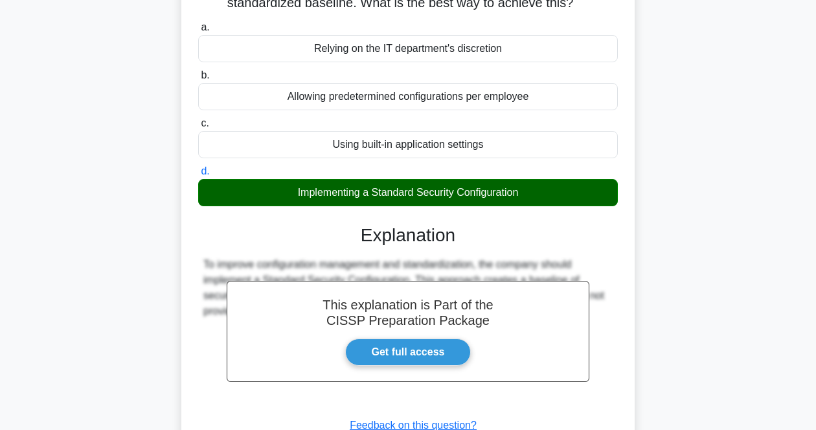
scroll to position [269, 0]
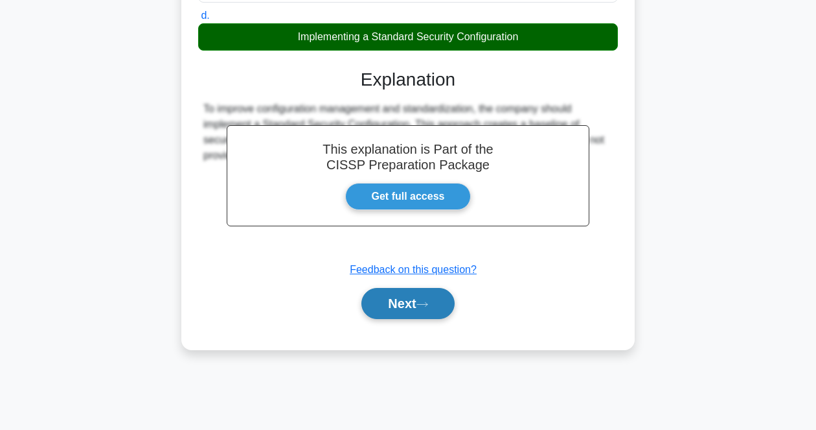
click at [391, 306] on button "Next" at bounding box center [407, 303] width 93 height 31
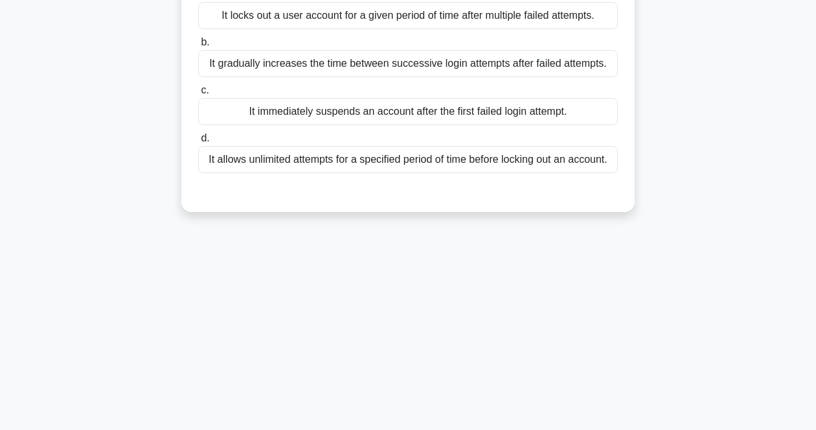
scroll to position [27, 0]
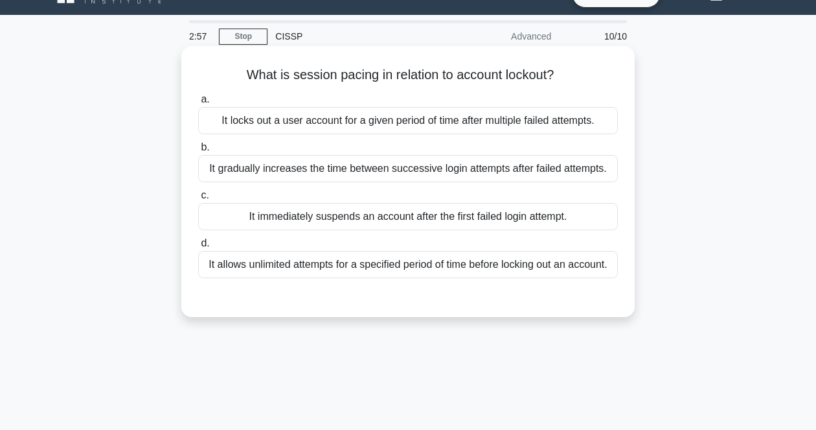
drag, startPoint x: 235, startPoint y: 73, endPoint x: 632, endPoint y: 273, distance: 445.0
click at [632, 273] on div "What is session pacing in relation to account lockout? .spinner_0XTQ{transform-…" at bounding box center [407, 181] width 453 height 271
copy div "What is session pacing in relation to account lockout? .spinner_0XTQ{transform-…"
click at [518, 69] on h5 "What is session pacing in relation to account lockout? .spinner_0XTQ{transform-…" at bounding box center [408, 75] width 422 height 17
click at [350, 167] on div "It gradually increases the time between successive login attempts after failed …" at bounding box center [408, 168] width 420 height 27
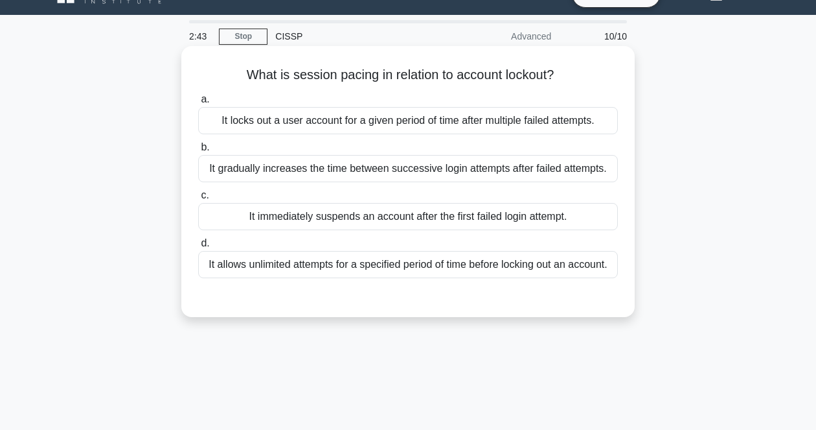
click at [198, 152] on input "b. It gradually increases the time between successive login attempts after fail…" at bounding box center [198, 147] width 0 height 8
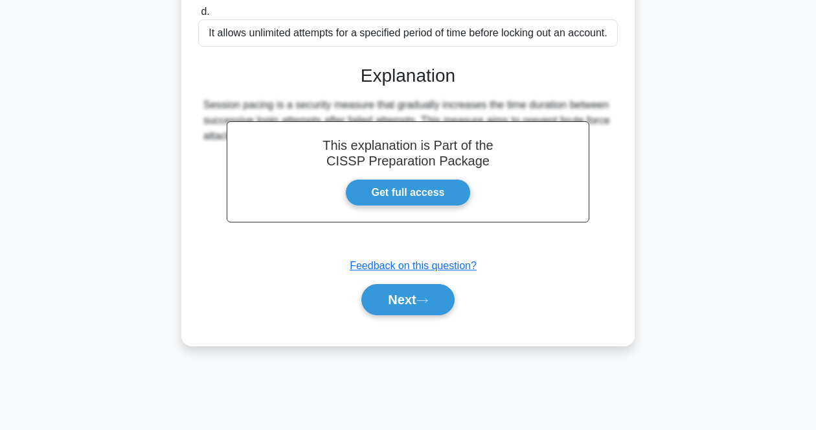
scroll to position [269, 0]
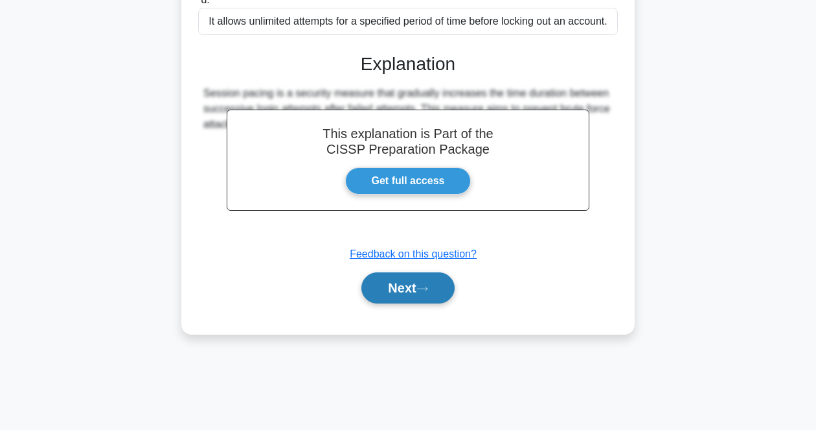
click at [435, 303] on button "Next" at bounding box center [407, 287] width 93 height 31
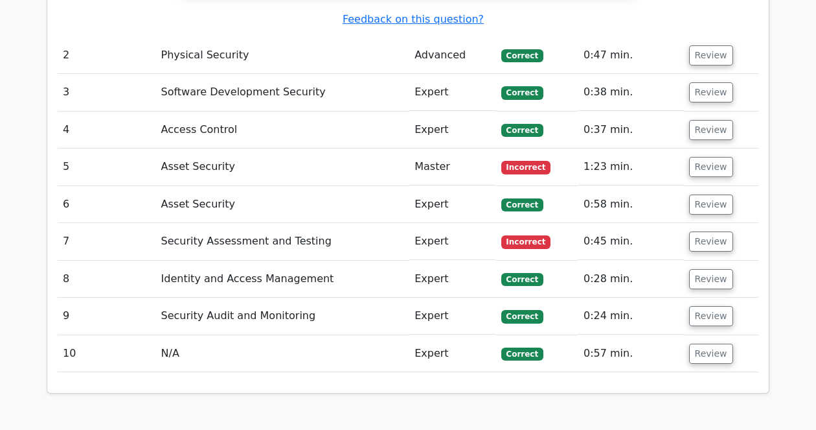
scroll to position [1539, 0]
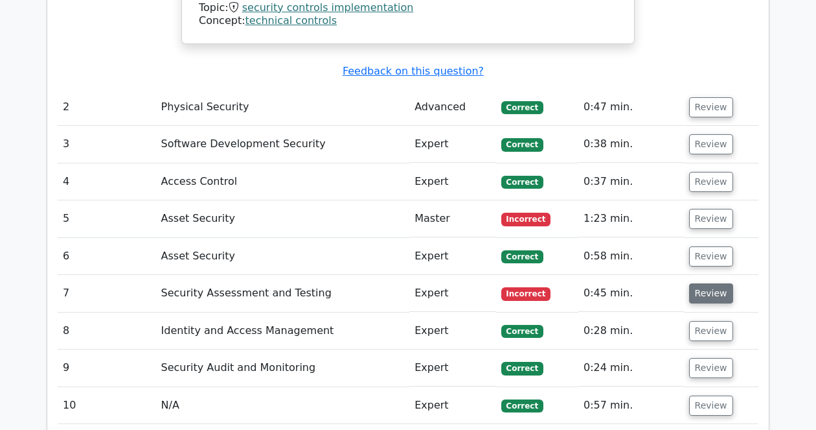
click at [694, 283] on button "Review" at bounding box center [711, 293] width 44 height 20
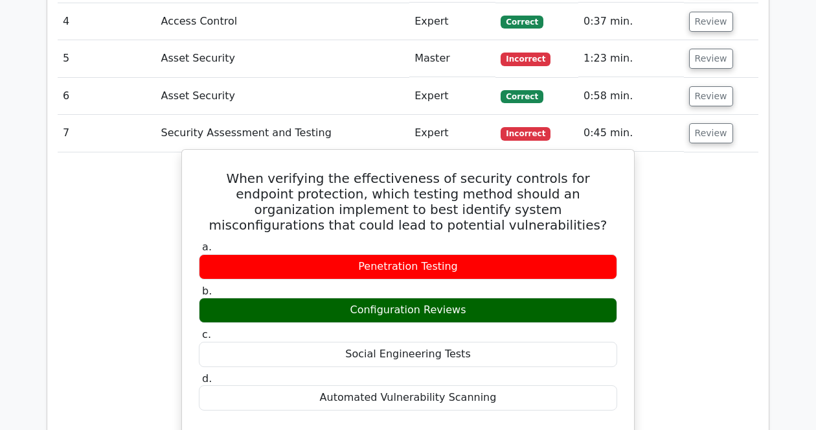
scroll to position [1701, 0]
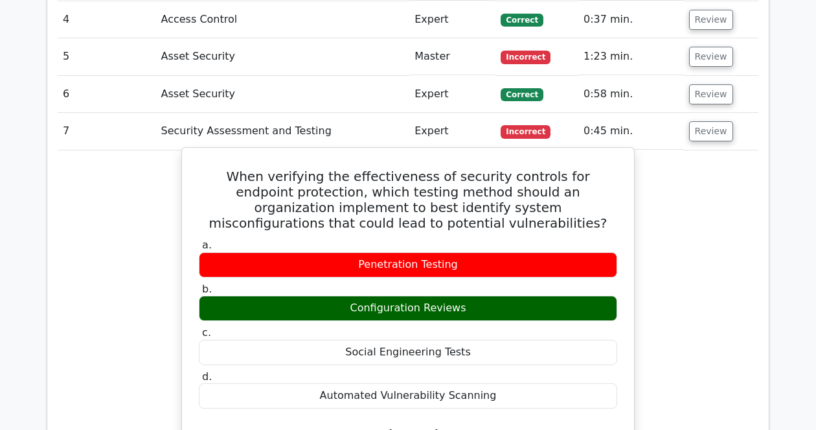
drag, startPoint x: 209, startPoint y: 130, endPoint x: 571, endPoint y: 361, distance: 430.2
copy div "When verifying the effectiveness of security controls for endpoint protection, …"
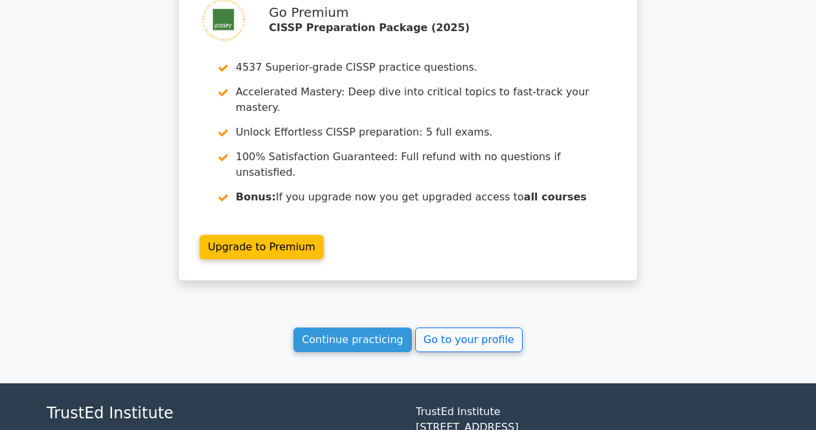
scroll to position [2742, 0]
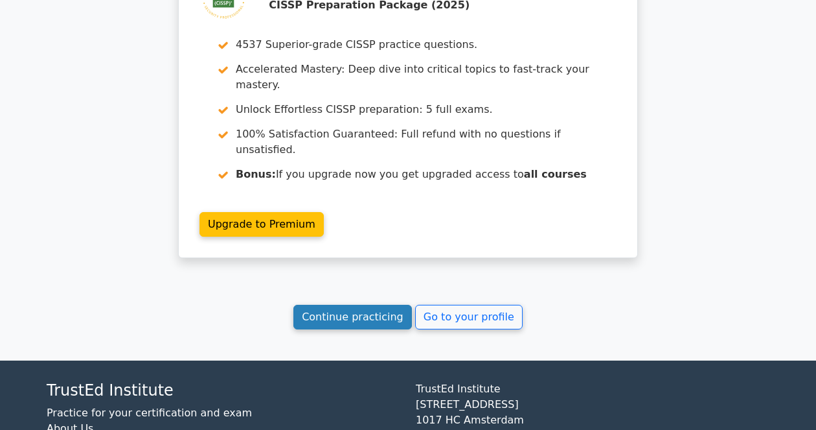
click at [387, 304] on link "Continue practicing" at bounding box center [352, 316] width 119 height 25
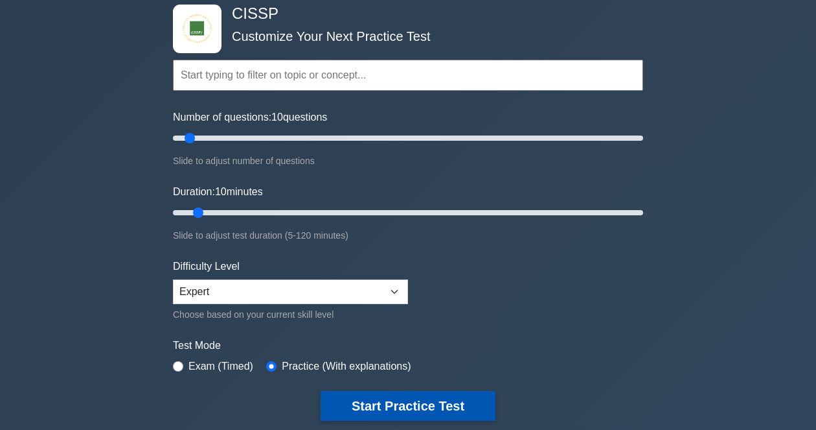
scroll to position [162, 0]
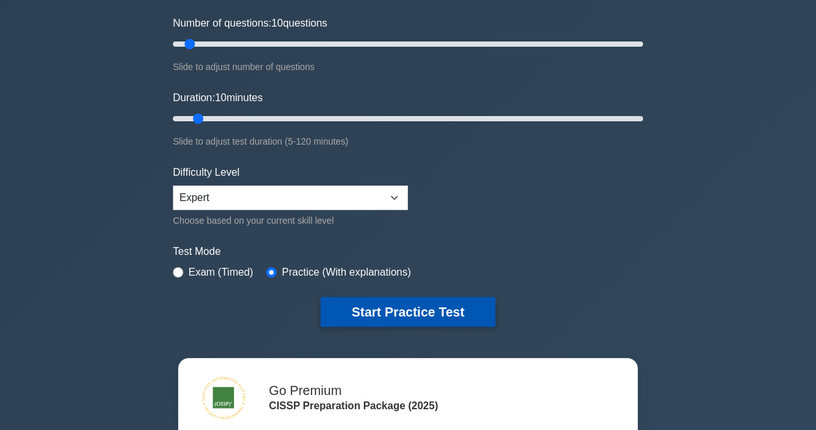
click at [374, 312] on button "Start Practice Test" at bounding box center [408, 312] width 175 height 30
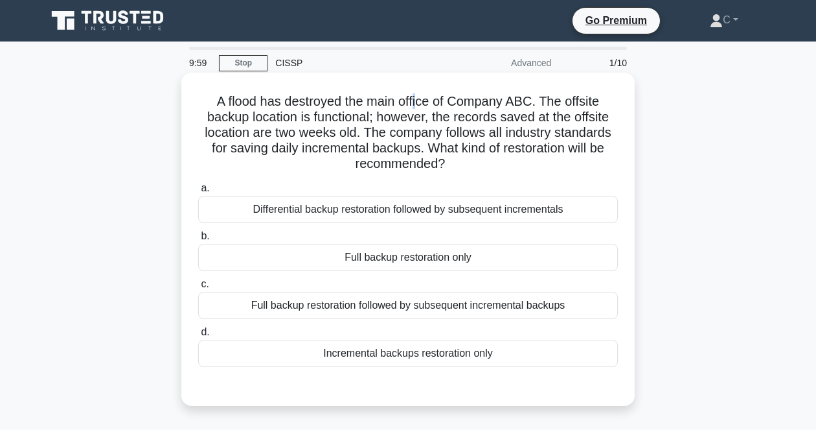
click at [418, 84] on div "A flood has destroyed the main office of Company ABC. The offsite backup locati…" at bounding box center [408, 239] width 443 height 323
click at [275, 102] on h5 "A flood has destroyed the main office of Company ABC. The offsite backup locati…" at bounding box center [408, 132] width 422 height 79
click at [360, 312] on div "Full backup restoration followed by subsequent incremental backups" at bounding box center [408, 305] width 420 height 27
click at [198, 288] on input "c. Full backup restoration followed by subsequent incremental backups" at bounding box center [198, 284] width 0 height 8
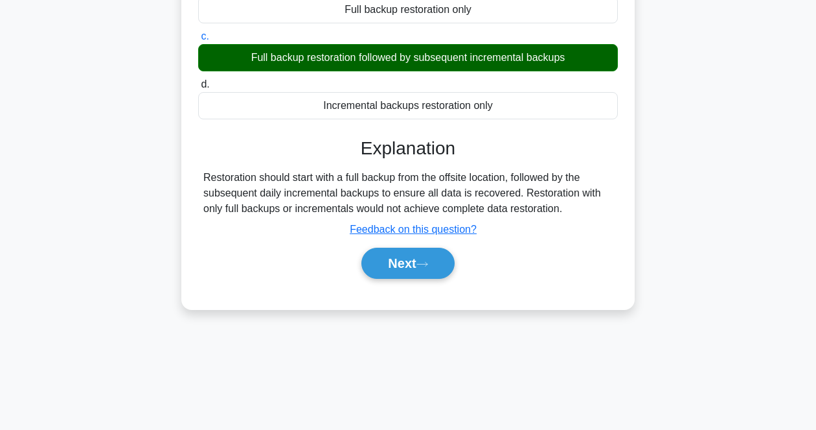
scroll to position [269, 0]
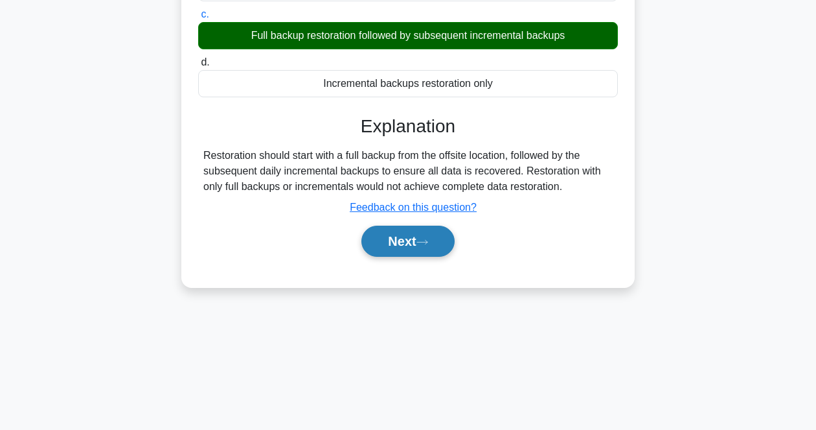
click at [425, 246] on icon at bounding box center [423, 241] width 12 height 7
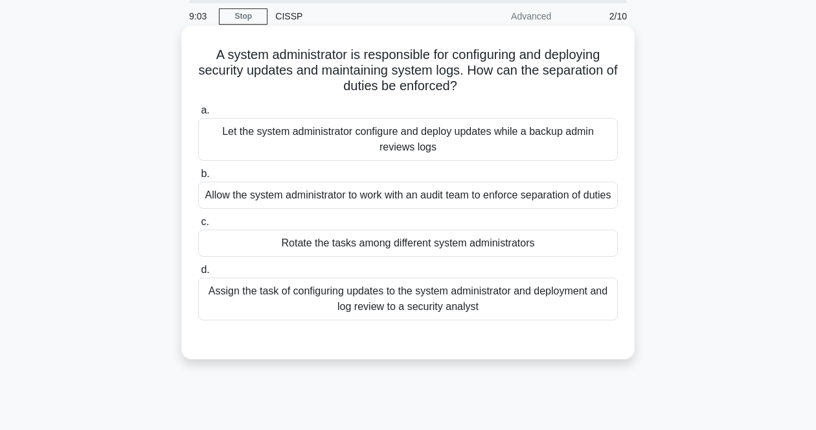
scroll to position [27, 0]
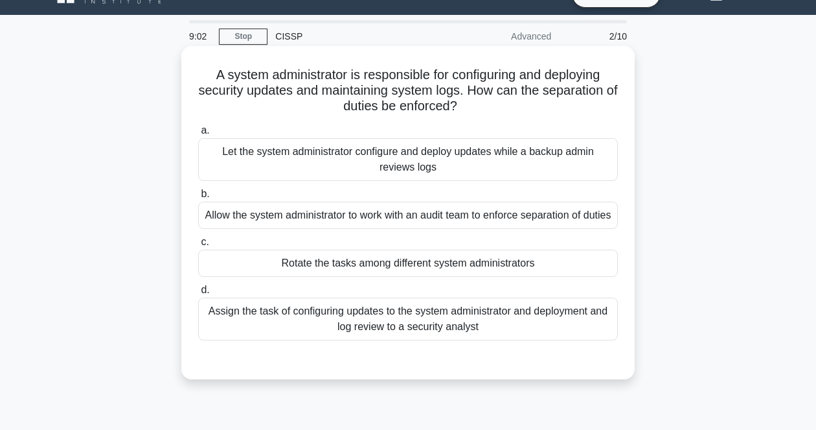
click at [441, 76] on h5 "A system administrator is responsible for configuring and deploying security up…" at bounding box center [408, 91] width 422 height 48
click at [487, 102] on h5 "A system administrator is responsible for configuring and deploying security up…" at bounding box center [408, 91] width 422 height 48
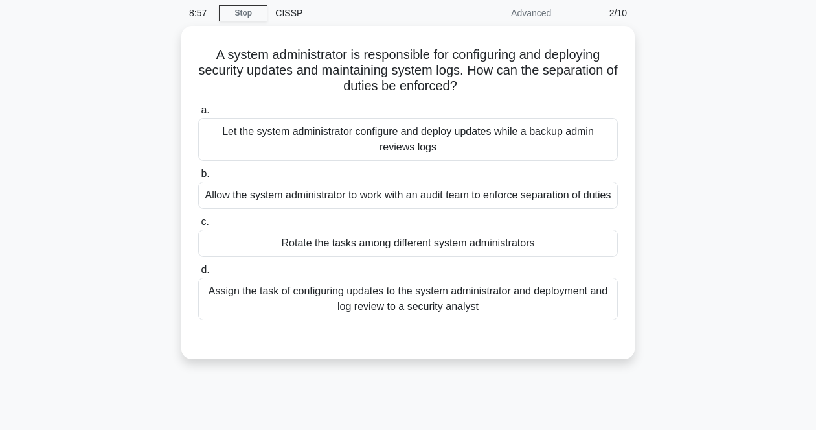
drag, startPoint x: 681, startPoint y: 101, endPoint x: 685, endPoint y: 132, distance: 30.7
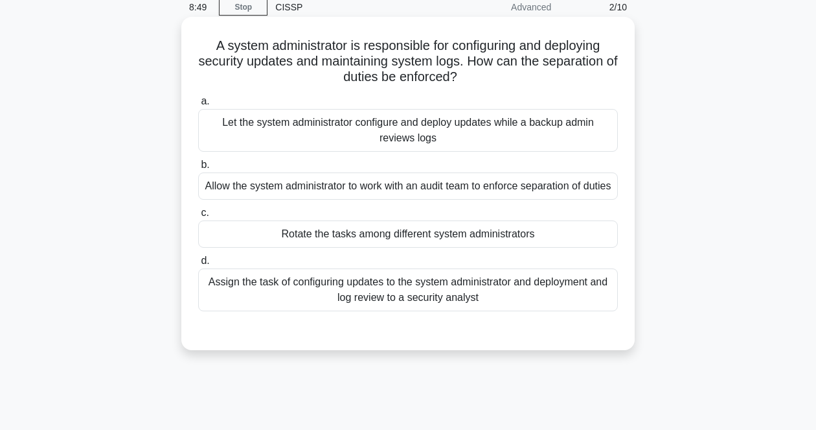
click at [552, 74] on h5 "A system administrator is responsible for configuring and deploying security up…" at bounding box center [408, 62] width 422 height 48
click at [590, 40] on h5 "A system administrator is responsible for configuring and deploying security up…" at bounding box center [408, 62] width 422 height 48
click at [377, 124] on div "Let the system administrator configure and deploy updates while a backup admin …" at bounding box center [408, 130] width 420 height 43
click at [198, 106] on input "a. Let the system administrator configure and deploy updates while a backup adm…" at bounding box center [198, 101] width 0 height 8
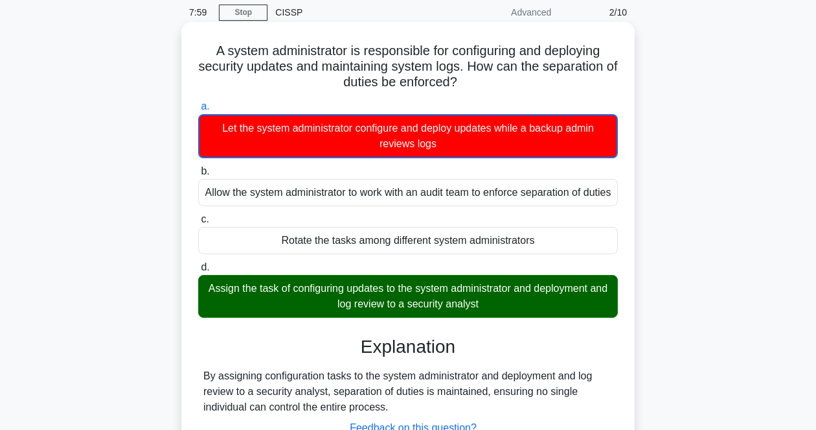
scroll to position [27, 0]
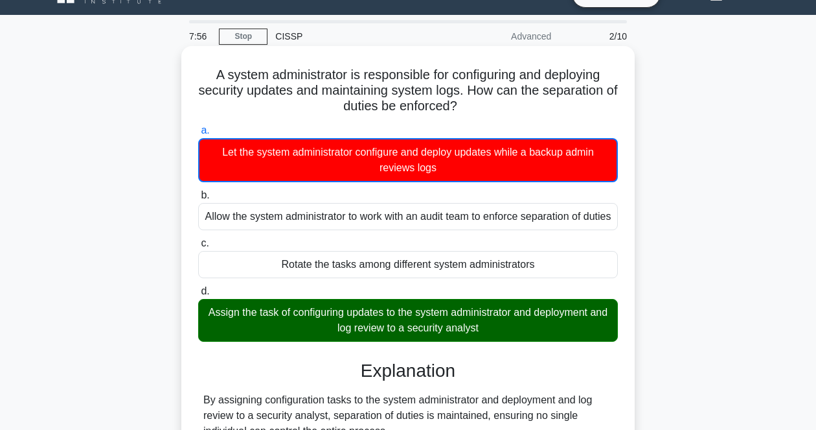
drag, startPoint x: 209, startPoint y: 69, endPoint x: 531, endPoint y: 342, distance: 422.9
click at [531, 342] on div "A system administrator is responsible for configuring and deploying security up…" at bounding box center [408, 288] width 443 height 475
copy div "A system administrator is responsible for configuring and deploying security up…"
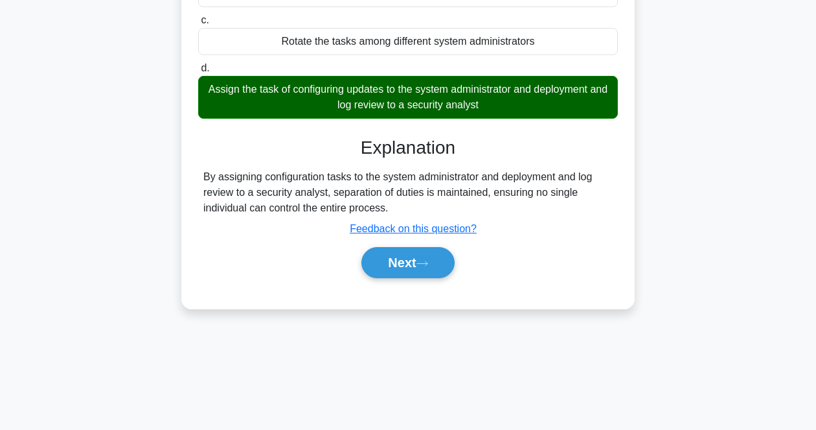
scroll to position [269, 0]
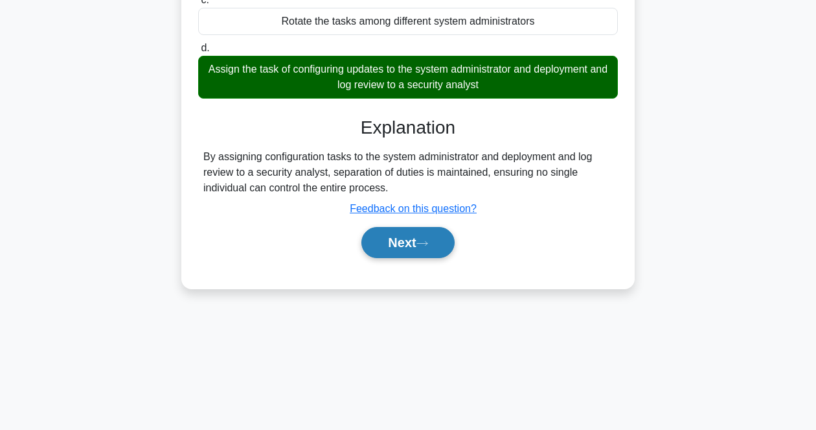
click at [430, 253] on button "Next" at bounding box center [407, 242] width 93 height 31
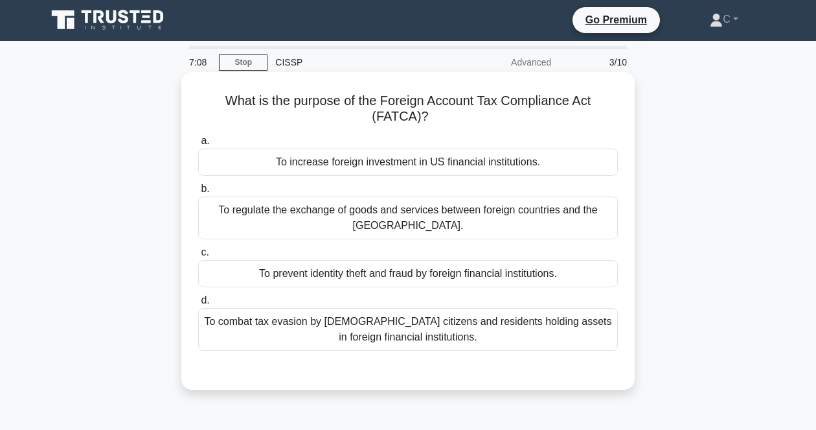
scroll to position [0, 0]
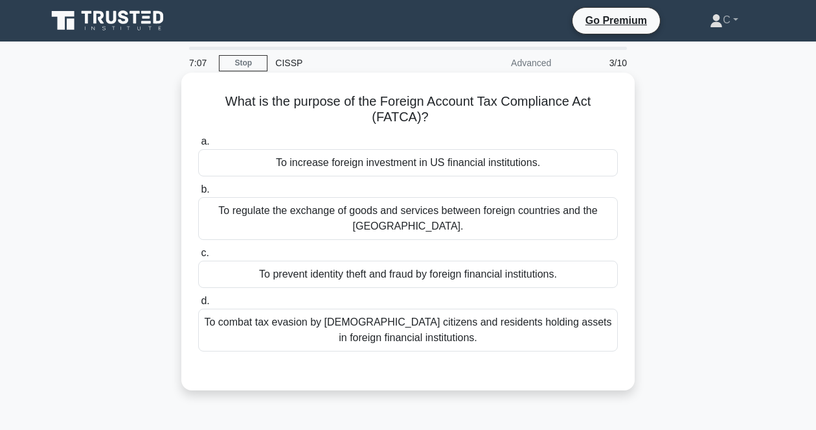
click at [507, 102] on h5 "What is the purpose of the Foreign Account Tax Compliance Act (FATCA)? .spinner…" at bounding box center [408, 109] width 422 height 32
click at [393, 316] on div "To combat tax evasion by US citizens and residents holding assets in foreign fi…" at bounding box center [408, 329] width 420 height 43
click at [198, 305] on input "d. To combat tax evasion by US citizens and residents holding assets in foreign…" at bounding box center [198, 301] width 0 height 8
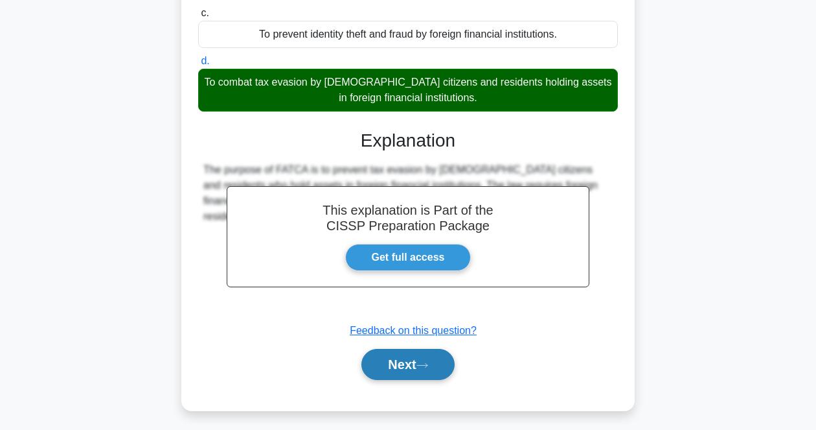
scroll to position [269, 0]
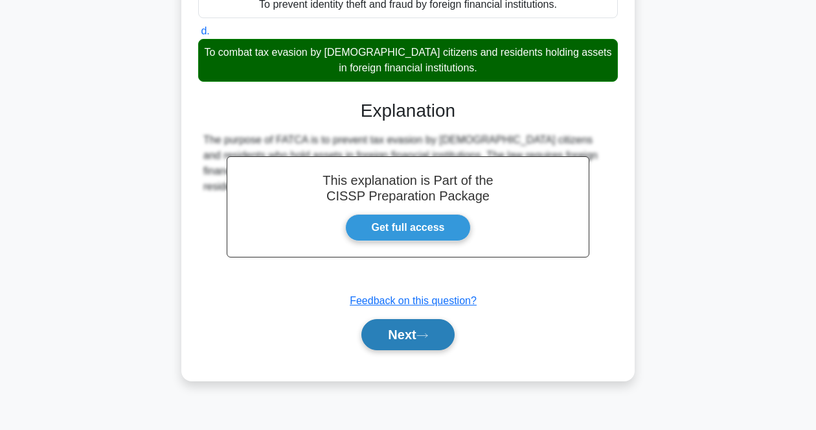
click at [398, 334] on button "Next" at bounding box center [407, 334] width 93 height 31
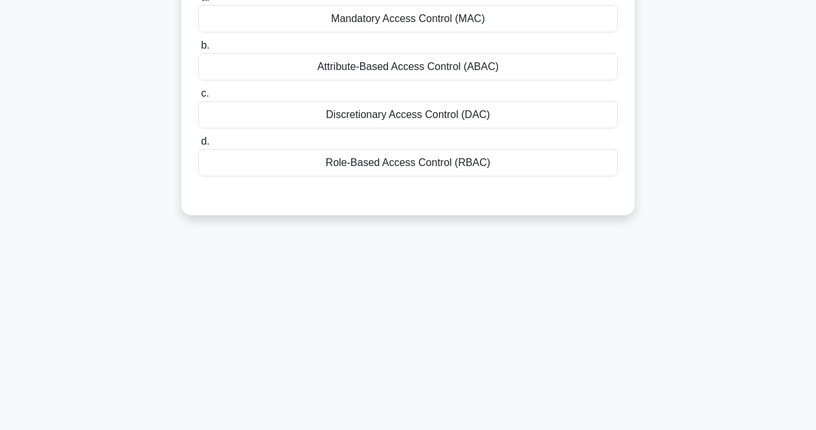
scroll to position [0, 0]
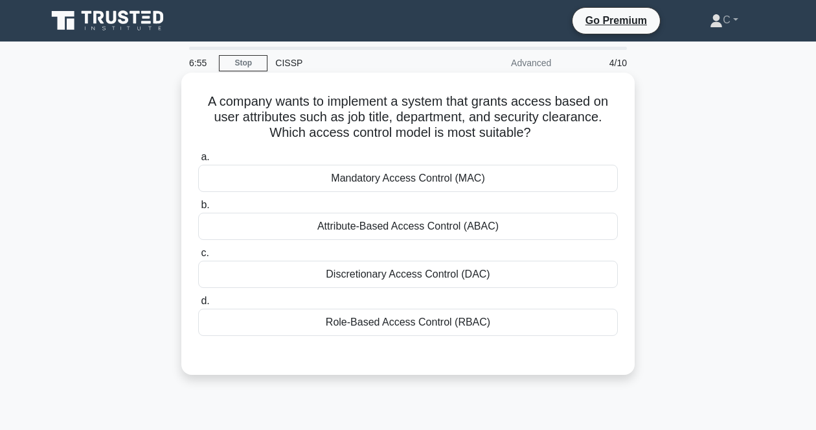
click at [481, 117] on h5 "A company wants to implement a system that grants access based on user attribut…" at bounding box center [408, 117] width 422 height 48
click at [417, 225] on div "Attribute-Based Access Control (ABAC)" at bounding box center [408, 225] width 420 height 27
click at [198, 209] on input "b. Attribute-Based Access Control (ABAC)" at bounding box center [198, 205] width 0 height 8
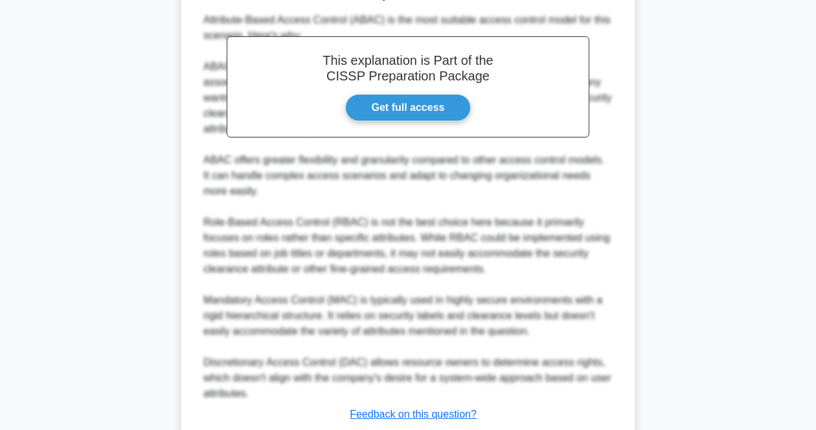
scroll to position [464, 0]
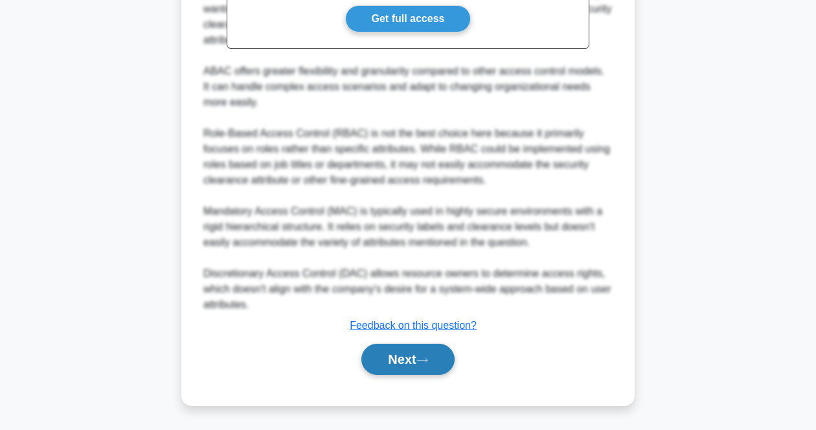
click at [383, 370] on button "Next" at bounding box center [407, 358] width 93 height 31
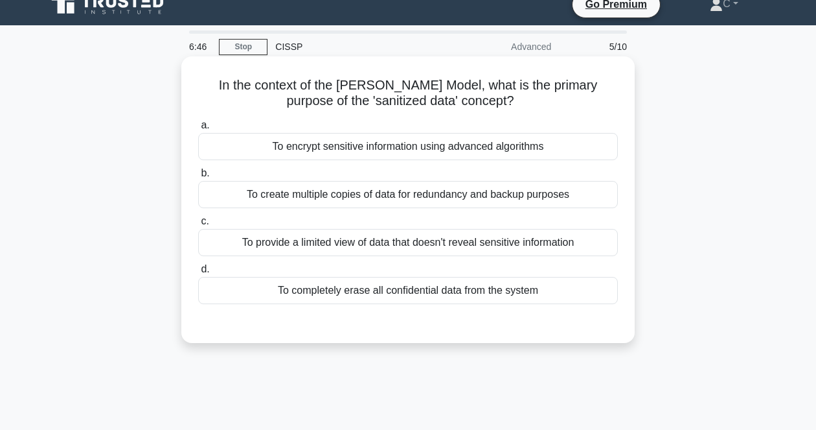
scroll to position [0, 0]
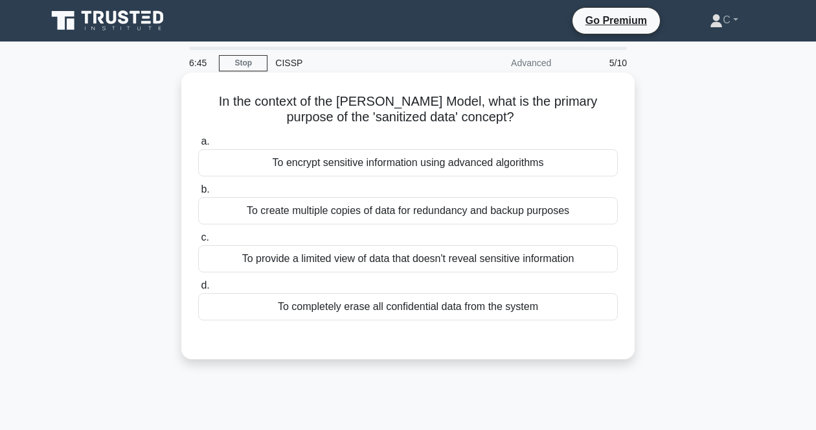
click at [410, 106] on h5 "In the context of the Brewer-Nash Model, what is the primary purpose of the 'sa…" at bounding box center [408, 109] width 422 height 32
click at [464, 260] on div "To provide a limited view of data that doesn't reveal sensitive information" at bounding box center [408, 258] width 420 height 27
click at [198, 242] on input "c. To provide a limited view of data that doesn't reveal sensitive information" at bounding box center [198, 237] width 0 height 8
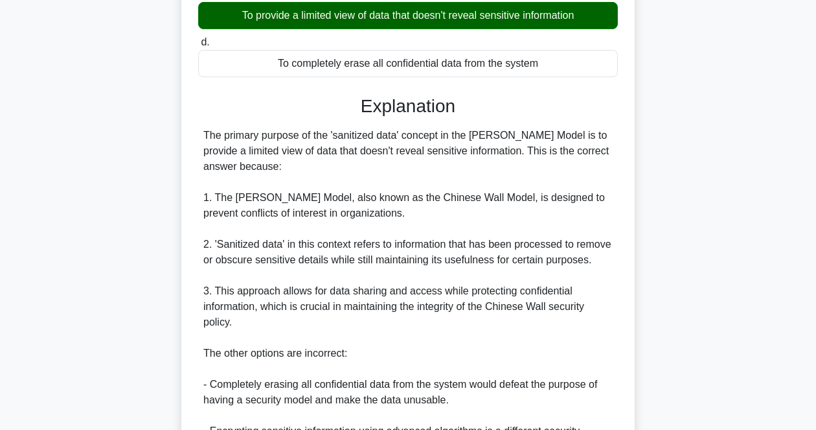
click at [439, 258] on div "The primary purpose of the 'sanitized data' concept in the Brewer-Nash Model is…" at bounding box center [407, 345] width 409 height 435
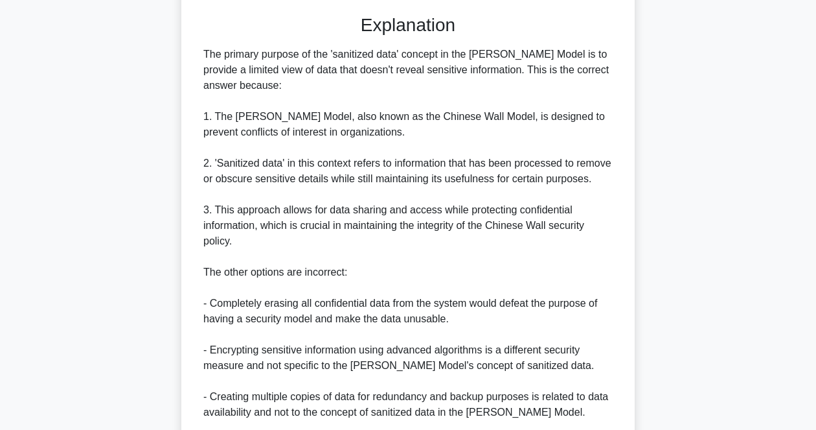
click at [439, 257] on div "The primary purpose of the 'sanitized data' concept in the Brewer-Nash Model is…" at bounding box center [407, 264] width 409 height 435
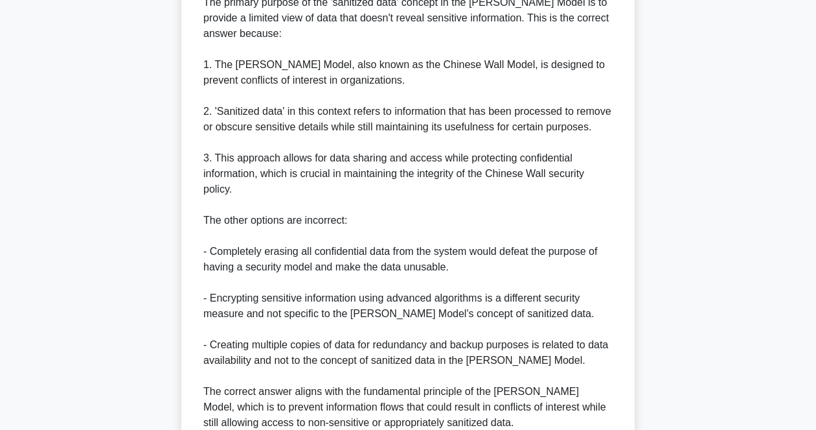
scroll to position [405, 0]
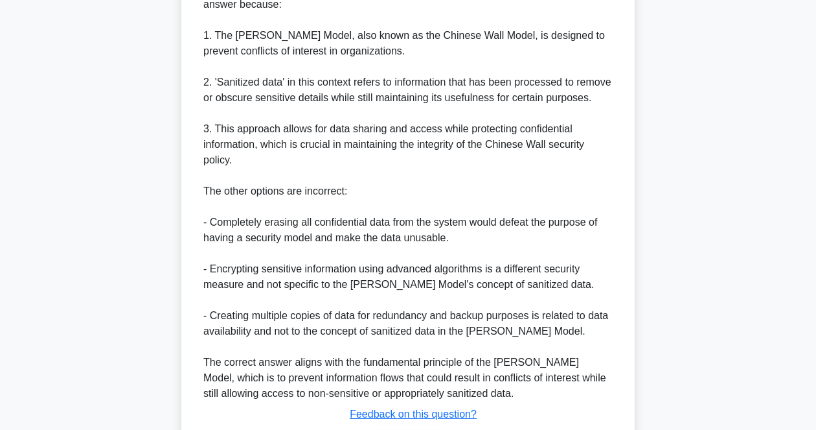
click at [437, 257] on div "The primary purpose of the 'sanitized data' concept in the Brewer-Nash Model is…" at bounding box center [407, 183] width 409 height 435
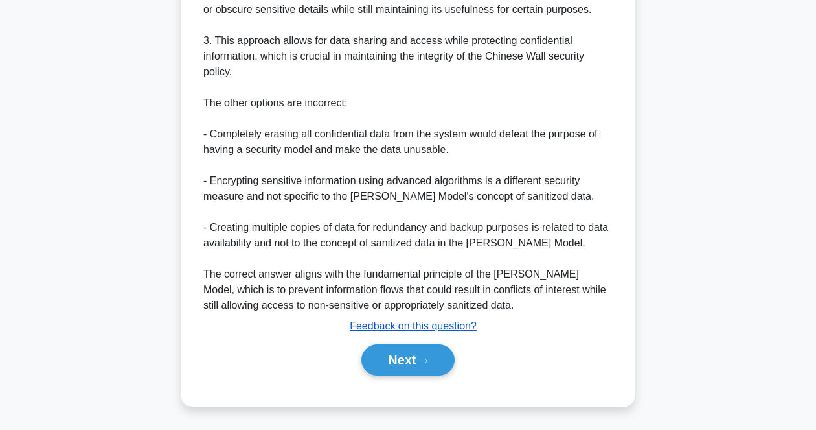
scroll to position [496, 0]
click at [403, 364] on button "Next" at bounding box center [407, 358] width 93 height 31
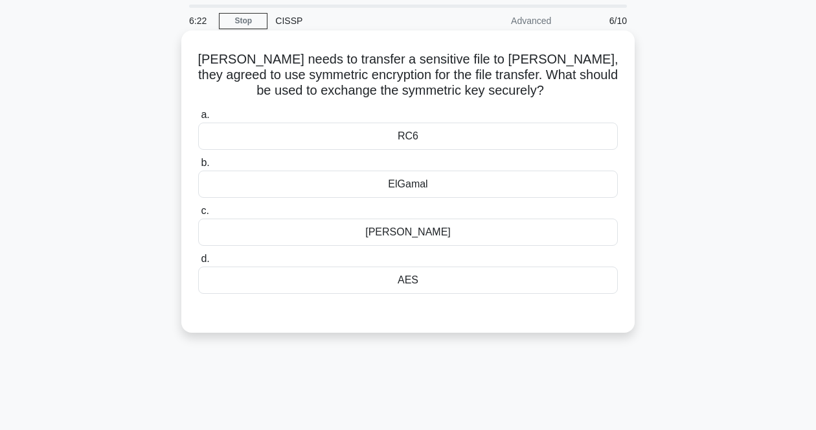
scroll to position [0, 0]
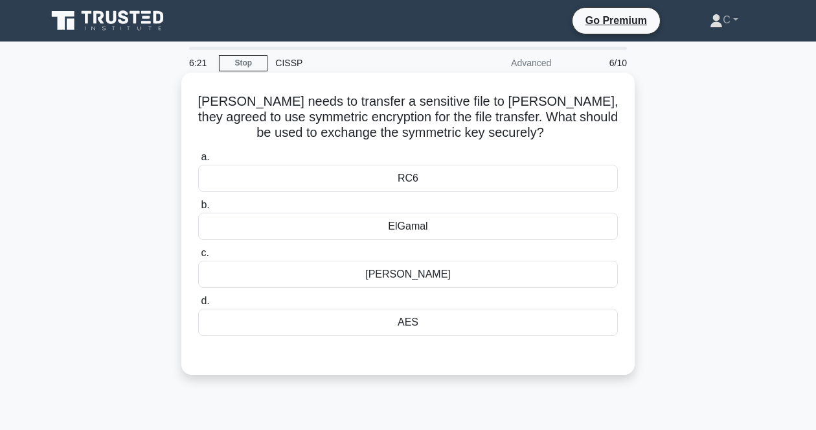
click at [432, 122] on h5 "John needs to transfer a sensitive file to Anna, they agreed to use symmetric e…" at bounding box center [408, 117] width 422 height 48
drag, startPoint x: 207, startPoint y: 96, endPoint x: 600, endPoint y: 334, distance: 459.0
click at [600, 334] on div "John needs to transfer a sensitive file to Anna, they agreed to use symmetric e…" at bounding box center [408, 224] width 443 height 292
copy div "John needs to transfer a sensitive file to Anna, they agreed to use symmetric e…"
click at [418, 125] on h5 "John needs to transfer a sensitive file to Anna, they agreed to use symmetric e…" at bounding box center [408, 117] width 422 height 48
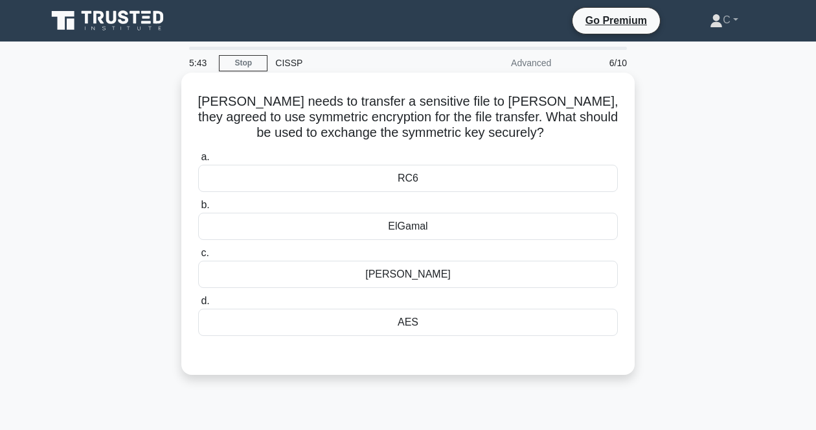
click at [477, 269] on div "Diffie-Hellman" at bounding box center [408, 273] width 420 height 27
click at [198, 257] on input "c. Diffie-Hellman" at bounding box center [198, 253] width 0 height 8
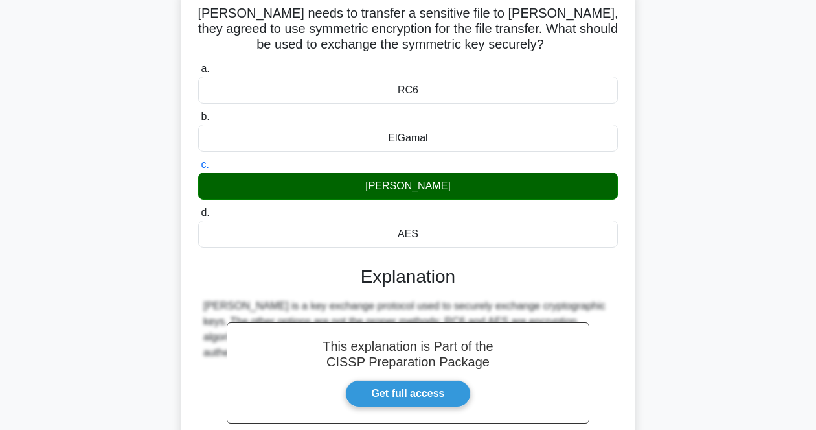
scroll to position [269, 0]
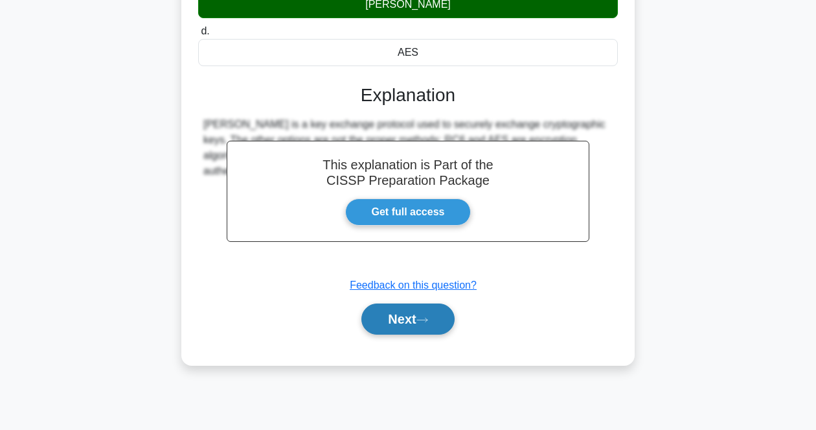
click at [409, 332] on button "Next" at bounding box center [407, 318] width 93 height 31
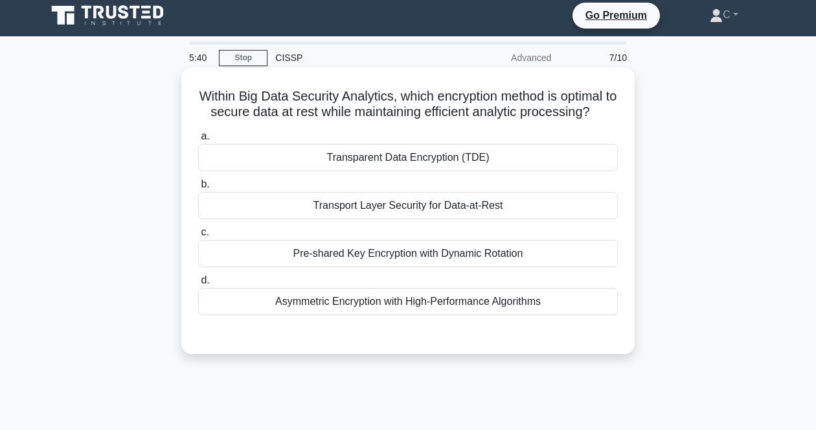
scroll to position [0, 0]
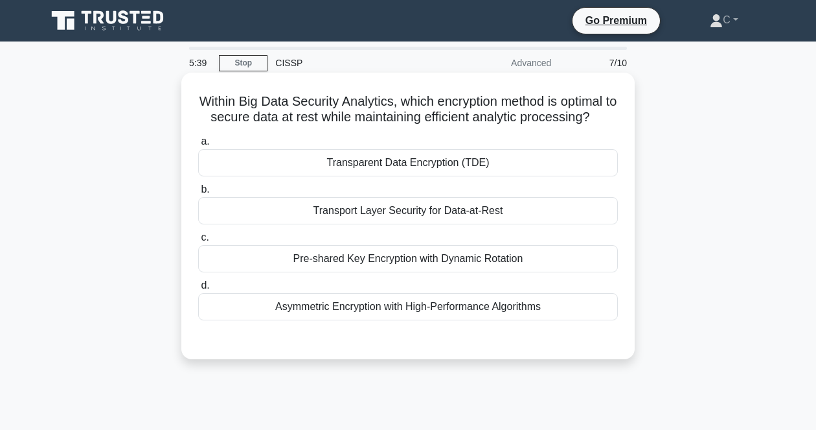
click at [483, 104] on h5 "Within Big Data Security Analytics, which encryption method is optimal to secur…" at bounding box center [408, 109] width 422 height 32
click at [483, 126] on h5 "Within Big Data Security Analytics, which encryption method is optimal to secur…" at bounding box center [408, 109] width 422 height 32
drag, startPoint x: 198, startPoint y: 100, endPoint x: 578, endPoint y: 324, distance: 441.1
click at [578, 324] on div "Within Big Data Security Analytics, which encryption method is optimal to secur…" at bounding box center [408, 216] width 443 height 276
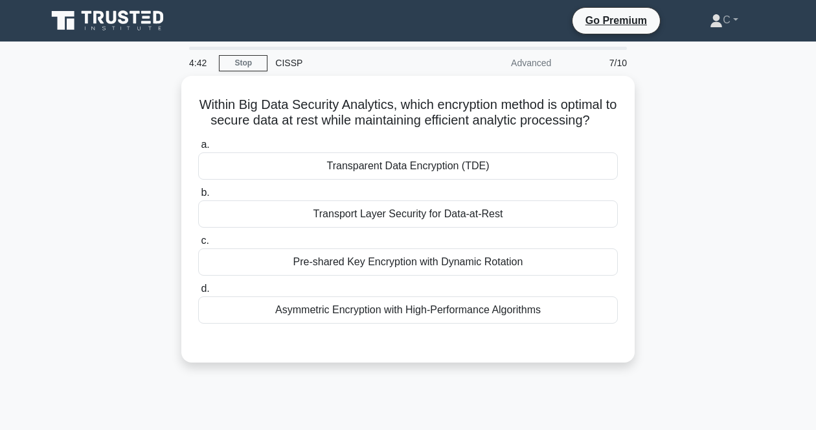
copy div "Within Big Data Security Analytics, which encryption method is optimal to secur…"
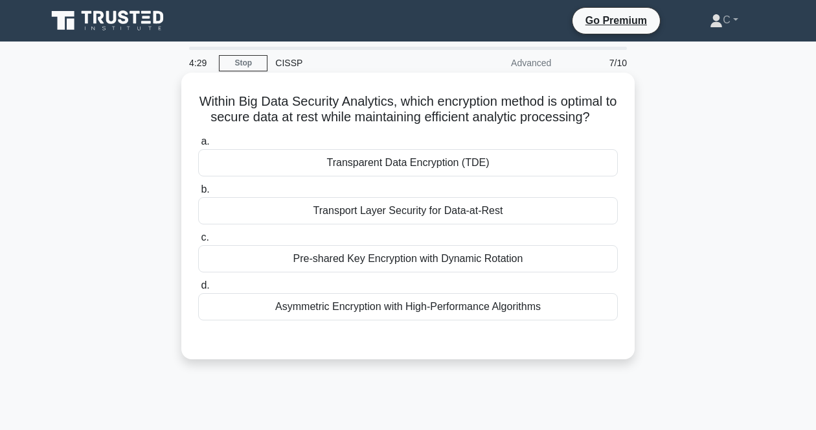
drag, startPoint x: 526, startPoint y: 174, endPoint x: 527, endPoint y: 185, distance: 11.0
click at [526, 174] on div "Transparent Data Encryption (TDE)" at bounding box center [408, 162] width 420 height 27
click at [198, 146] on input "a. Transparent Data Encryption (TDE)" at bounding box center [198, 141] width 0 height 8
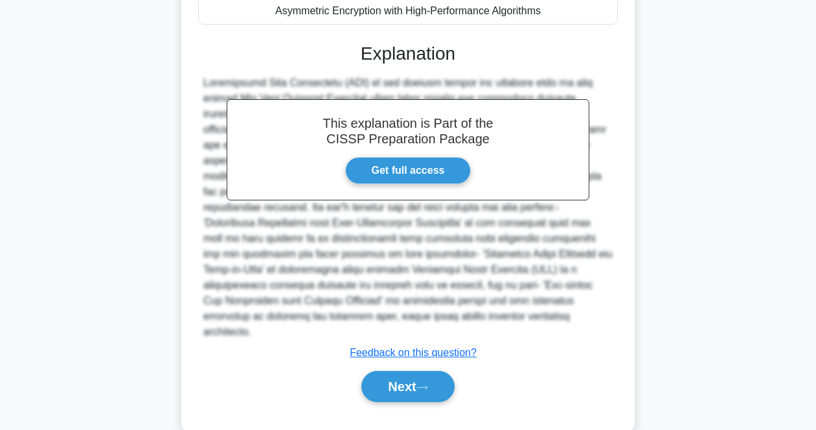
scroll to position [324, 0]
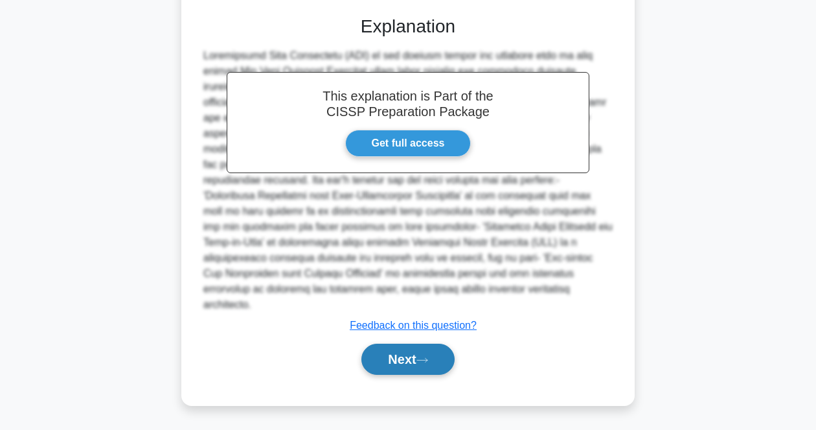
click at [410, 363] on button "Next" at bounding box center [407, 358] width 93 height 31
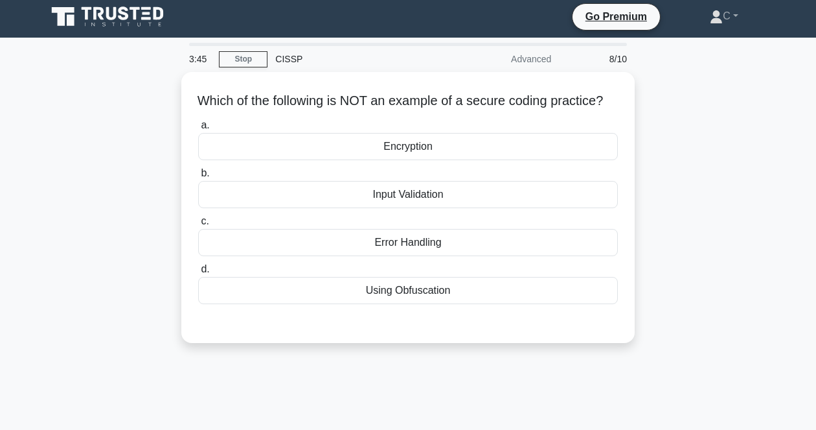
scroll to position [0, 0]
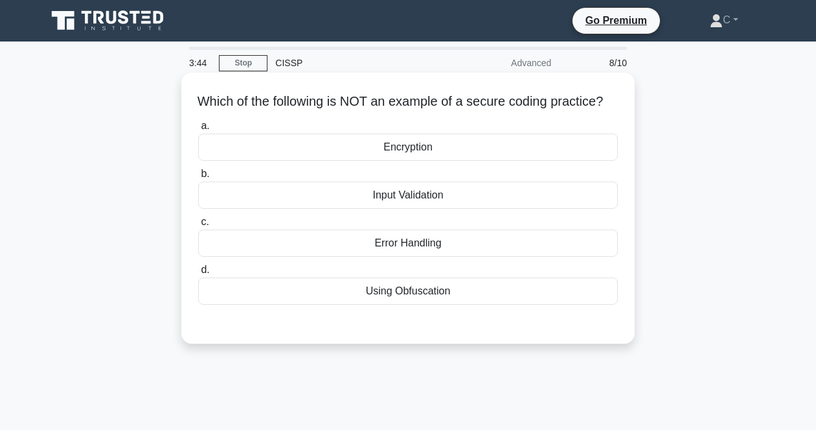
click at [555, 110] on h5 "Which of the following is NOT an example of a secure coding practice? .spinner_…" at bounding box center [408, 101] width 422 height 17
click at [503, 304] on div "Using Obfuscation" at bounding box center [408, 290] width 420 height 27
click at [198, 274] on input "d. Using Obfuscation" at bounding box center [198, 270] width 0 height 8
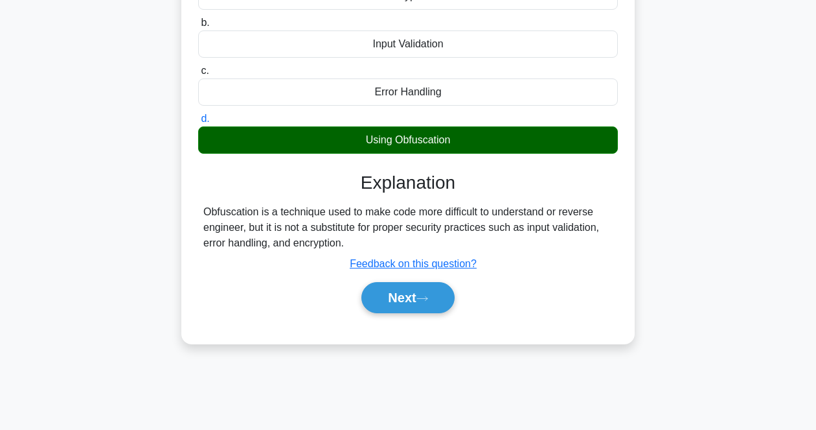
scroll to position [162, 0]
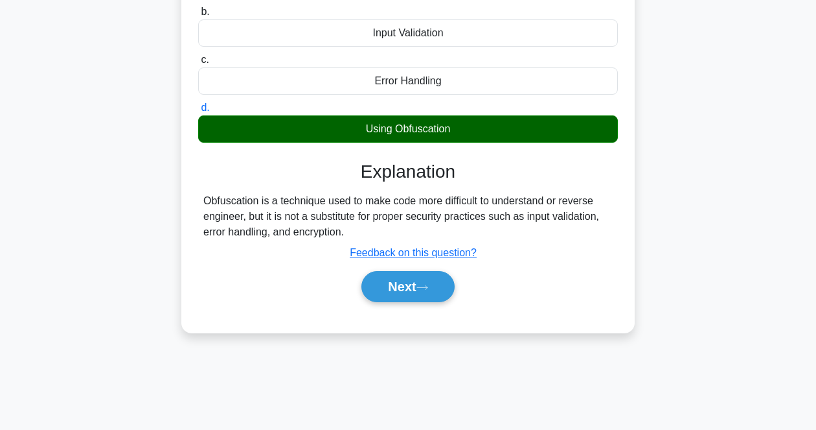
click at [534, 257] on div "Explanation Obfuscation is a technique used to make code more difficult to unde…" at bounding box center [408, 234] width 420 height 146
click at [428, 291] on icon at bounding box center [423, 287] width 12 height 7
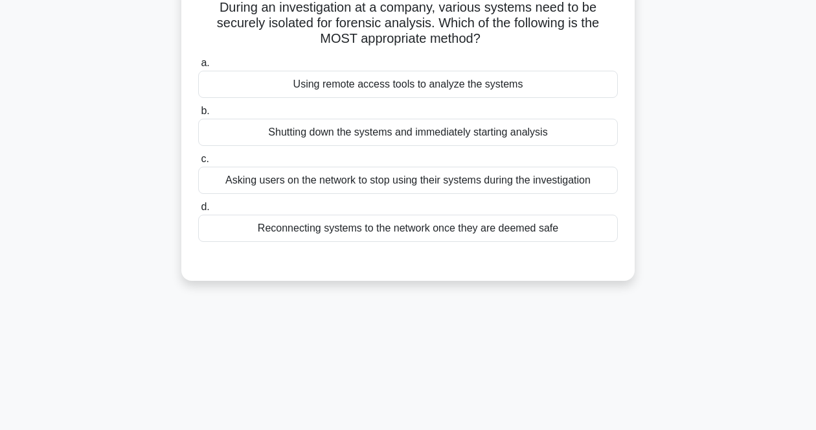
scroll to position [0, 0]
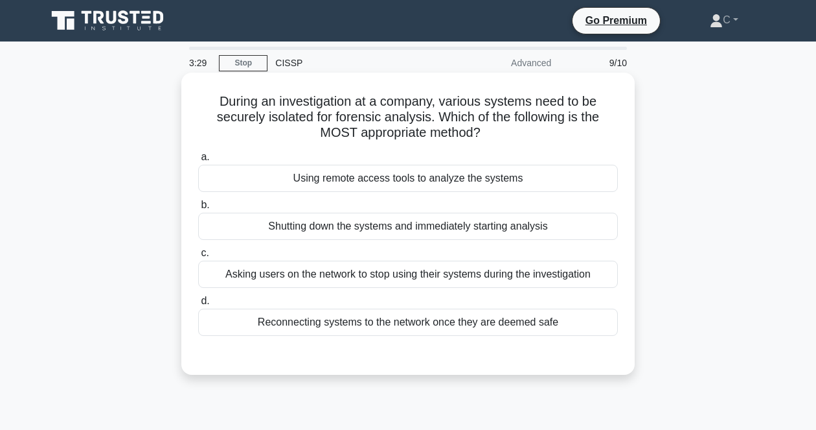
click at [514, 111] on h5 "During an investigation at a company, various systems need to be securely isola…" at bounding box center [408, 117] width 422 height 48
drag, startPoint x: 201, startPoint y: 95, endPoint x: 613, endPoint y: 315, distance: 467.5
click at [613, 315] on div "During an investigation at a company, various systems need to be securely isola…" at bounding box center [408, 224] width 443 height 292
copy div "During an investigation at a company, various systems need to be securely isola…"
click at [483, 119] on h5 "During an investigation at a company, various systems need to be securely isola…" at bounding box center [408, 117] width 422 height 48
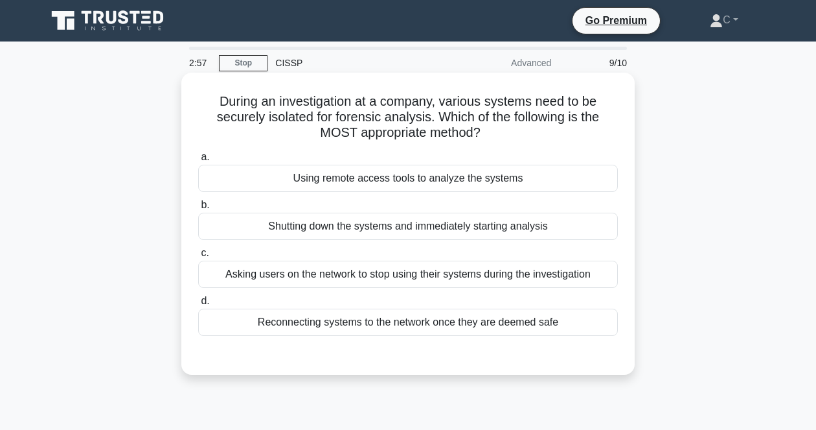
click at [442, 225] on div "Shutting down the systems and immediately starting analysis" at bounding box center [408, 225] width 420 height 27
click at [198, 209] on input "b. Shutting down the systems and immediately starting analysis" at bounding box center [198, 205] width 0 height 8
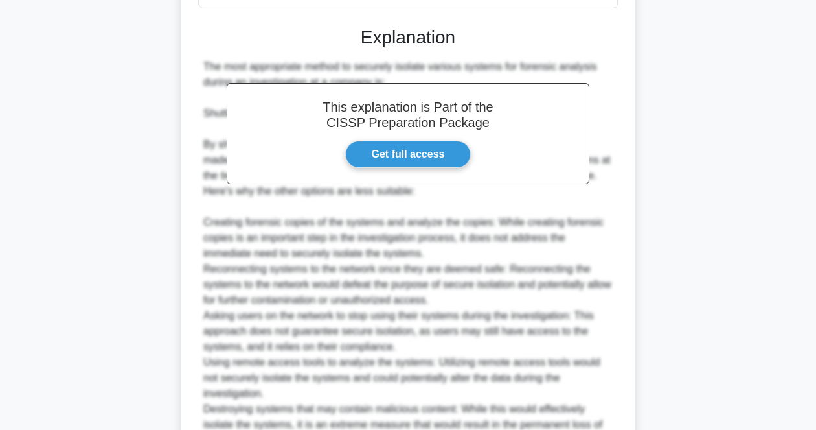
scroll to position [464, 0]
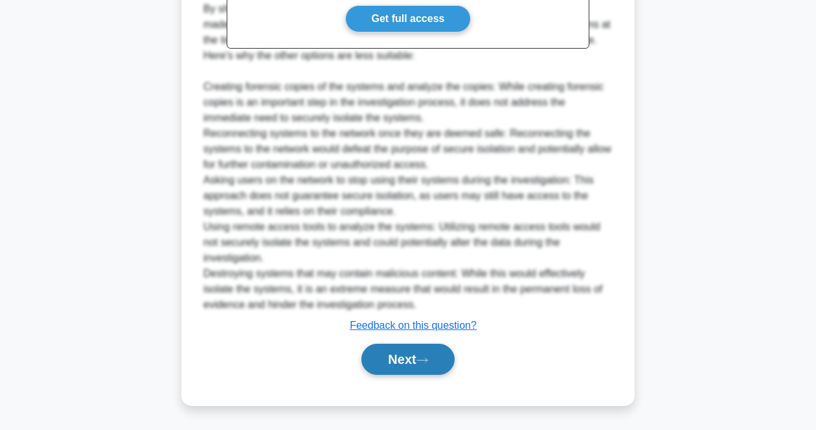
click at [428, 363] on icon at bounding box center [423, 359] width 12 height 7
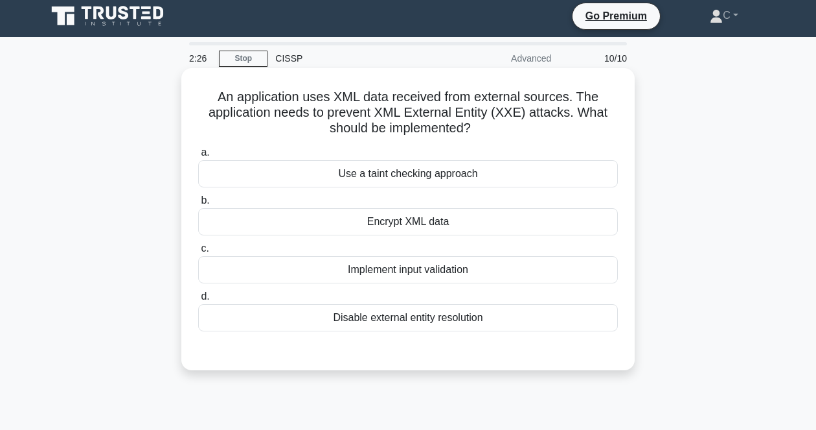
scroll to position [0, 0]
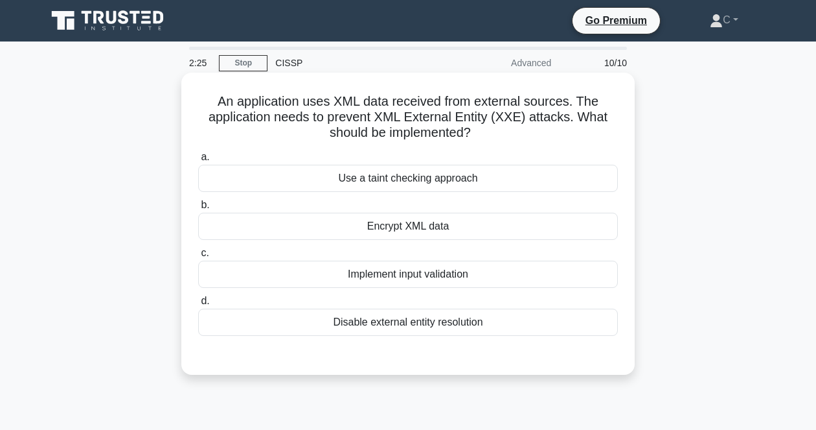
click at [504, 134] on h5 "An application uses XML data received from external sources. The application ne…" at bounding box center [408, 117] width 422 height 48
click at [441, 321] on div "Disable external entity resolution" at bounding box center [408, 321] width 420 height 27
drag, startPoint x: 441, startPoint y: 321, endPoint x: 549, endPoint y: 127, distance: 222.4
click at [549, 127] on h5 "An application uses XML data received from external sources. The application ne…" at bounding box center [408, 117] width 422 height 48
click at [439, 327] on div "Disable external entity resolution" at bounding box center [408, 321] width 420 height 27
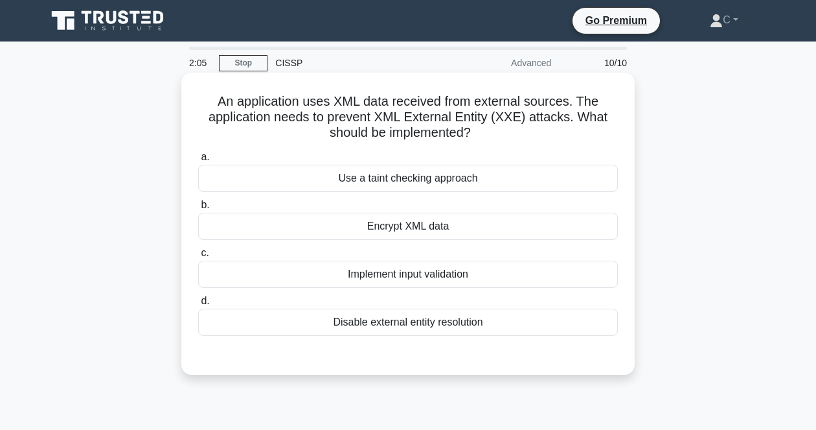
click at [198, 305] on input "d. Disable external entity resolution" at bounding box center [198, 301] width 0 height 8
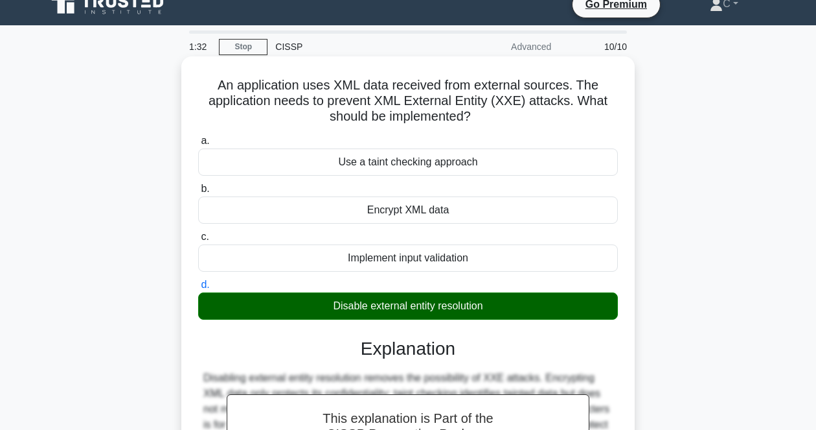
scroll to position [269, 0]
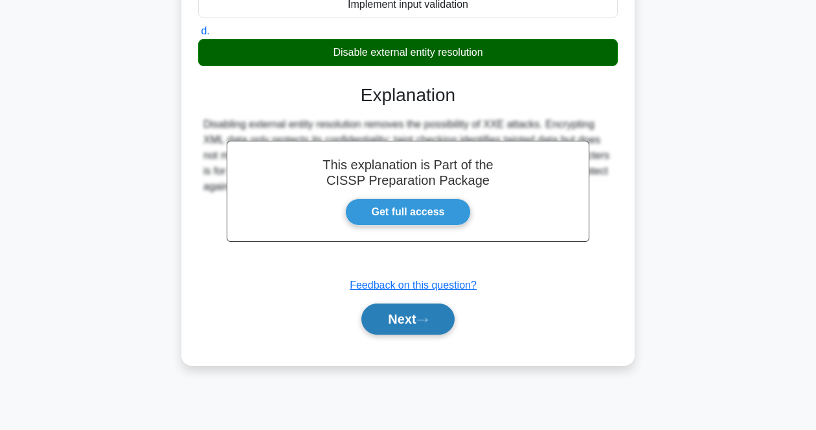
click at [406, 309] on button "Next" at bounding box center [407, 318] width 93 height 31
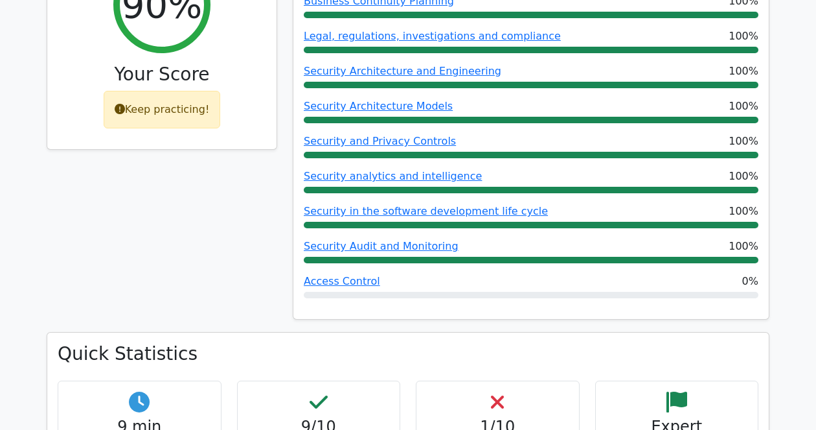
scroll to position [567, 0]
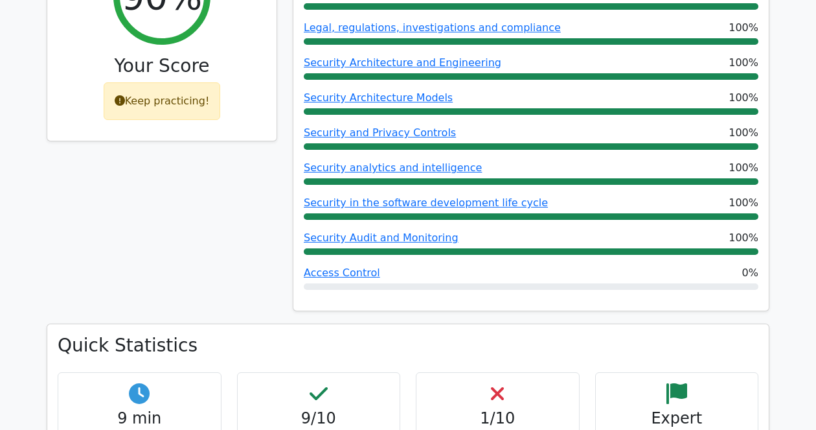
click at [617, 324] on div "Quick Statistics 9 min Time Taken 9/10 Correct Answers 1/10 Incorrect Answers E…" at bounding box center [408, 401] width 722 height 155
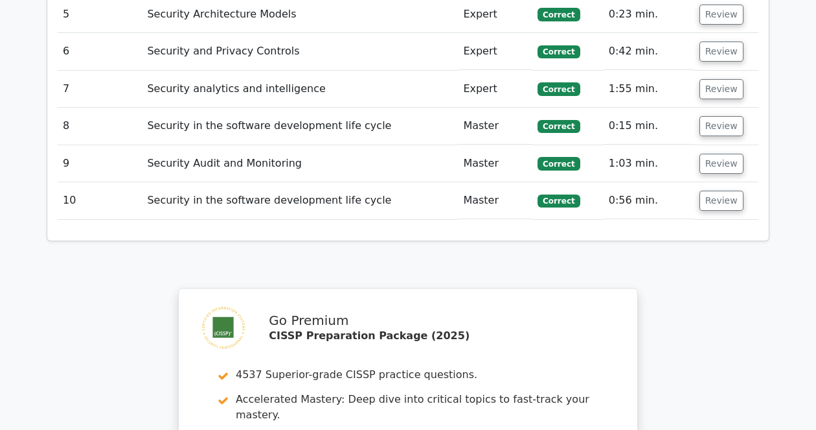
scroll to position [2139, 0]
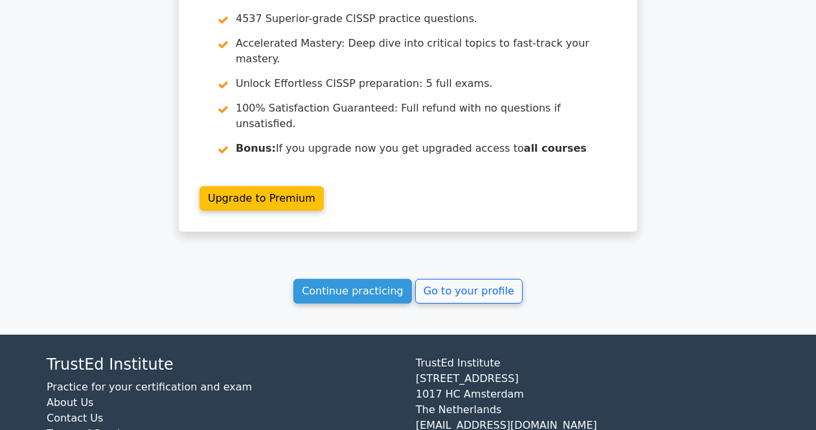
drag, startPoint x: 781, startPoint y: 202, endPoint x: 708, endPoint y: 408, distance: 218.4
click at [358, 279] on link "Continue practicing" at bounding box center [352, 291] width 119 height 25
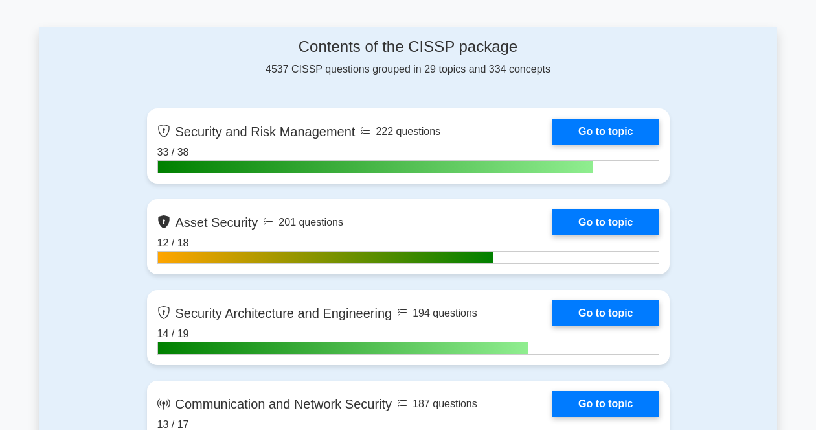
scroll to position [810, 0]
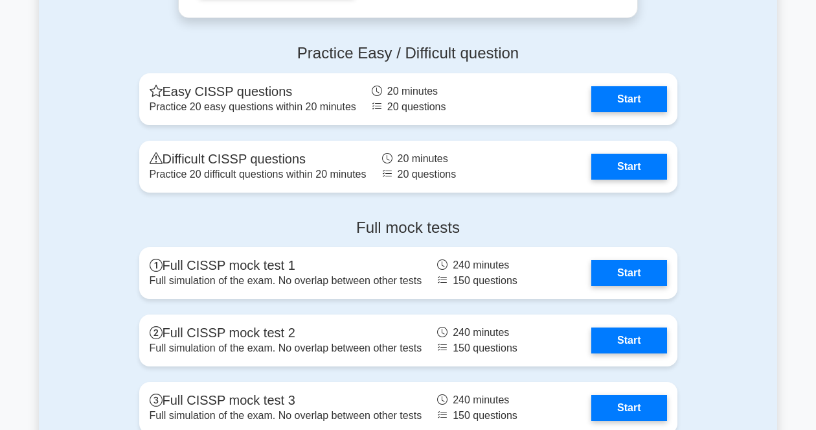
scroll to position [3968, 0]
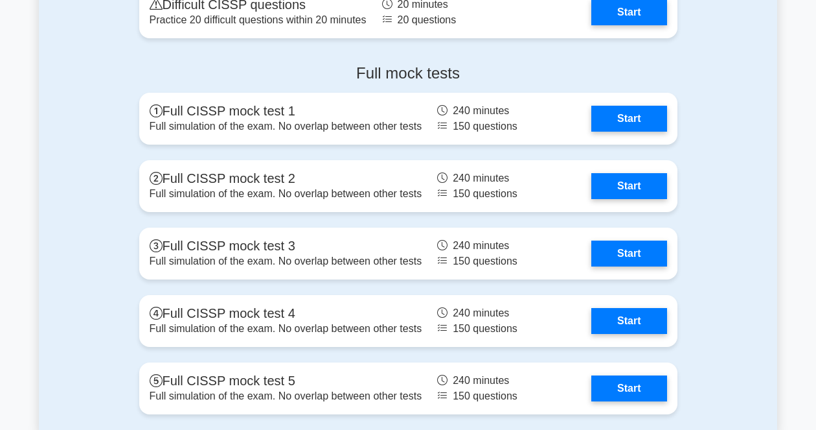
drag, startPoint x: 698, startPoint y: 409, endPoint x: 694, endPoint y: 404, distance: 6.7
click at [698, 409] on div "Full mock tests Full CISSP mock test 1 Full simulation of the exam. No overlap …" at bounding box center [408, 242] width 739 height 376
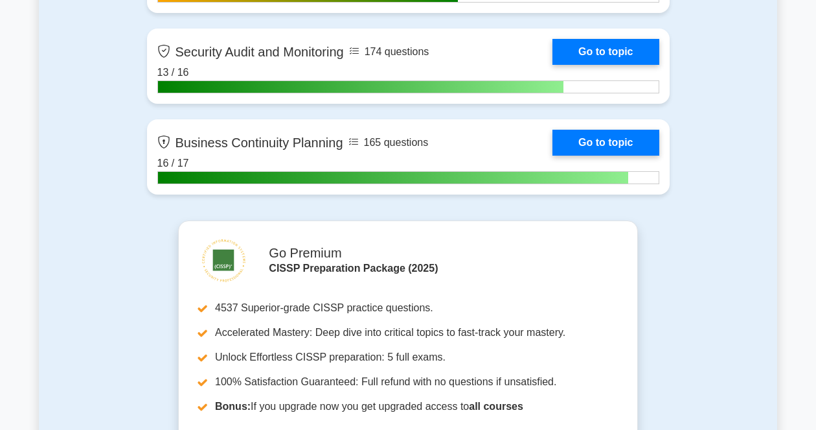
scroll to position [3158, 0]
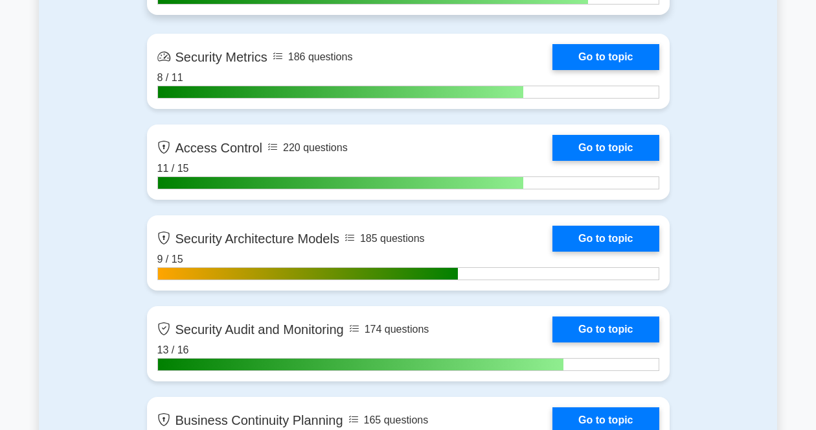
drag, startPoint x: 692, startPoint y: 279, endPoint x: 655, endPoint y: 69, distance: 213.1
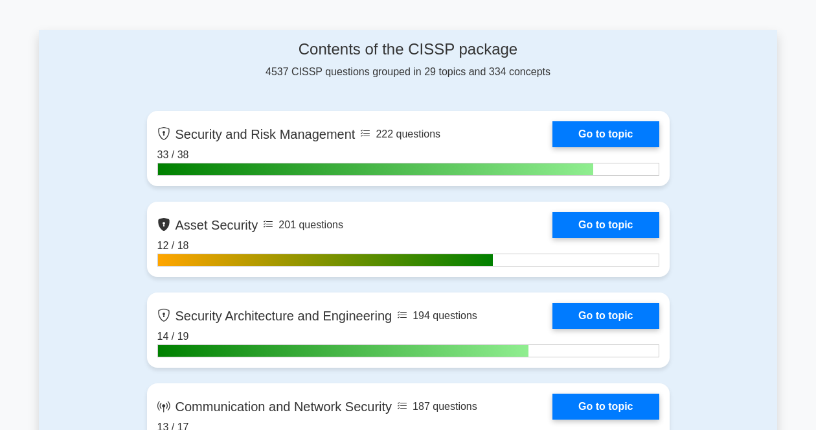
scroll to position [0, 0]
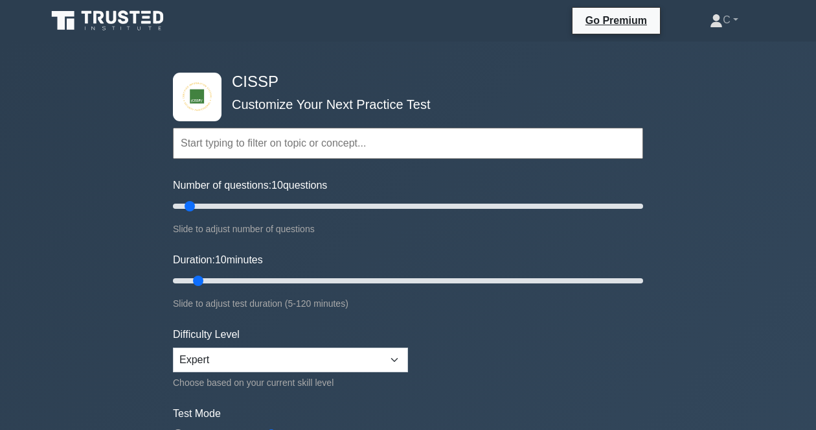
drag, startPoint x: 752, startPoint y: 282, endPoint x: 713, endPoint y: 121, distance: 165.4
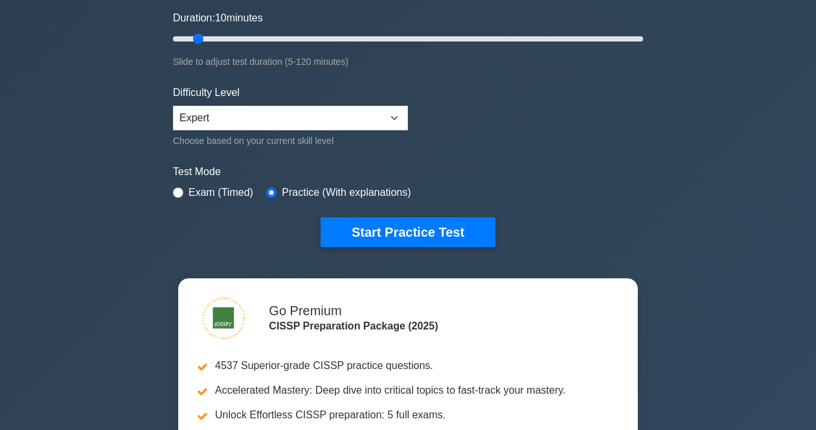
scroll to position [243, 0]
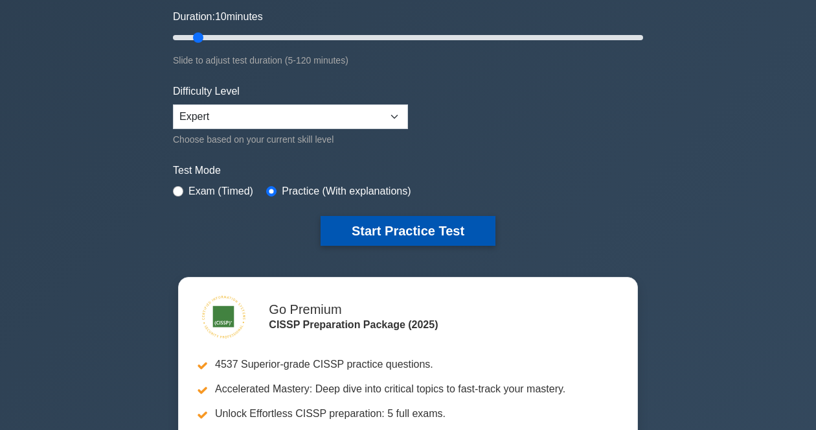
click at [402, 230] on button "Start Practice Test" at bounding box center [408, 231] width 175 height 30
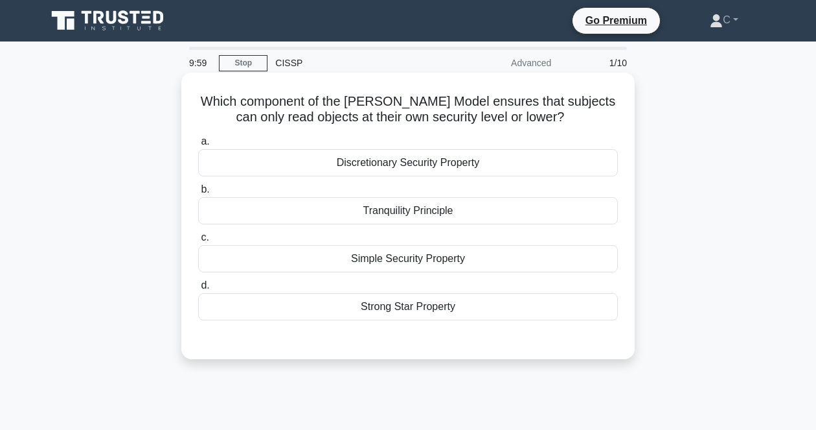
click at [547, 119] on h5 "Which component of the [PERSON_NAME] Model ensures that subjects can only read …" at bounding box center [408, 109] width 422 height 32
click at [462, 261] on div "Simple Security Property" at bounding box center [408, 258] width 420 height 27
click at [198, 242] on input "c. Simple Security Property" at bounding box center [198, 237] width 0 height 8
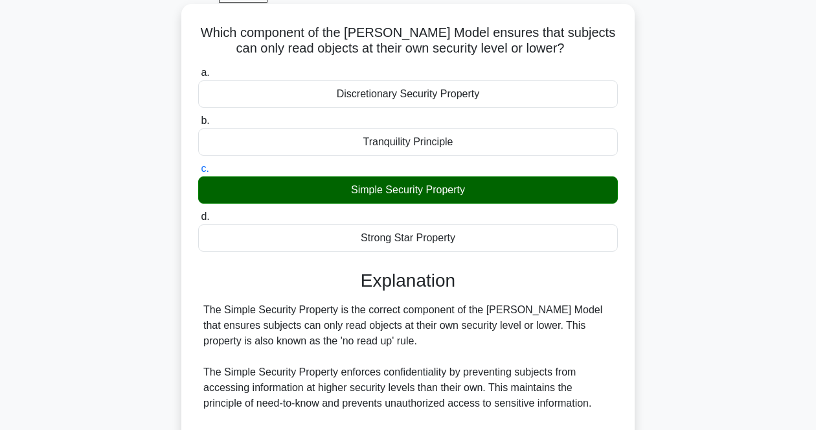
scroll to position [162, 0]
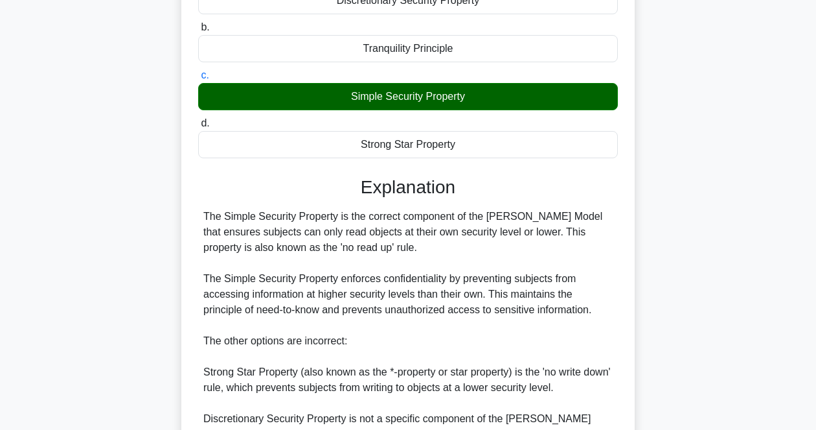
click at [468, 268] on div "The Simple Security Property is the correct component of the [PERSON_NAME] Mode…" at bounding box center [407, 388] width 409 height 358
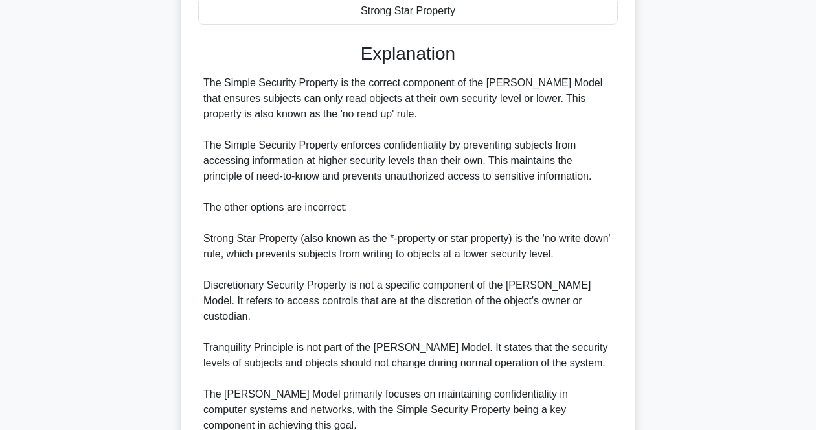
scroll to position [324, 0]
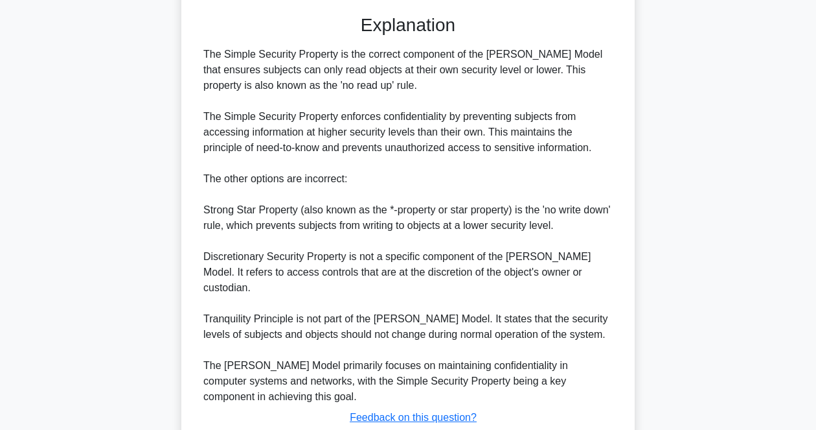
click at [453, 269] on div "The Simple Security Property is the correct component of the [PERSON_NAME] Mode…" at bounding box center [407, 226] width 409 height 358
click at [431, 303] on div "The Simple Security Property is the correct component of the Bell-LaPadula Mode…" at bounding box center [407, 226] width 409 height 358
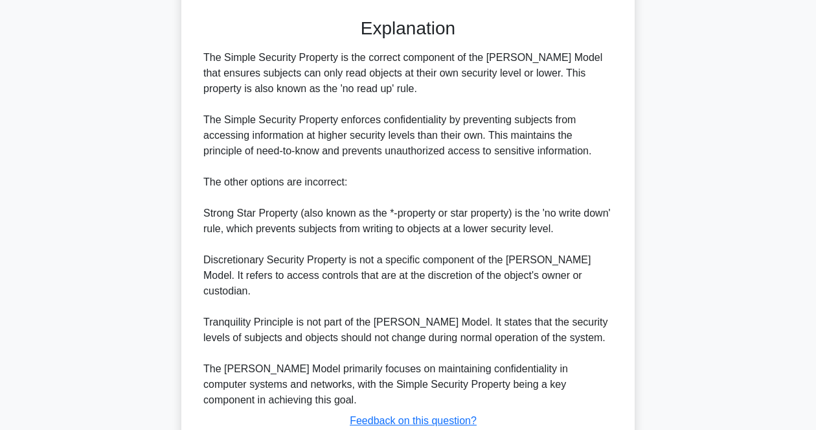
click at [643, 419] on div "Which component of the Bell-LaPadula Model ensures that subjects can only read …" at bounding box center [408, 134] width 739 height 764
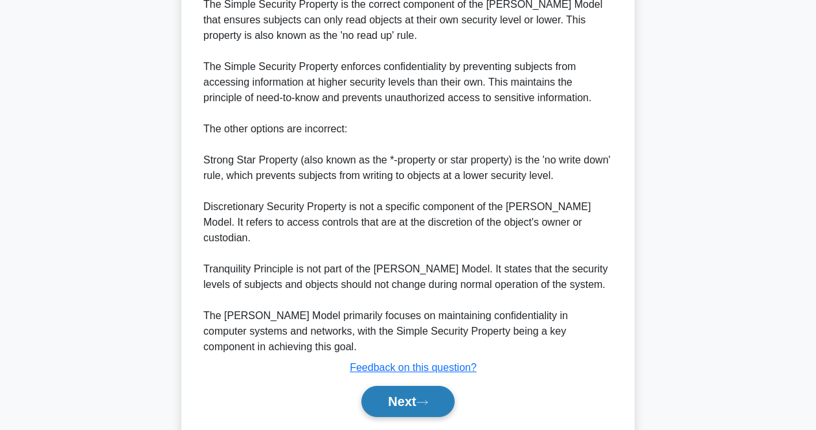
scroll to position [402, 0]
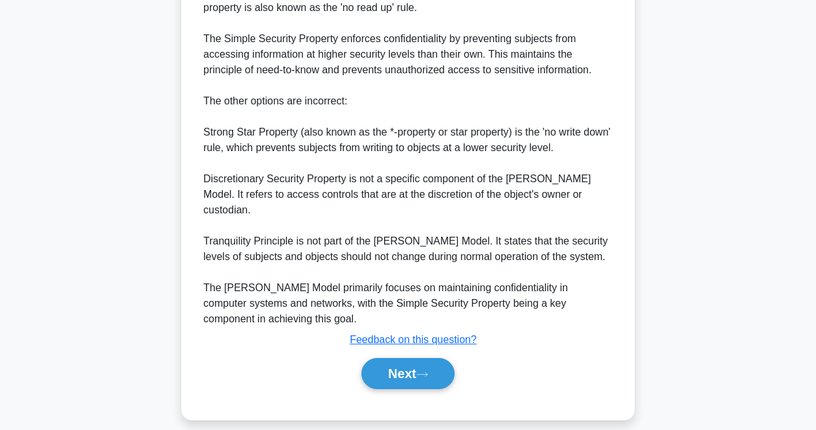
click at [380, 374] on div "Next" at bounding box center [408, 373] width 425 height 31
click at [395, 360] on button "Next" at bounding box center [407, 373] width 93 height 31
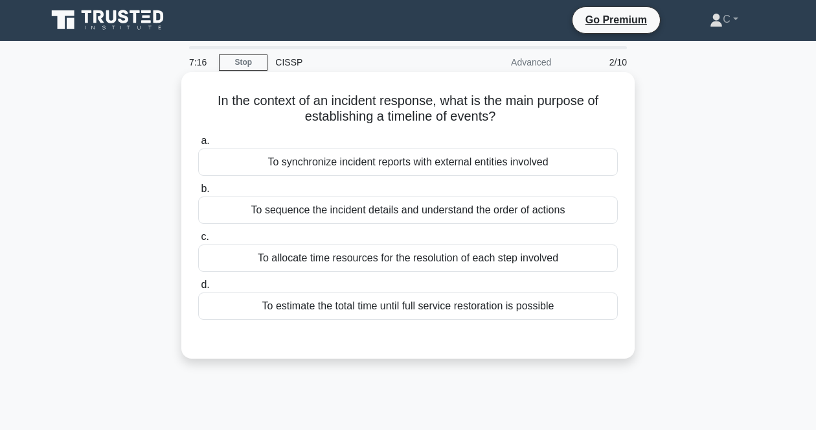
scroll to position [0, 0]
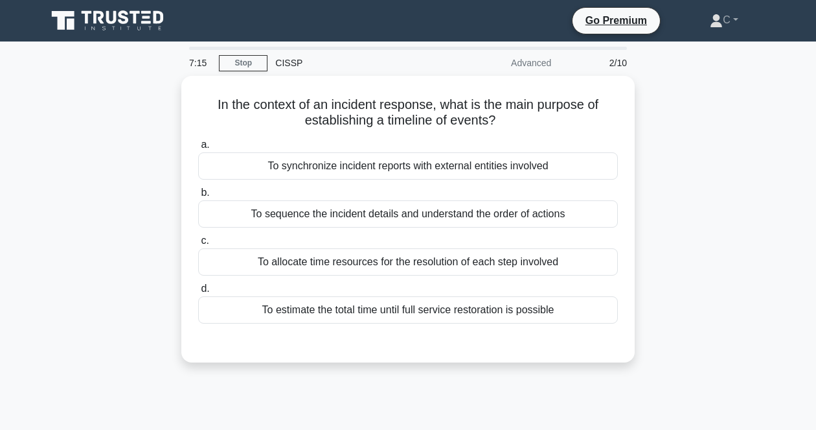
click at [764, 284] on div "In the context of an incident response, what is the main purpose of establishin…" at bounding box center [408, 227] width 739 height 302
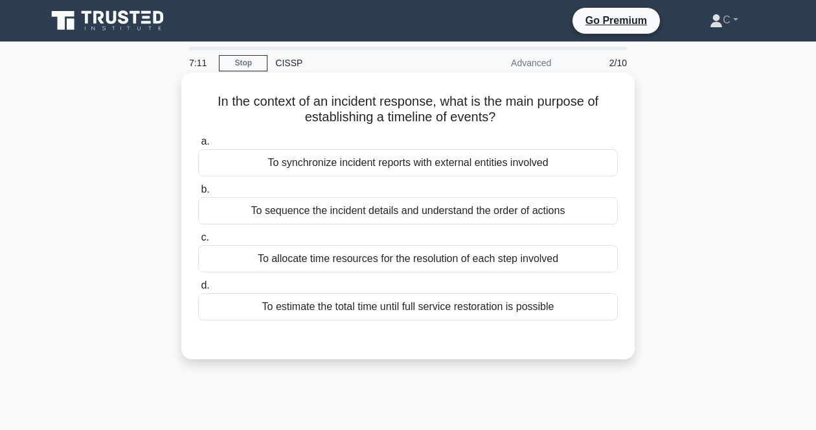
click at [577, 128] on div "In the context of an incident response, what is the main purpose of establishin…" at bounding box center [408, 216] width 443 height 276
click at [422, 215] on div "To sequence the incident details and understand the order of actions" at bounding box center [408, 210] width 420 height 27
click at [198, 194] on input "b. To sequence the incident details and understand the order of actions" at bounding box center [198, 189] width 0 height 8
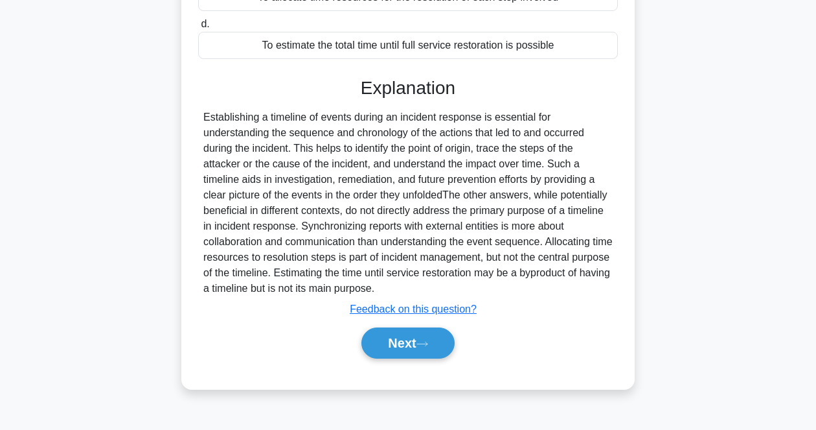
scroll to position [269, 0]
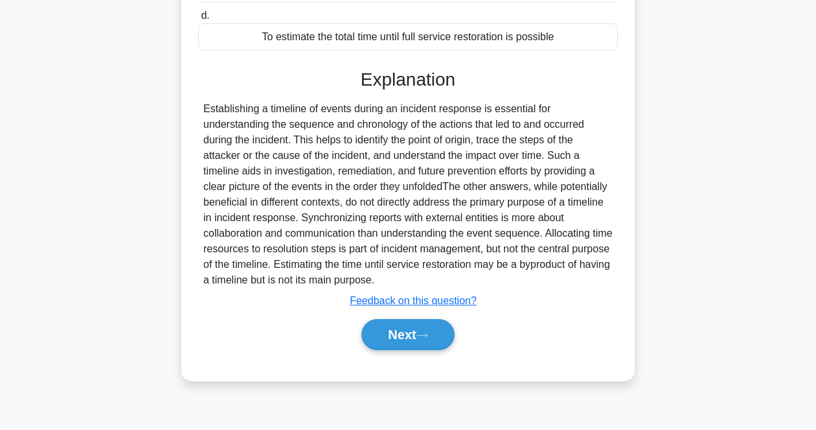
click at [462, 235] on div at bounding box center [407, 194] width 409 height 187
click at [444, 332] on button "Next" at bounding box center [407, 334] width 93 height 31
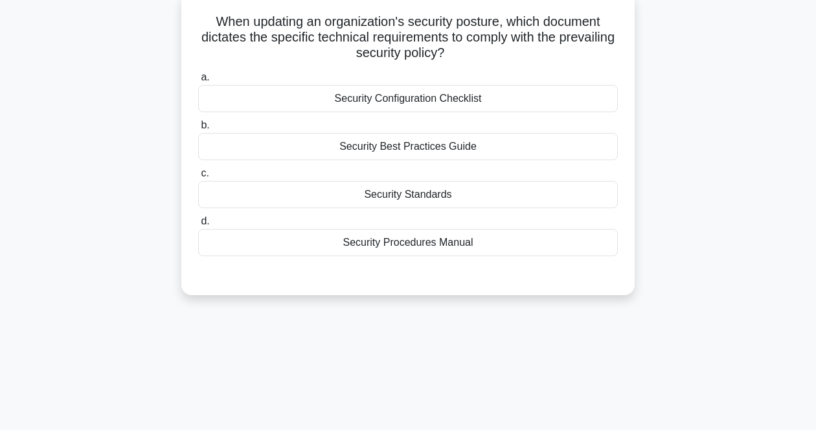
scroll to position [27, 0]
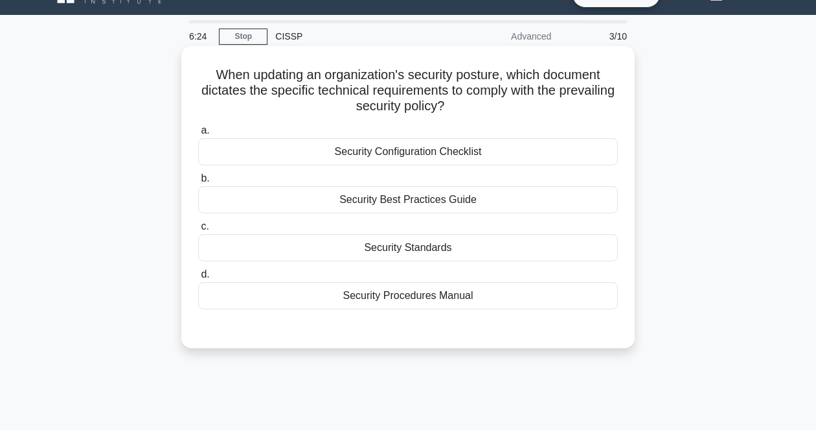
click at [441, 92] on h5 "When updating an organization's security posture, which document dictates the s…" at bounding box center [408, 91] width 422 height 48
click at [386, 246] on div "Security Standards" at bounding box center [408, 247] width 420 height 27
click at [198, 231] on input "c. Security Standards" at bounding box center [198, 226] width 0 height 8
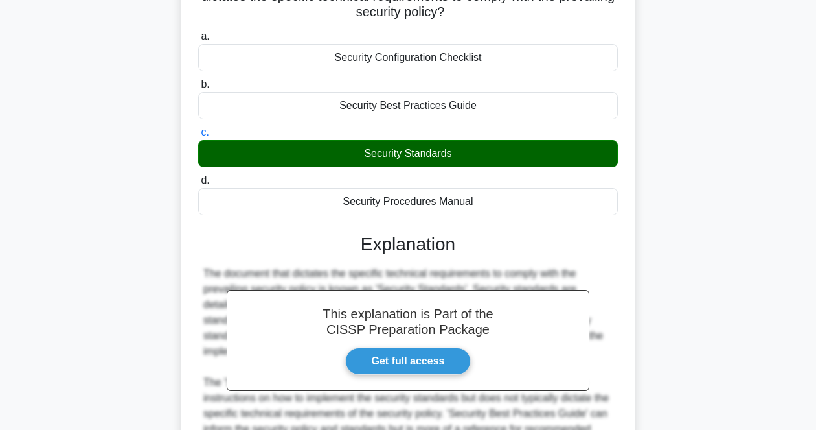
scroll to position [269, 0]
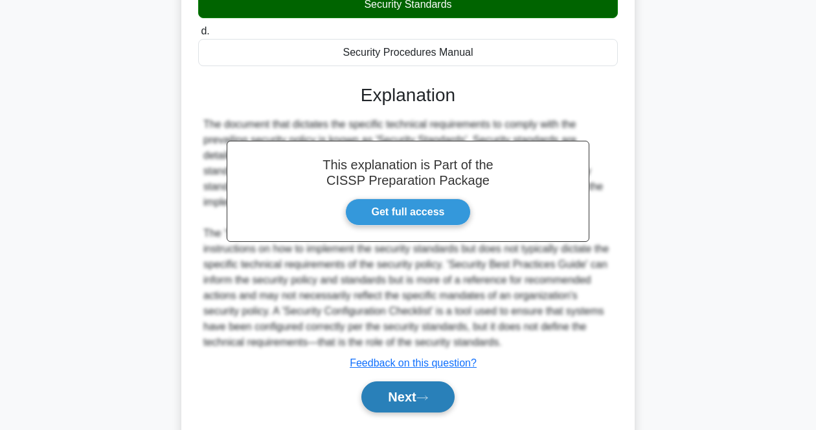
click at [394, 399] on button "Next" at bounding box center [407, 396] width 93 height 31
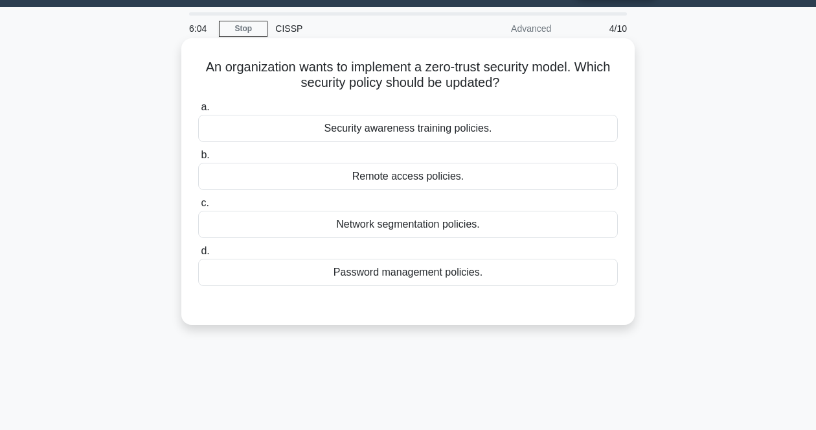
scroll to position [27, 0]
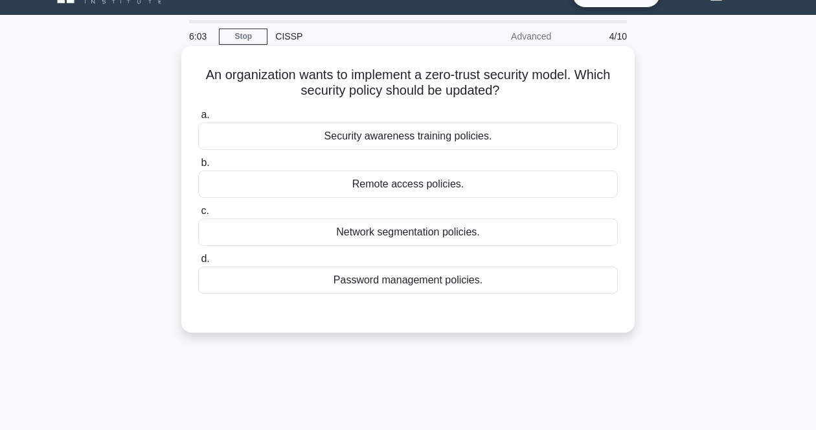
click at [526, 101] on div "An organization wants to implement a zero-trust security model. Which security …" at bounding box center [408, 189] width 443 height 276
drag, startPoint x: 194, startPoint y: 76, endPoint x: 533, endPoint y: 281, distance: 395.3
click at [533, 281] on div "An organization wants to implement a zero-trust security model. Which security …" at bounding box center [408, 189] width 443 height 276
copy div "An organization wants to implement a zero-trust security model. Which security …"
click at [426, 219] on div "Network segmentation policies." at bounding box center [408, 231] width 420 height 27
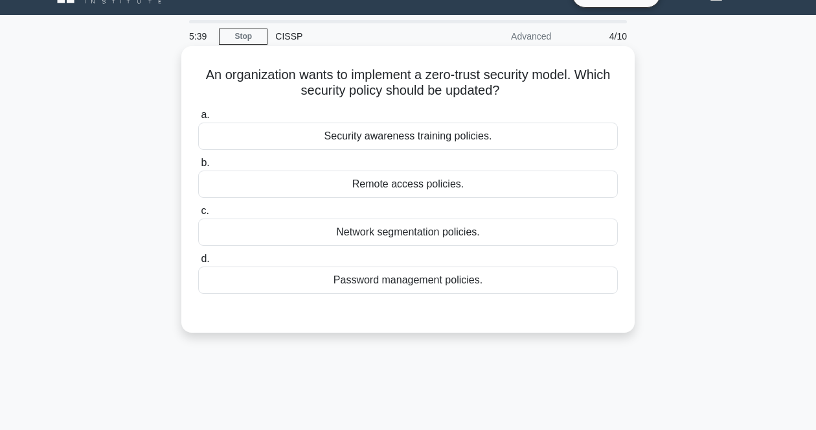
click at [198, 215] on input "c. Network segmentation policies." at bounding box center [198, 211] width 0 height 8
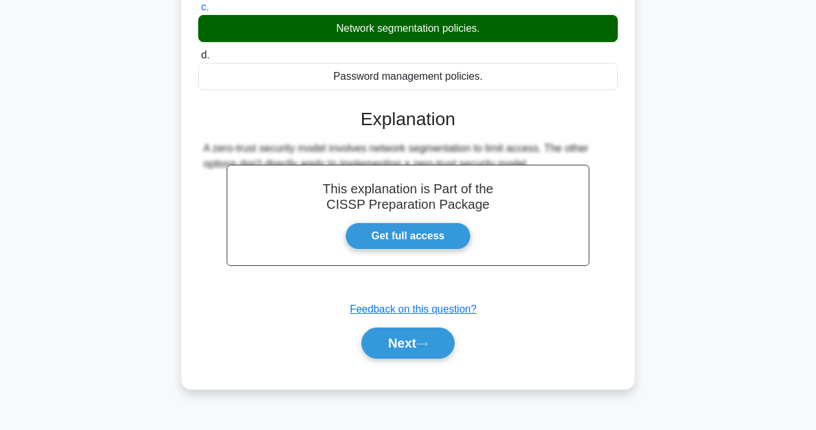
scroll to position [269, 0]
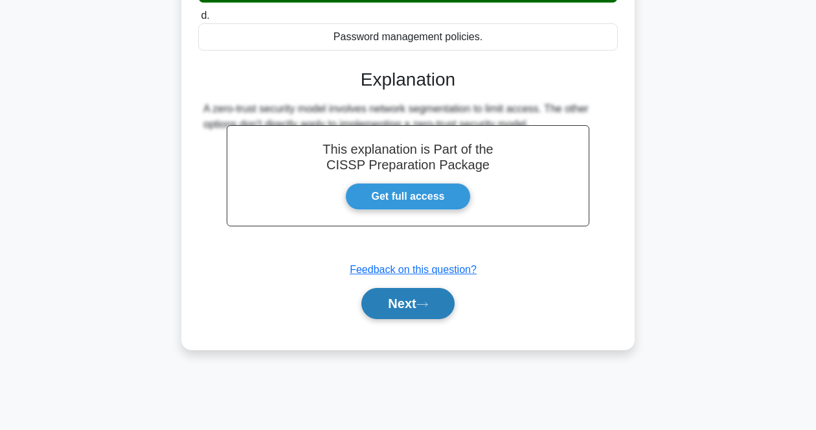
click at [425, 306] on icon at bounding box center [423, 304] width 12 height 7
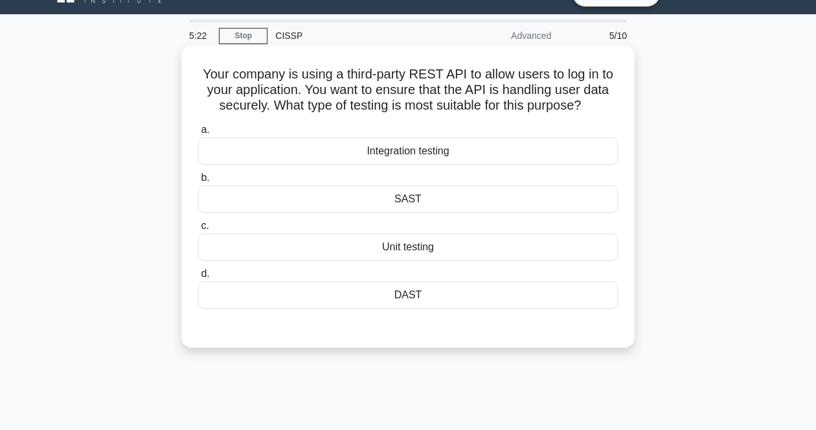
scroll to position [27, 0]
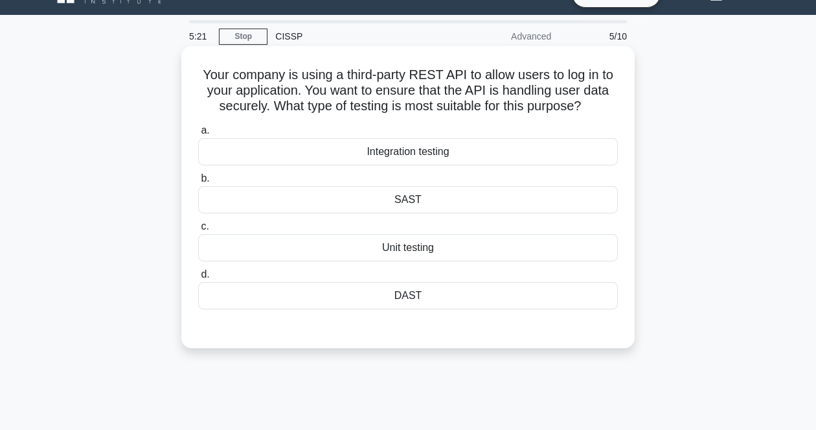
click at [577, 102] on h5 "Your company is using a third-party REST API to allow users to log in to your a…" at bounding box center [408, 91] width 422 height 48
click at [444, 295] on div "DAST" at bounding box center [408, 295] width 420 height 27
click at [198, 279] on input "d. DAST" at bounding box center [198, 274] width 0 height 8
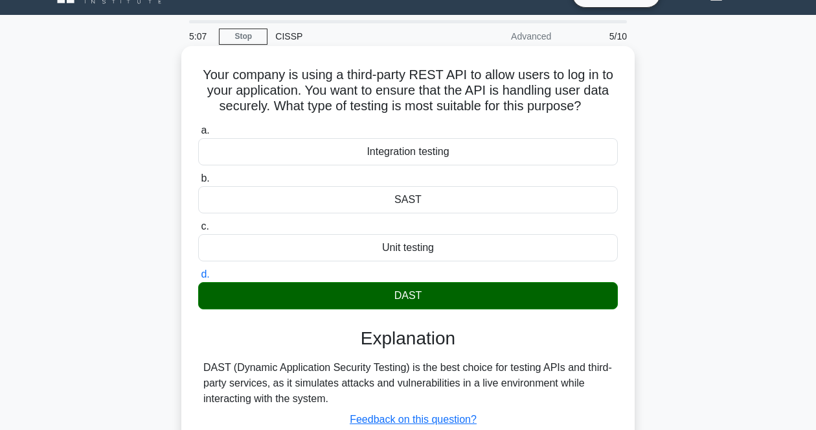
click at [496, 367] on div "DAST (Dynamic Application Security Testing) is the best choice for testing APIs…" at bounding box center [407, 383] width 409 height 47
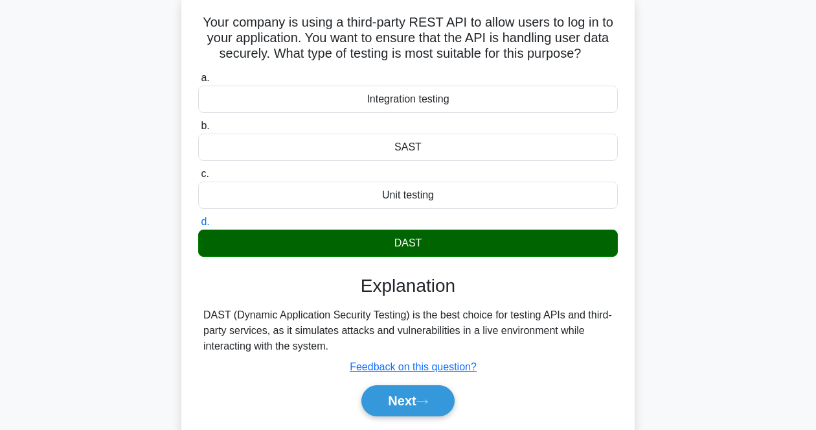
scroll to position [108, 0]
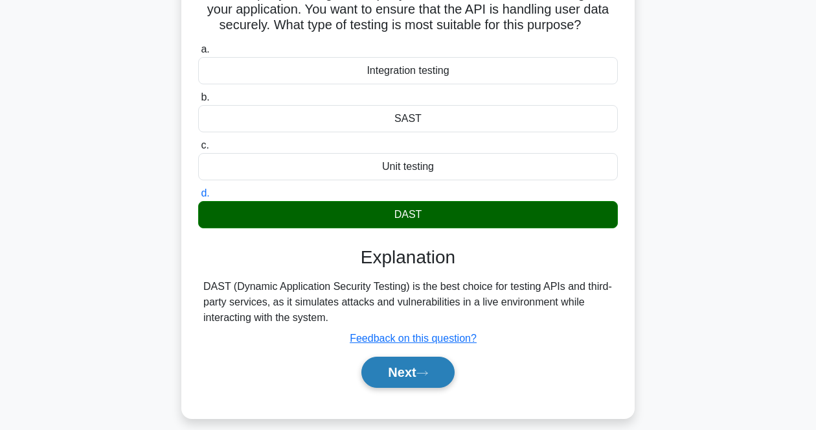
click at [399, 374] on button "Next" at bounding box center [407, 371] width 93 height 31
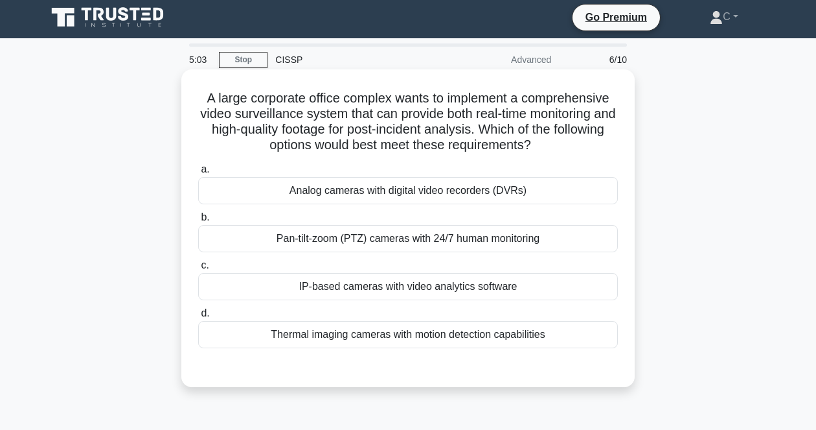
scroll to position [0, 0]
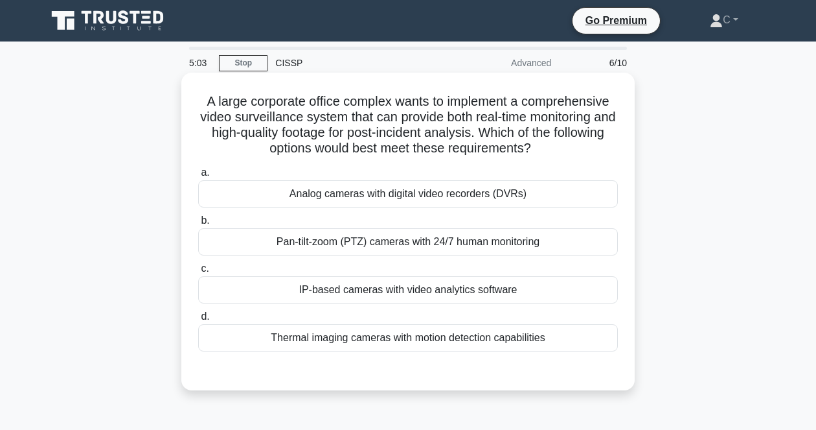
click at [500, 144] on h5 "A large corporate office complex wants to implement a comprehensive video surve…" at bounding box center [408, 124] width 422 height 63
click at [429, 293] on div "IP-based cameras with video analytics software" at bounding box center [408, 289] width 420 height 27
click at [198, 273] on input "c. IP-based cameras with video analytics software" at bounding box center [198, 268] width 0 height 8
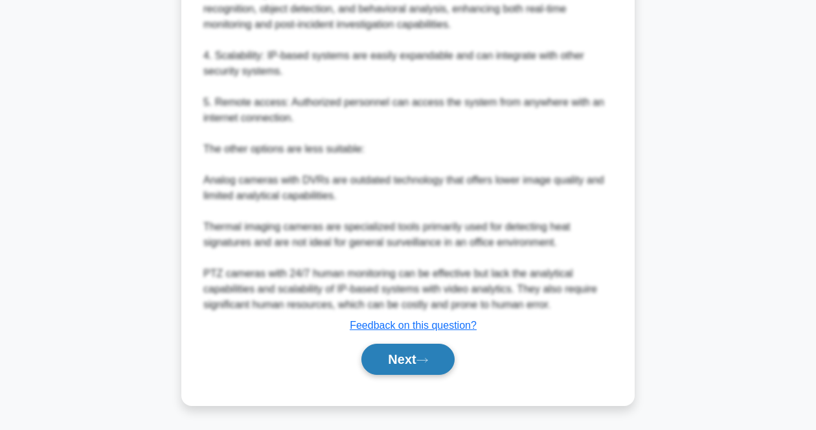
scroll to position [573, 0]
click at [394, 369] on button "Next" at bounding box center [407, 358] width 93 height 31
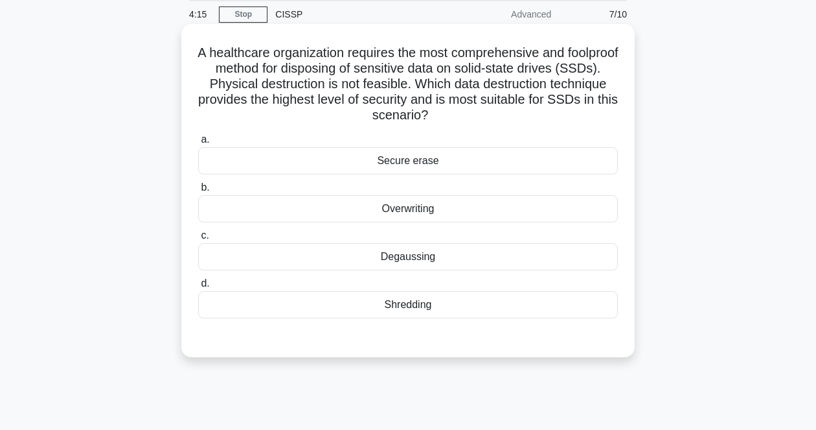
scroll to position [27, 0]
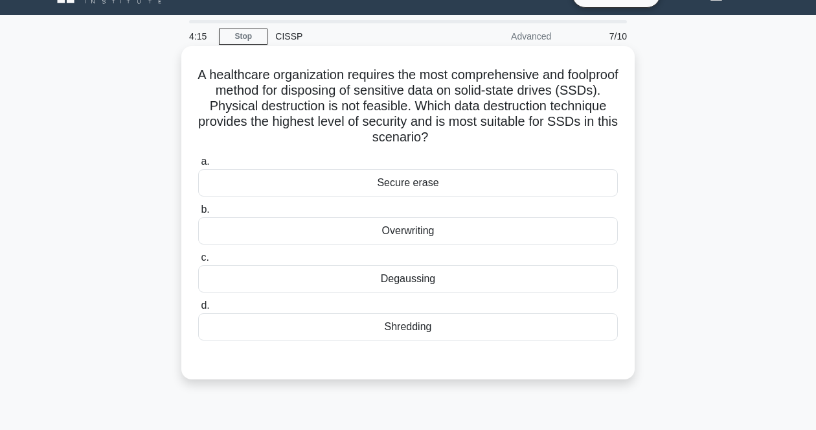
click at [555, 102] on h5 "A healthcare organization requires the most comprehensive and foolproof method …" at bounding box center [408, 106] width 422 height 79
click at [420, 230] on div "Overwriting" at bounding box center [408, 230] width 420 height 27
click at [198, 214] on input "b. Overwriting" at bounding box center [198, 209] width 0 height 8
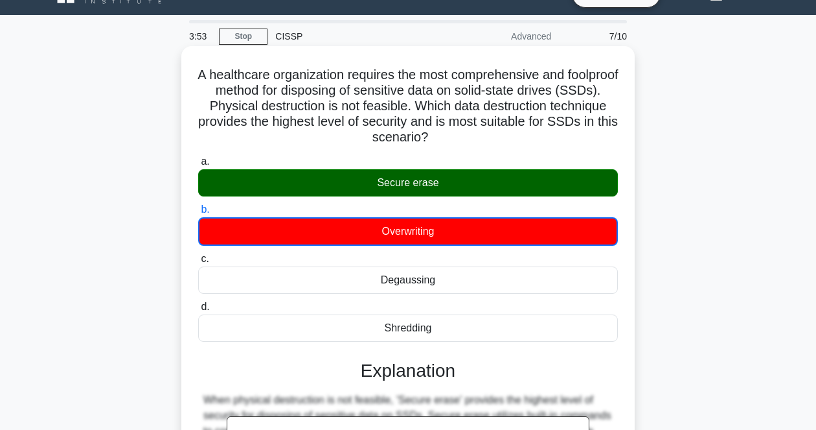
drag, startPoint x: 215, startPoint y: 70, endPoint x: 448, endPoint y: 332, distance: 351.0
click at [448, 332] on div "A healthcare organization requires the most comprehensive and foolproof method …" at bounding box center [408, 343] width 443 height 584
copy div "A healthcare organization requires the most comprehensive and foolproof method …"
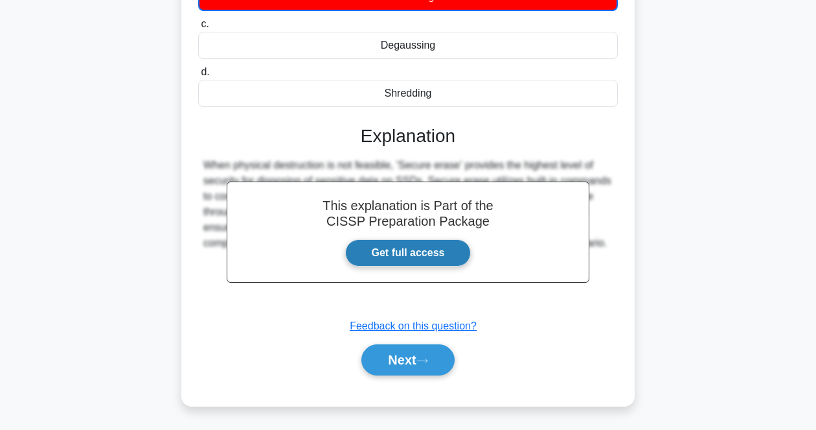
scroll to position [269, 0]
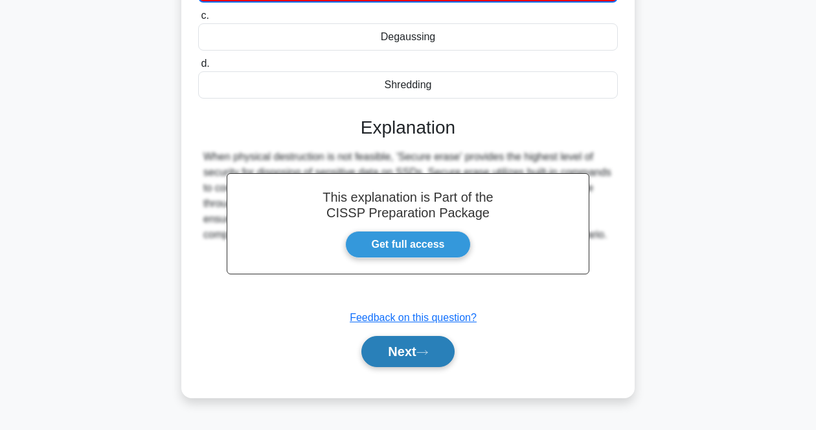
click at [424, 354] on icon at bounding box center [423, 352] width 12 height 7
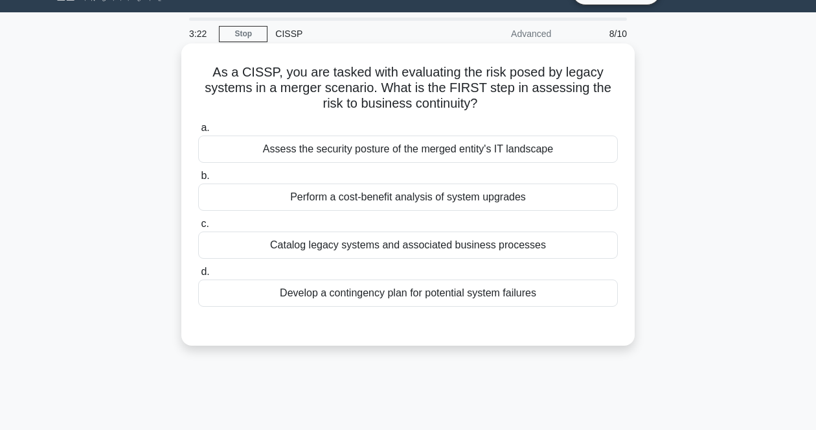
scroll to position [0, 0]
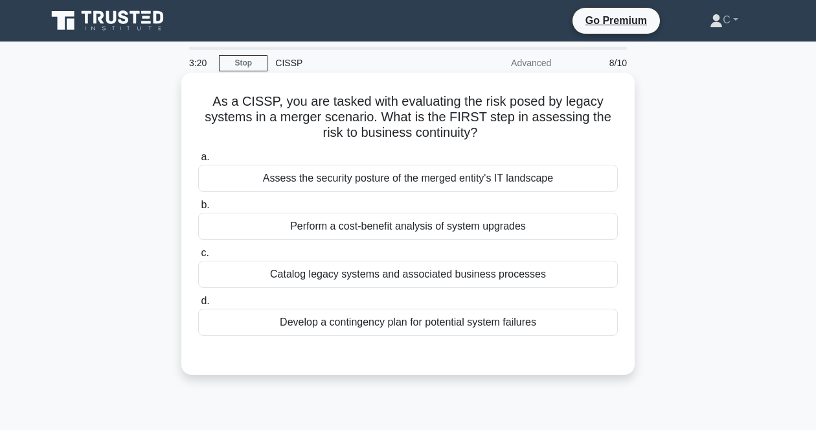
click at [542, 131] on h5 "As a CISSP, you are tasked with evaluating the risk posed by legacy systems in …" at bounding box center [408, 117] width 422 height 48
click at [445, 283] on div "Catalog legacy systems and associated business processes" at bounding box center [408, 273] width 420 height 27
click at [198, 257] on input "c. Catalog legacy systems and associated business processes" at bounding box center [198, 253] width 0 height 8
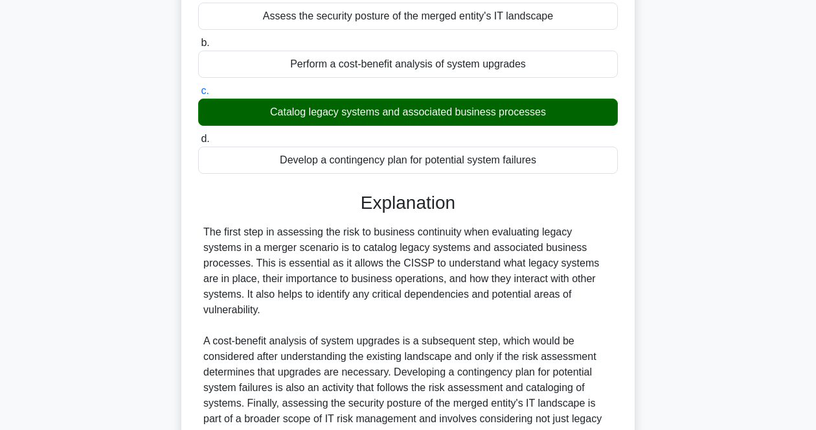
click at [452, 293] on div "The first step in assessing the risk to business continuity when evaluating leg…" at bounding box center [407, 333] width 409 height 218
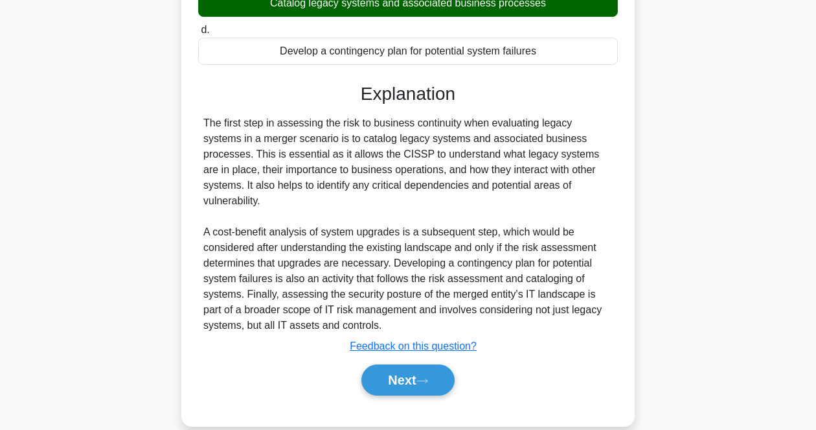
scroll to position [277, 0]
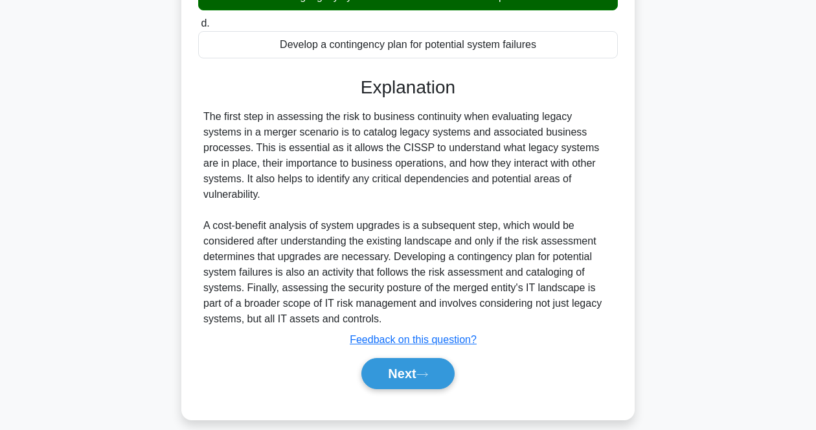
click at [584, 254] on div "The first step in assessing the risk to business continuity when evaluating leg…" at bounding box center [407, 218] width 409 height 218
click at [532, 303] on div "The first step in assessing the risk to business continuity when evaluating leg…" at bounding box center [407, 218] width 409 height 218
click at [420, 360] on button "Next" at bounding box center [407, 373] width 93 height 31
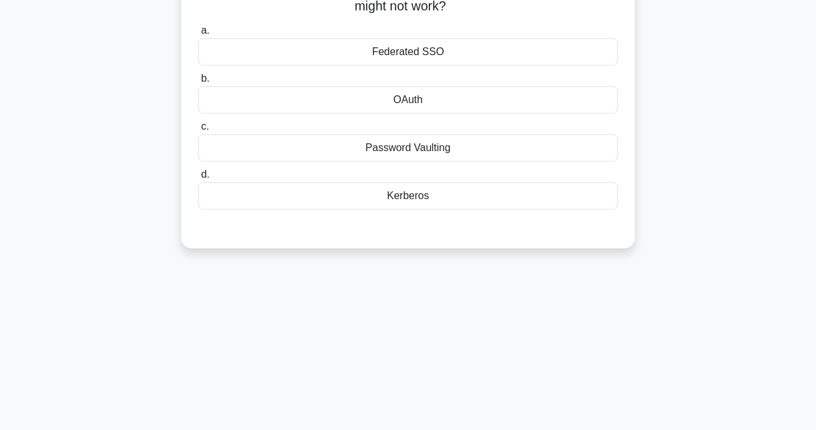
scroll to position [27, 0]
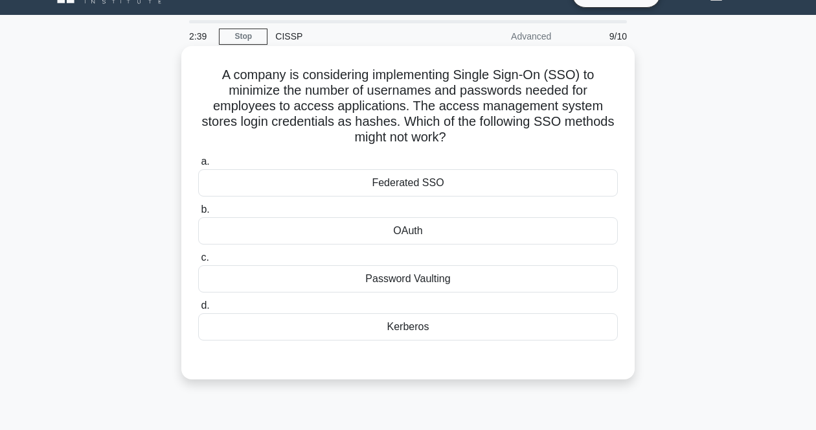
click at [505, 125] on h5 "A company is considering implementing Single Sign-On (SSO) to minimize the numb…" at bounding box center [408, 106] width 422 height 79
drag, startPoint x: 218, startPoint y: 69, endPoint x: 522, endPoint y: 335, distance: 404.5
click at [522, 335] on div "A company is considering implementing Single Sign-On (SSO) to minimize the numb…" at bounding box center [408, 212] width 443 height 323
copy div "A company is considering implementing Single Sign-On (SSO) to minimize the numb…"
click at [523, 93] on h5 "A company is considering implementing Single Sign-On (SSO) to minimize the numb…" at bounding box center [408, 106] width 422 height 79
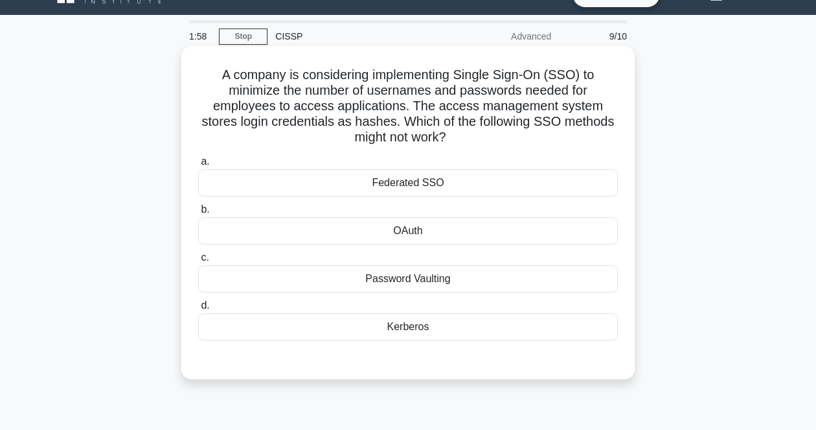
click at [468, 137] on h5 "A company is considering implementing Single Sign-On (SSO) to minimize the numb…" at bounding box center [408, 106] width 422 height 79
click at [455, 284] on div "Password Vaulting" at bounding box center [408, 278] width 420 height 27
click at [198, 262] on input "c. Password Vaulting" at bounding box center [198, 257] width 0 height 8
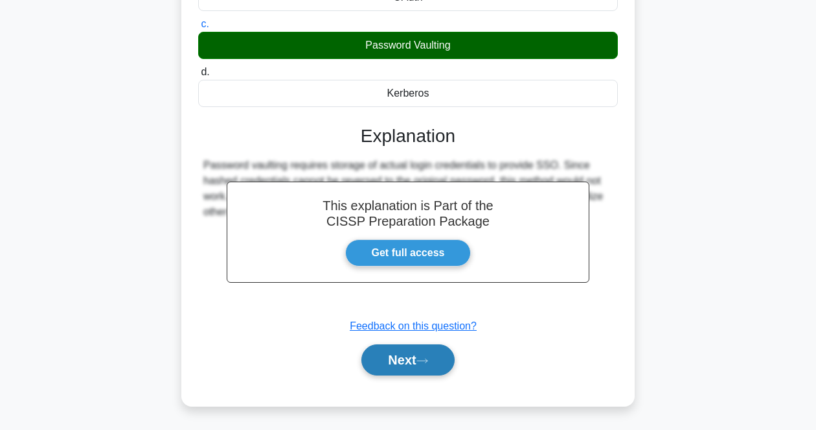
scroll to position [269, 0]
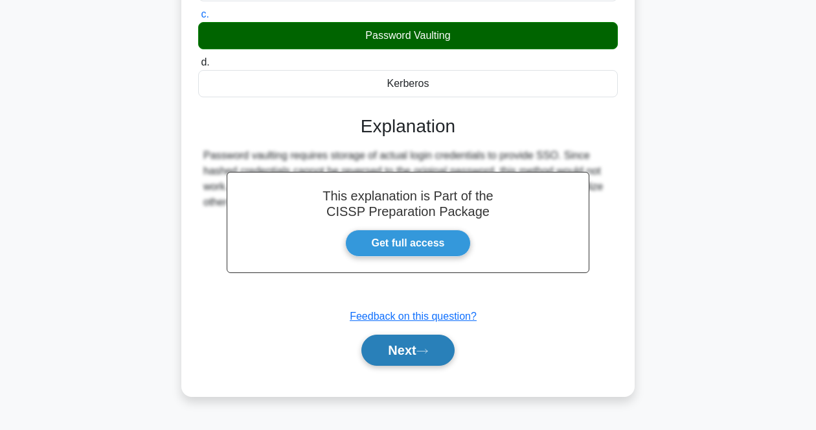
click at [409, 343] on button "Next" at bounding box center [407, 349] width 93 height 31
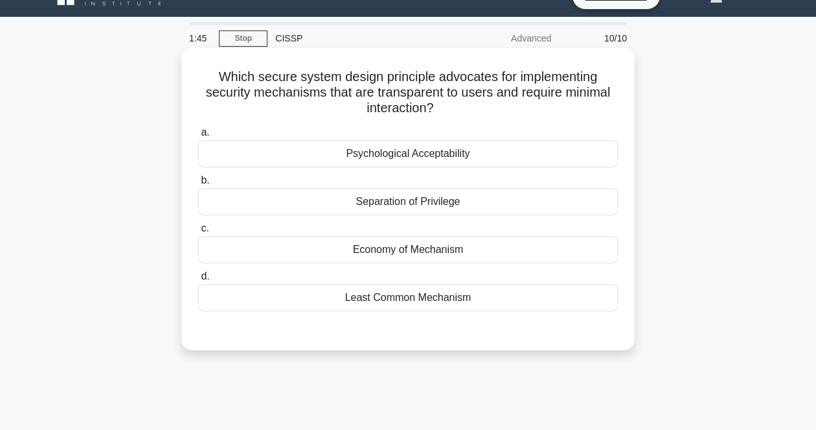
scroll to position [0, 0]
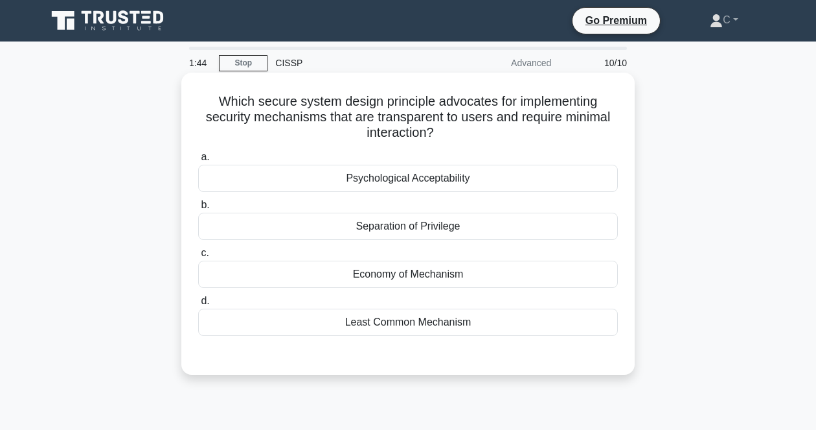
click at [506, 143] on div "Which secure system design principle advocates for implementing security mechan…" at bounding box center [408, 224] width 443 height 292
click at [509, 138] on h5 "Which secure system design principle advocates for implementing security mechan…" at bounding box center [408, 117] width 422 height 48
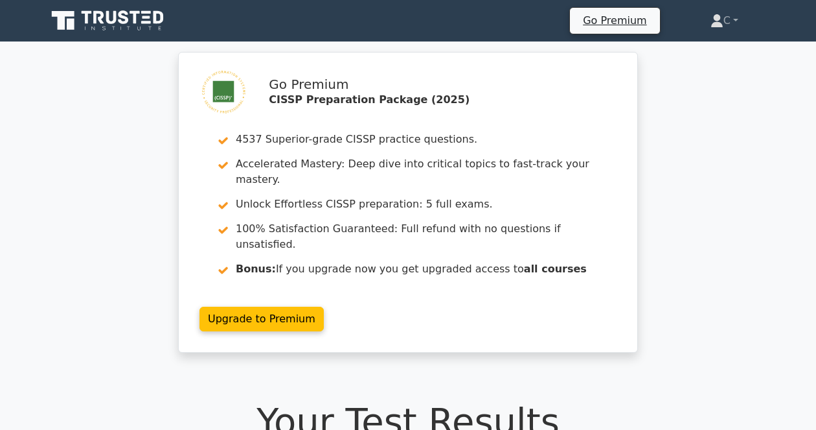
click at [186, 399] on h1 "Your Test Results" at bounding box center [408, 420] width 723 height 43
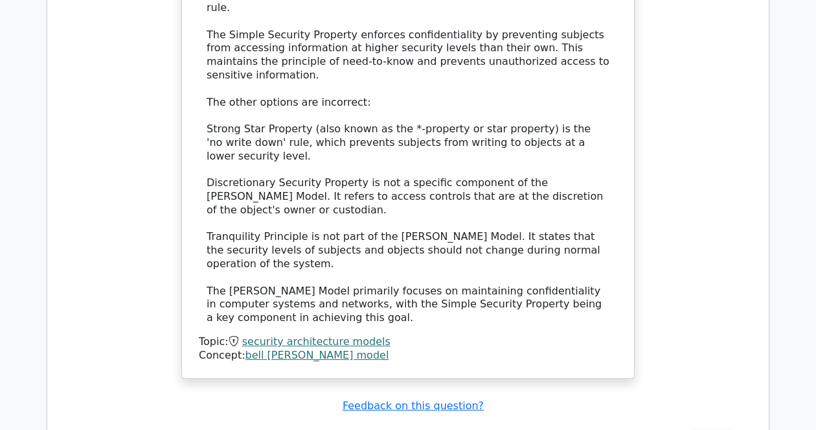
scroll to position [1781, 0]
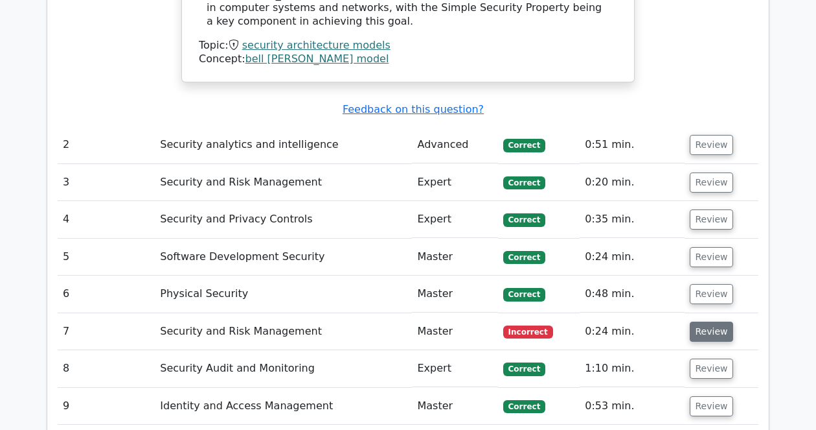
click at [690, 321] on button "Review" at bounding box center [712, 331] width 44 height 20
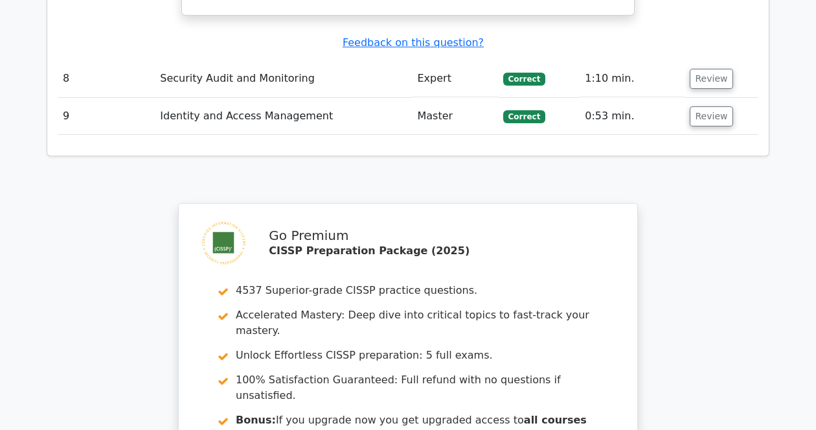
scroll to position [2861, 0]
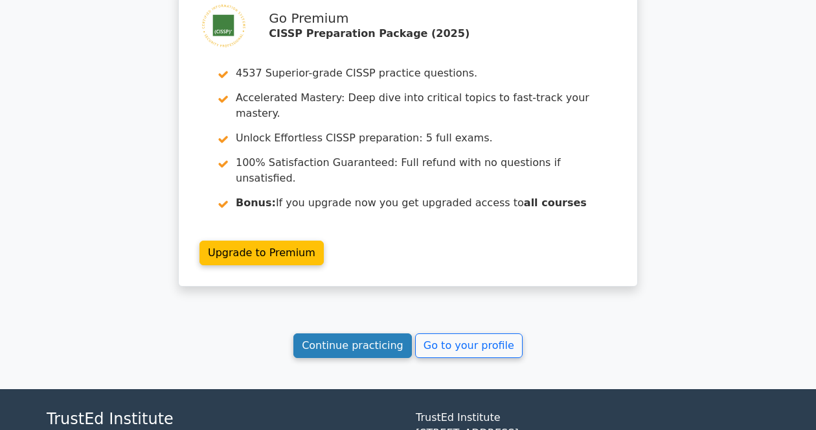
click at [387, 333] on link "Continue practicing" at bounding box center [352, 345] width 119 height 25
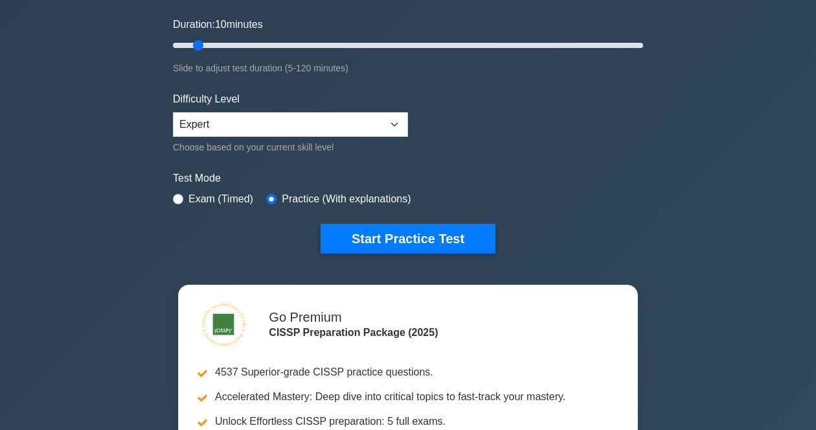
scroll to position [243, 0]
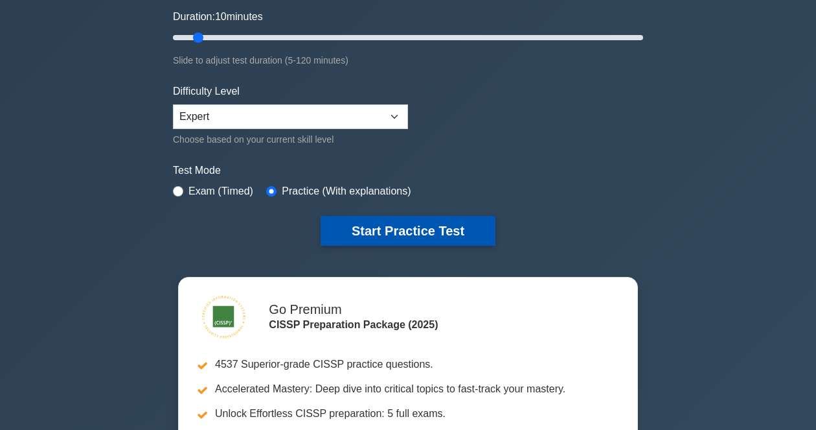
click at [413, 227] on button "Start Practice Test" at bounding box center [408, 231] width 175 height 30
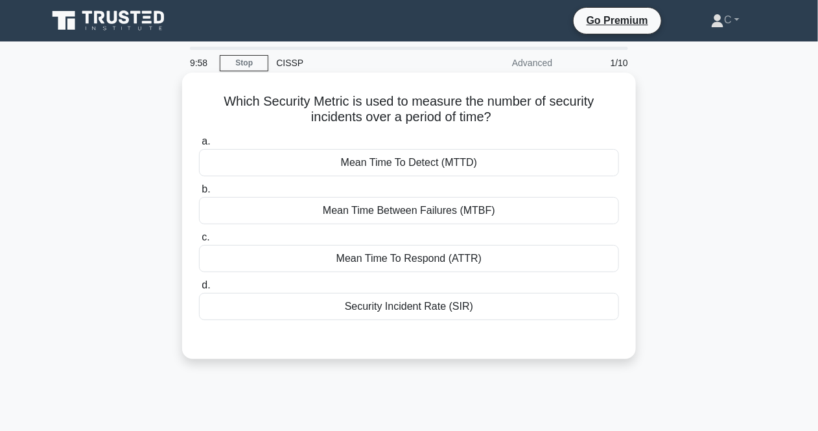
click at [547, 95] on h5 "Which Security Metric is used to measure the number of security incidents over …" at bounding box center [409, 109] width 422 height 32
click at [398, 209] on div "Mean Time Between Failures (MTBF)" at bounding box center [409, 210] width 420 height 27
click at [199, 194] on input "b. Mean Time Between Failures (MTBF)" at bounding box center [199, 189] width 0 height 8
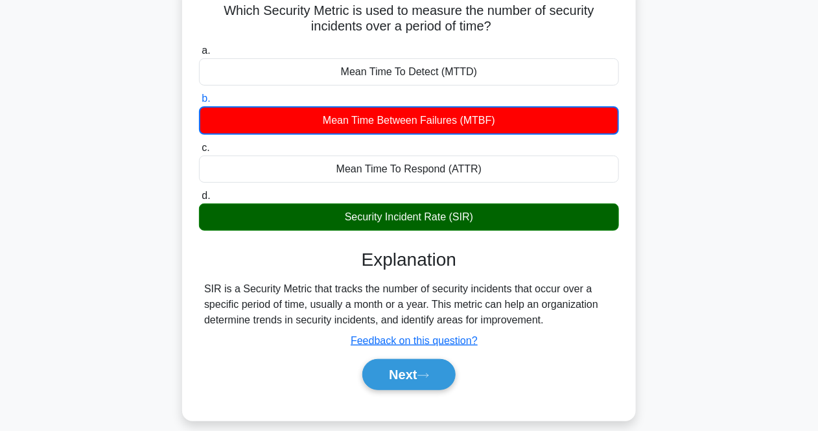
scroll to position [243, 0]
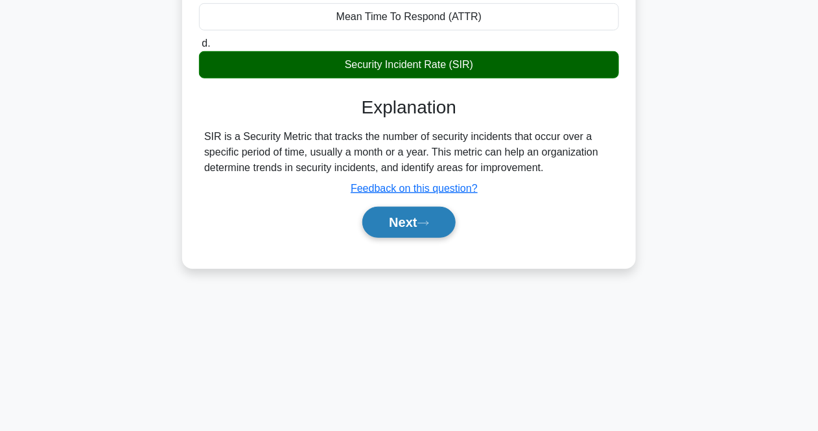
click at [418, 226] on button "Next" at bounding box center [408, 222] width 93 height 31
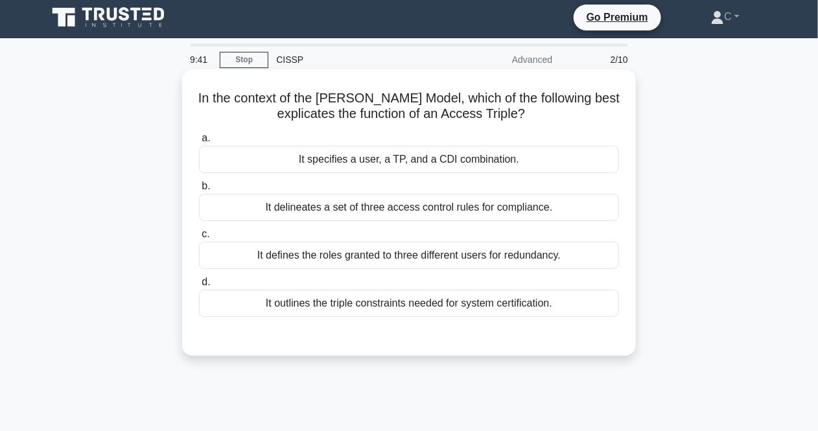
scroll to position [0, 0]
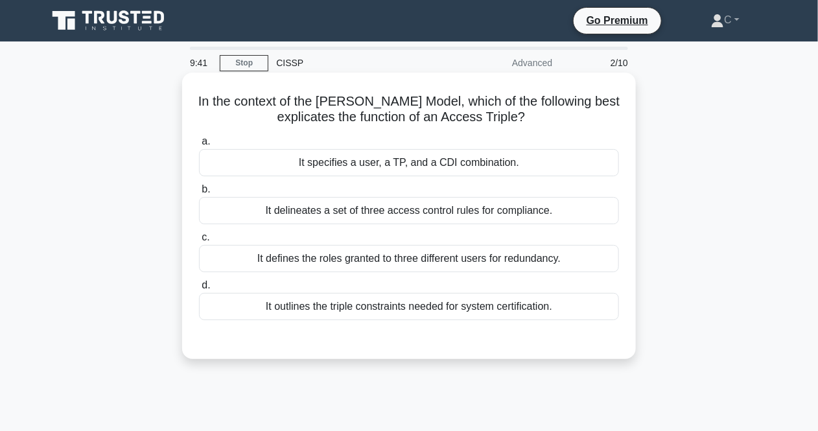
click at [413, 116] on h5 "In the context of the Clark-Wilson Model, which of the following best explicate…" at bounding box center [409, 109] width 422 height 32
drag, startPoint x: 470, startPoint y: 93, endPoint x: 435, endPoint y: 105, distance: 37.5
click at [435, 105] on h5 "In the context of the Clark-Wilson Model, which of the following best explicate…" at bounding box center [409, 109] width 422 height 32
click at [493, 159] on div "It specifies a user, a TP, and a CDI combination." at bounding box center [409, 162] width 420 height 27
click at [199, 146] on input "a. It specifies a user, a TP, and a CDI combination." at bounding box center [199, 141] width 0 height 8
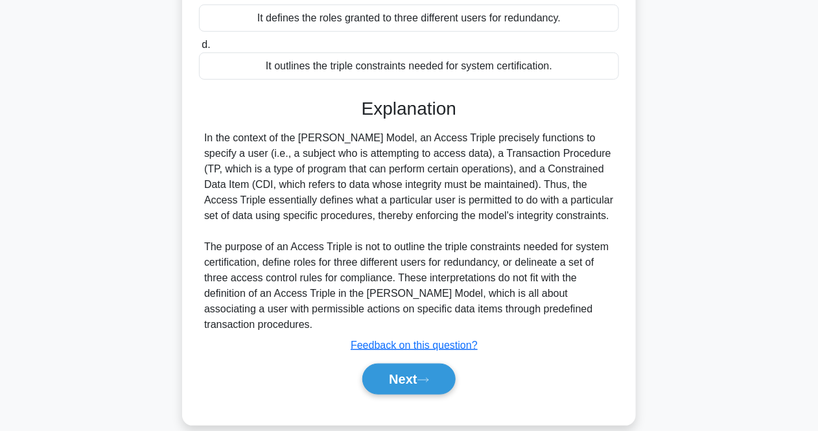
scroll to position [243, 0]
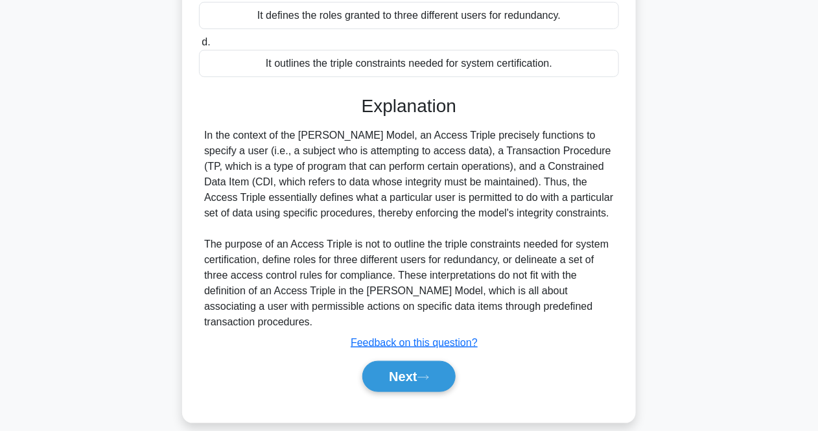
click at [490, 194] on div "In the context of the Clark-Wilson Model, an Access Triple precisely functions …" at bounding box center [408, 229] width 409 height 202
click at [464, 181] on div "In the context of the Clark-Wilson Model, an Access Triple precisely functions …" at bounding box center [408, 229] width 409 height 202
click at [461, 173] on div "In the context of the Clark-Wilson Model, an Access Triple precisely functions …" at bounding box center [408, 229] width 409 height 202
drag, startPoint x: 461, startPoint y: 173, endPoint x: 457, endPoint y: 235, distance: 61.6
click at [457, 235] on div "In the context of the Clark-Wilson Model, an Access Triple precisely functions …" at bounding box center [408, 229] width 409 height 202
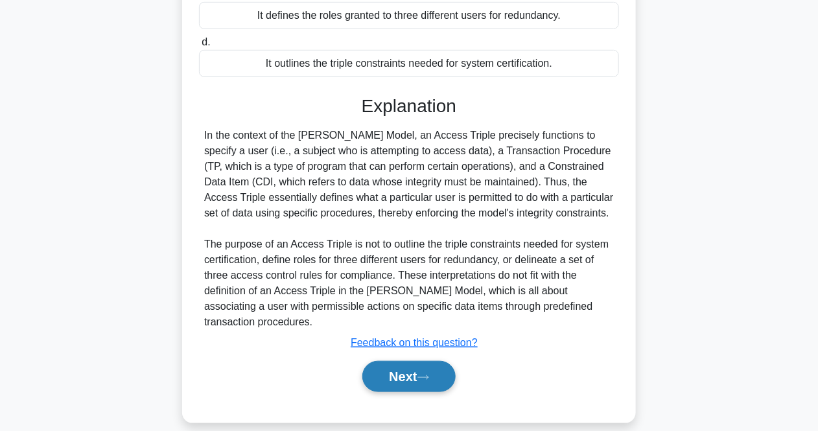
click at [437, 372] on button "Next" at bounding box center [408, 376] width 93 height 31
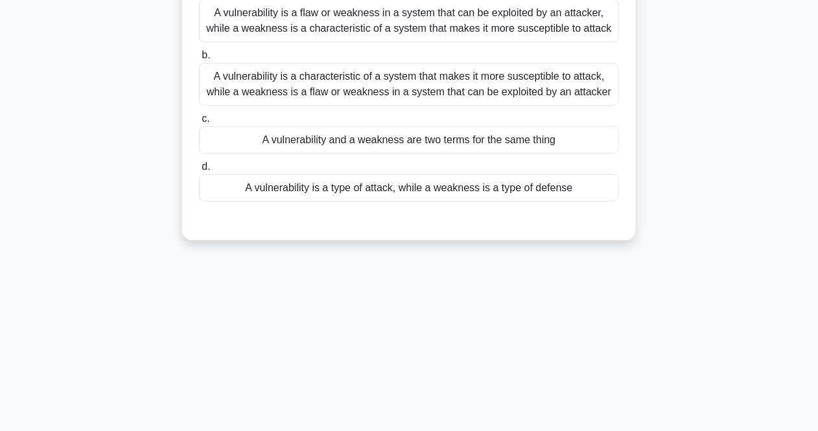
scroll to position [0, 0]
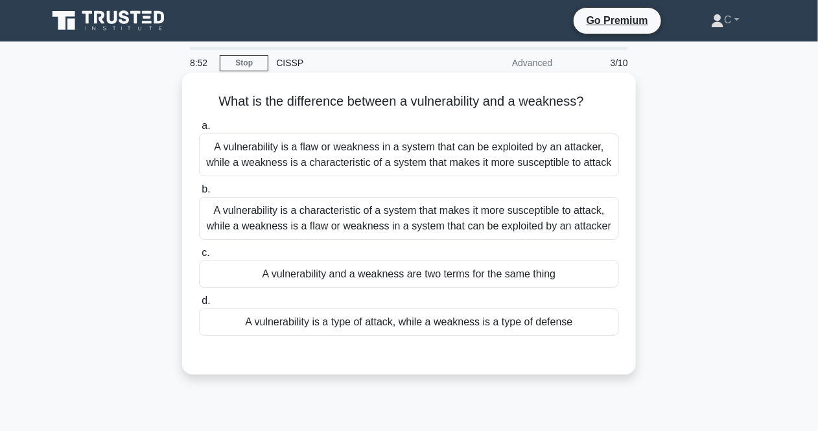
click at [514, 111] on div "What is the difference between a vulnerability and a weakness? .spinner_0XTQ{tr…" at bounding box center [408, 224] width 443 height 292
click at [523, 105] on h5 "What is the difference between a vulnerability and a weakness? .spinner_0XTQ{tr…" at bounding box center [409, 101] width 422 height 17
click at [441, 208] on div "A vulnerability is a characteristic of a system that makes it more susceptible …" at bounding box center [409, 218] width 420 height 43
click at [199, 194] on input "b. A vulnerability is a characteristic of a system that makes it more susceptib…" at bounding box center [199, 189] width 0 height 8
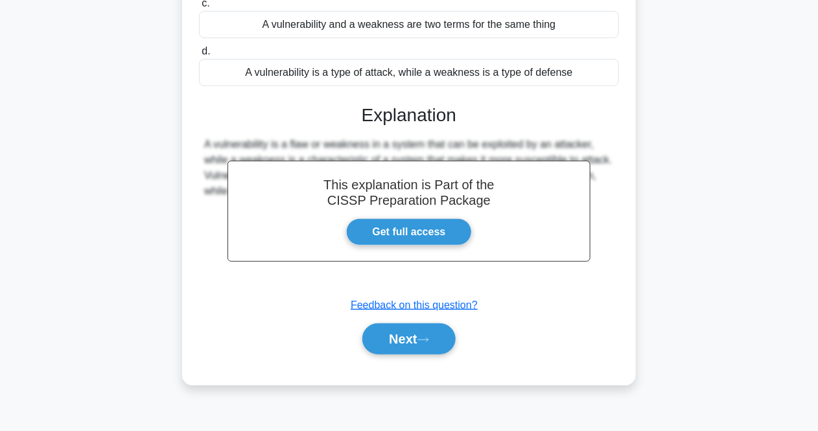
scroll to position [269, 0]
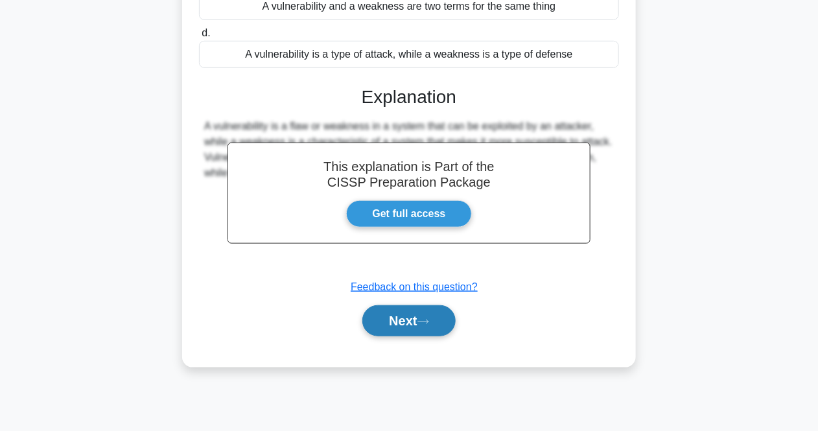
click at [425, 336] on button "Next" at bounding box center [408, 320] width 93 height 31
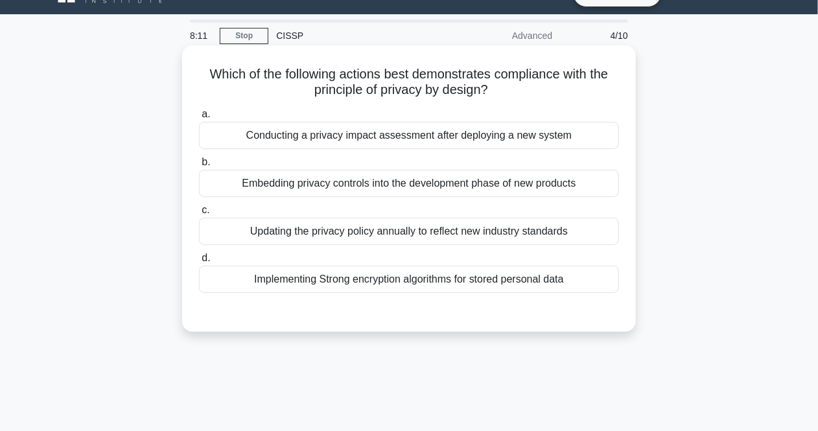
scroll to position [26, 0]
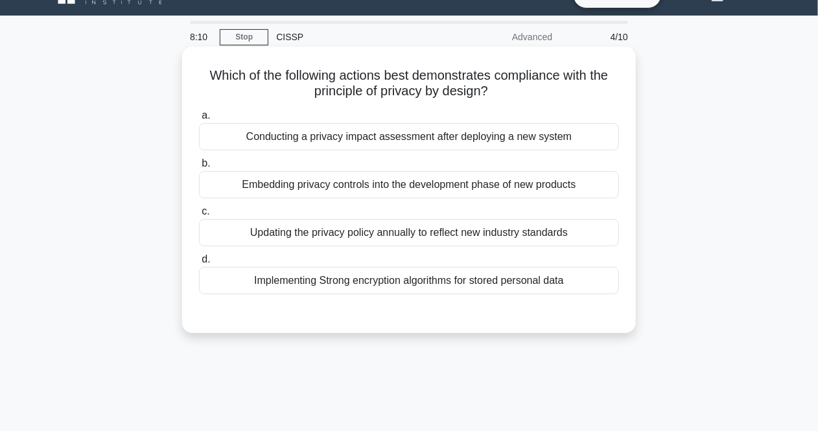
click at [431, 95] on h5 "Which of the following actions best demonstrates compliance with the principle …" at bounding box center [409, 83] width 422 height 32
click at [356, 182] on div "Embedding privacy controls into the development phase of new products" at bounding box center [409, 184] width 420 height 27
click at [199, 168] on input "b. Embedding privacy controls into the development phase of new products" at bounding box center [199, 163] width 0 height 8
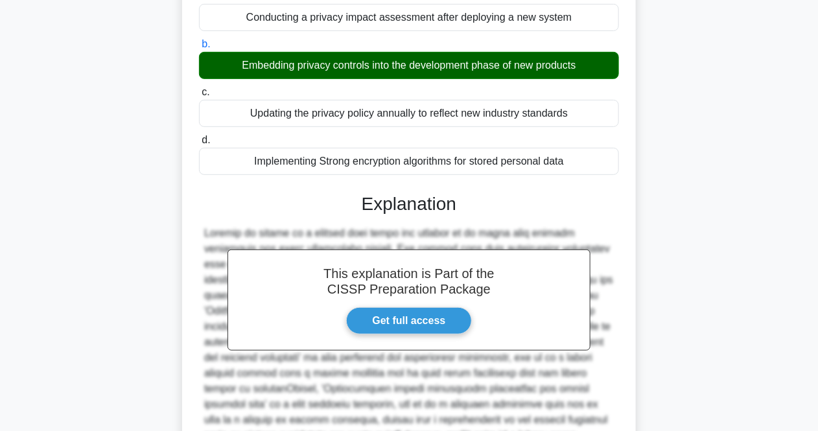
scroll to position [274, 0]
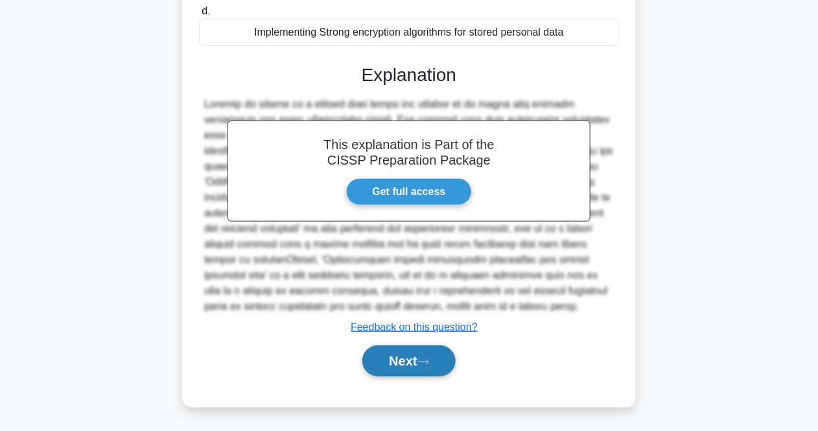
click at [434, 354] on button "Next" at bounding box center [408, 360] width 93 height 31
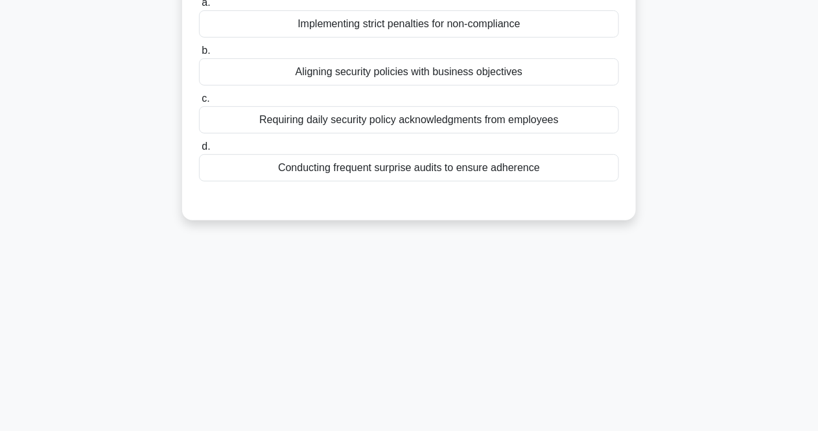
scroll to position [26, 0]
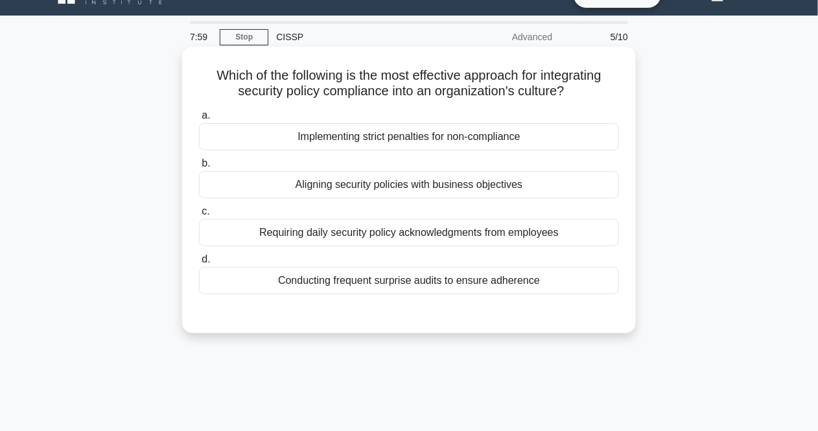
click at [456, 85] on h5 "Which of the following is the most effective approach for integrating security …" at bounding box center [409, 83] width 422 height 32
click at [401, 82] on h5 "Which of the following is the most effective approach for integrating security …" at bounding box center [409, 83] width 422 height 32
click at [437, 185] on div "Aligning security policies with business objectives" at bounding box center [409, 184] width 420 height 27
click at [199, 168] on input "b. Aligning security policies with business objectives" at bounding box center [199, 163] width 0 height 8
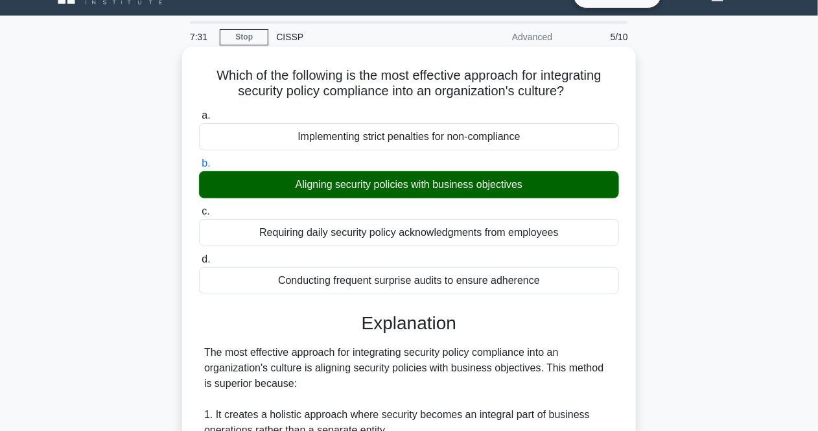
scroll to position [269, 0]
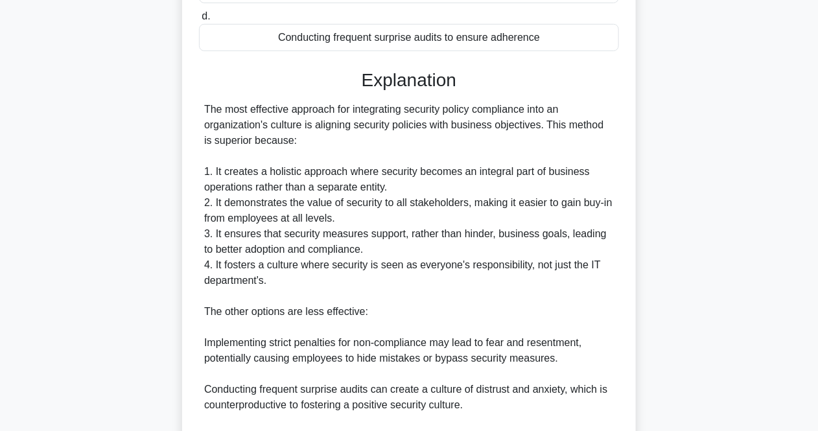
click at [485, 236] on div "The most effective approach for integrating security policy compliance into an …" at bounding box center [408, 319] width 409 height 435
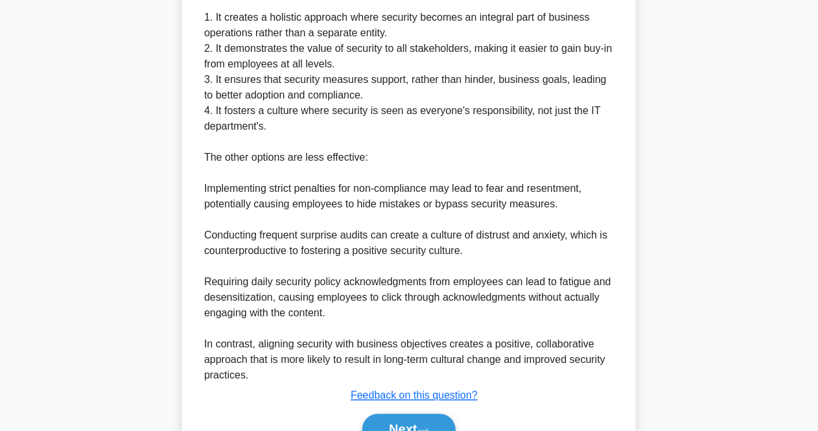
scroll to position [492, 0]
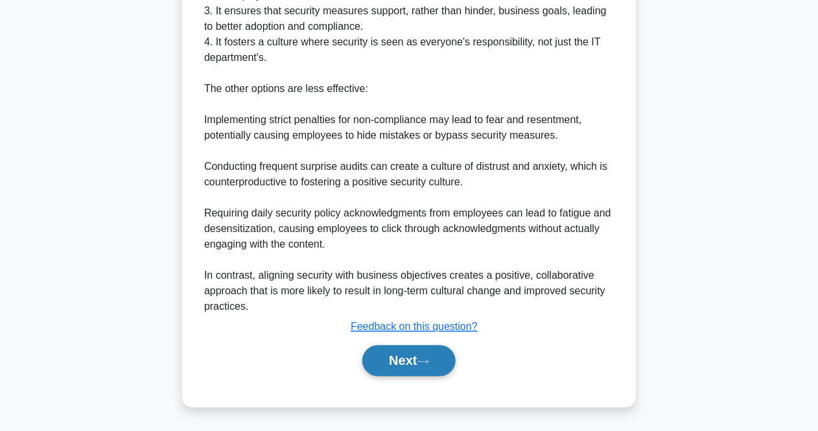
click at [440, 354] on button "Next" at bounding box center [408, 360] width 93 height 31
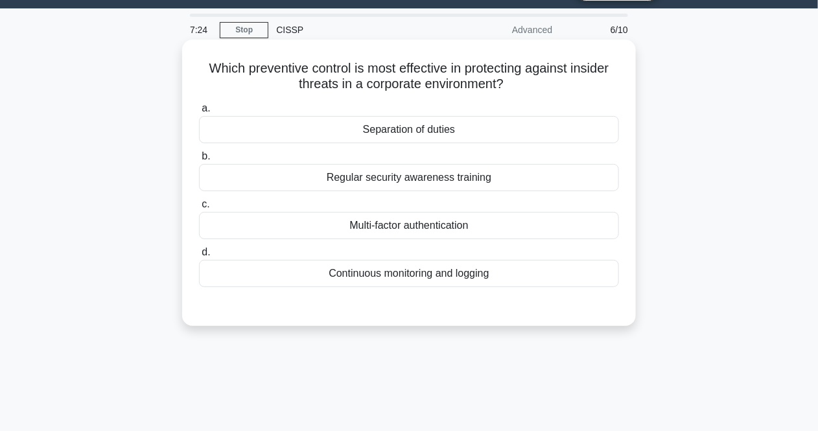
scroll to position [26, 0]
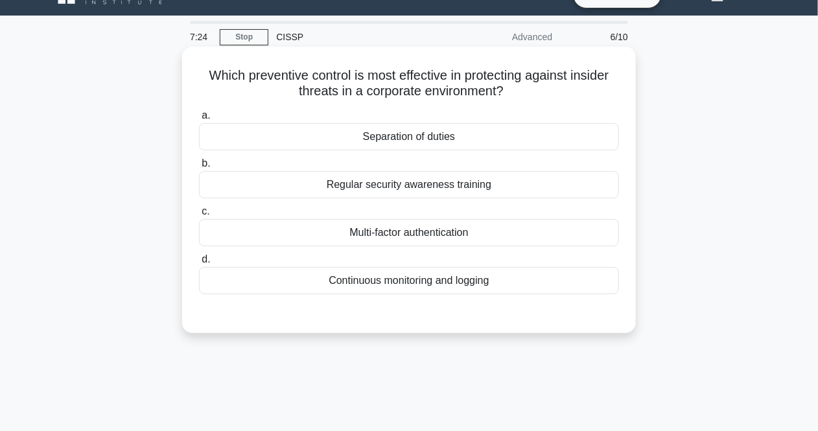
click at [513, 86] on icon at bounding box center [510, 88] width 16 height 11
click at [444, 137] on div "Separation of duties" at bounding box center [409, 136] width 420 height 27
click at [199, 120] on input "a. Separation of duties" at bounding box center [199, 115] width 0 height 8
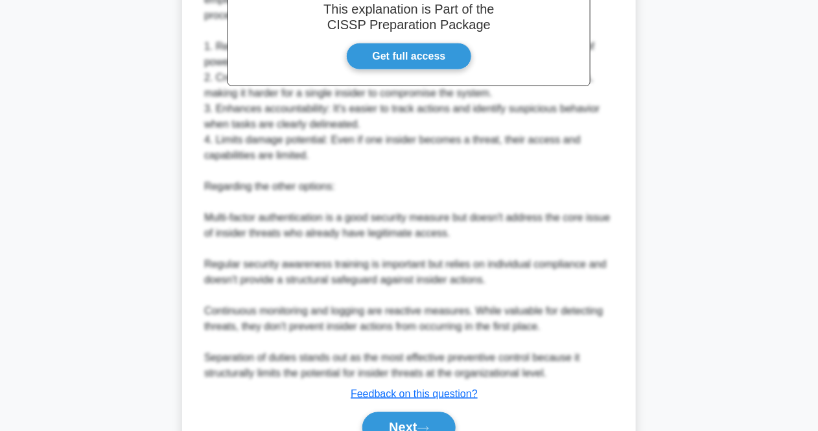
scroll to position [476, 0]
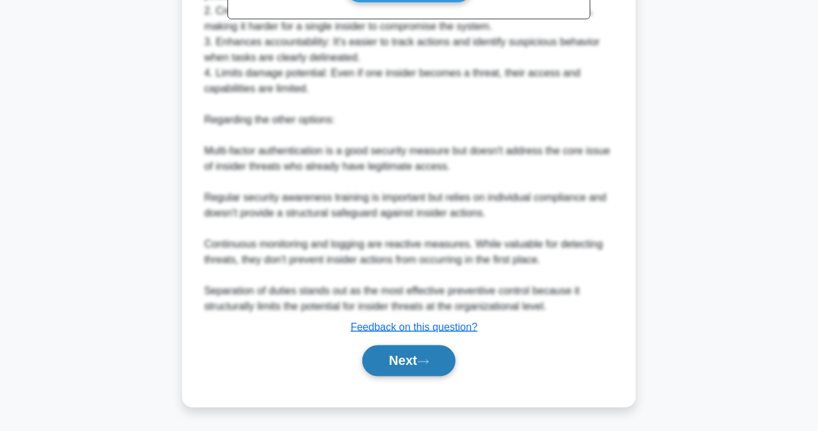
click at [399, 363] on button "Next" at bounding box center [408, 360] width 93 height 31
click at [409, 361] on button "Next" at bounding box center [408, 360] width 93 height 31
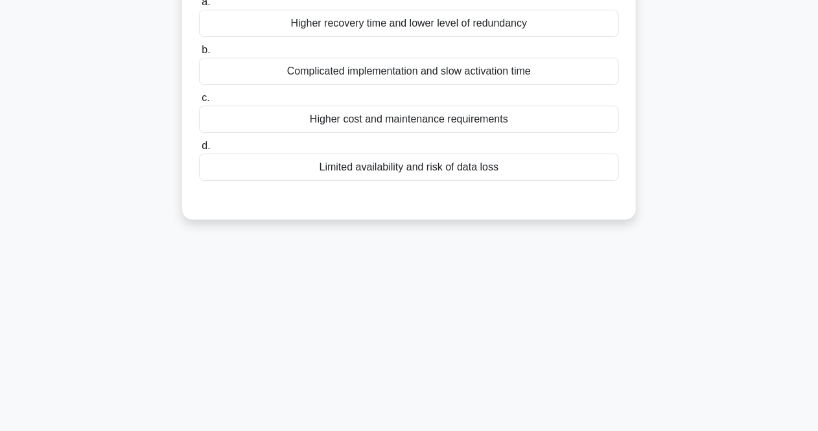
scroll to position [0, 0]
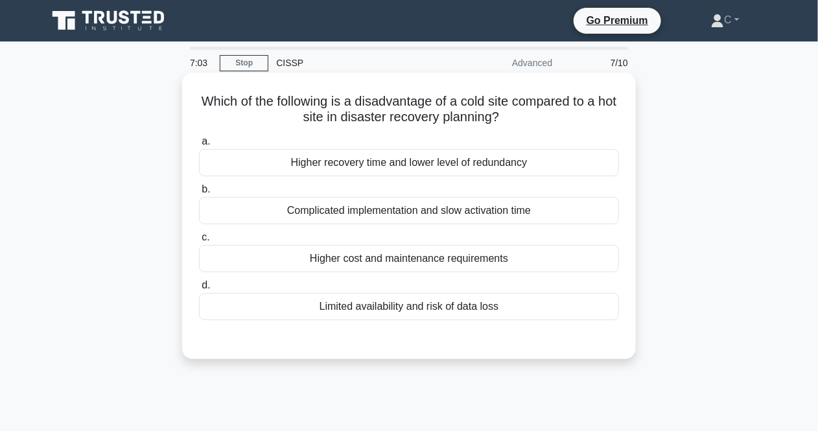
click at [502, 99] on h5 "Which of the following is a disadvantage of a cold site compared to a hot site …" at bounding box center [409, 109] width 422 height 32
drag, startPoint x: 202, startPoint y: 97, endPoint x: 533, endPoint y: 317, distance: 397.6
click at [533, 317] on div "Which of the following is a disadvantage of a cold site compared to a hot site …" at bounding box center [408, 216] width 443 height 276
copy div "Which of the following is a disadvantage of a cold site compared to a hot site …"
click at [439, 111] on h5 "Which of the following is a disadvantage of a cold site compared to a hot site …" at bounding box center [409, 109] width 422 height 32
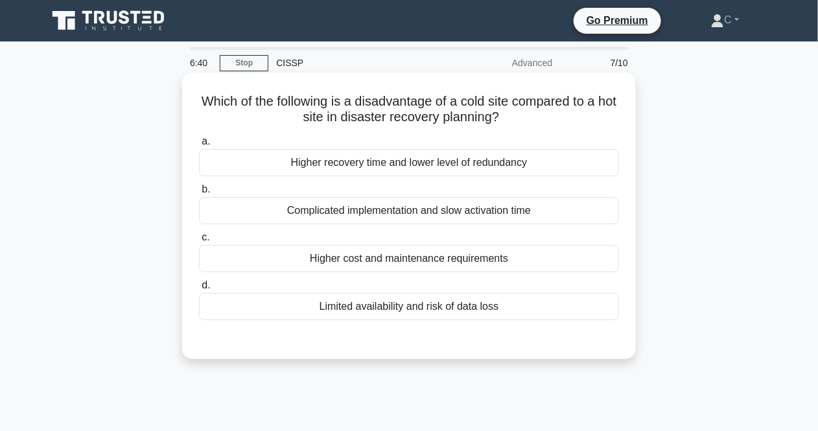
click at [454, 159] on div "Higher recovery time and lower level of redundancy" at bounding box center [409, 162] width 420 height 27
click at [199, 146] on input "a. Higher recovery time and lower level of redundancy" at bounding box center [199, 141] width 0 height 8
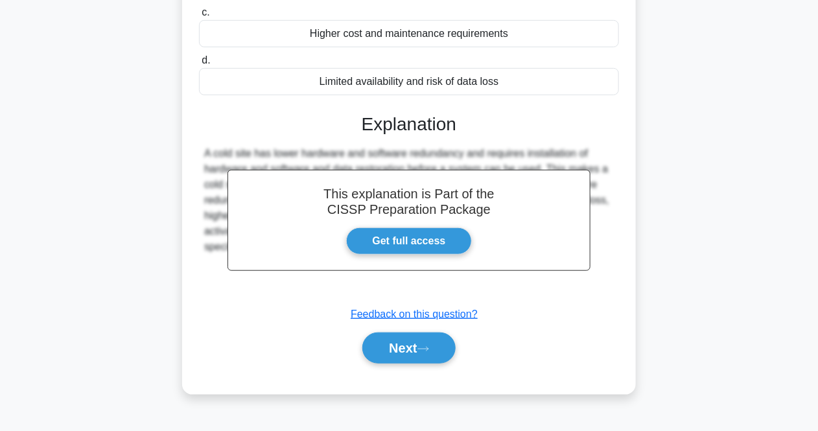
scroll to position [269, 0]
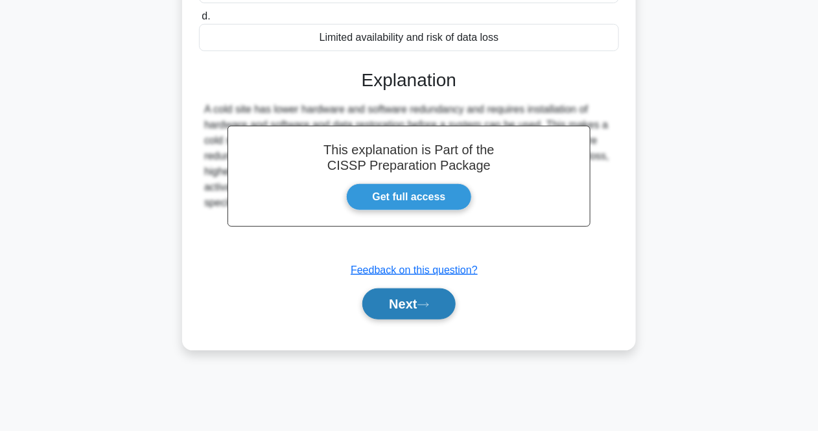
click at [429, 303] on icon at bounding box center [423, 304] width 12 height 7
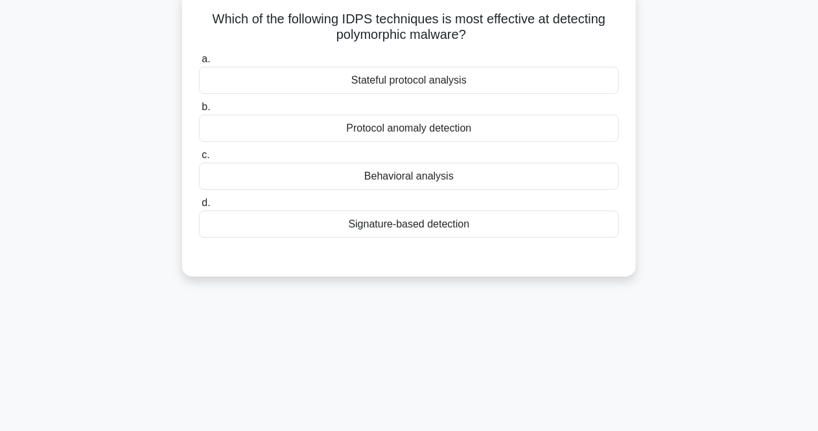
scroll to position [26, 0]
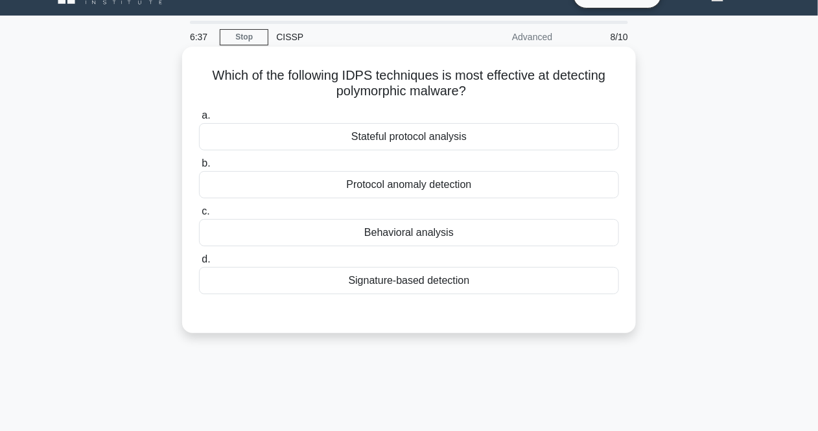
click at [446, 83] on h5 "Which of the following IDPS techniques is most effective at detecting polymorph…" at bounding box center [409, 83] width 422 height 32
click at [521, 67] on h5 "Which of the following IDPS techniques is most effective at detecting polymorph…" at bounding box center [409, 83] width 422 height 32
drag, startPoint x: 203, startPoint y: 69, endPoint x: 499, endPoint y: 281, distance: 364.0
click at [499, 281] on div "Which of the following IDPS techniques is most effective at detecting polymorph…" at bounding box center [408, 190] width 443 height 276
copy div "Which of the following IDPS techniques is most effective at detecting polymorph…"
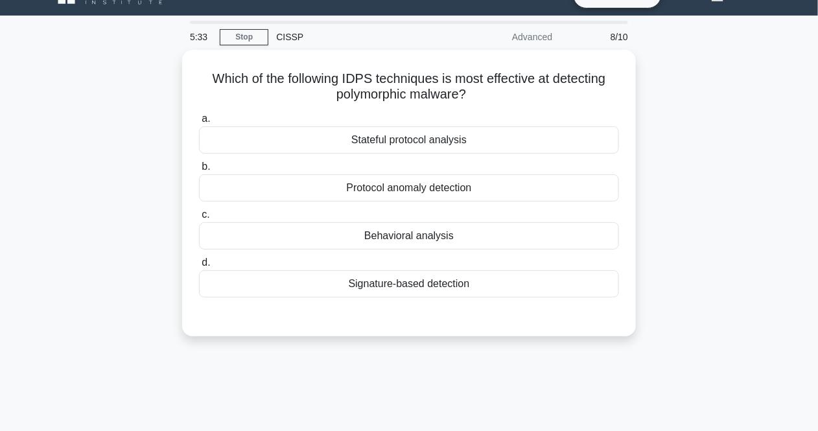
click at [18, 312] on main "5:33 Stop CISSP Advanced 8/10 Which of the following IDPS techniques is most ef…" at bounding box center [409, 345] width 818 height 658
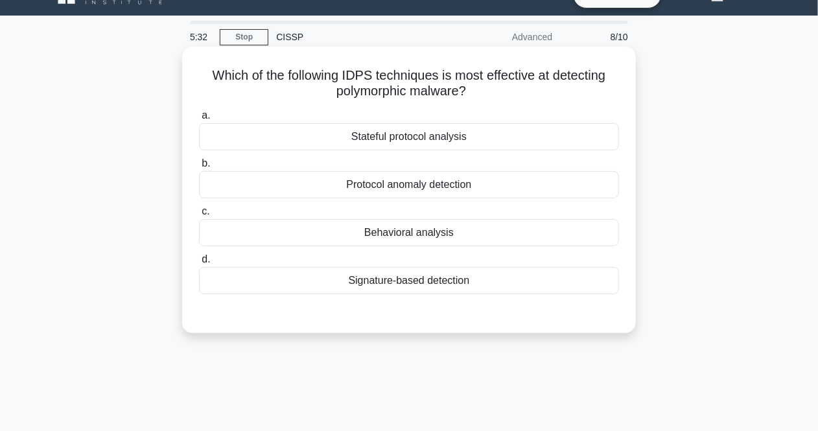
click at [402, 231] on div "Behavioral analysis" at bounding box center [409, 232] width 420 height 27
click at [199, 216] on input "c. Behavioral analysis" at bounding box center [199, 211] width 0 height 8
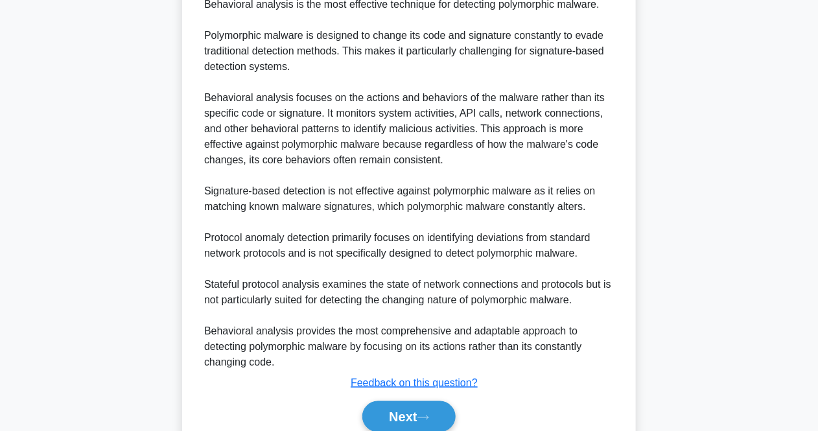
scroll to position [349, 0]
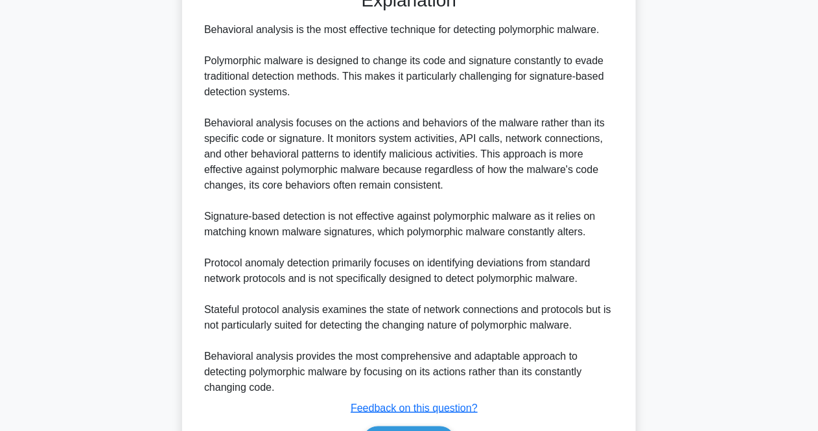
click at [391, 279] on div "Behavioral analysis is the most effective technique for detecting polymorphic m…" at bounding box center [408, 208] width 409 height 373
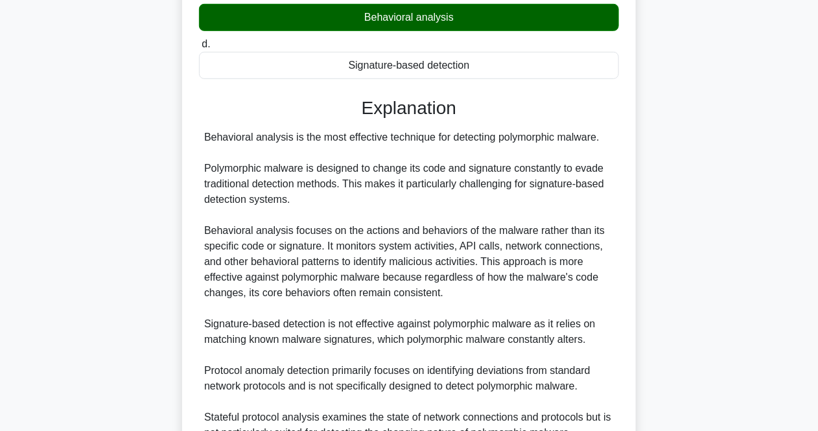
scroll to position [430, 0]
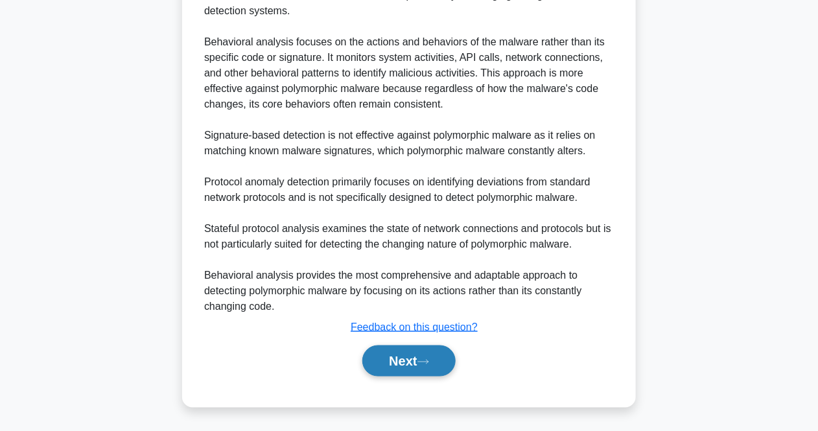
click at [414, 359] on button "Next" at bounding box center [408, 360] width 93 height 31
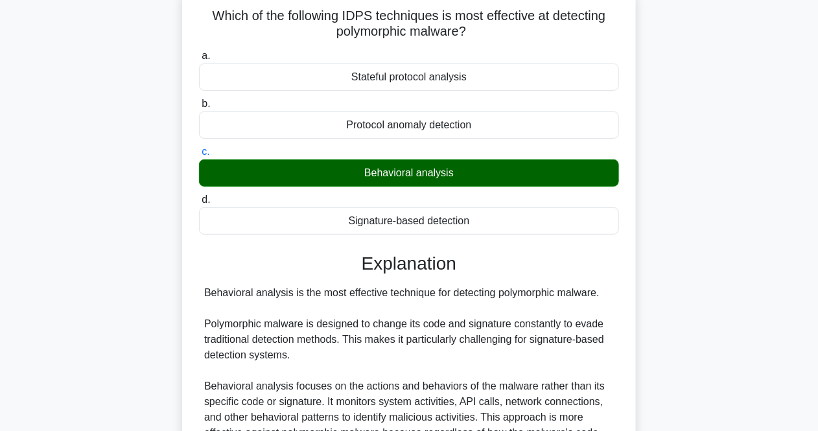
scroll to position [25, 0]
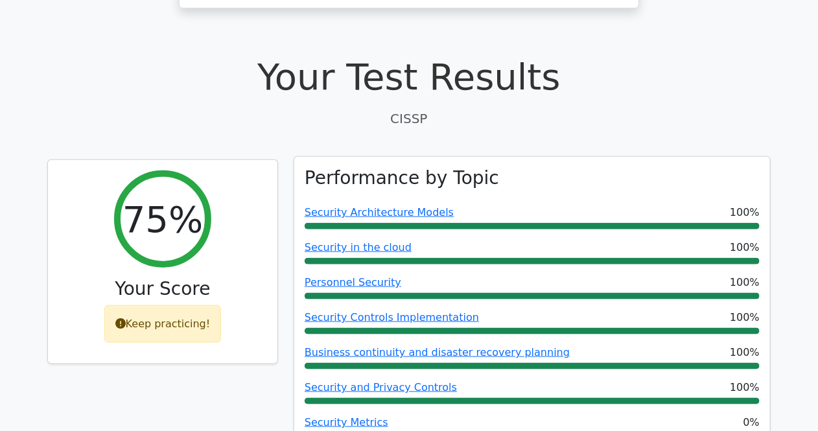
scroll to position [566, 0]
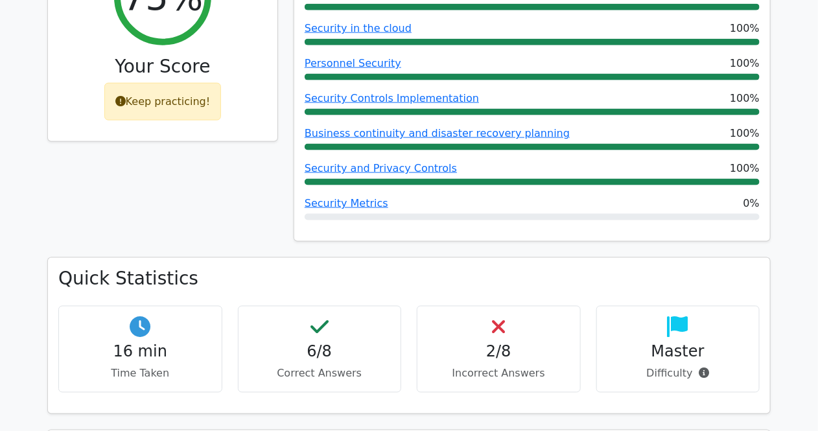
click at [204, 171] on div "75% Your Score Keep practicing!" at bounding box center [163, 97] width 246 height 320
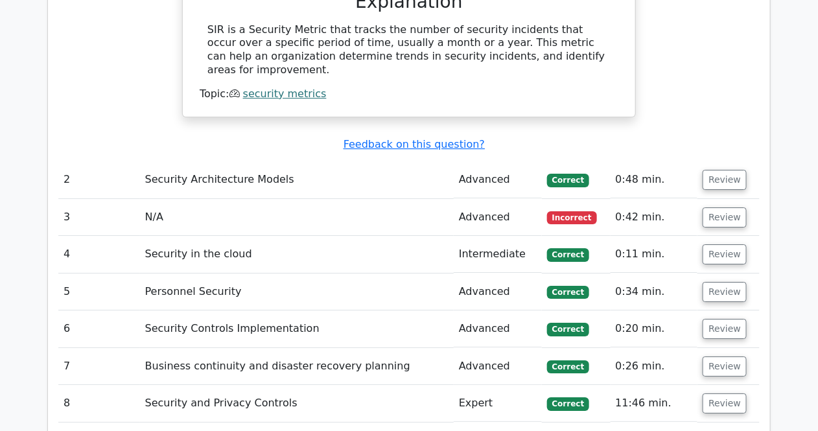
scroll to position [1357, 0]
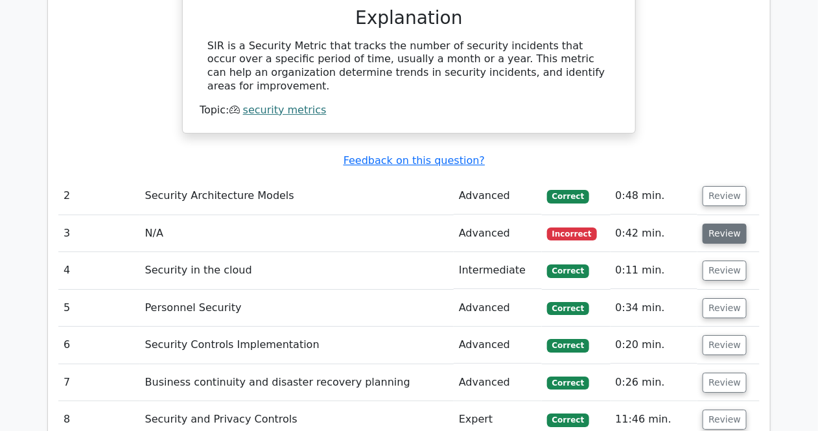
click at [713, 223] on button "Review" at bounding box center [724, 233] width 44 height 20
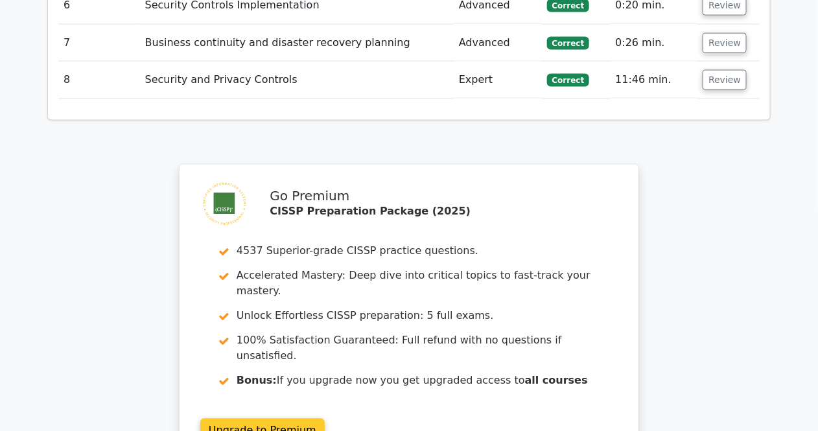
scroll to position [2483, 0]
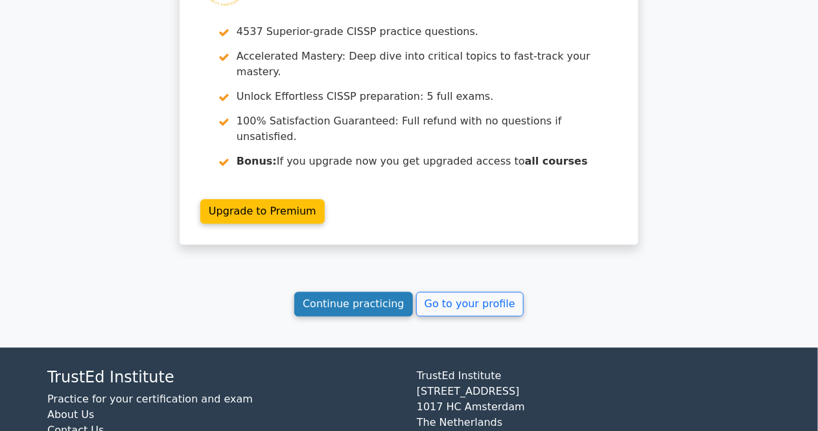
click at [352, 292] on link "Continue practicing" at bounding box center [353, 304] width 119 height 25
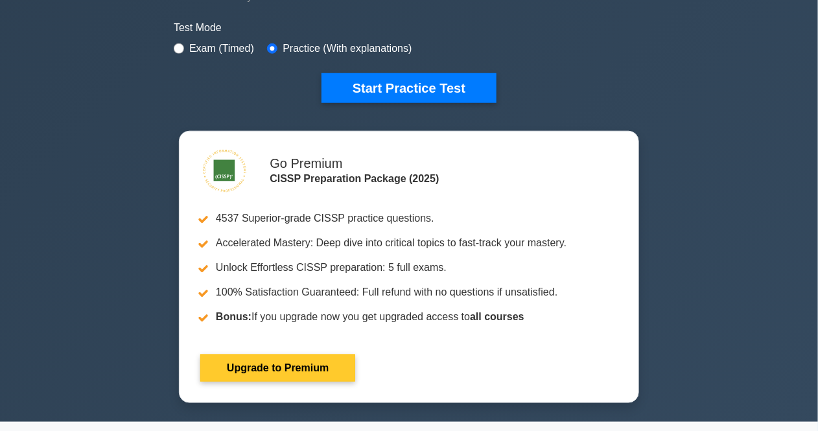
scroll to position [405, 0]
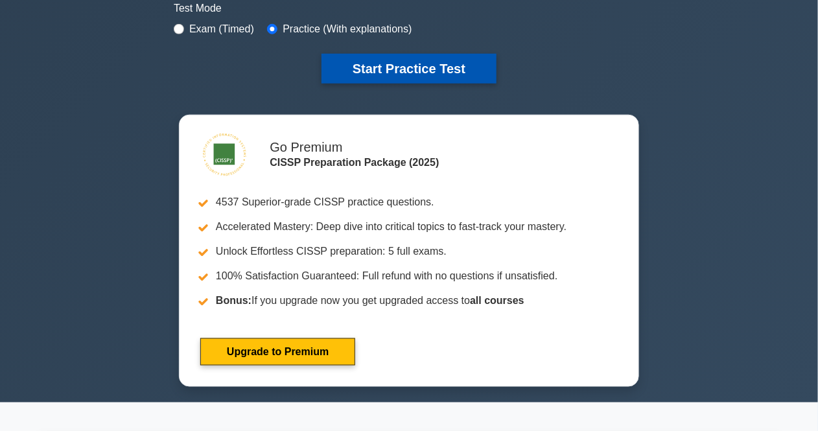
click at [417, 75] on button "Start Practice Test" at bounding box center [408, 69] width 175 height 30
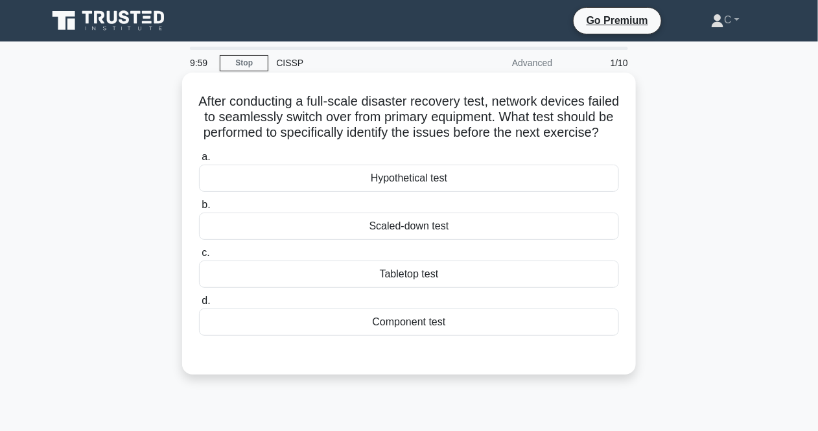
click at [417, 106] on h5 "After conducting a full-scale disaster recovery test, network devices failed to…" at bounding box center [409, 117] width 422 height 48
click at [544, 130] on h5 "After conducting a full-scale disaster recovery test, network devices failed to…" at bounding box center [409, 117] width 422 height 48
drag, startPoint x: 207, startPoint y: 96, endPoint x: 590, endPoint y: 346, distance: 456.7
click at [590, 346] on div "After conducting a full-scale disaster recovery test, network devices failed to…" at bounding box center [408, 224] width 443 height 292
copy div "After conducting a full-scale disaster recovery test, network devices failed to…"
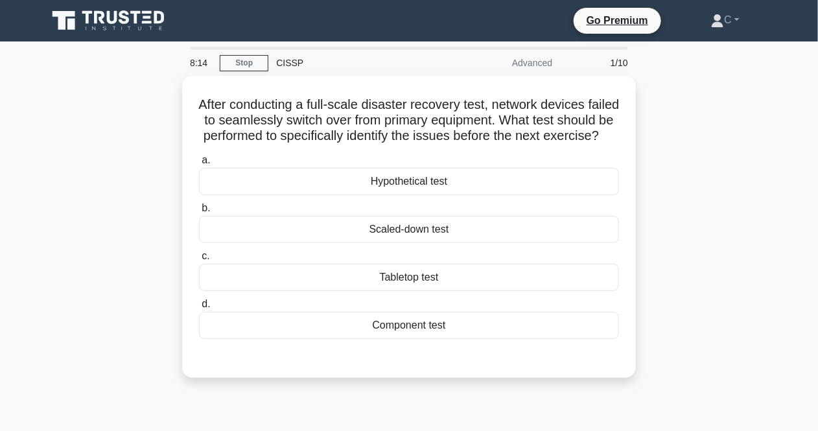
click at [725, 253] on div "After conducting a full-scale disaster recovery test, network devices failed to…" at bounding box center [409, 234] width 739 height 317
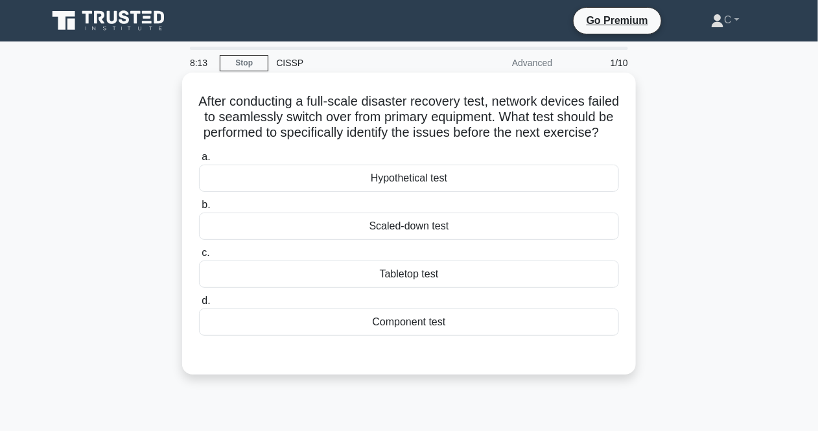
click at [415, 336] on div "Component test" at bounding box center [409, 321] width 420 height 27
click at [199, 305] on input "d. Component test" at bounding box center [199, 301] width 0 height 8
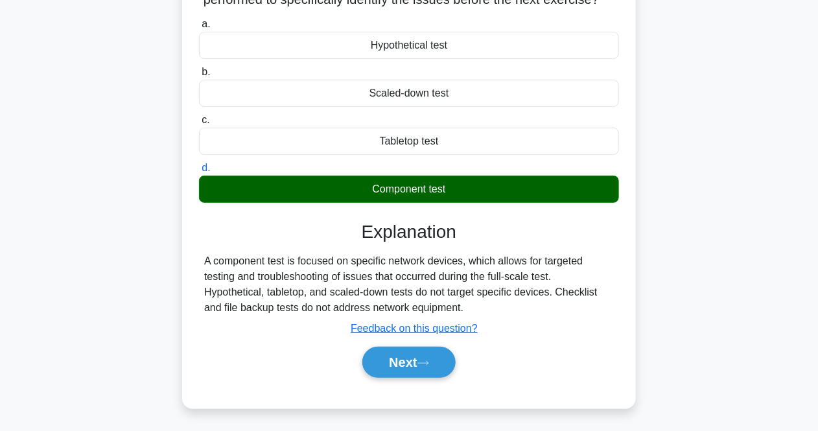
scroll to position [269, 0]
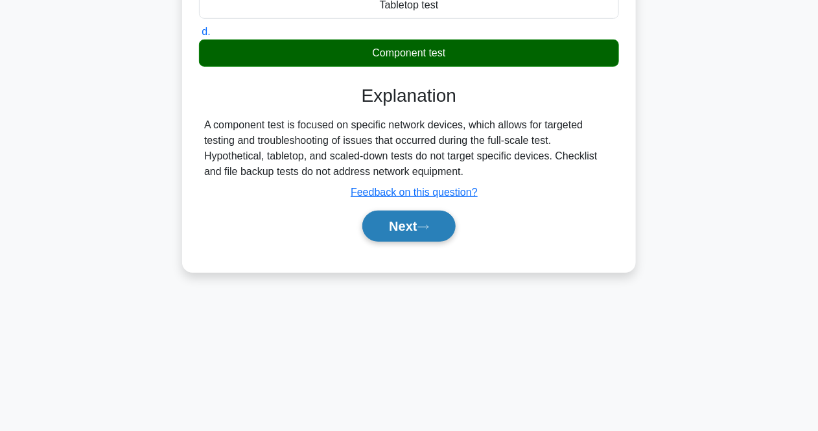
click at [402, 242] on button "Next" at bounding box center [408, 226] width 93 height 31
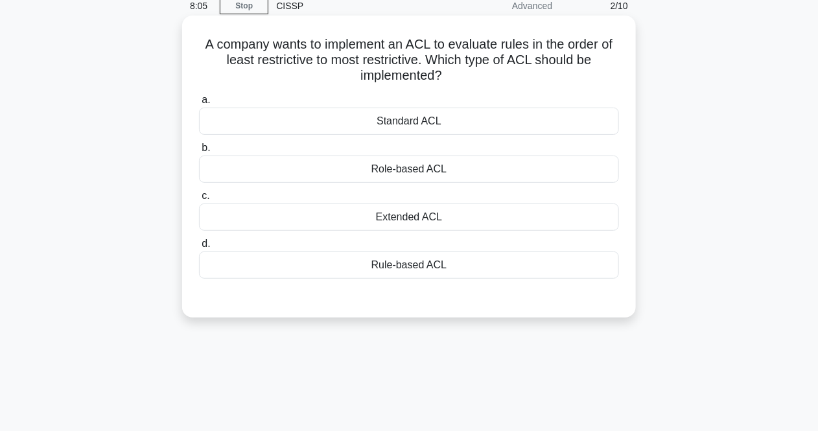
scroll to position [26, 0]
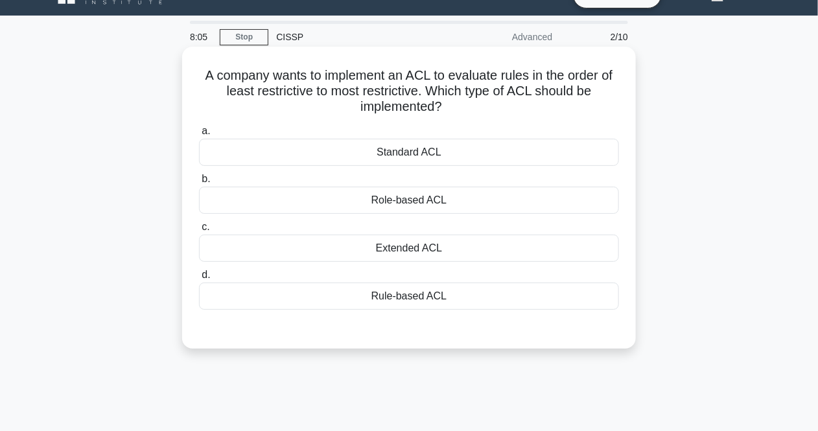
click at [518, 95] on h5 "A company wants to implement an ACL to evaluate rules in the order of least res…" at bounding box center [409, 91] width 422 height 48
click at [523, 80] on h5 "A company wants to implement an ACL to evaluate rules in the order of least res…" at bounding box center [409, 91] width 422 height 48
click at [584, 77] on h5 "A company wants to implement an ACL to evaluate rules in the order of least res…" at bounding box center [409, 91] width 422 height 48
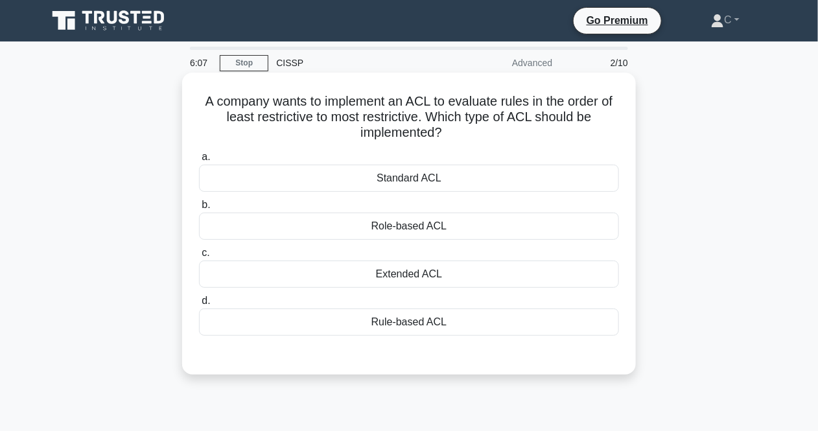
click at [460, 130] on h5 "A company wants to implement an ACL to evaluate rules in the order of least res…" at bounding box center [409, 117] width 422 height 48
drag, startPoint x: 190, startPoint y: 93, endPoint x: 435, endPoint y: 270, distance: 301.5
click at [483, 317] on div "A company wants to implement an ACL to evaluate rules in the order of least res…" at bounding box center [408, 224] width 443 height 292
copy div "A company wants to implement an ACL to evaluate rules in the order of least res…"
click at [444, 322] on div "Rule-based ACL" at bounding box center [409, 321] width 420 height 27
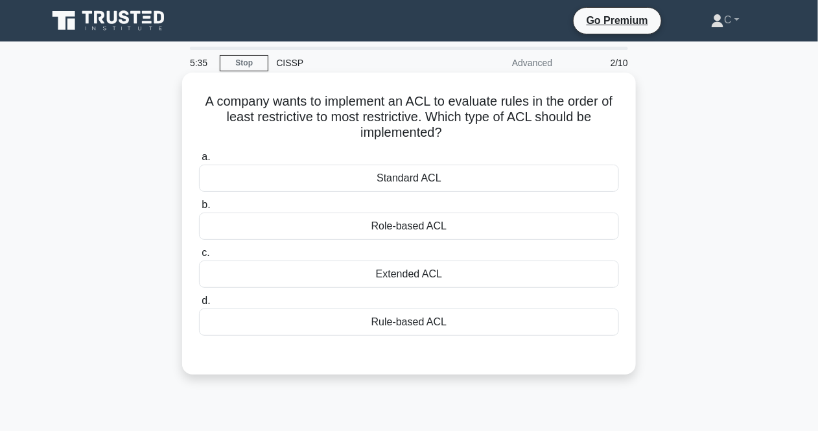
click at [199, 305] on input "d. Rule-based ACL" at bounding box center [199, 301] width 0 height 8
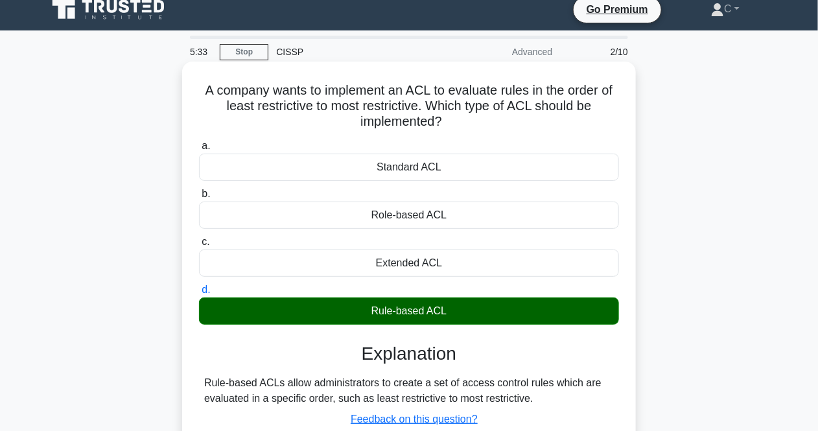
scroll to position [161, 0]
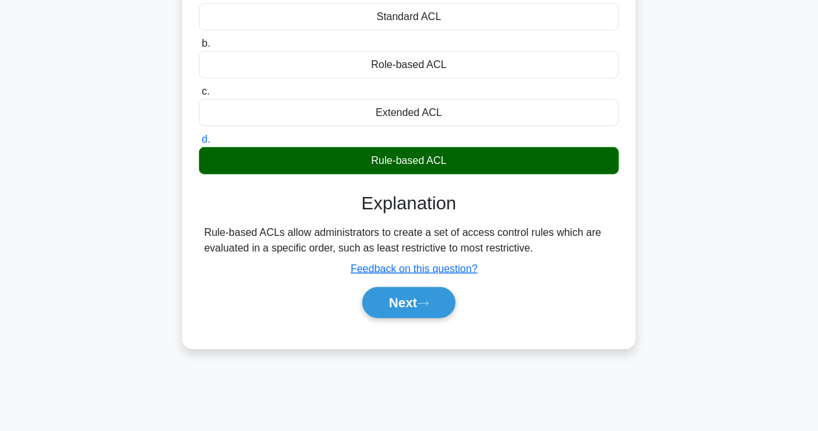
click at [520, 251] on div "Rule-based ACLs allow administrators to create a set of access control rules wh…" at bounding box center [408, 240] width 409 height 31
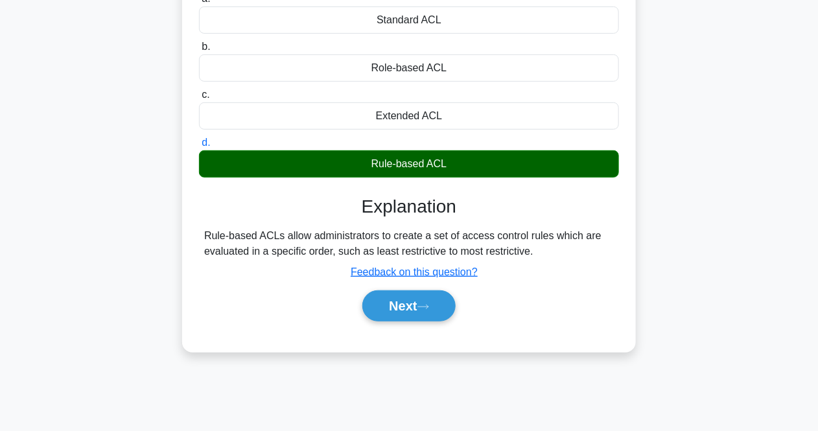
click at [663, 369] on div "5:14 Stop CISSP Advanced 2/10 A company wants to implement an ACL to evaluate r…" at bounding box center [409, 209] width 739 height 648
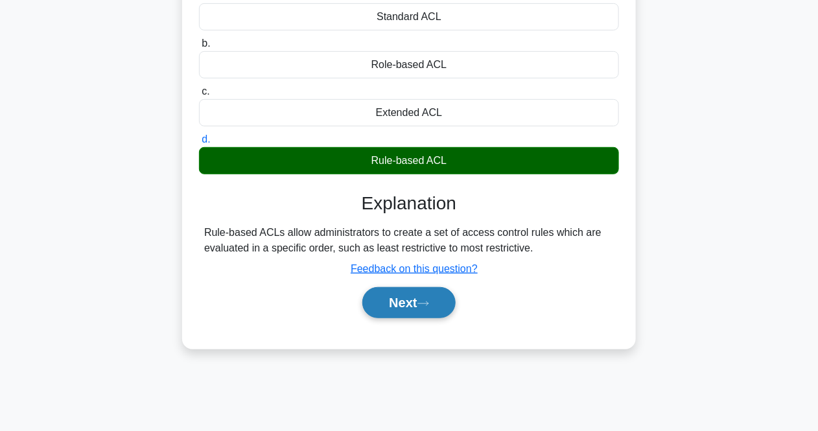
click at [389, 290] on button "Next" at bounding box center [408, 302] width 93 height 31
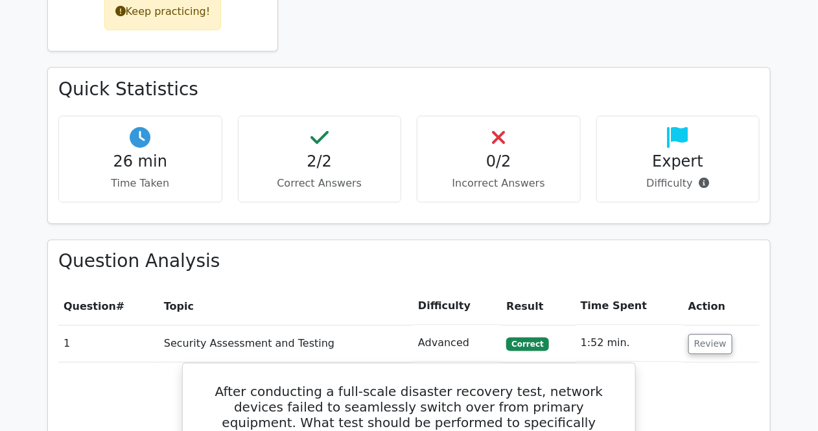
scroll to position [415, 0]
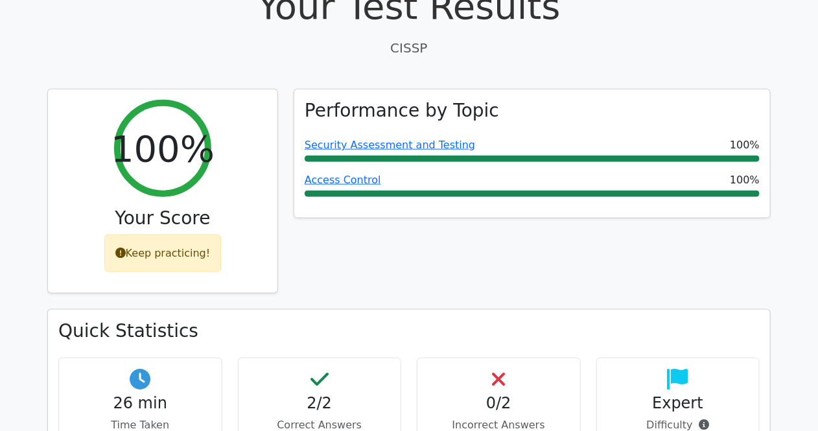
drag, startPoint x: 118, startPoint y: 157, endPoint x: 143, endPoint y: 35, distance: 124.3
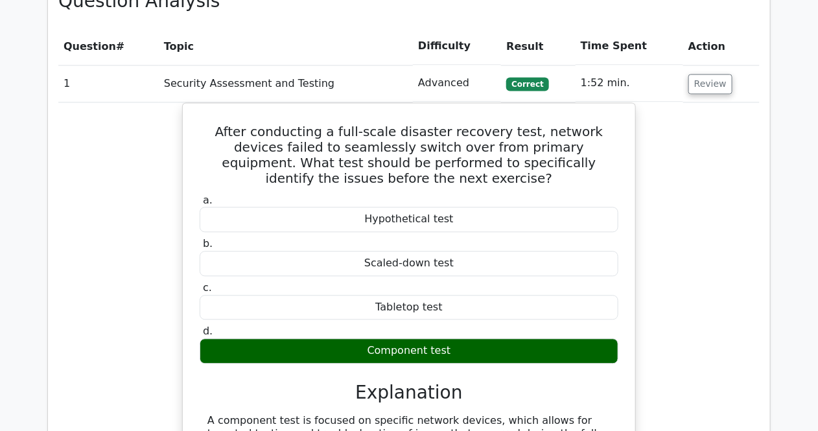
scroll to position [1052, 0]
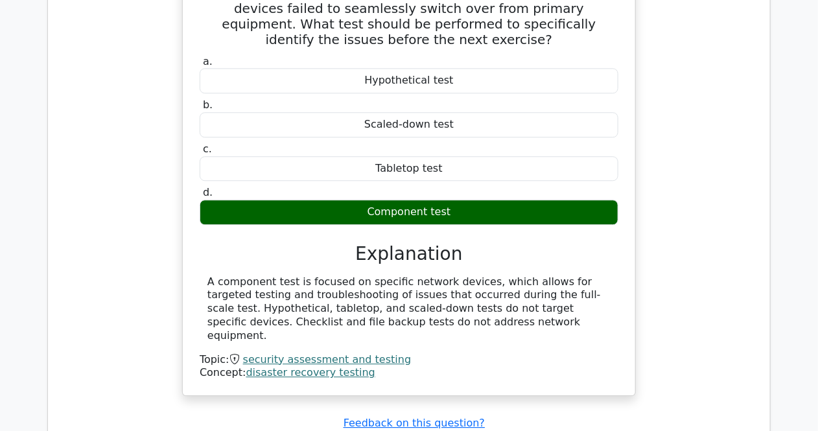
click at [94, 263] on div "After conducting a full-scale disaster recovery test, network devices failed to…" at bounding box center [408, 188] width 701 height 448
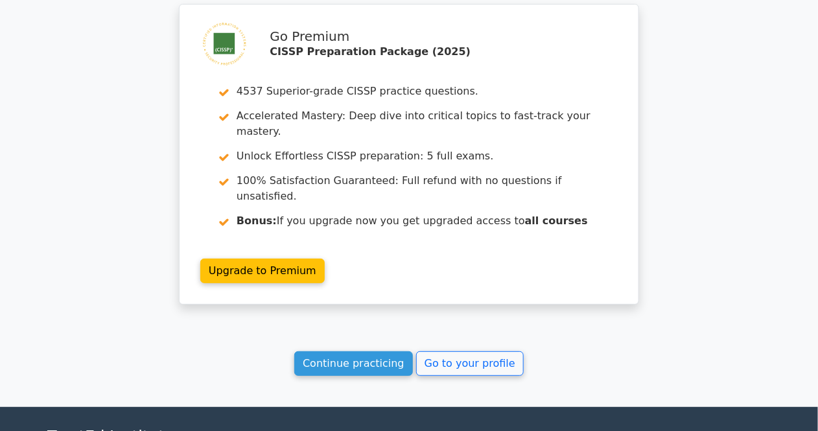
scroll to position [1620, 0]
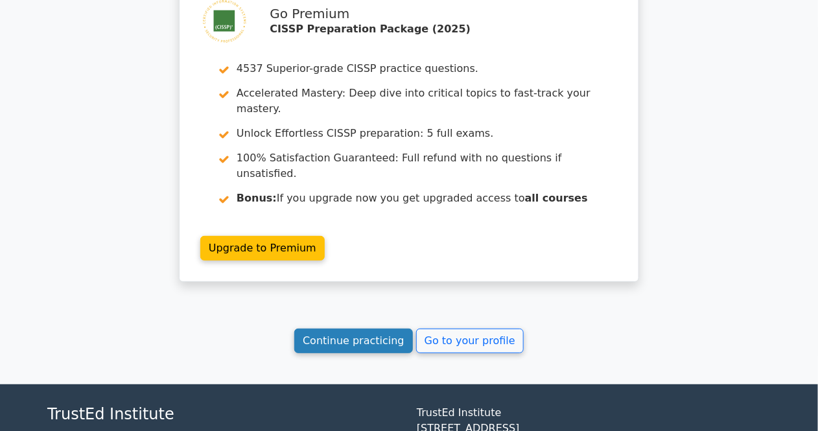
click at [363, 328] on link "Continue practicing" at bounding box center [353, 340] width 119 height 25
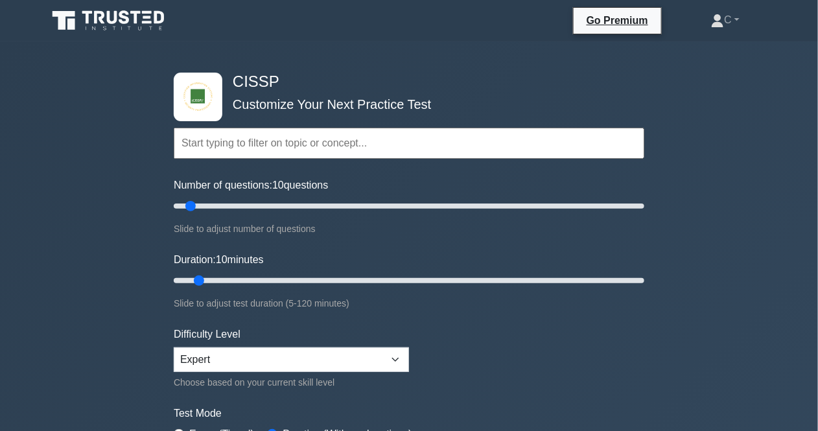
click at [58, 220] on div "CISSP Customize Your Next Practice Test Topics Security and Risk Management Ass…" at bounding box center [409, 424] width 818 height 766
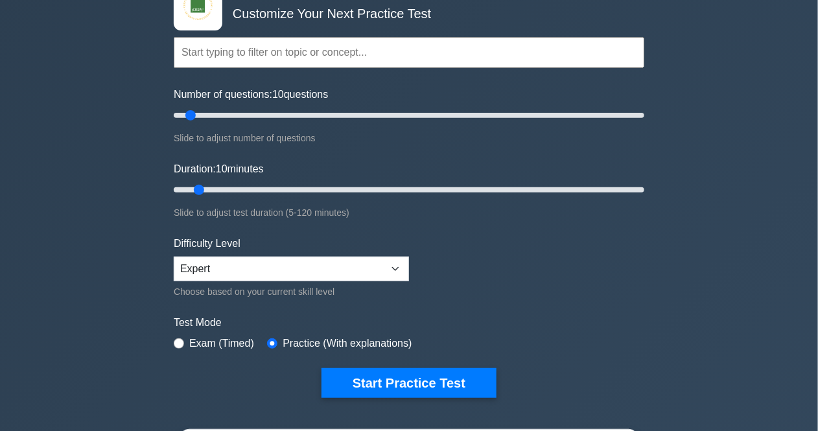
scroll to position [243, 0]
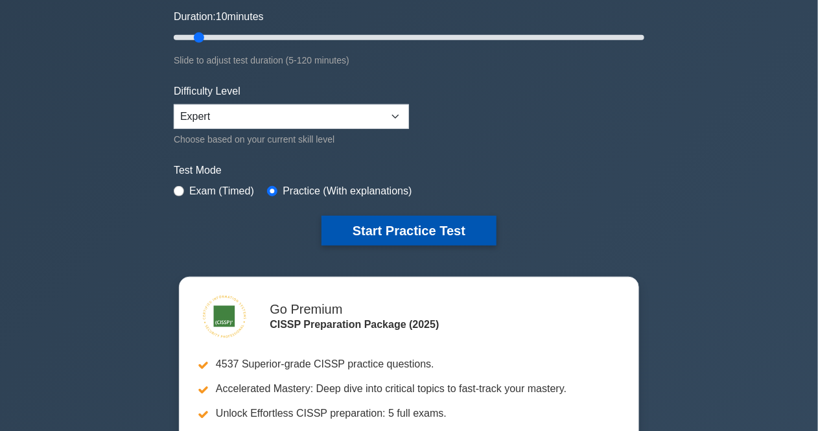
click at [350, 233] on button "Start Practice Test" at bounding box center [408, 231] width 175 height 30
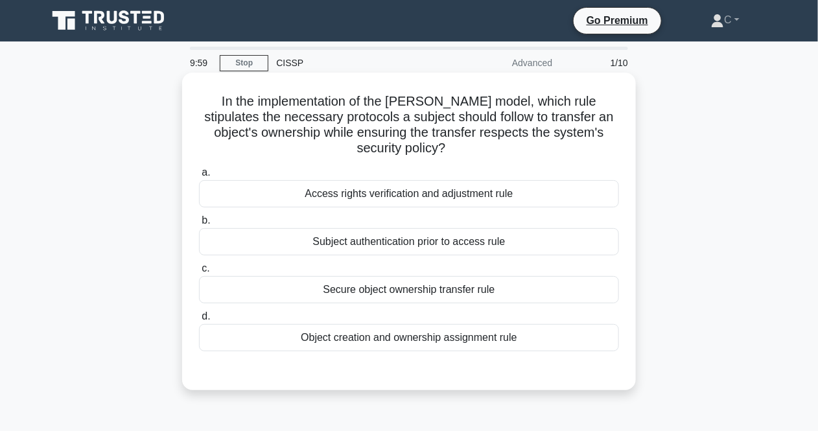
click at [431, 110] on h5 "In the implementation of the [PERSON_NAME] model, which rule stipulates the nec…" at bounding box center [409, 124] width 422 height 63
click at [444, 111] on h5 "In the implementation of the [PERSON_NAME] model, which rule stipulates the nec…" at bounding box center [409, 124] width 422 height 63
click at [452, 136] on h5 "In the implementation of the [PERSON_NAME] model, which rule stipulates the nec…" at bounding box center [409, 124] width 422 height 63
click at [435, 146] on h5 "In the implementation of the [PERSON_NAME] model, which rule stipulates the nec…" at bounding box center [409, 124] width 422 height 63
click at [551, 113] on h5 "In the implementation of the [PERSON_NAME] model, which rule stipulates the nec…" at bounding box center [409, 124] width 422 height 63
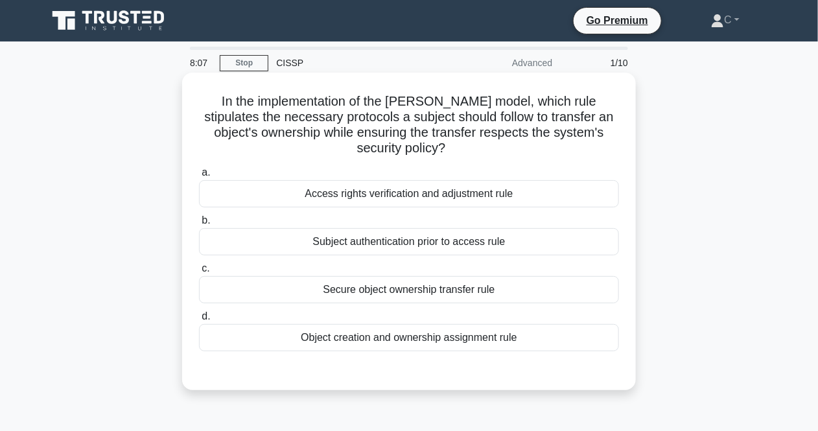
click at [510, 95] on h5 "In the implementation of the [PERSON_NAME] model, which rule stipulates the nec…" at bounding box center [409, 124] width 422 height 63
click at [422, 290] on div "Secure object ownership transfer rule" at bounding box center [409, 289] width 420 height 27
click at [199, 273] on input "c. Secure object ownership transfer rule" at bounding box center [199, 268] width 0 height 8
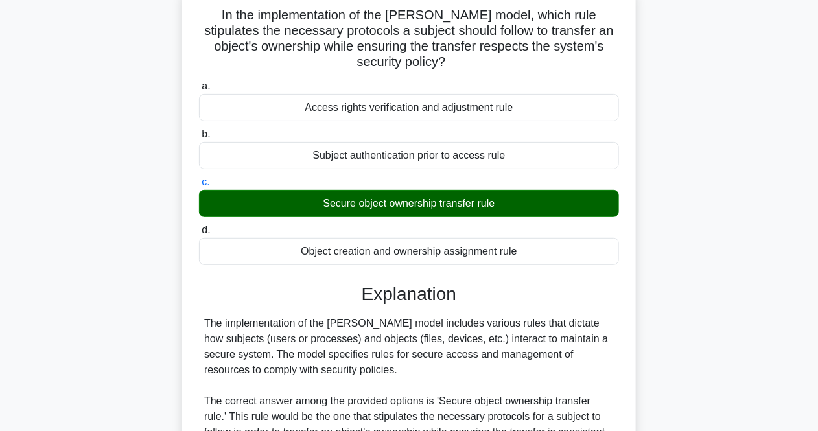
scroll to position [243, 0]
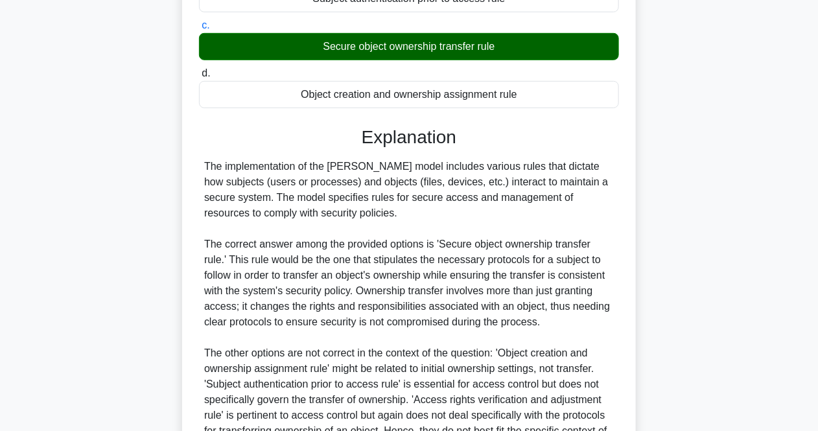
click at [473, 220] on div "The implementation of the [PERSON_NAME] model includes various rules that dicta…" at bounding box center [408, 306] width 409 height 295
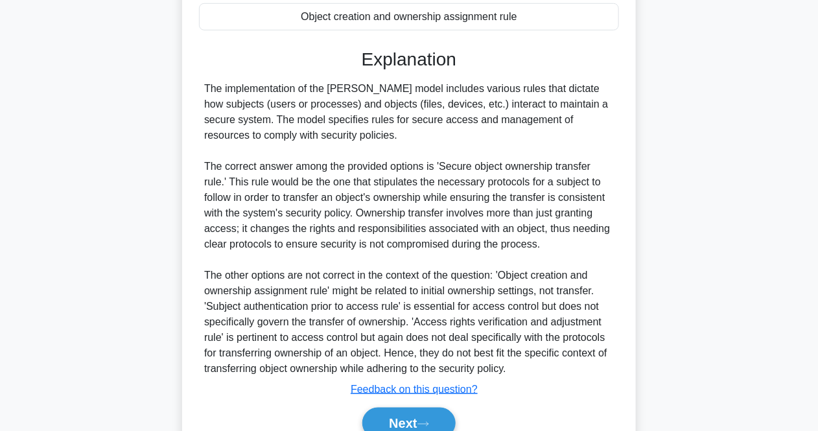
scroll to position [323, 0]
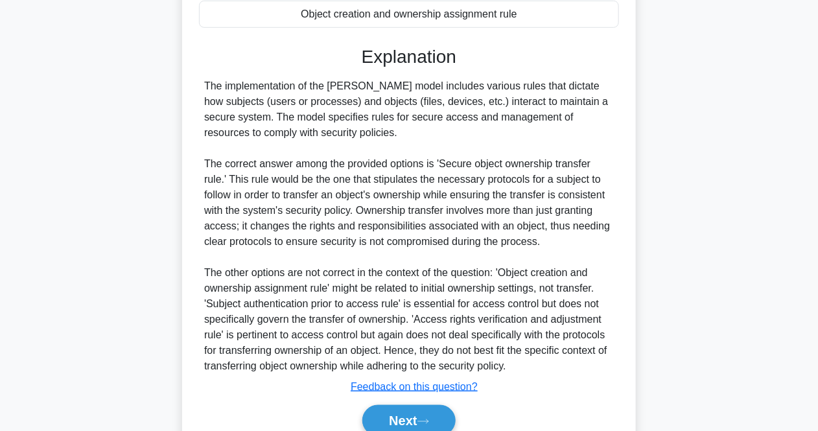
click at [434, 203] on div "The implementation of the [PERSON_NAME] model includes various rules that dicta…" at bounding box center [408, 225] width 409 height 295
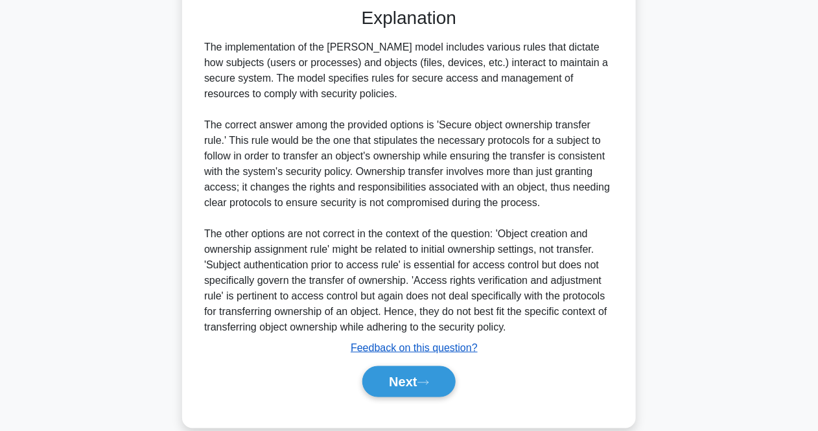
scroll to position [382, 0]
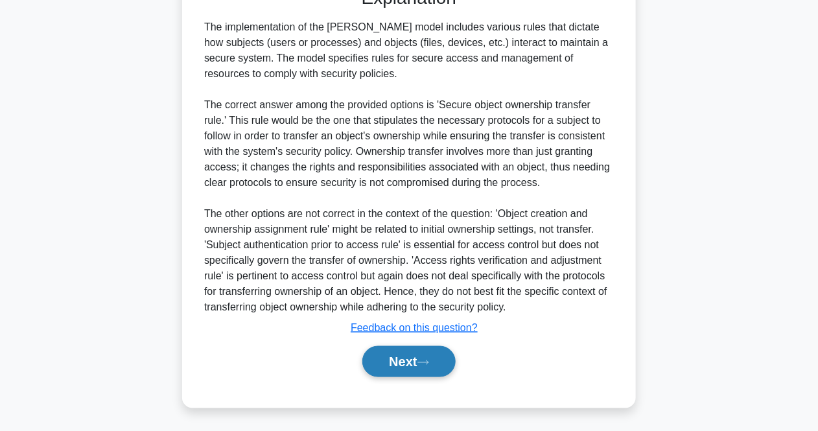
click at [420, 358] on button "Next" at bounding box center [408, 361] width 93 height 31
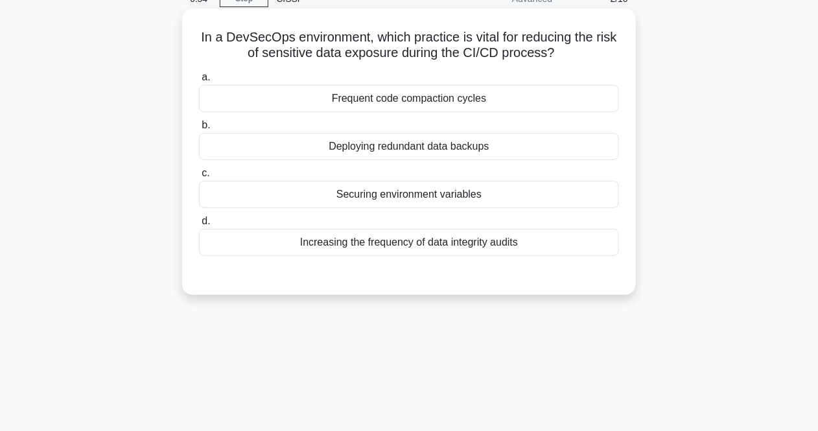
scroll to position [26, 0]
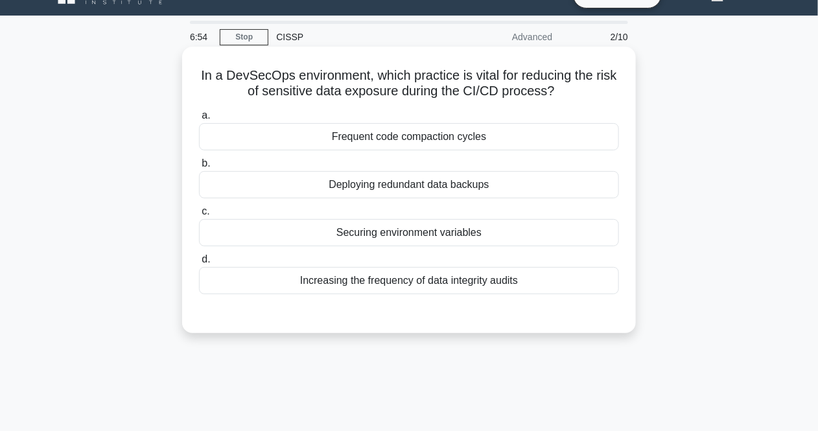
click at [430, 81] on h5 "In a DevSecOps environment, which practice is vital for reducing the risk of se…" at bounding box center [409, 83] width 422 height 32
click at [479, 82] on h5 "In a DevSecOps environment, which practice is vital for reducing the risk of se…" at bounding box center [409, 83] width 422 height 32
click at [506, 82] on h5 "In a DevSecOps environment, which practice is vital for reducing the risk of se…" at bounding box center [409, 83] width 422 height 32
click at [609, 86] on h5 "In a DevSecOps environment, which practice is vital for reducing the risk of se…" at bounding box center [409, 83] width 422 height 32
click at [452, 231] on div "Securing environment variables" at bounding box center [409, 232] width 420 height 27
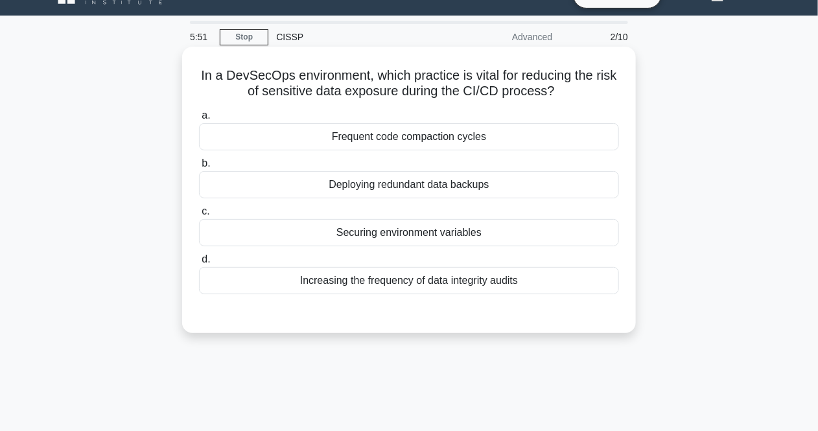
click at [199, 216] on input "c. Securing environment variables" at bounding box center [199, 211] width 0 height 8
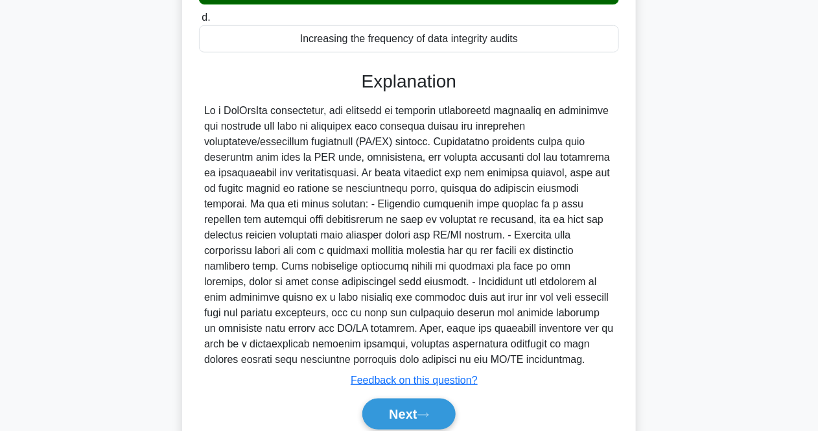
scroll to position [269, 0]
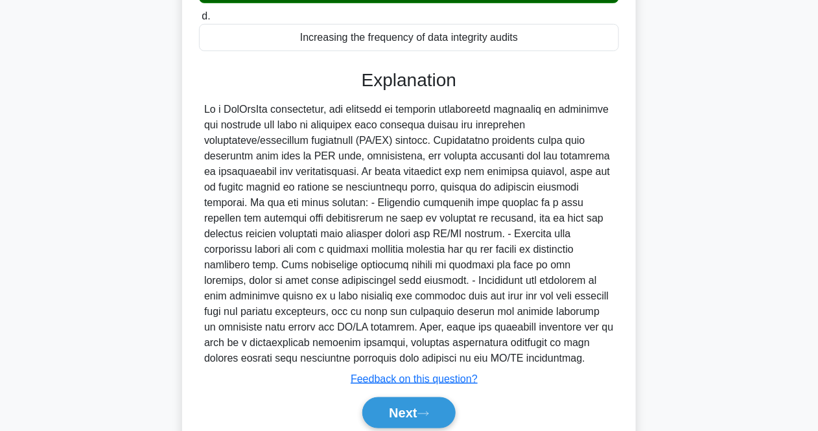
click at [501, 198] on div at bounding box center [408, 234] width 409 height 264
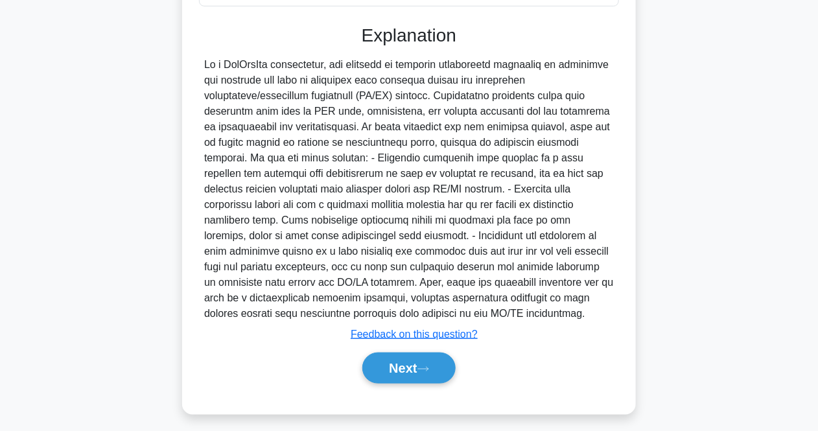
scroll to position [320, 0]
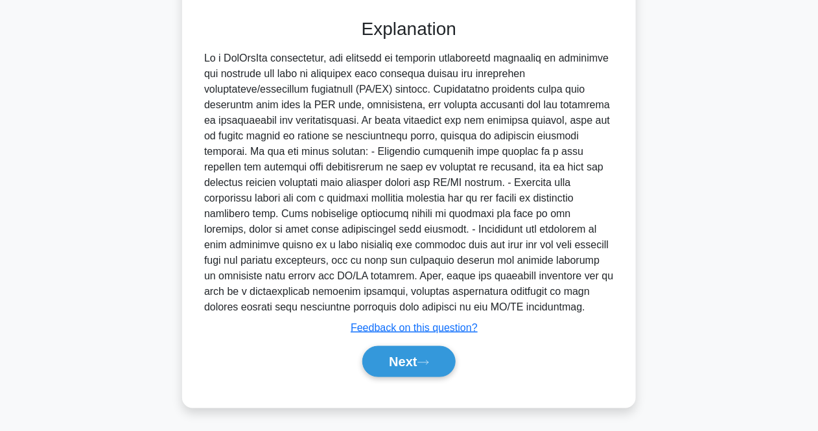
click at [463, 201] on div at bounding box center [408, 183] width 409 height 264
click at [405, 346] on button "Next" at bounding box center [408, 361] width 93 height 31
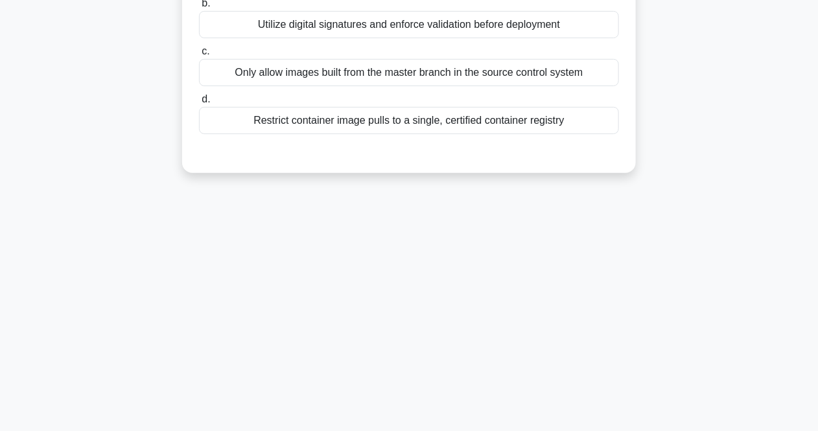
scroll to position [26, 0]
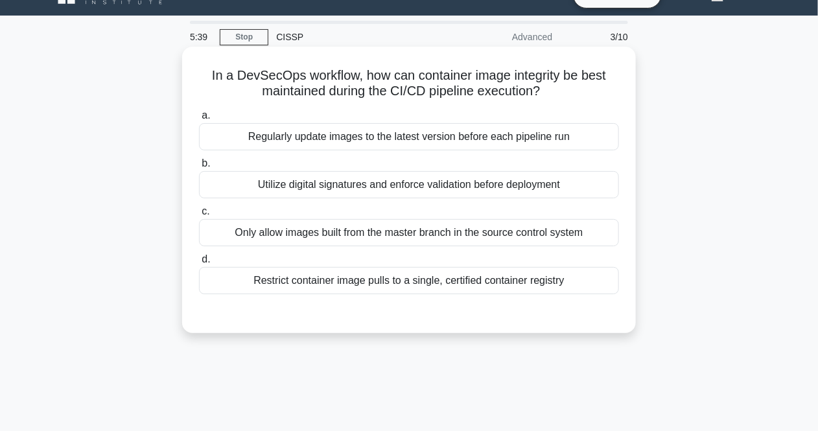
click at [499, 100] on div "In a DevSecOps workflow, how can container image integrity be best maintained d…" at bounding box center [408, 190] width 443 height 276
drag, startPoint x: 204, startPoint y: 69, endPoint x: 625, endPoint y: 295, distance: 477.6
click at [625, 295] on div "In a DevSecOps workflow, how can container image integrity be best maintained d…" at bounding box center [408, 190] width 443 height 276
copy div "In a DevSecOps workflow, how can container image integrity be best maintained d…"
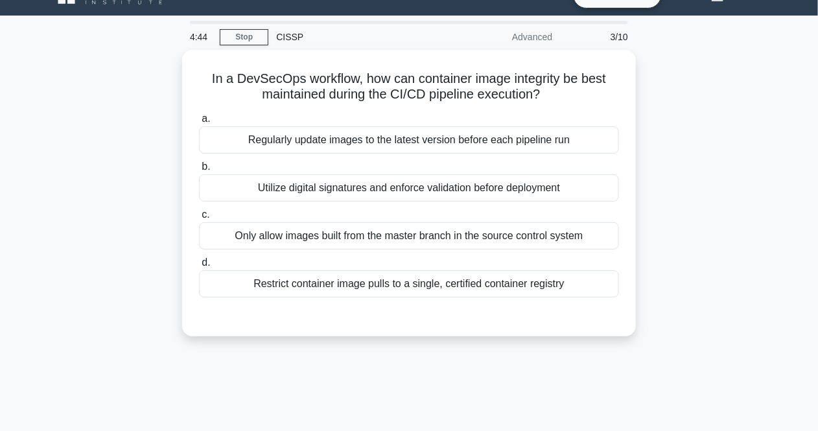
click at [780, 194] on main "4:44 Stop CISSP Advanced 3/10 In a DevSecOps workflow, how can container image …" at bounding box center [409, 345] width 818 height 658
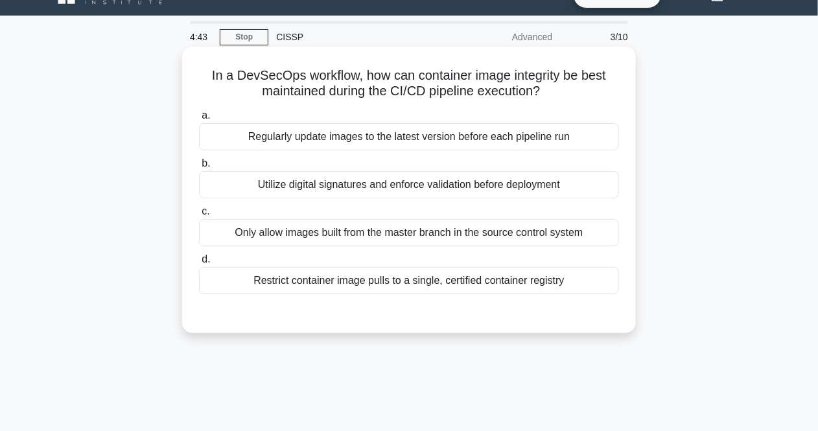
click at [533, 179] on div "Utilize digital signatures and enforce validation before deployment" at bounding box center [409, 184] width 420 height 27
click at [199, 168] on input "b. Utilize digital signatures and enforce validation before deployment" at bounding box center [199, 163] width 0 height 8
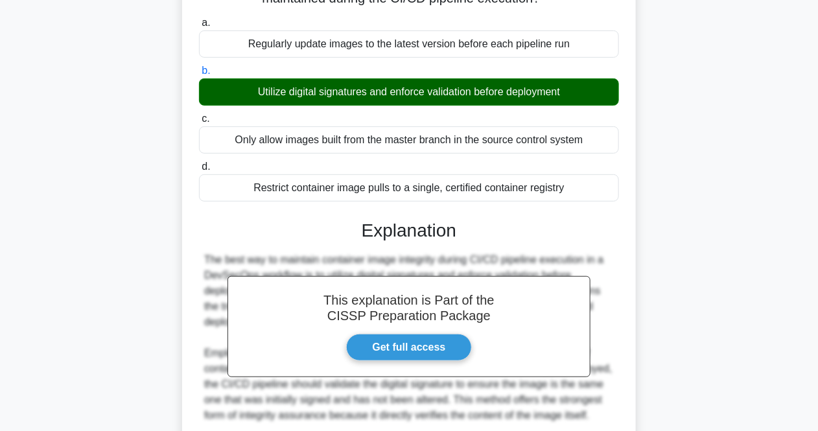
scroll to position [350, 0]
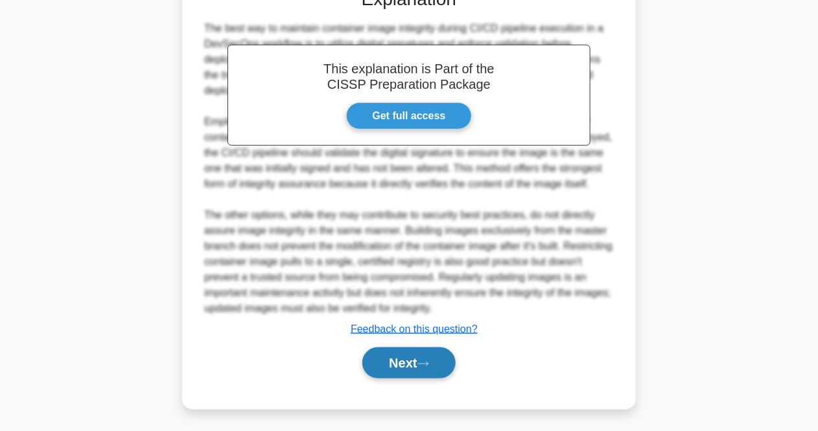
click at [396, 360] on button "Next" at bounding box center [408, 362] width 93 height 31
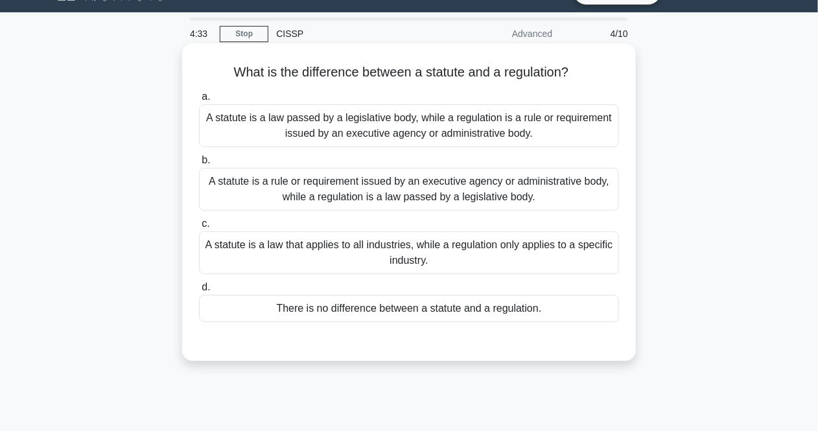
scroll to position [26, 0]
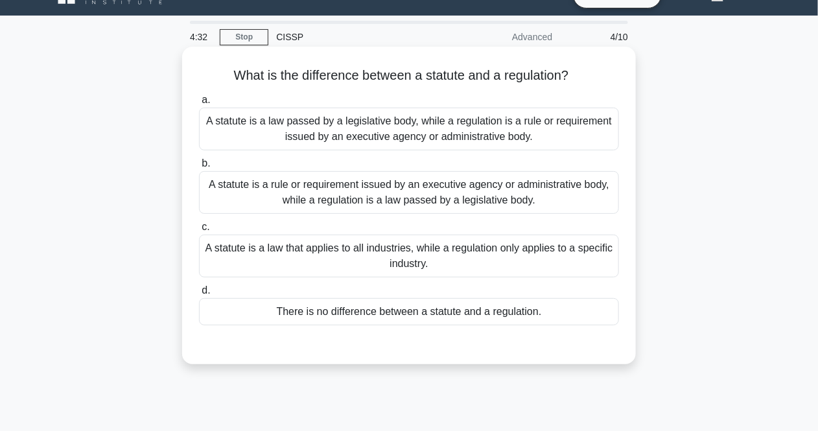
click at [493, 83] on h5 "What is the difference between a statute and a regulation? .spinner_0XTQ{transf…" at bounding box center [409, 75] width 422 height 17
drag, startPoint x: 220, startPoint y: 77, endPoint x: 560, endPoint y: 322, distance: 418.6
click at [560, 322] on div "What is the difference between a statute and a regulation? .spinner_0XTQ{transf…" at bounding box center [408, 205] width 443 height 307
copy div "What is the difference between a statute and a regulation? .spinner_0XTQ{transf…"
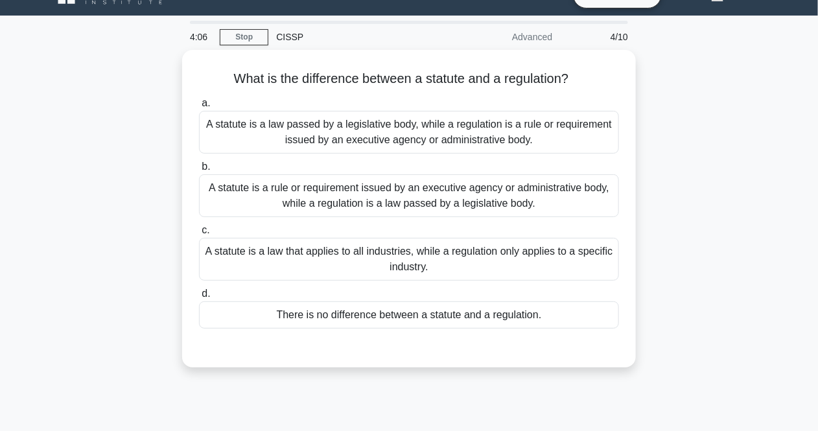
drag, startPoint x: 733, startPoint y: 174, endPoint x: 716, endPoint y: 181, distance: 18.7
click at [733, 174] on div "What is the difference between a statute and a regulation? .spinner_0XTQ{transf…" at bounding box center [409, 216] width 739 height 333
drag, startPoint x: 727, startPoint y: 176, endPoint x: 682, endPoint y: 174, distance: 45.4
click at [727, 176] on div "What is the difference between a statute and a regulation? .spinner_0XTQ{transf…" at bounding box center [409, 216] width 739 height 333
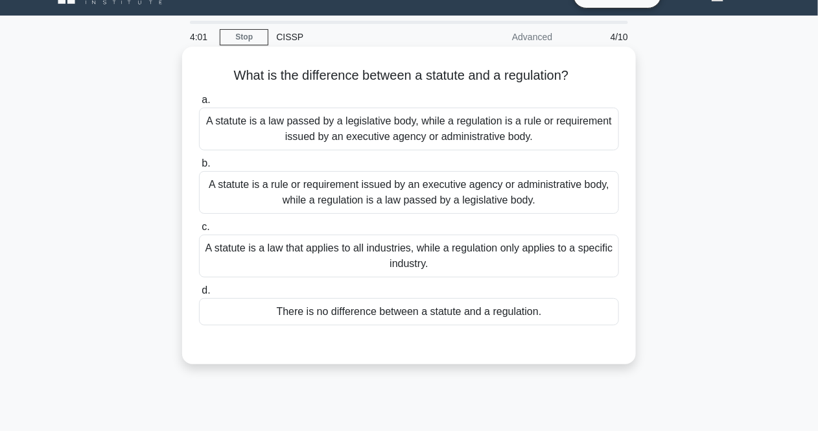
click at [474, 132] on div "A statute is a law passed by a legislative body, while a regulation is a rule o…" at bounding box center [409, 129] width 420 height 43
click at [199, 104] on input "a. A statute is a law passed by a legislative body, while a regulation is a rul…" at bounding box center [199, 100] width 0 height 8
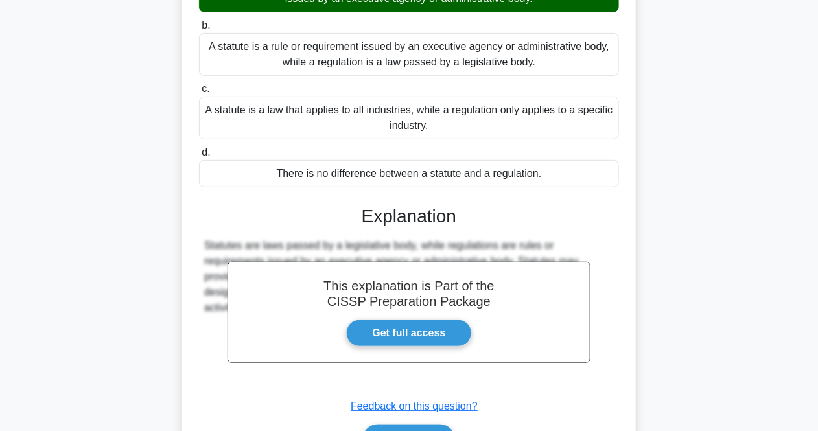
scroll to position [269, 0]
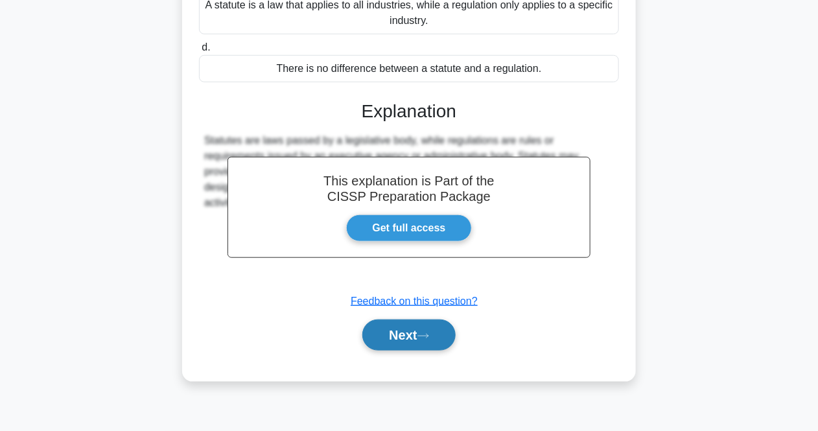
click at [398, 335] on button "Next" at bounding box center [408, 334] width 93 height 31
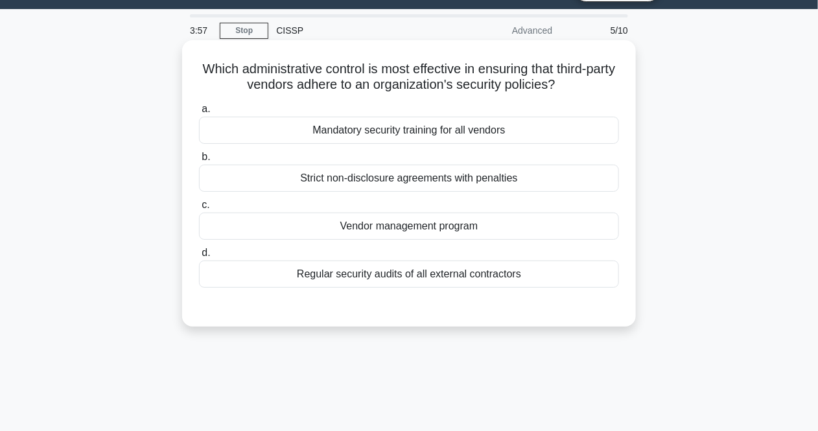
scroll to position [26, 0]
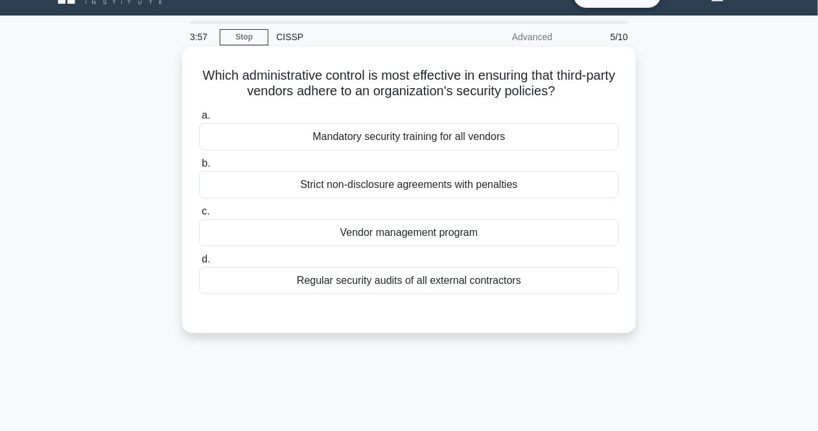
click at [494, 76] on h5 "Which administrative control is most effective in ensuring that third-party ven…" at bounding box center [409, 83] width 422 height 32
click at [479, 238] on div "Vendor management program" at bounding box center [409, 232] width 420 height 27
click at [199, 216] on input "c. Vendor management program" at bounding box center [199, 211] width 0 height 8
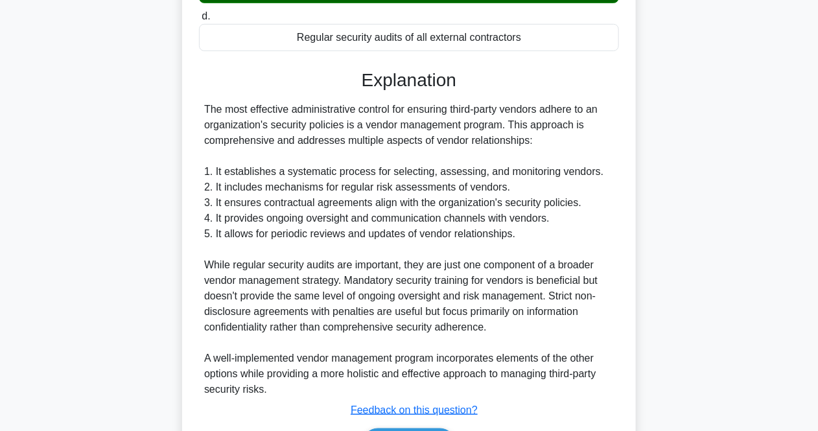
click at [489, 262] on div "The most effective administrative control for ensuring third-party vendors adhe…" at bounding box center [408, 249] width 409 height 295
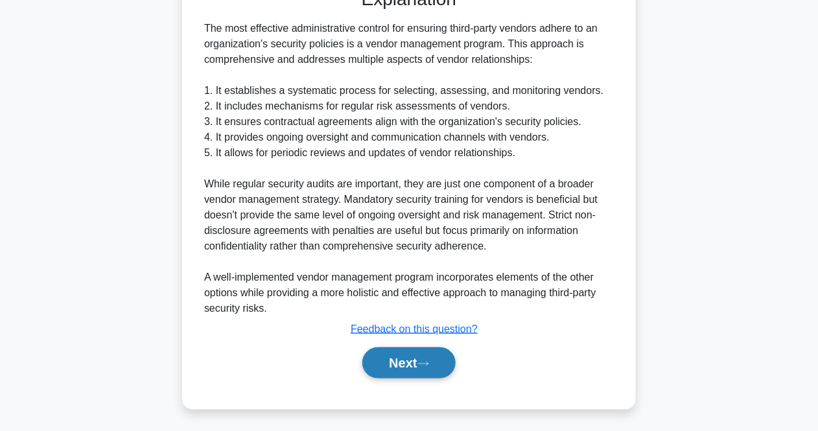
click at [388, 352] on button "Next" at bounding box center [408, 362] width 93 height 31
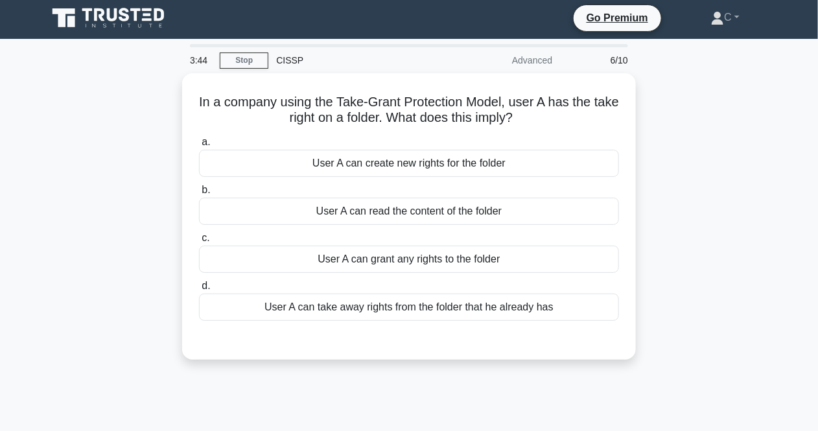
scroll to position [0, 0]
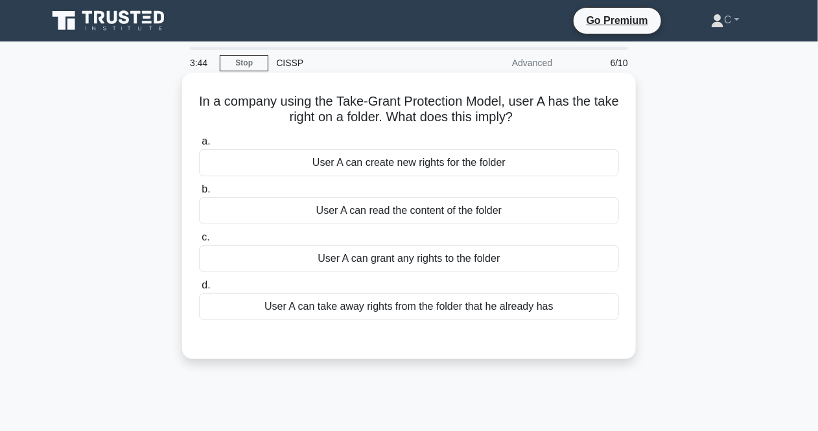
click at [573, 113] on h5 "In a company using the Take-Grant Protection Model, user A has the take right o…" at bounding box center [409, 109] width 422 height 32
click at [474, 312] on div "User A can take away rights from the folder that he already has" at bounding box center [409, 306] width 420 height 27
click at [199, 290] on input "d. User A can take away rights from the folder that he already has" at bounding box center [199, 285] width 0 height 8
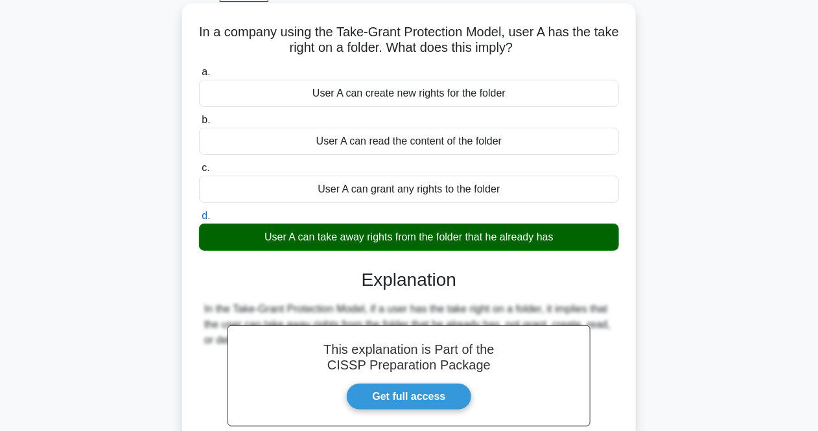
scroll to position [161, 0]
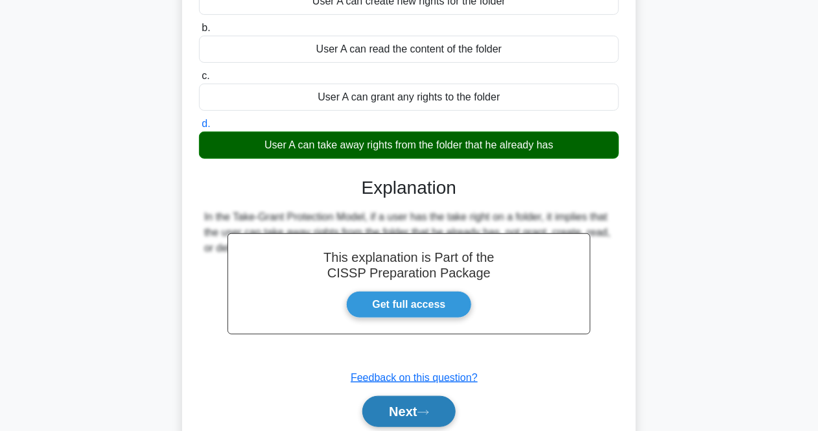
click at [406, 404] on button "Next" at bounding box center [408, 411] width 93 height 31
